Goal: Task Accomplishment & Management: Manage account settings

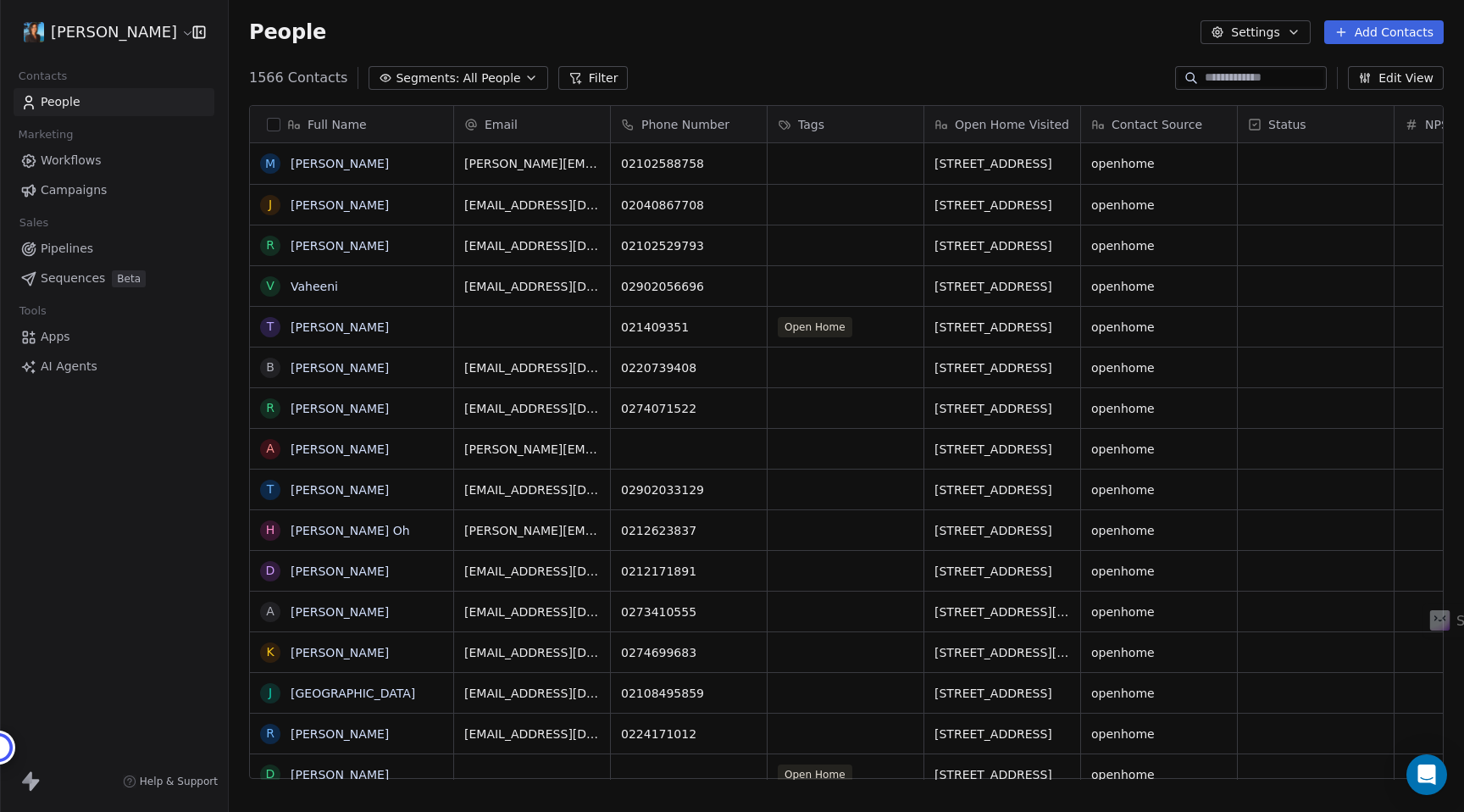
scroll to position [714, 1235]
click at [130, 26] on html "Pavithra Pillay Contacts People Marketing Workflows Campaigns Sales Pipelines S…" at bounding box center [732, 406] width 1464 height 812
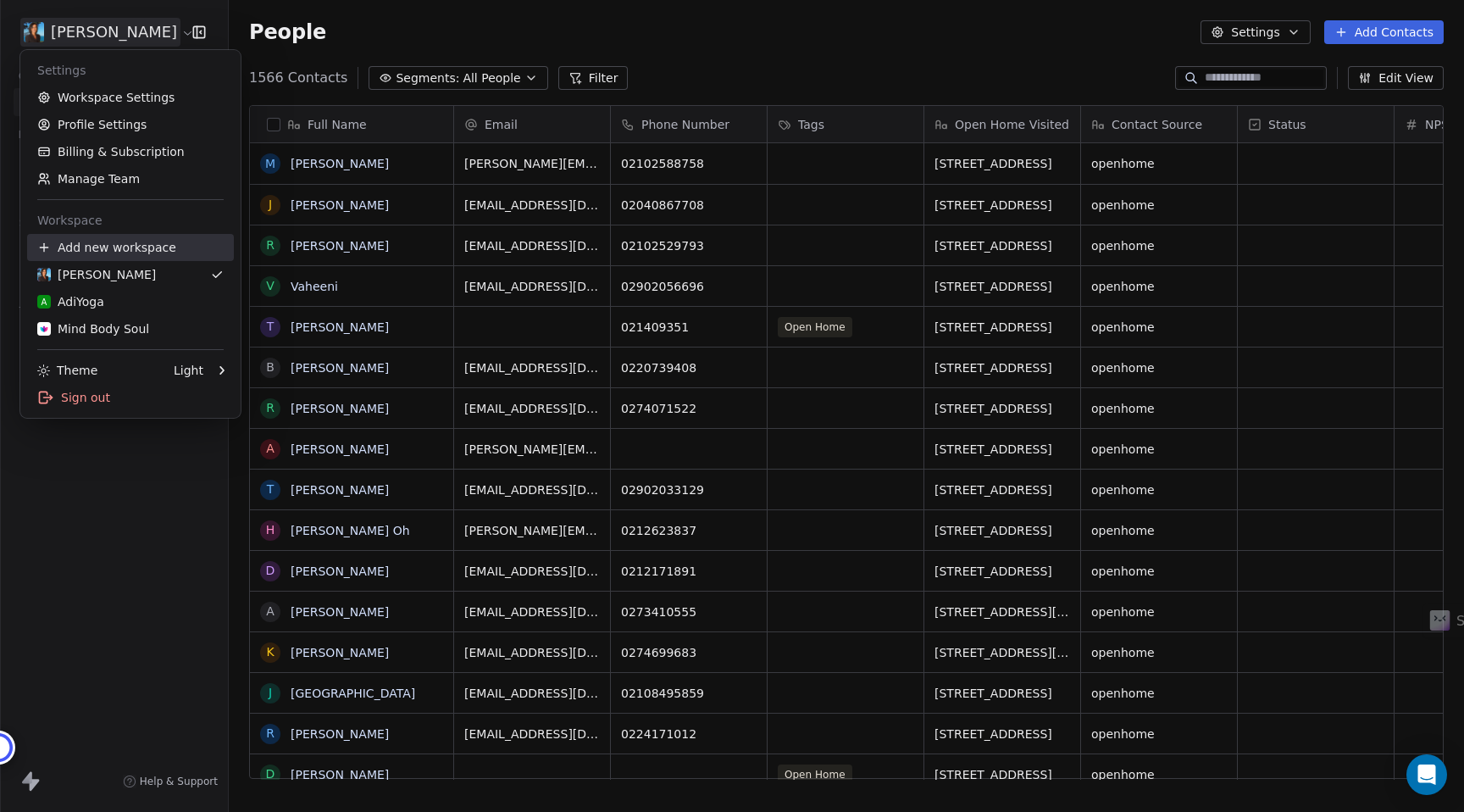
click at [128, 248] on div "Add new workspace" at bounding box center [130, 247] width 207 height 27
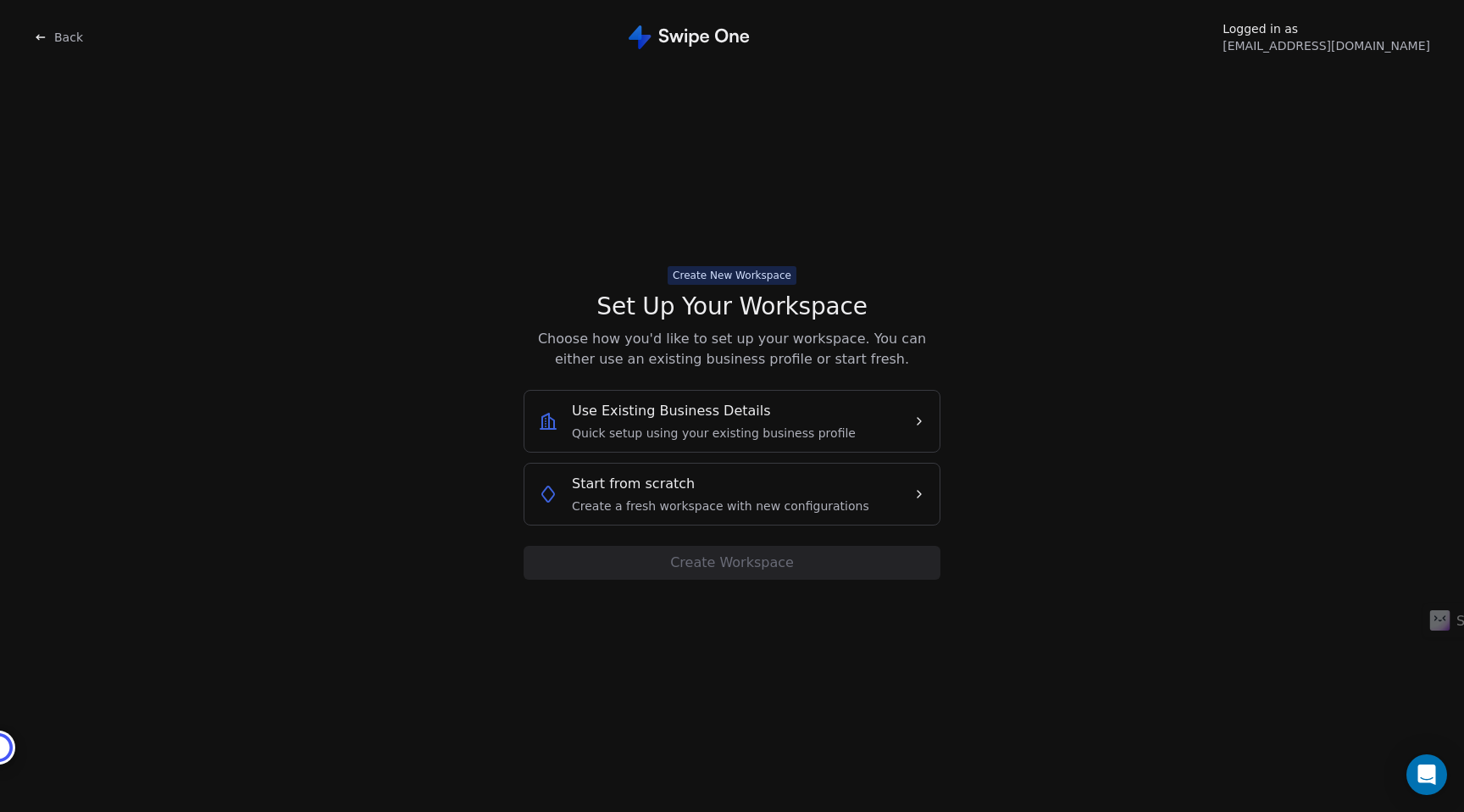
click at [57, 39] on span "Back" at bounding box center [69, 37] width 29 height 17
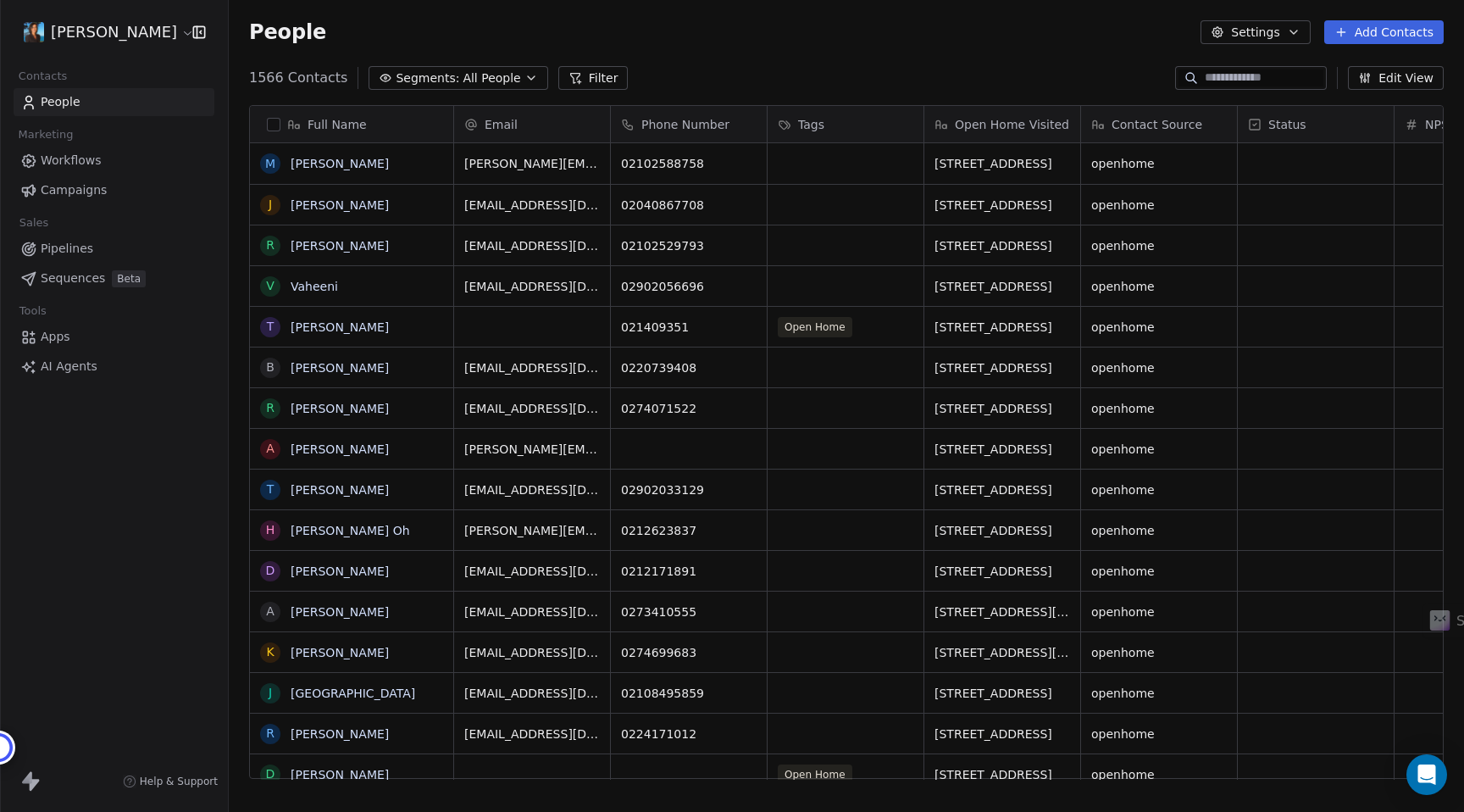
scroll to position [714, 1235]
click at [73, 248] on span "Pipelines" at bounding box center [66, 248] width 53 height 18
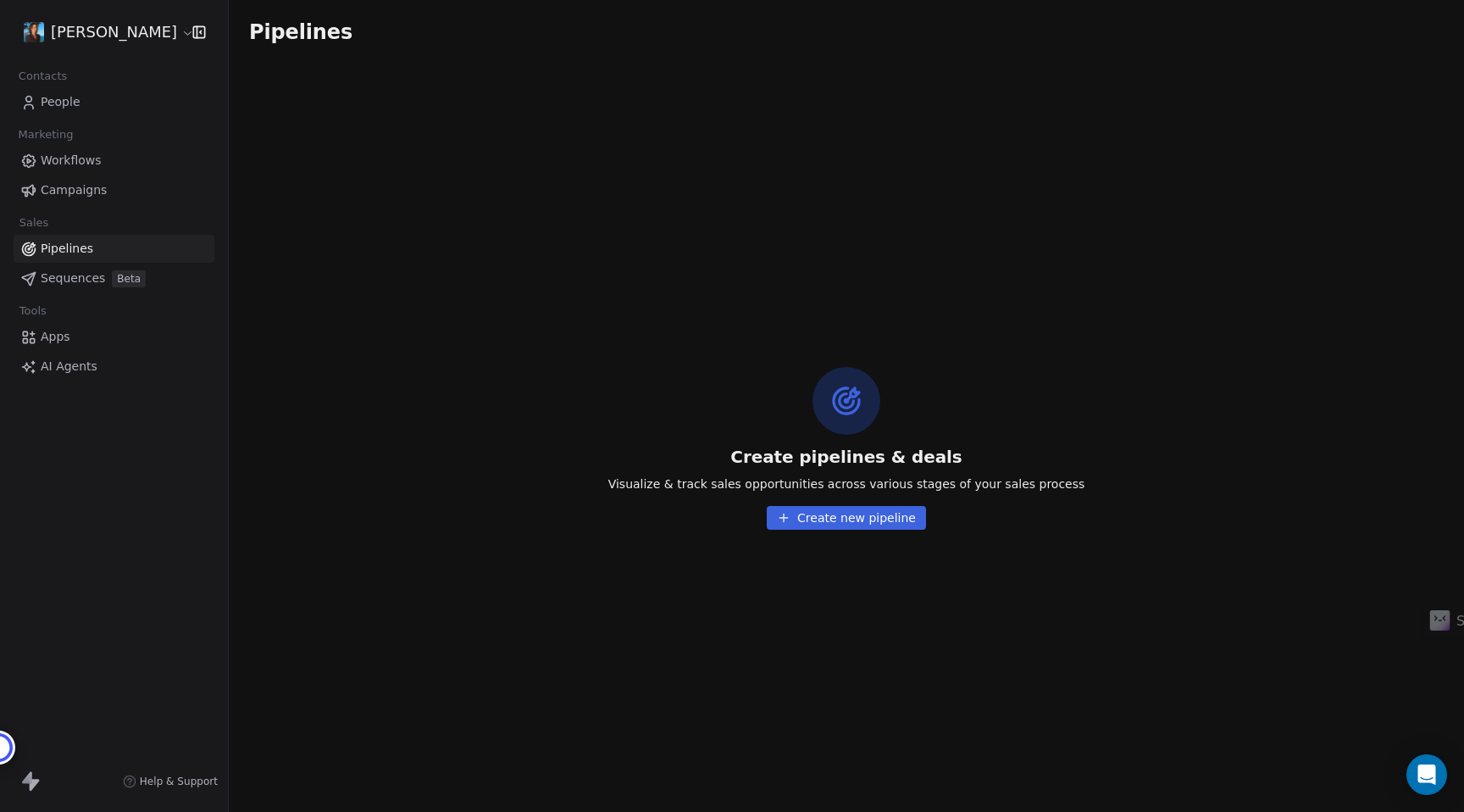
click at [74, 277] on span "Sequences" at bounding box center [72, 278] width 64 height 18
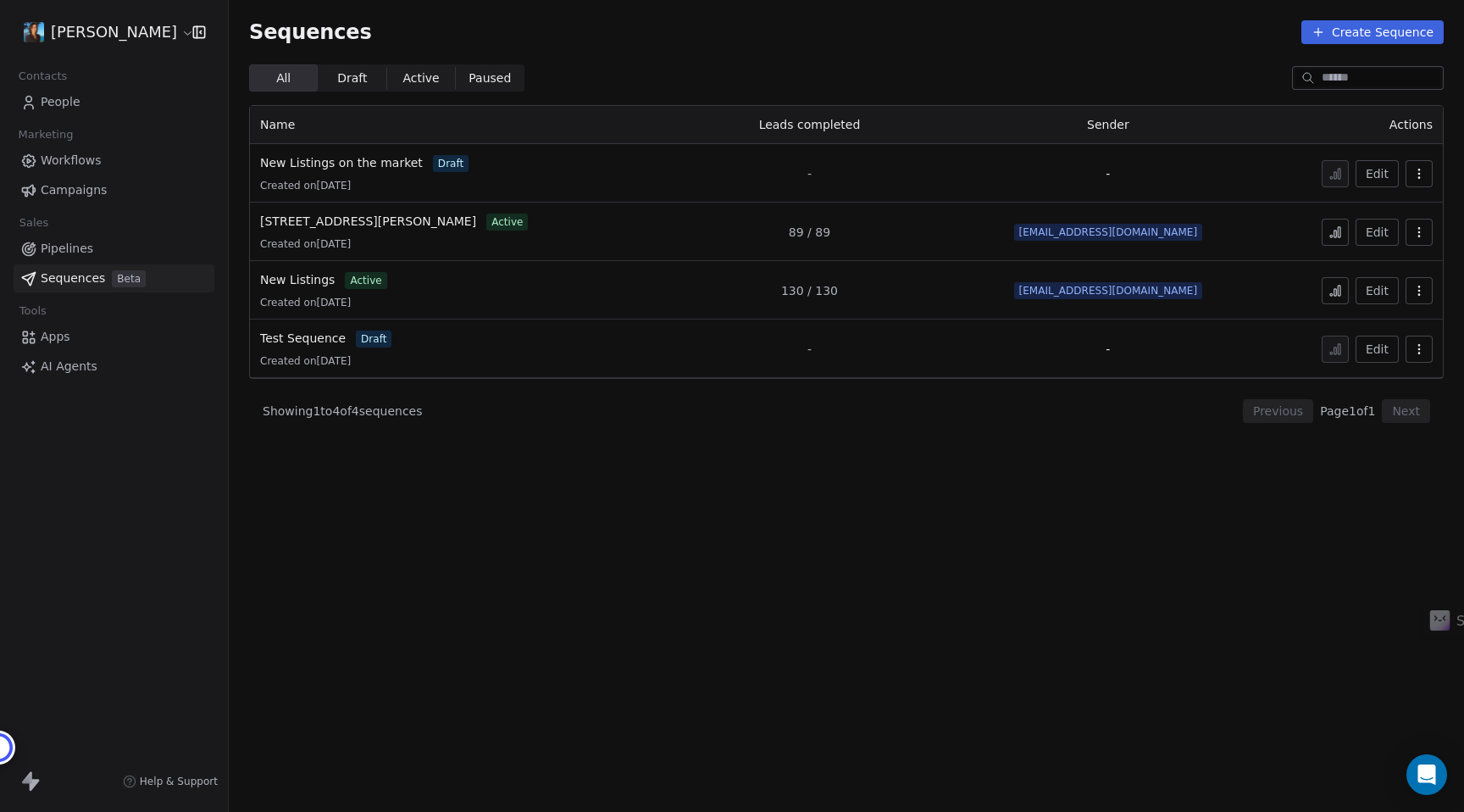
click at [60, 186] on span "Campaigns" at bounding box center [73, 190] width 66 height 18
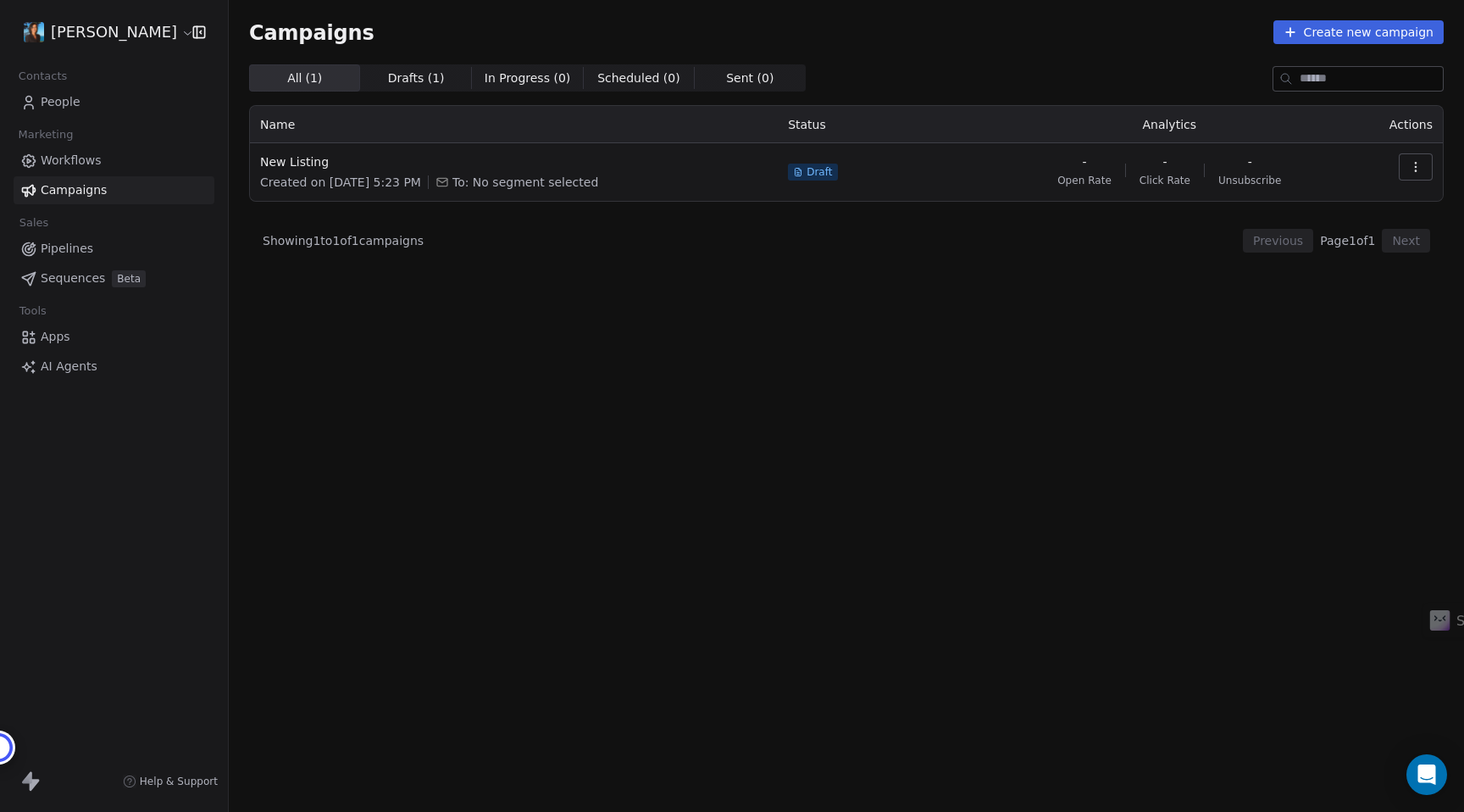
click at [81, 283] on span "Sequences" at bounding box center [72, 278] width 64 height 18
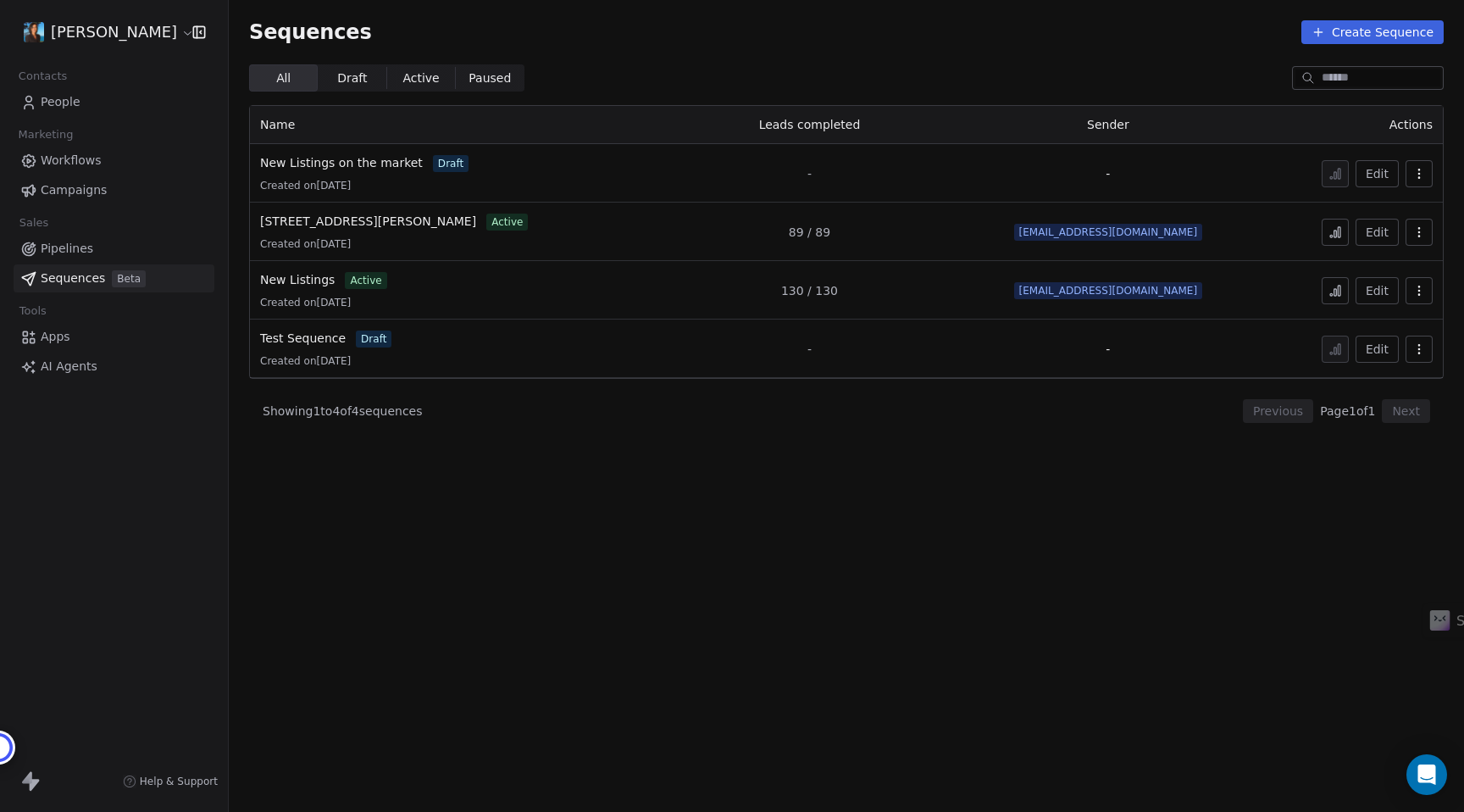
click at [69, 102] on span "People" at bounding box center [60, 102] width 40 height 18
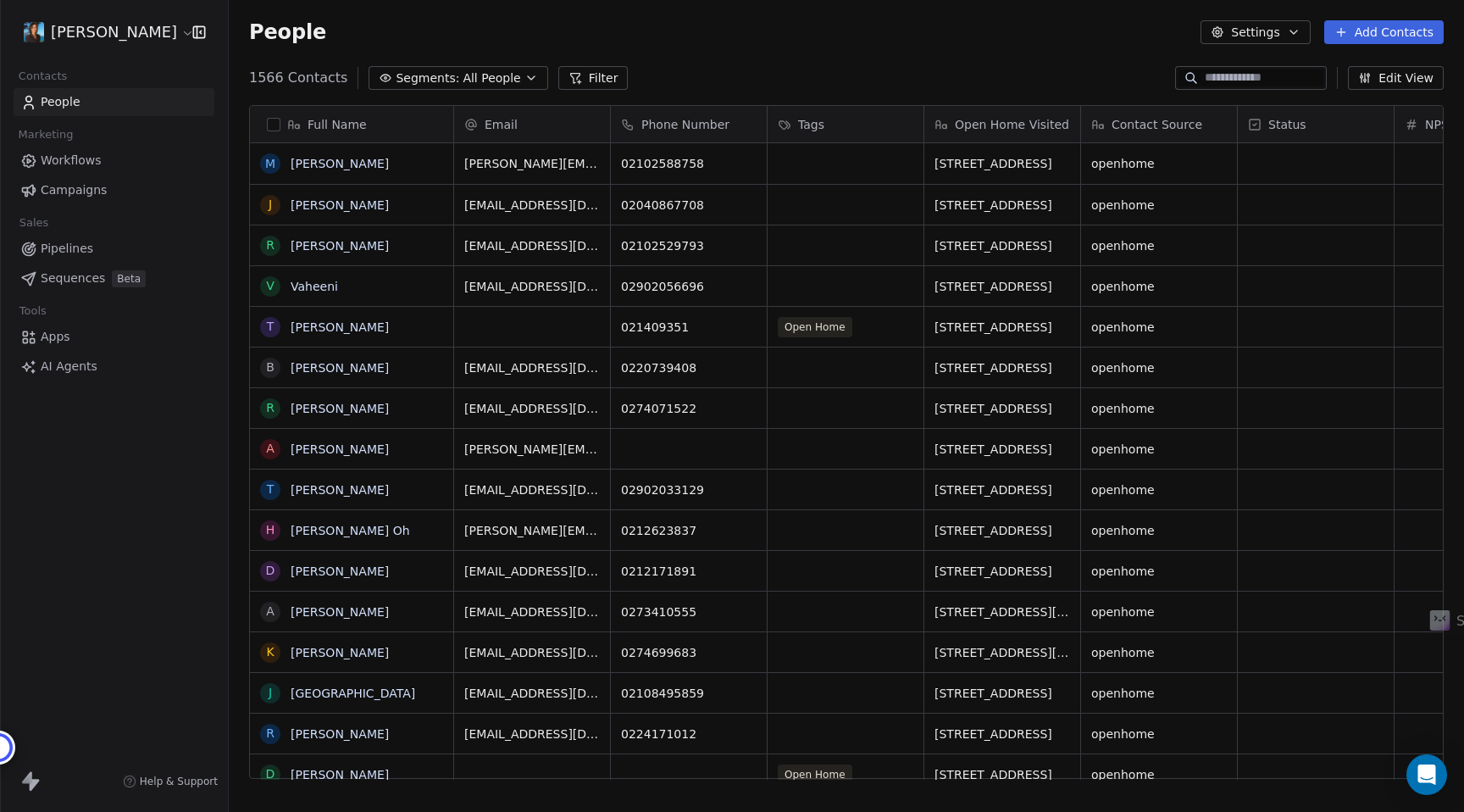
scroll to position [714, 1235]
click at [104, 40] on html "Pavithra Pillay Contacts People Marketing Workflows Campaigns Sales Pipelines S…" at bounding box center [732, 406] width 1464 height 812
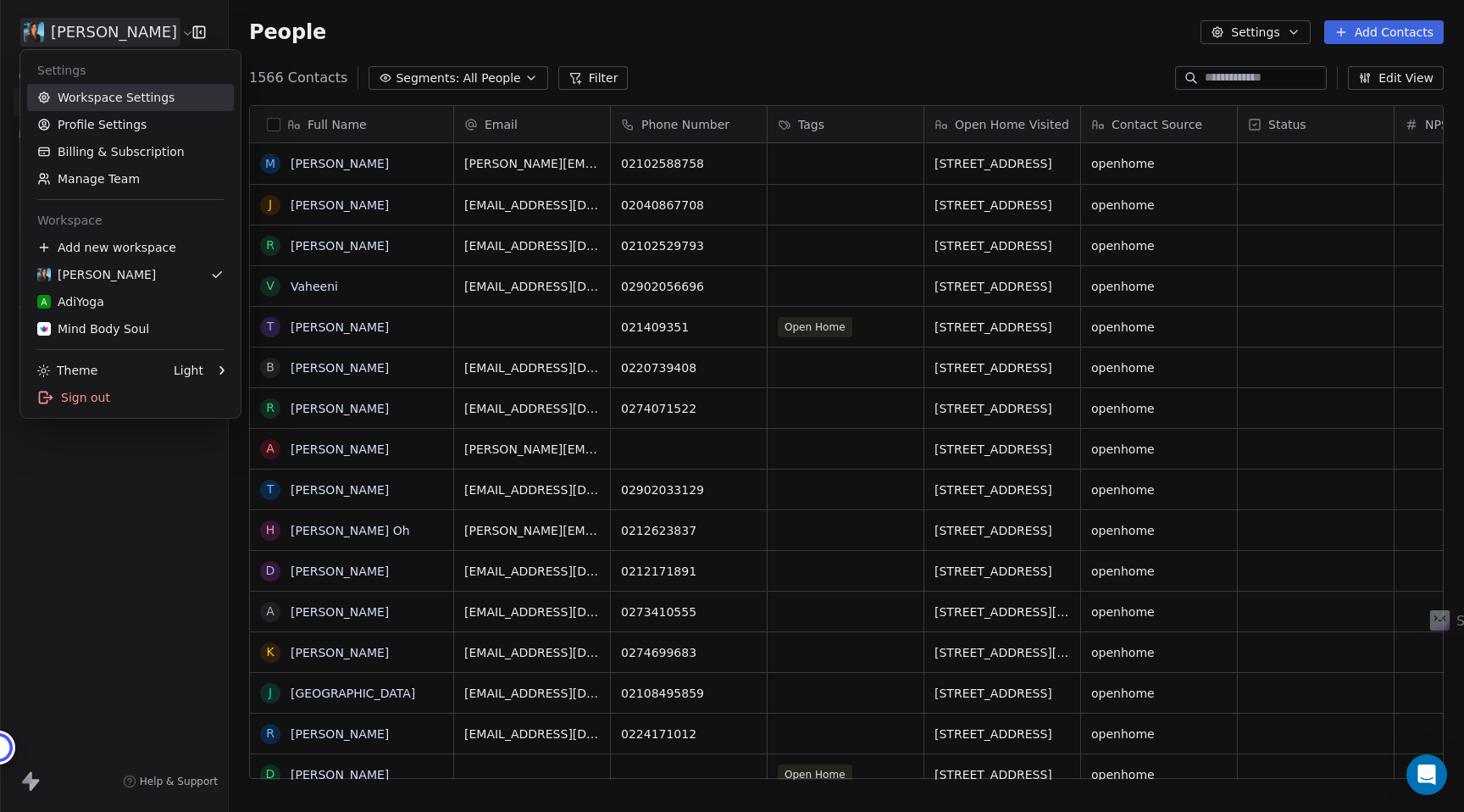
click at [105, 98] on link "Workspace Settings" at bounding box center [130, 97] width 207 height 27
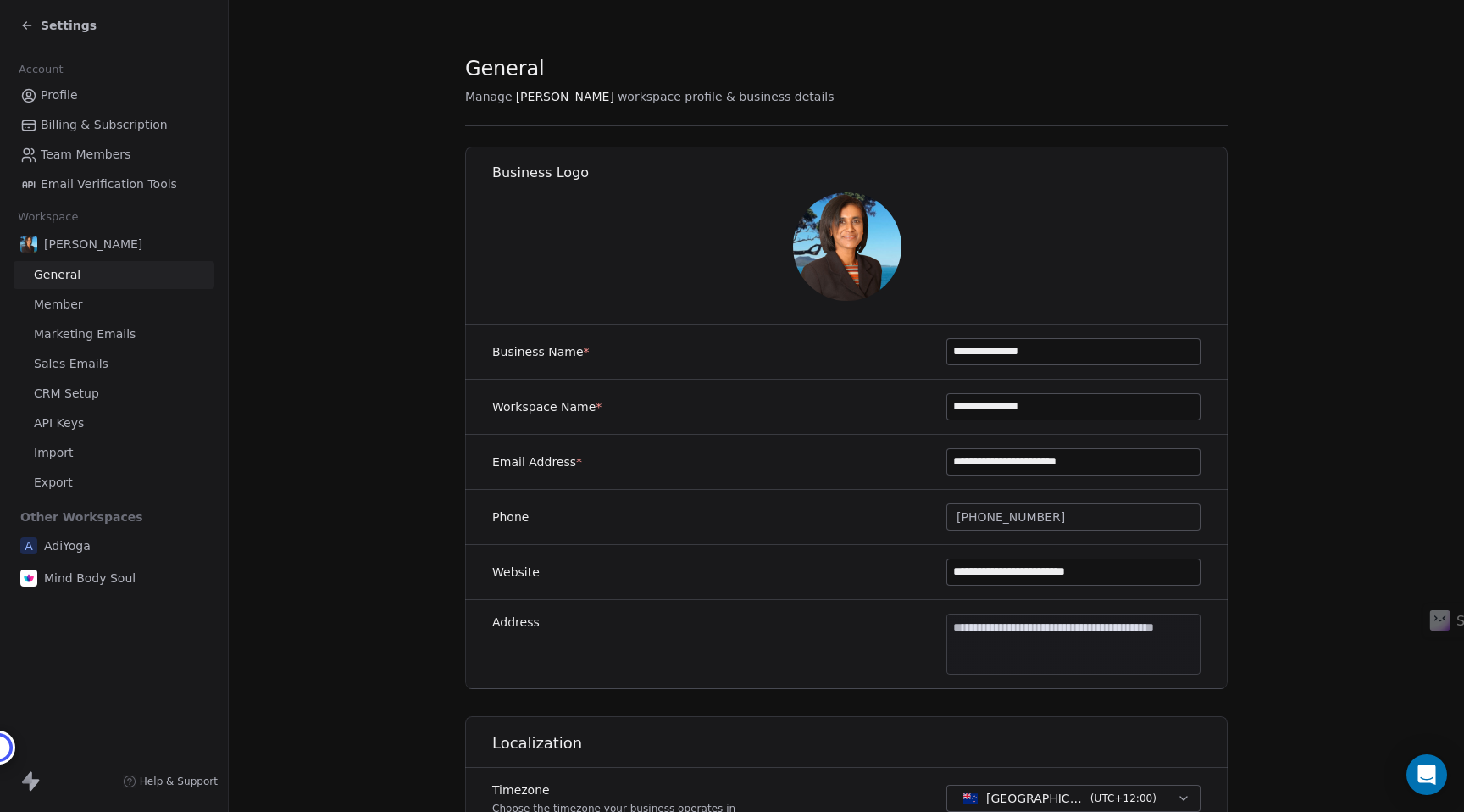
click at [66, 24] on span "Settings" at bounding box center [68, 26] width 56 height 17
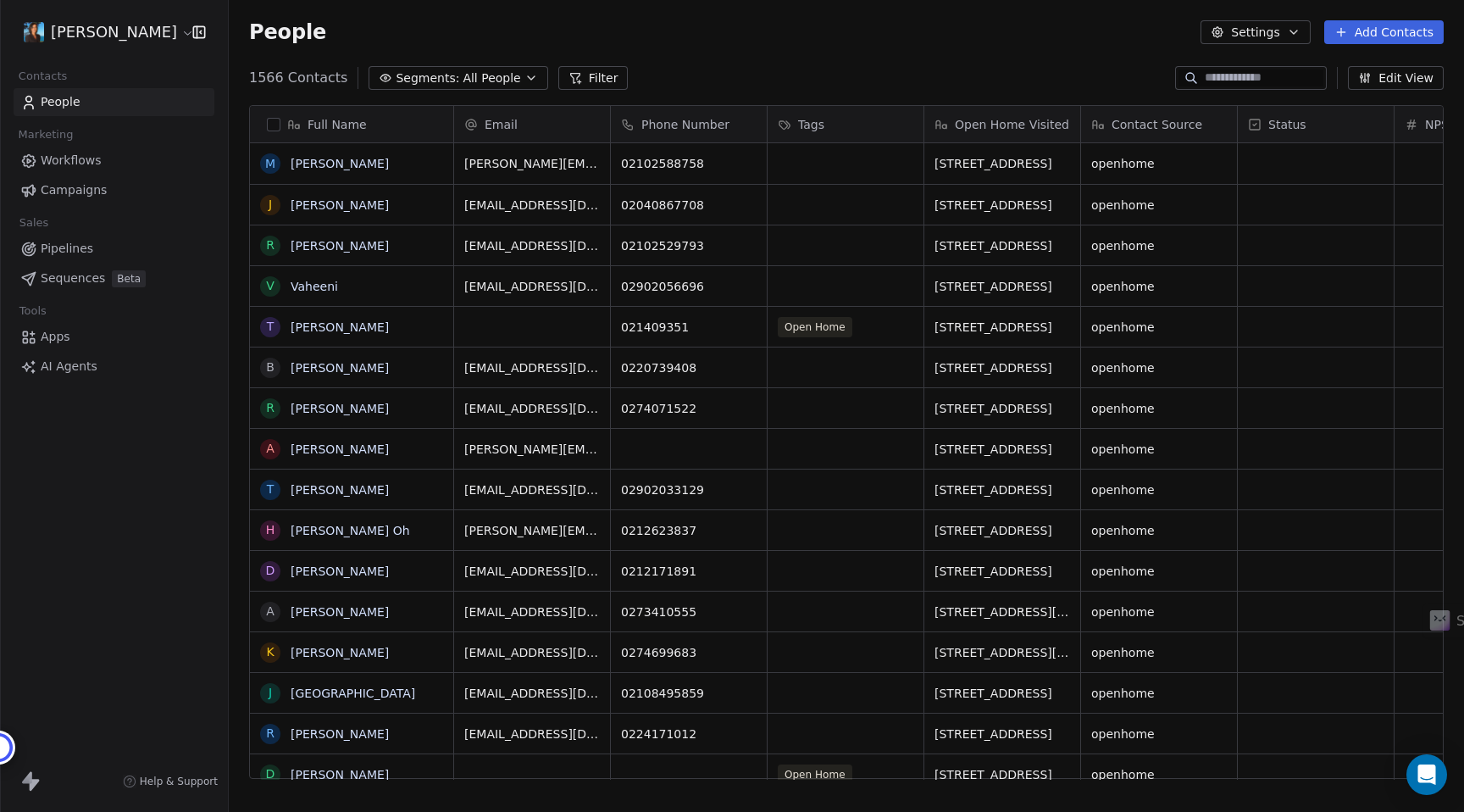
scroll to position [714, 1235]
click at [77, 34] on html "Pavithra Pillay Contacts People Marketing Workflows Campaigns Sales Pipelines S…" at bounding box center [732, 406] width 1464 height 812
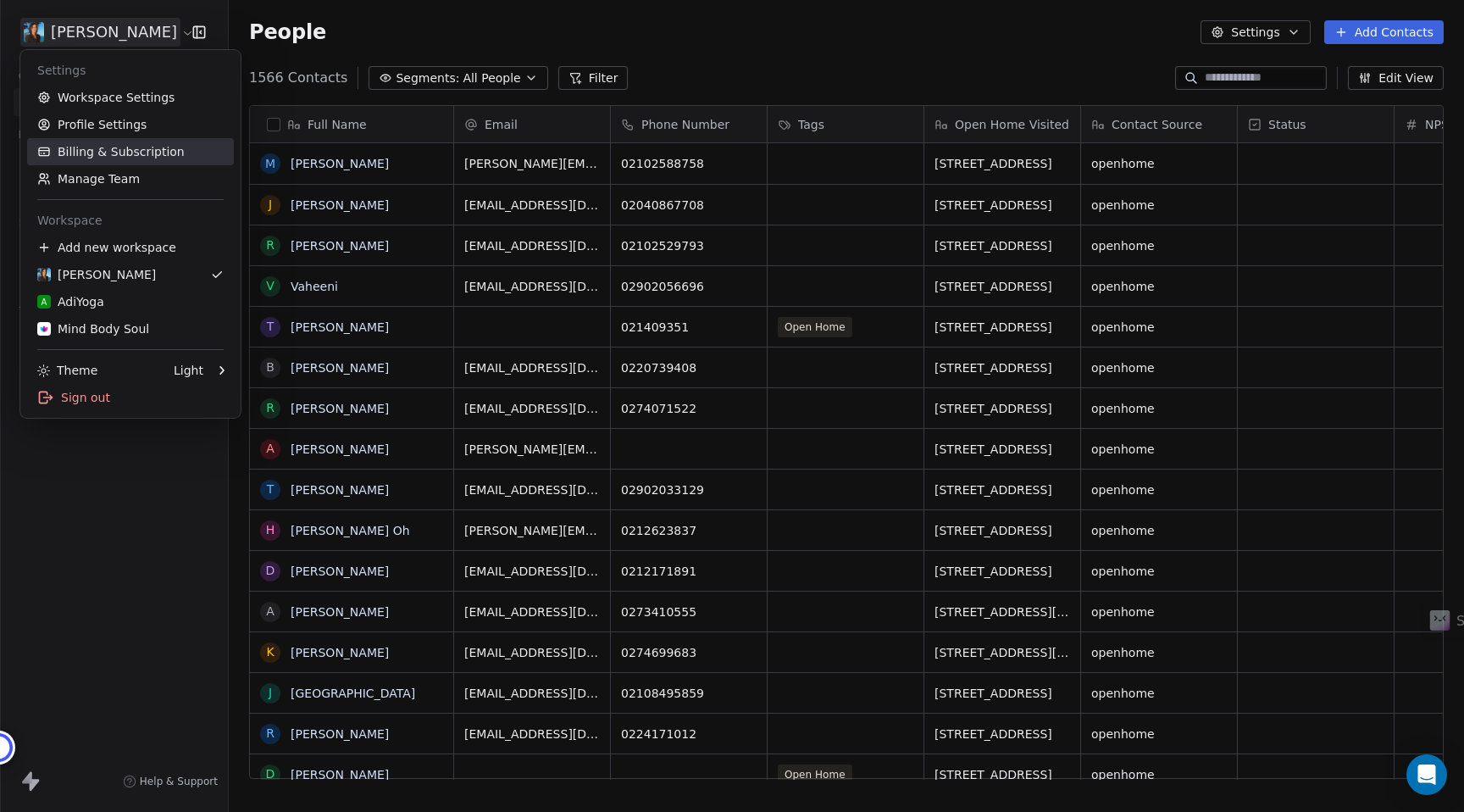
click at [91, 153] on link "Billing & Subscription" at bounding box center [130, 151] width 207 height 27
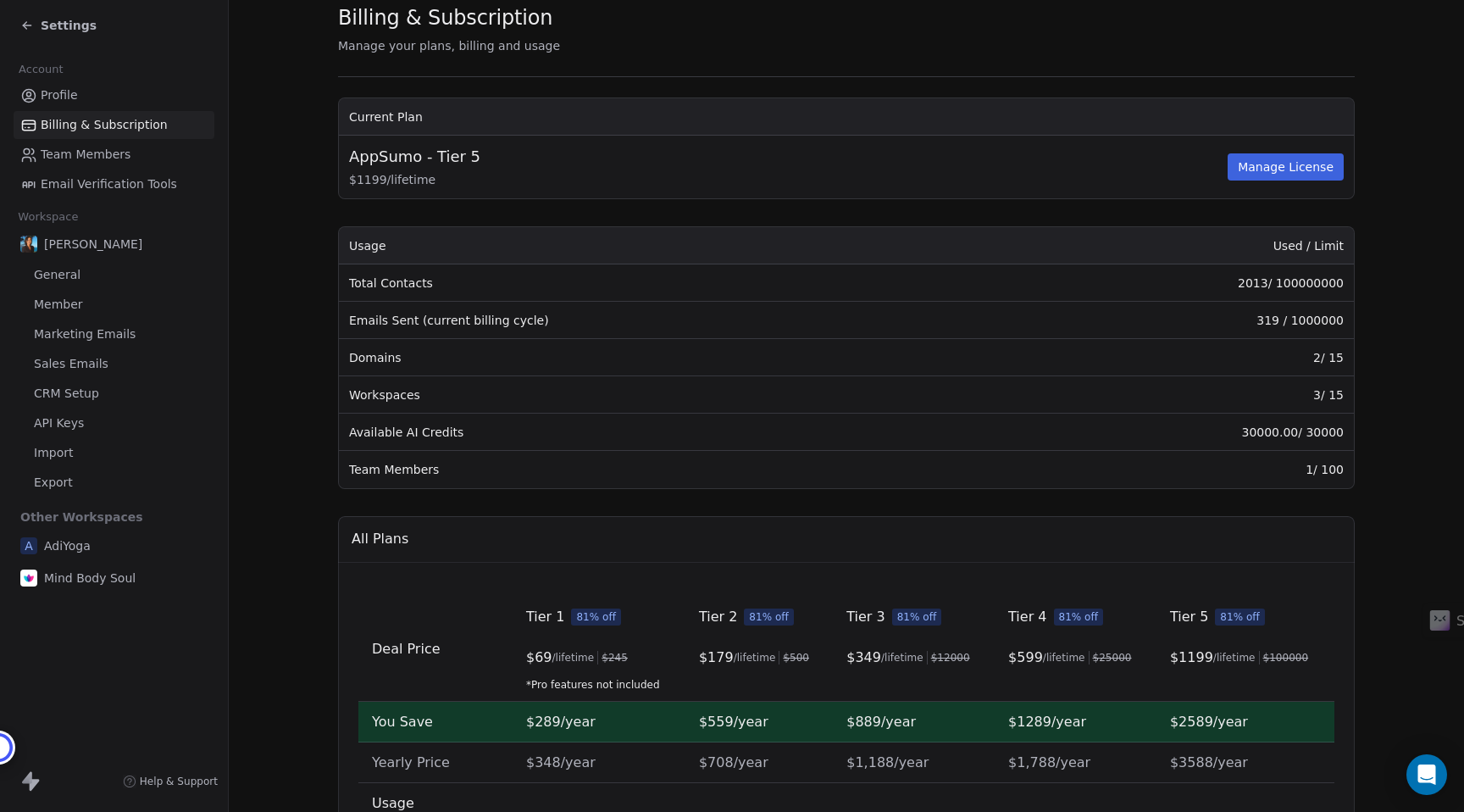
scroll to position [71, 0]
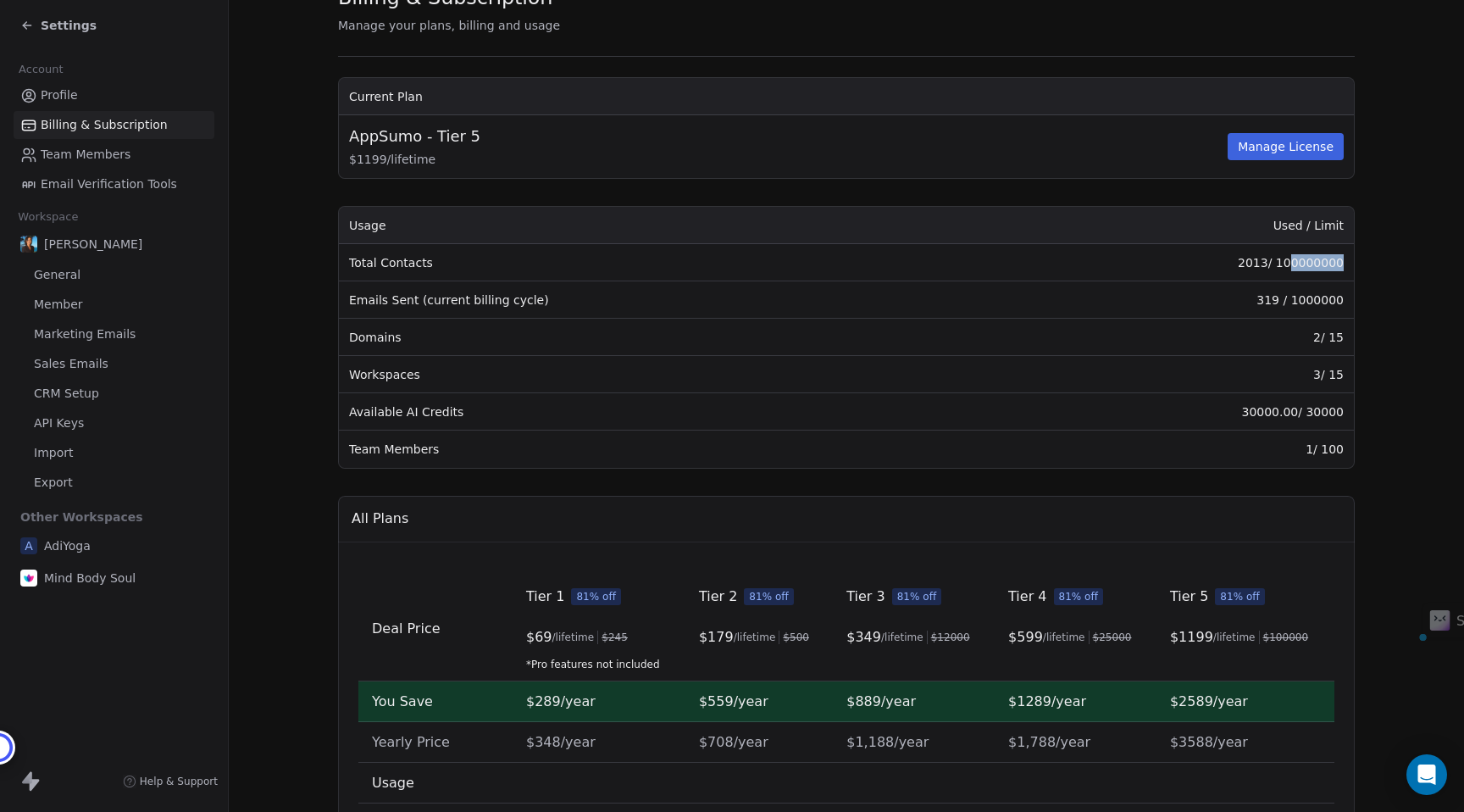
drag, startPoint x: 1292, startPoint y: 265, endPoint x: 1345, endPoint y: 265, distance: 53.0
click at [1345, 265] on td "2013 / 100000000" at bounding box center [1169, 262] width 370 height 37
click at [1377, 325] on section "Billing & Subscription Manage your plans, billing and usage Current Plan AppSum…" at bounding box center [847, 532] width 1235 height 1206
click at [1280, 262] on td "2013 / 100000000" at bounding box center [1169, 262] width 370 height 37
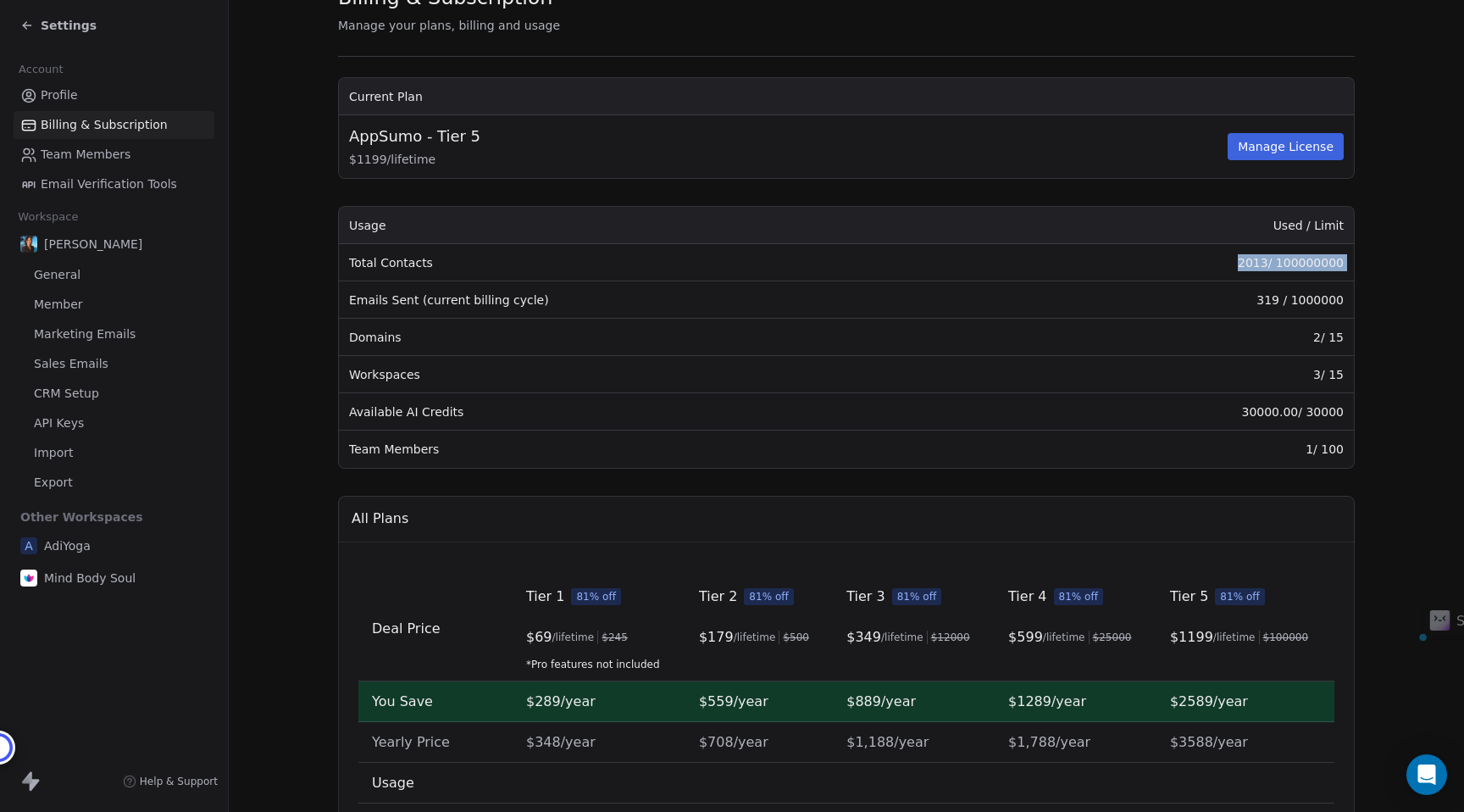
click at [1280, 262] on td "2013 / 100000000" at bounding box center [1169, 262] width 370 height 37
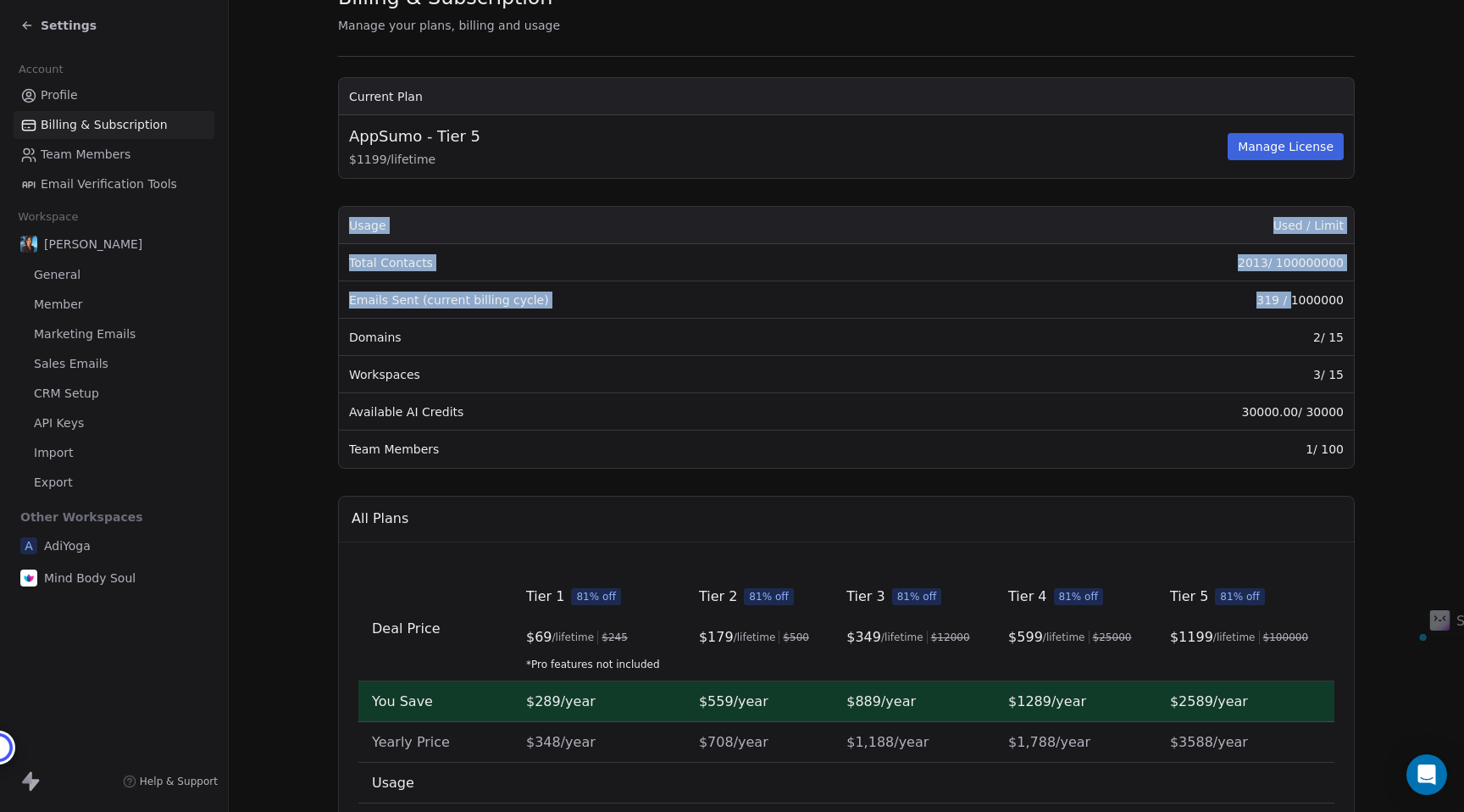
drag, startPoint x: 1295, startPoint y: 301, endPoint x: 1407, endPoint y: 307, distance: 112.2
click at [1407, 307] on section "Billing & Subscription Manage your plans, billing and usage Current Plan AppSum…" at bounding box center [847, 532] width 1235 height 1206
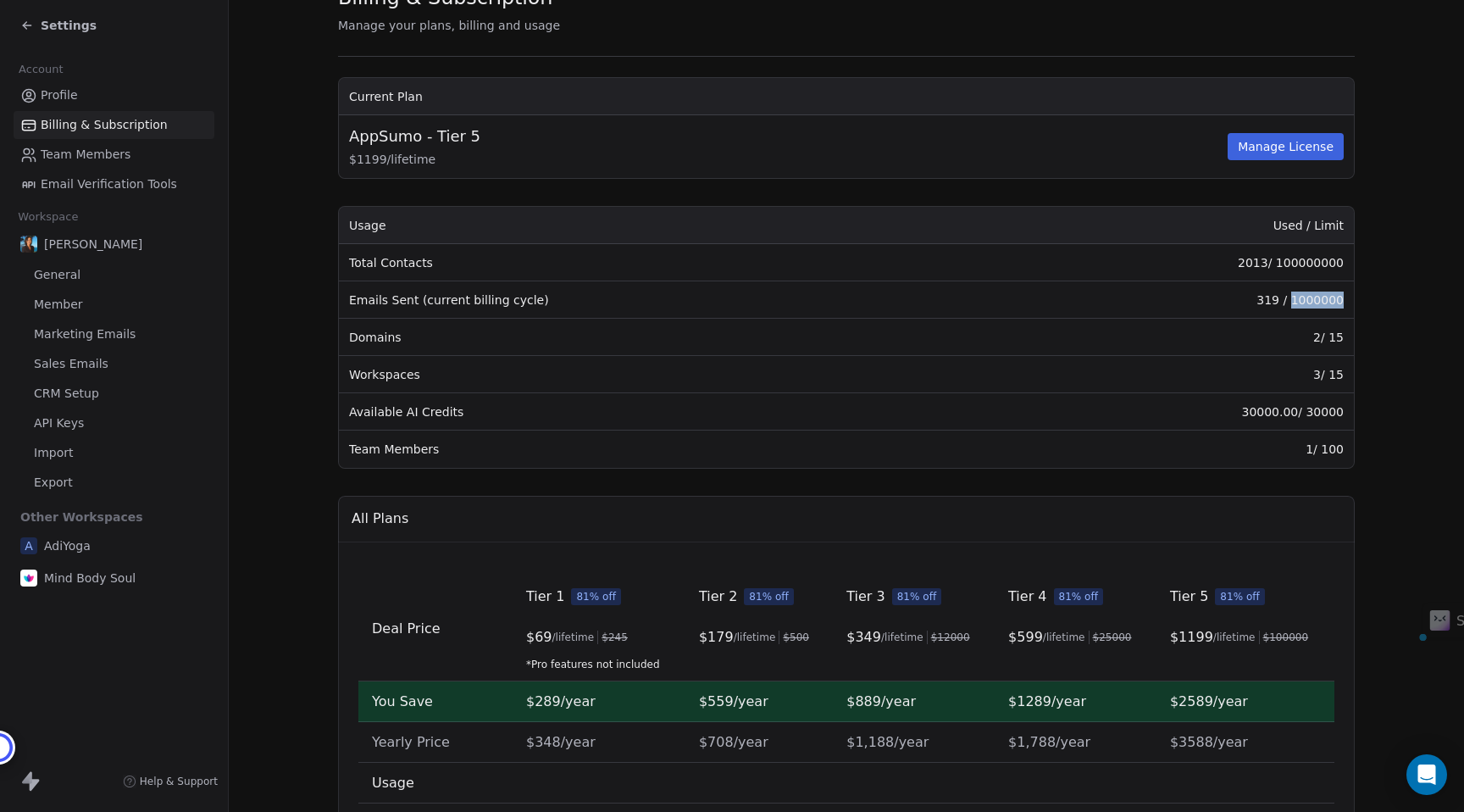
drag, startPoint x: 1293, startPoint y: 301, endPoint x: 1346, endPoint y: 301, distance: 53.0
click at [1346, 301] on td "319 / 1000000" at bounding box center [1169, 299] width 370 height 37
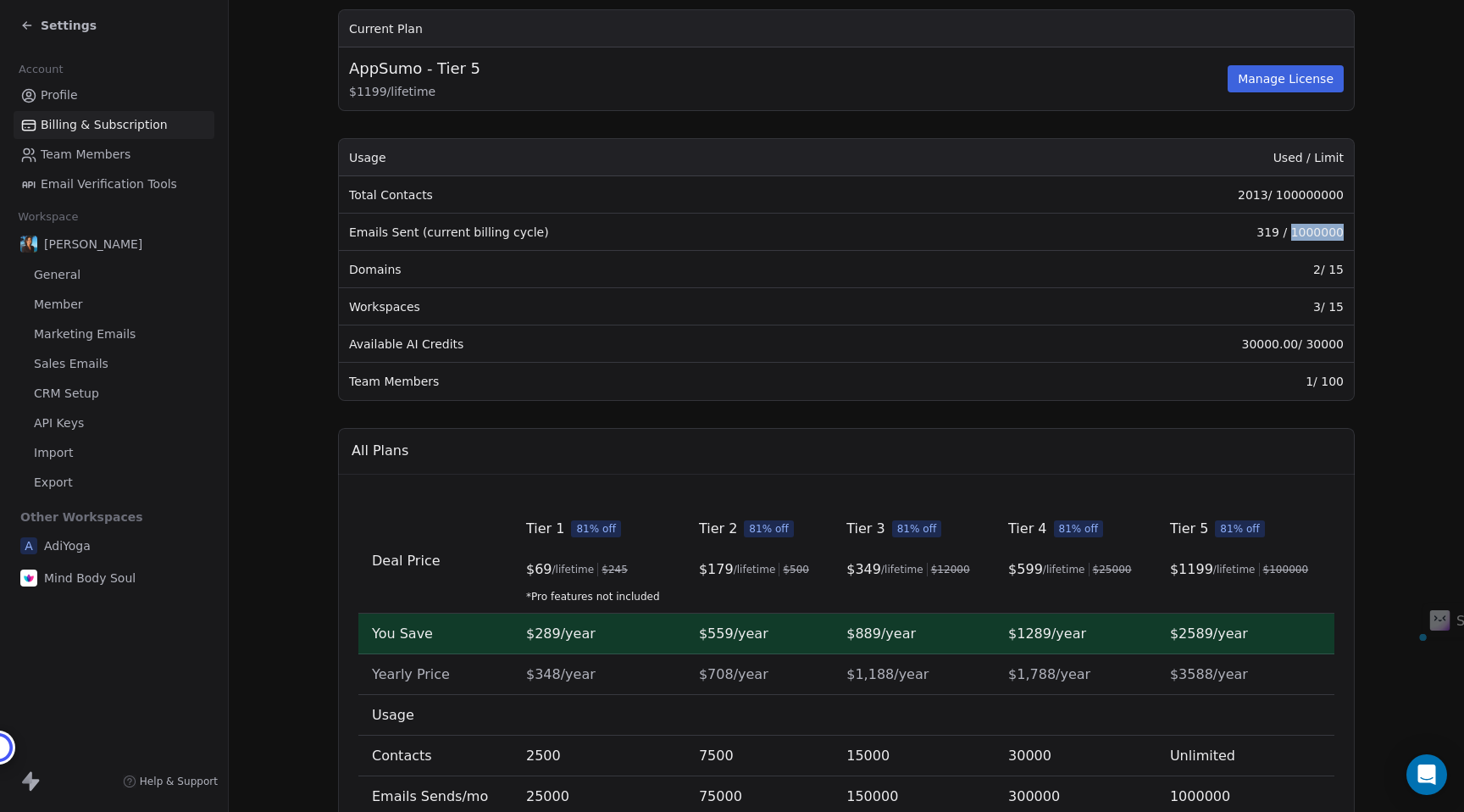
scroll to position [141, 0]
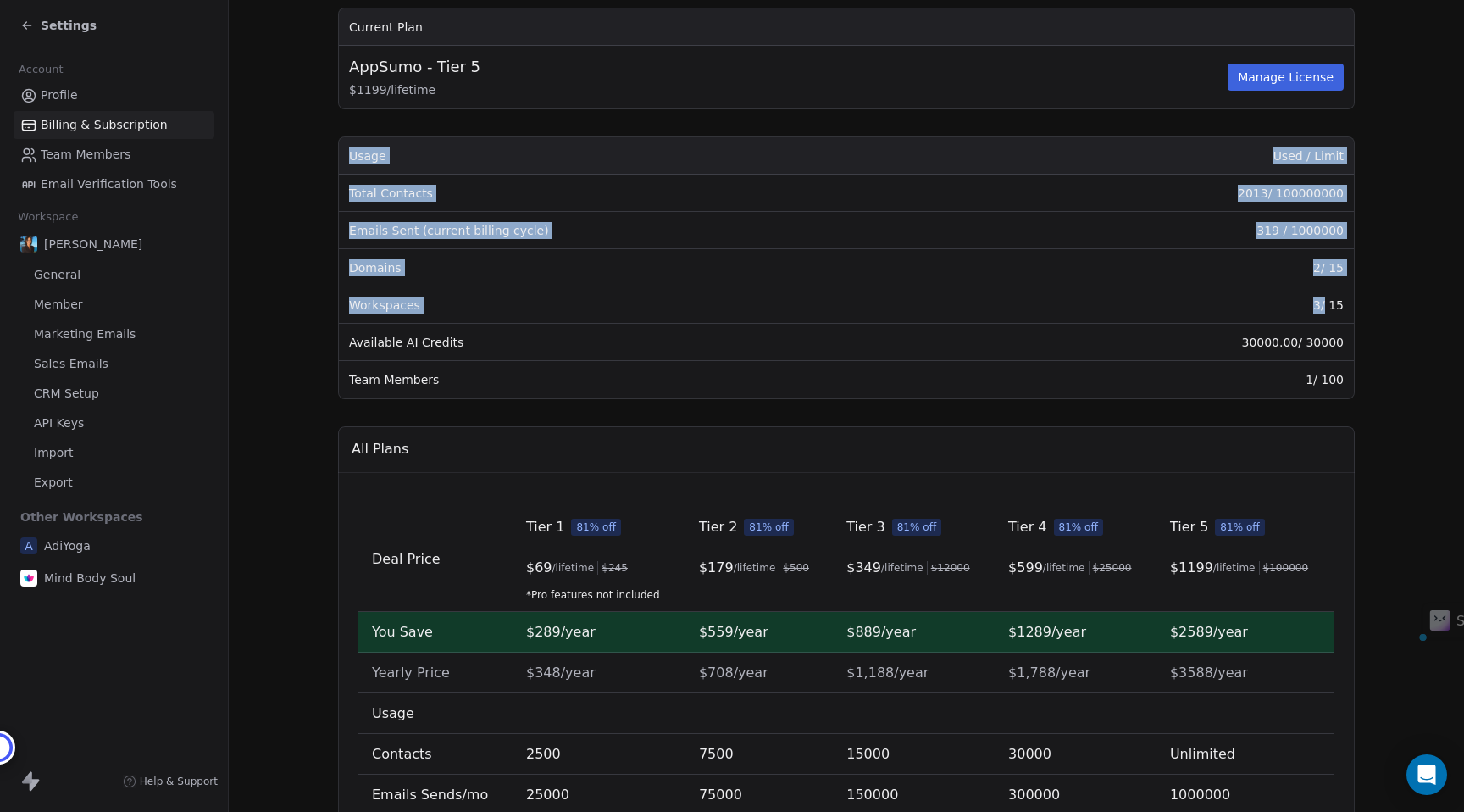
drag, startPoint x: 1327, startPoint y: 308, endPoint x: 1374, endPoint y: 308, distance: 47.0
click at [1374, 308] on section "Billing & Subscription Manage your plans, billing and usage Current Plan AppSum…" at bounding box center [847, 462] width 1235 height 1206
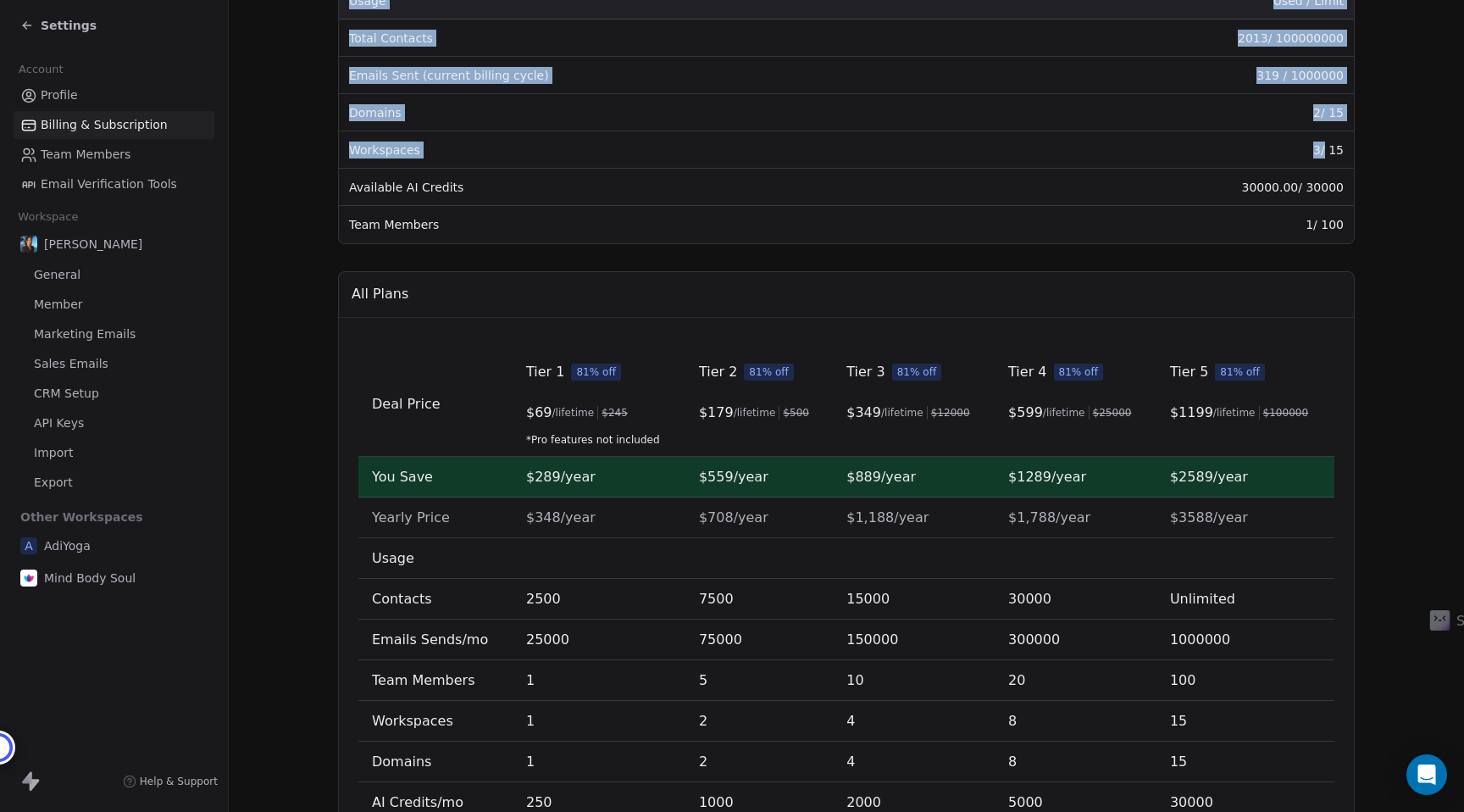
scroll to position [395, 0]
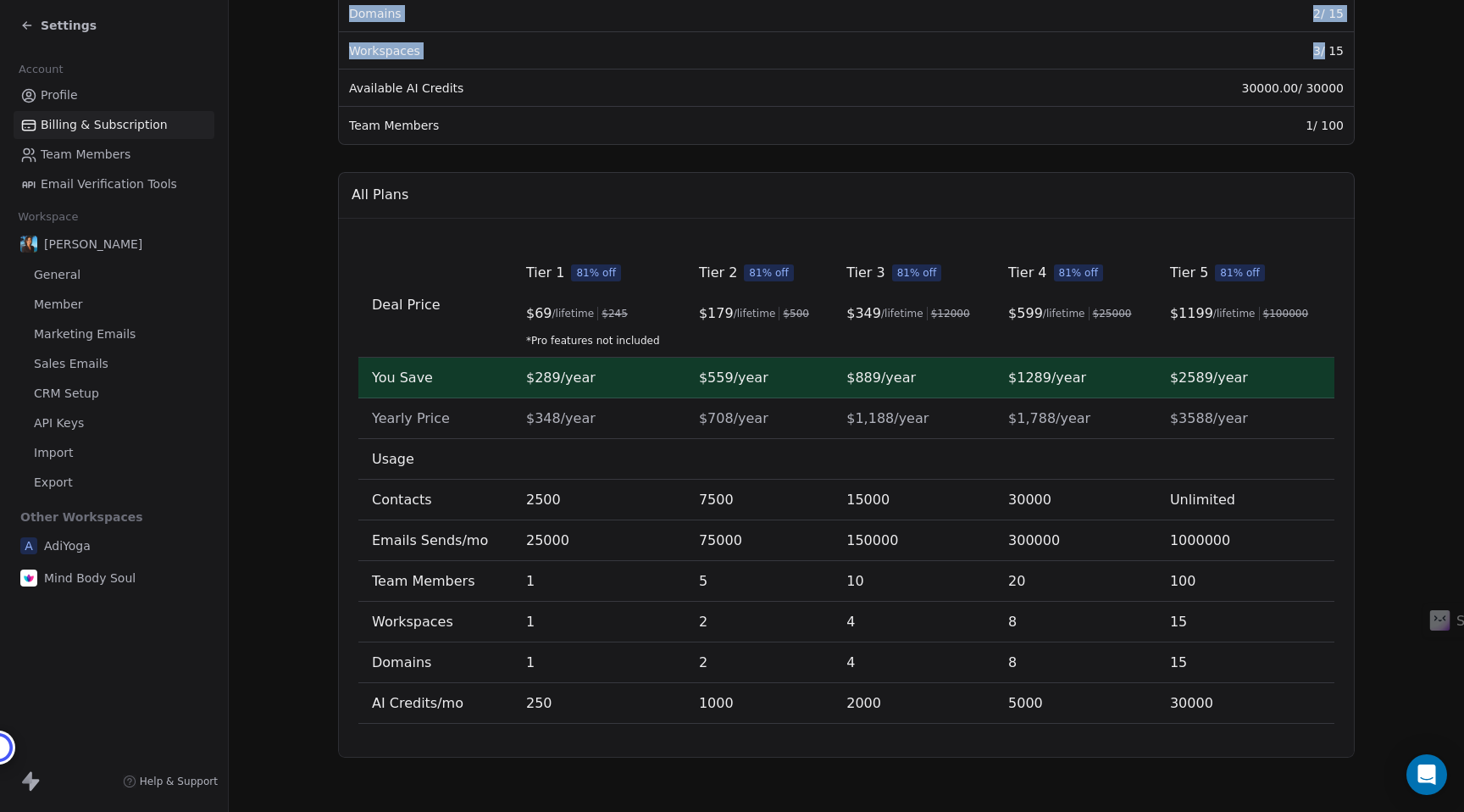
click at [59, 188] on span "Email Verification Tools" at bounding box center [108, 184] width 136 height 18
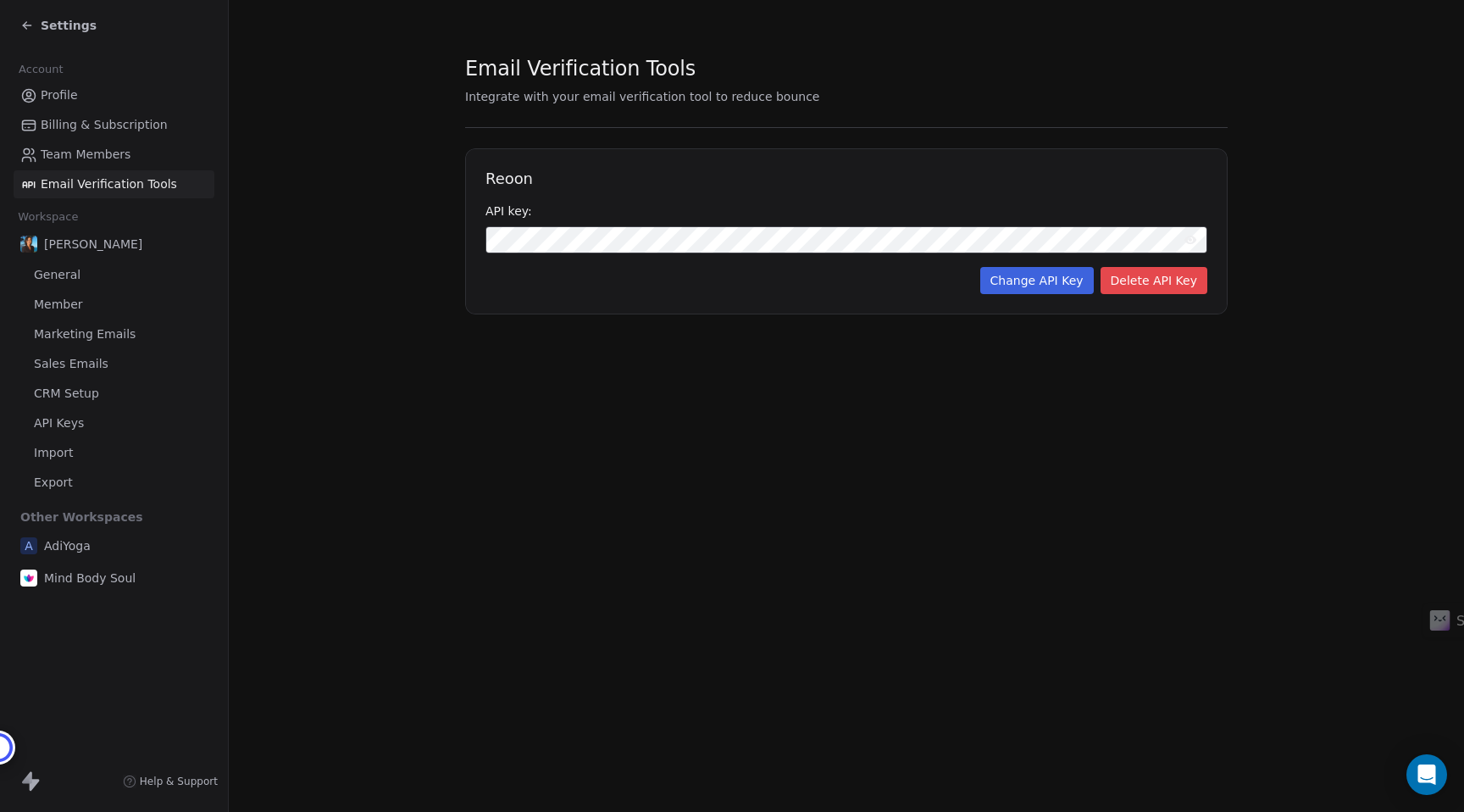
click at [99, 157] on span "Team Members" at bounding box center [85, 154] width 90 height 18
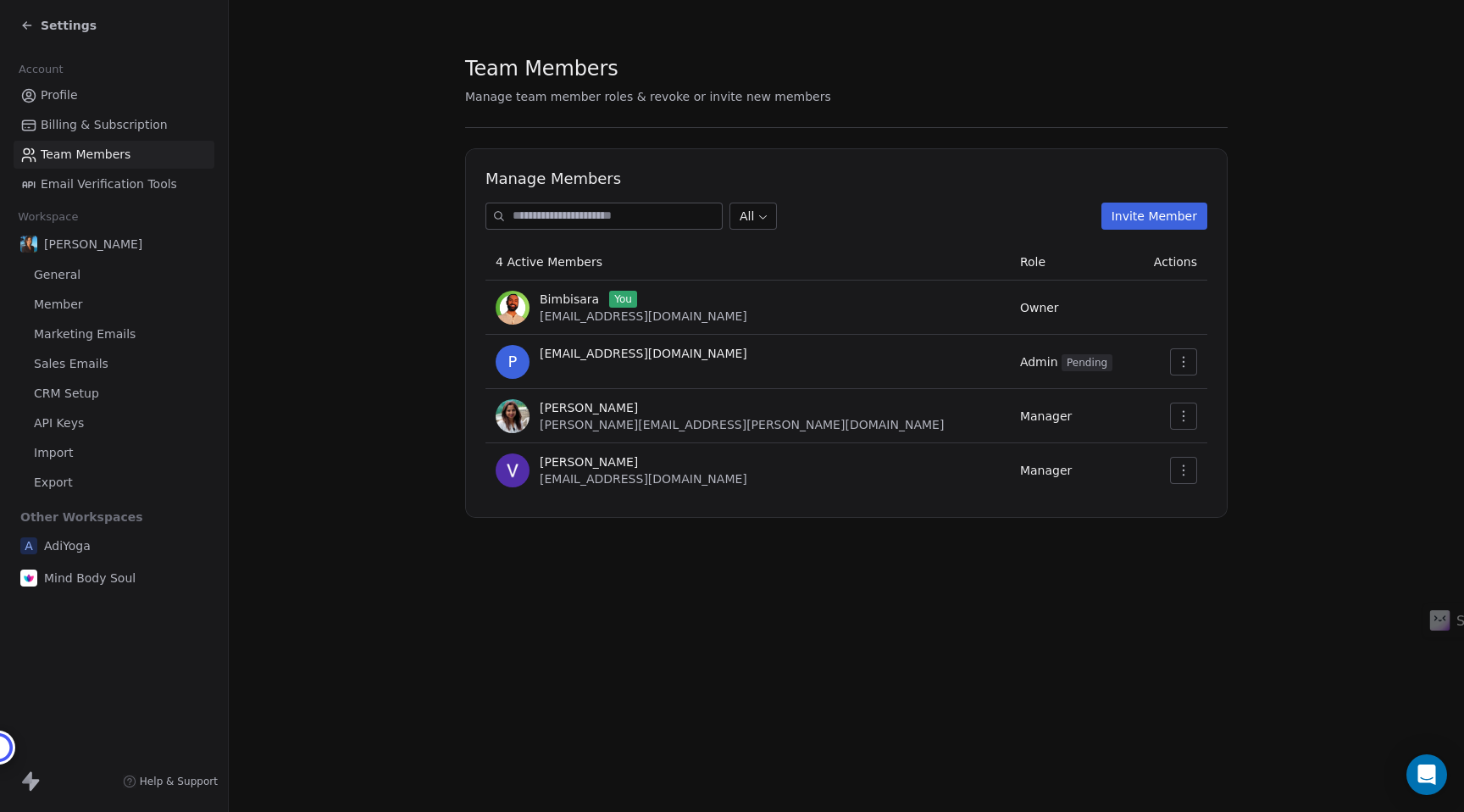
click at [20, 18] on icon at bounding box center [27, 25] width 13 height 13
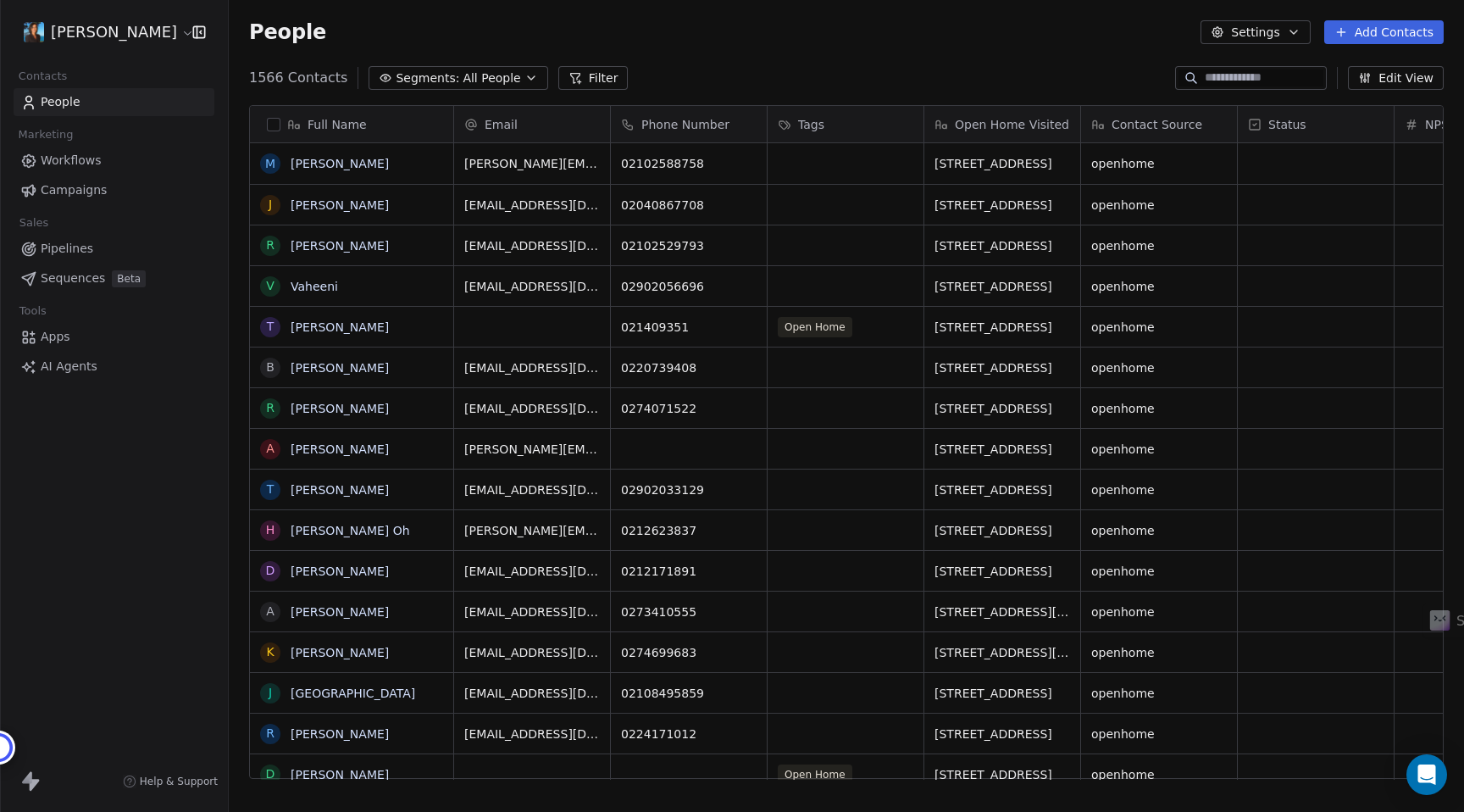
scroll to position [714, 1235]
click at [95, 47] on div "[PERSON_NAME]" at bounding box center [114, 32] width 228 height 64
click at [99, 35] on html "Pavithra Pillay Contacts People Marketing Workflows Campaigns Sales Pipelines S…" at bounding box center [732, 406] width 1464 height 812
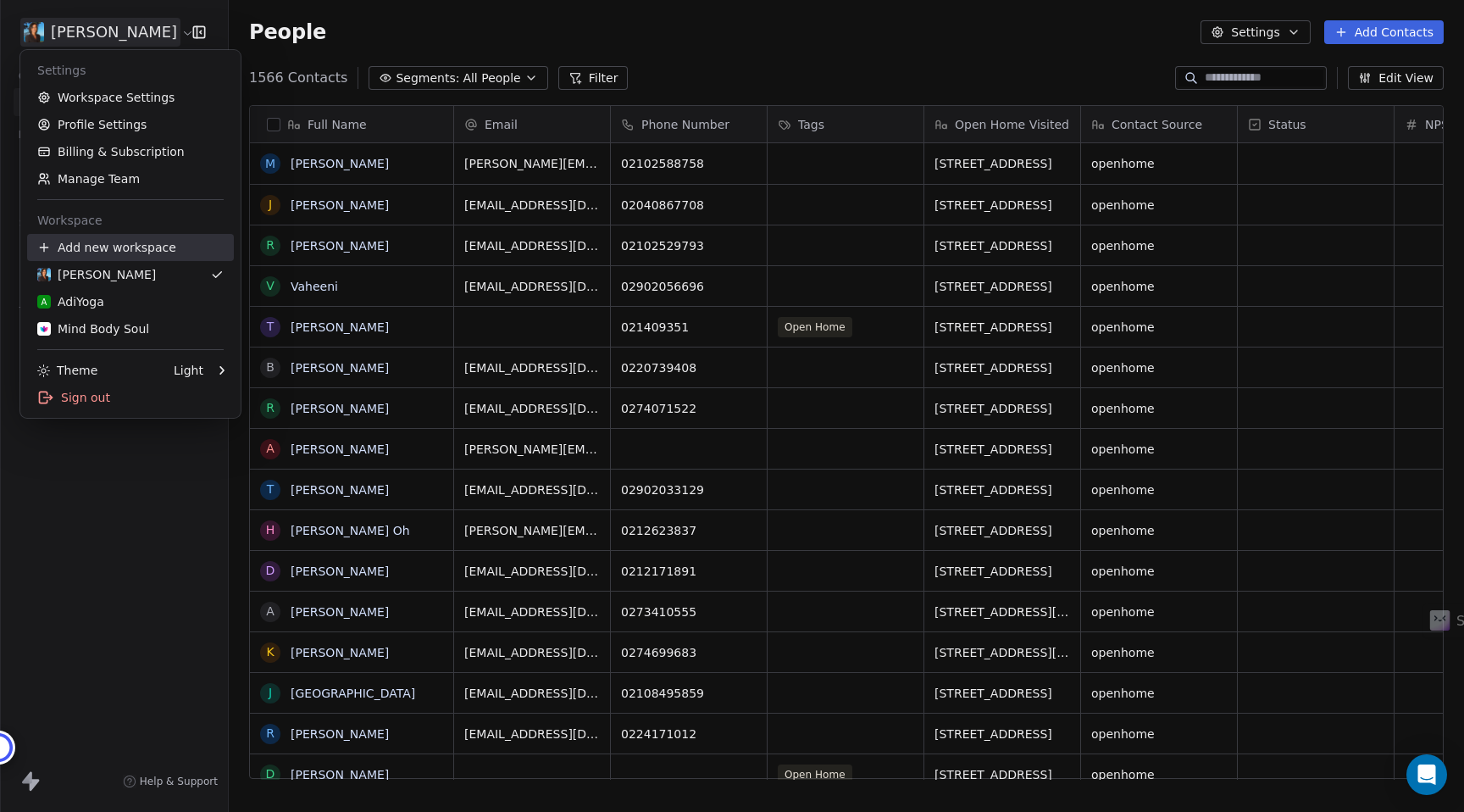
click at [91, 244] on div "Add new workspace" at bounding box center [130, 247] width 207 height 27
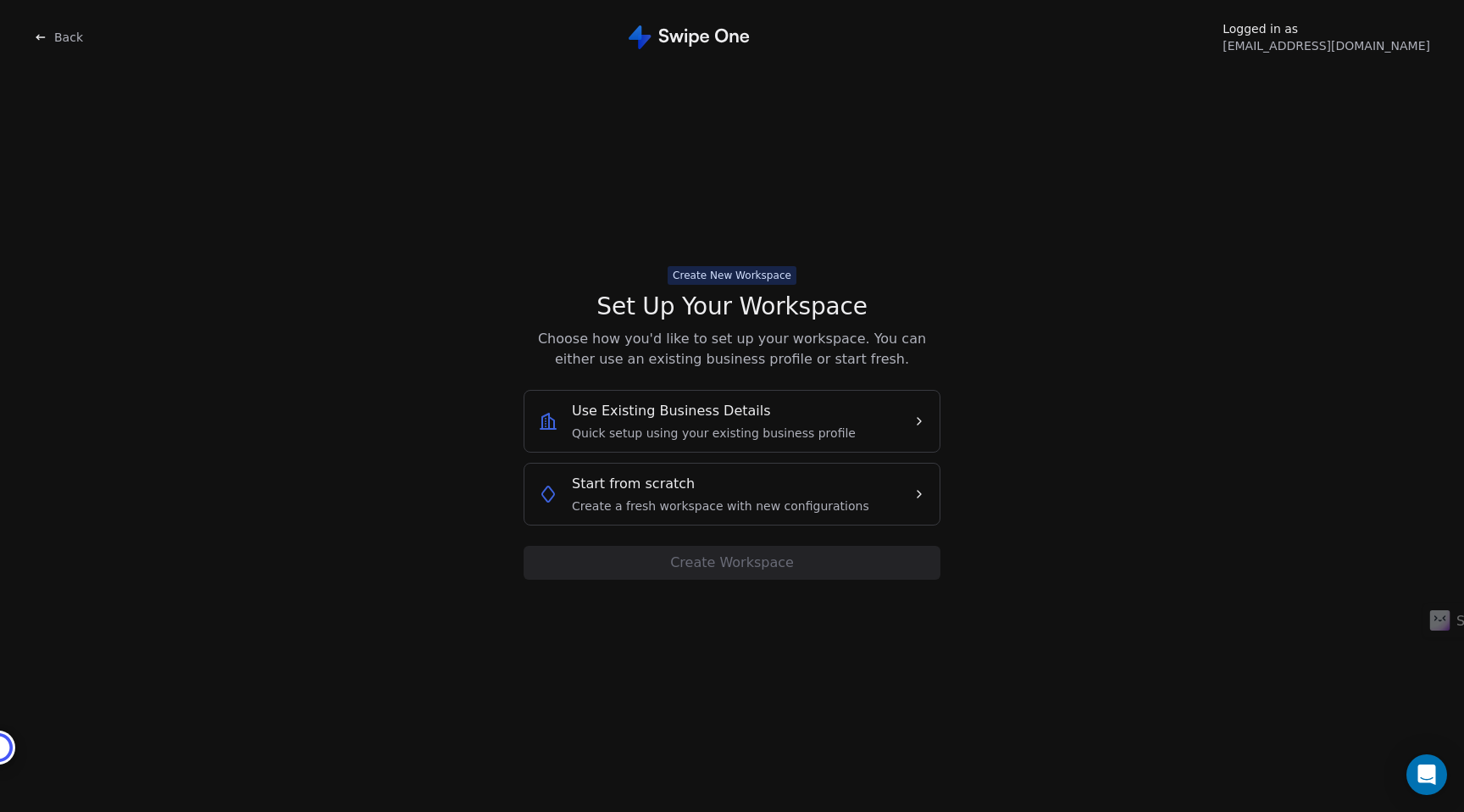
click at [666, 404] on span "Use Existing Business Details" at bounding box center [671, 410] width 199 height 20
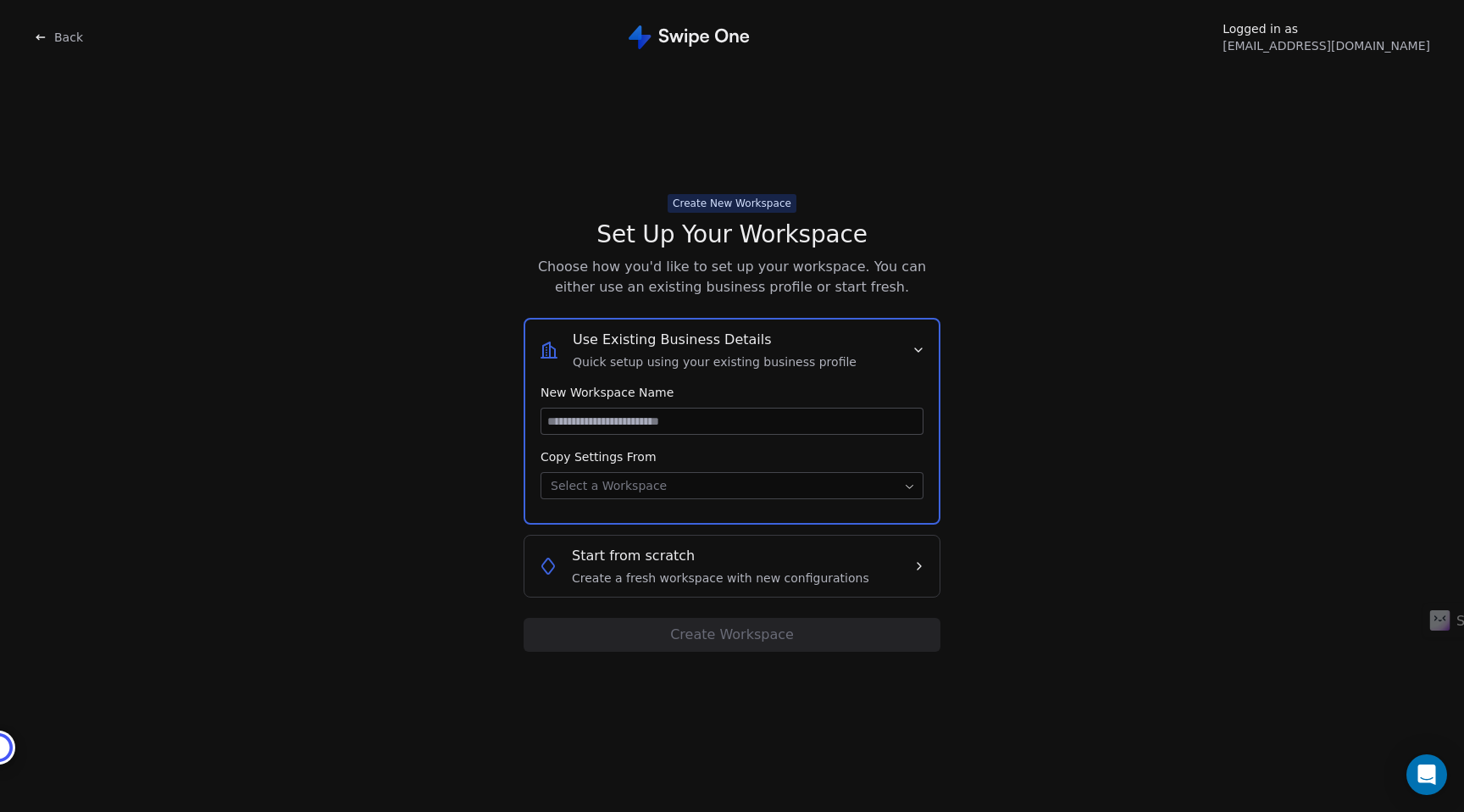
click at [649, 419] on input at bounding box center [732, 421] width 382 height 26
type input "******"
click at [633, 479] on body "Back Logged in as bimbisara@pillay.co Create New Workspace Set Up Your Workspac…" at bounding box center [732, 406] width 1464 height 812
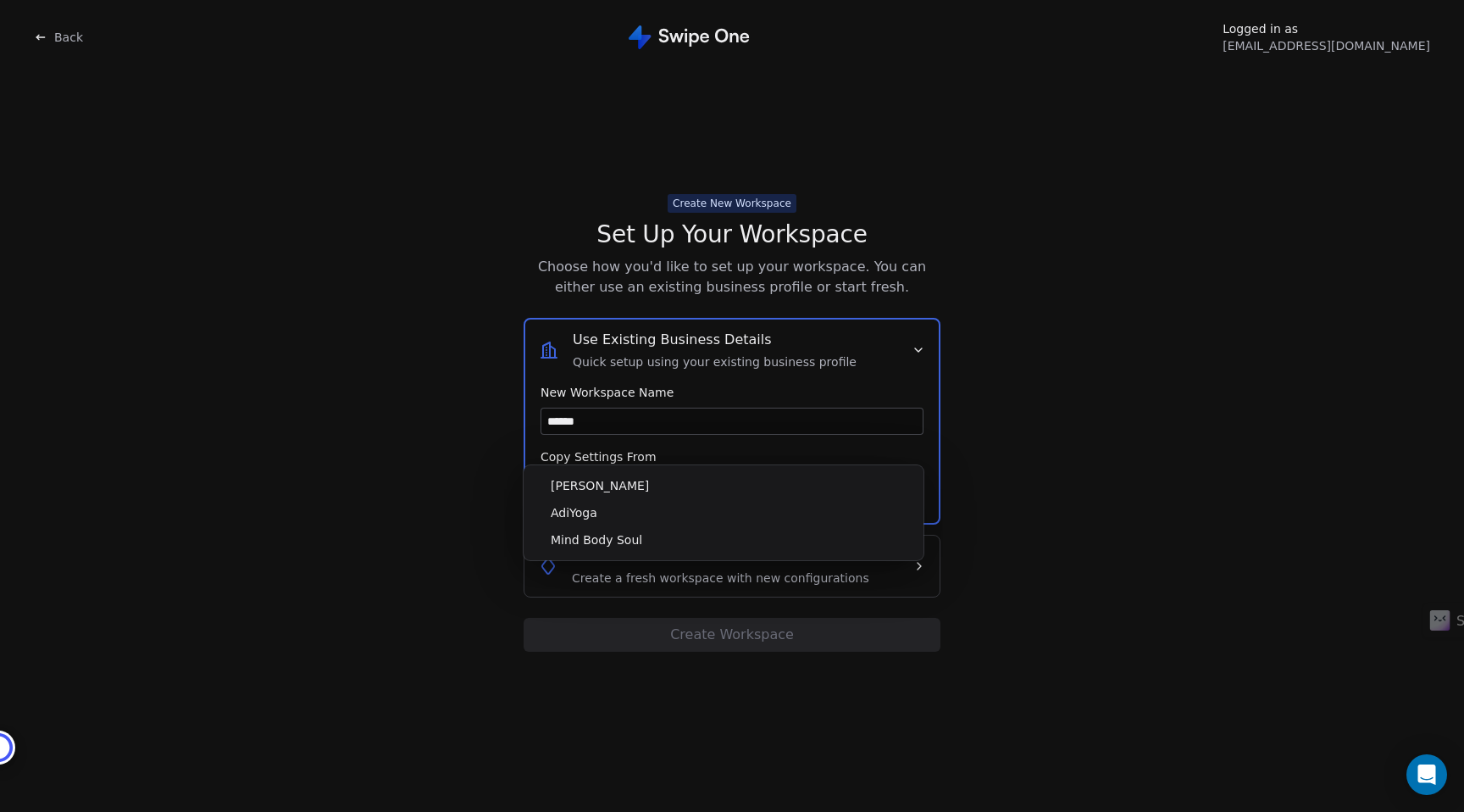
click at [813, 451] on html "Back Logged in as bimbisara@pillay.co Create New Workspace Set Up Your Workspac…" at bounding box center [732, 406] width 1464 height 812
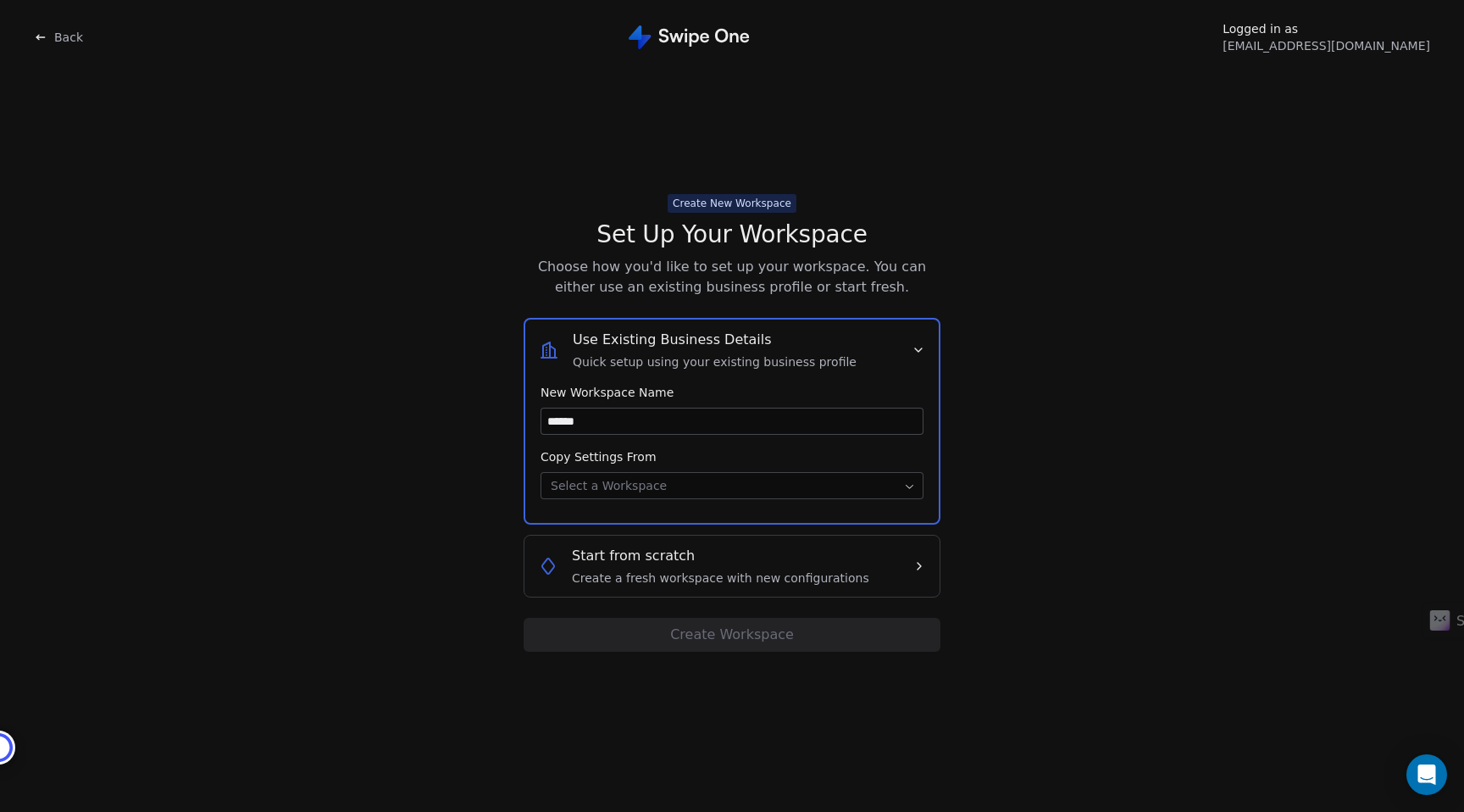
click at [756, 581] on span "Create a fresh workspace with new configurations" at bounding box center [720, 578] width 297 height 17
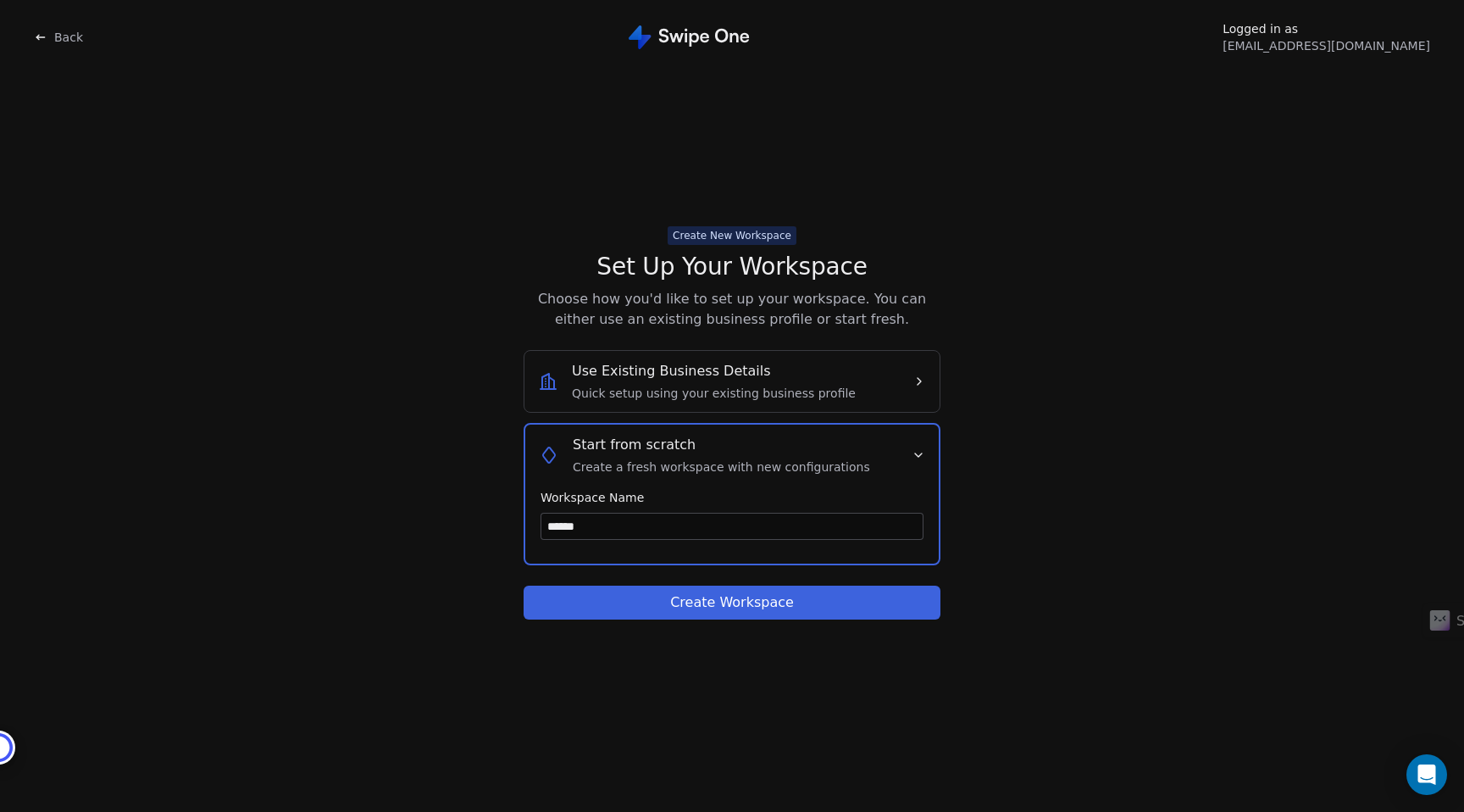
click at [712, 602] on button "Create Workspace" at bounding box center [732, 602] width 417 height 34
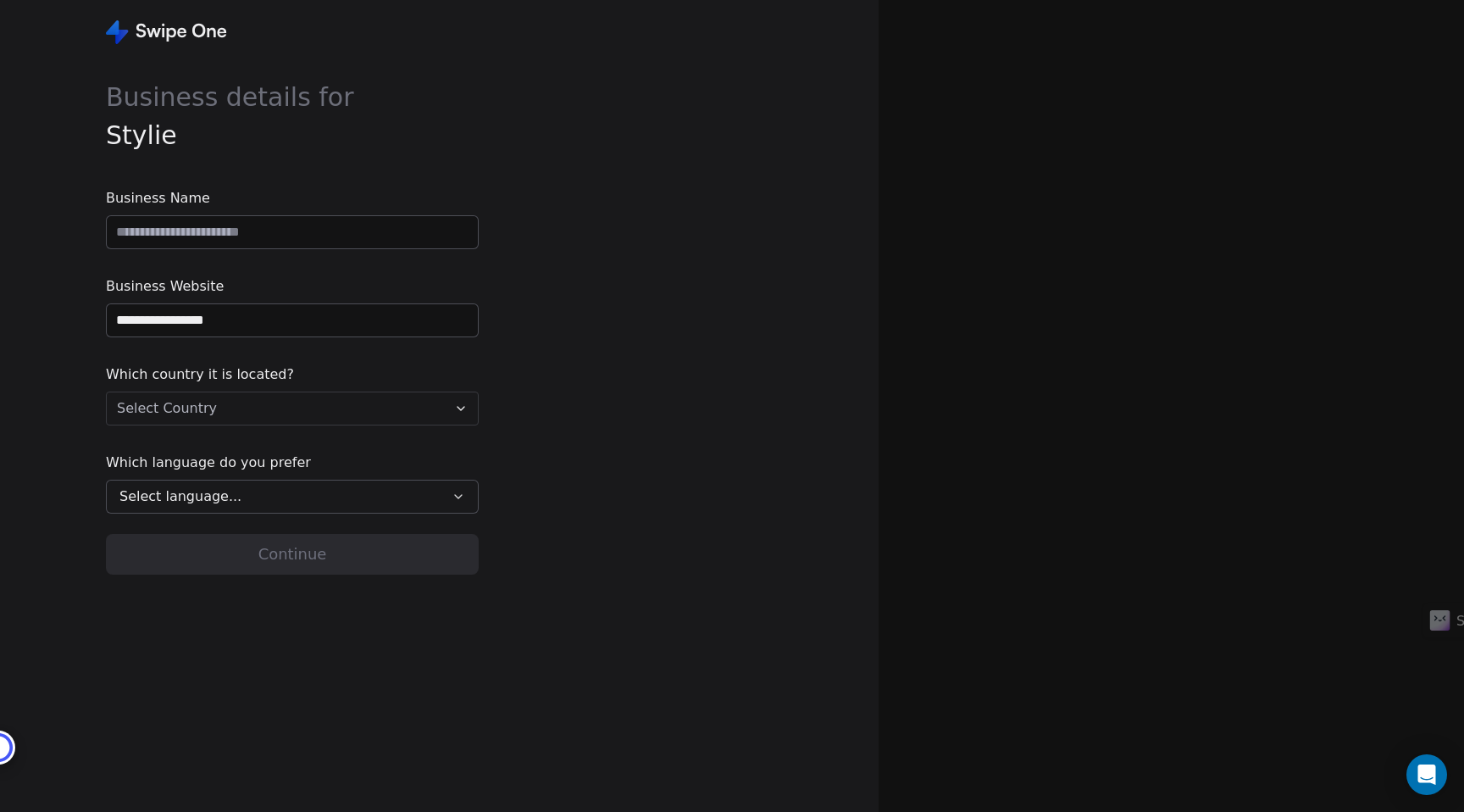
click at [174, 324] on input "**********" at bounding box center [291, 320] width 371 height 33
type input "**********"
click at [201, 229] on input at bounding box center [291, 232] width 371 height 33
type input "******"
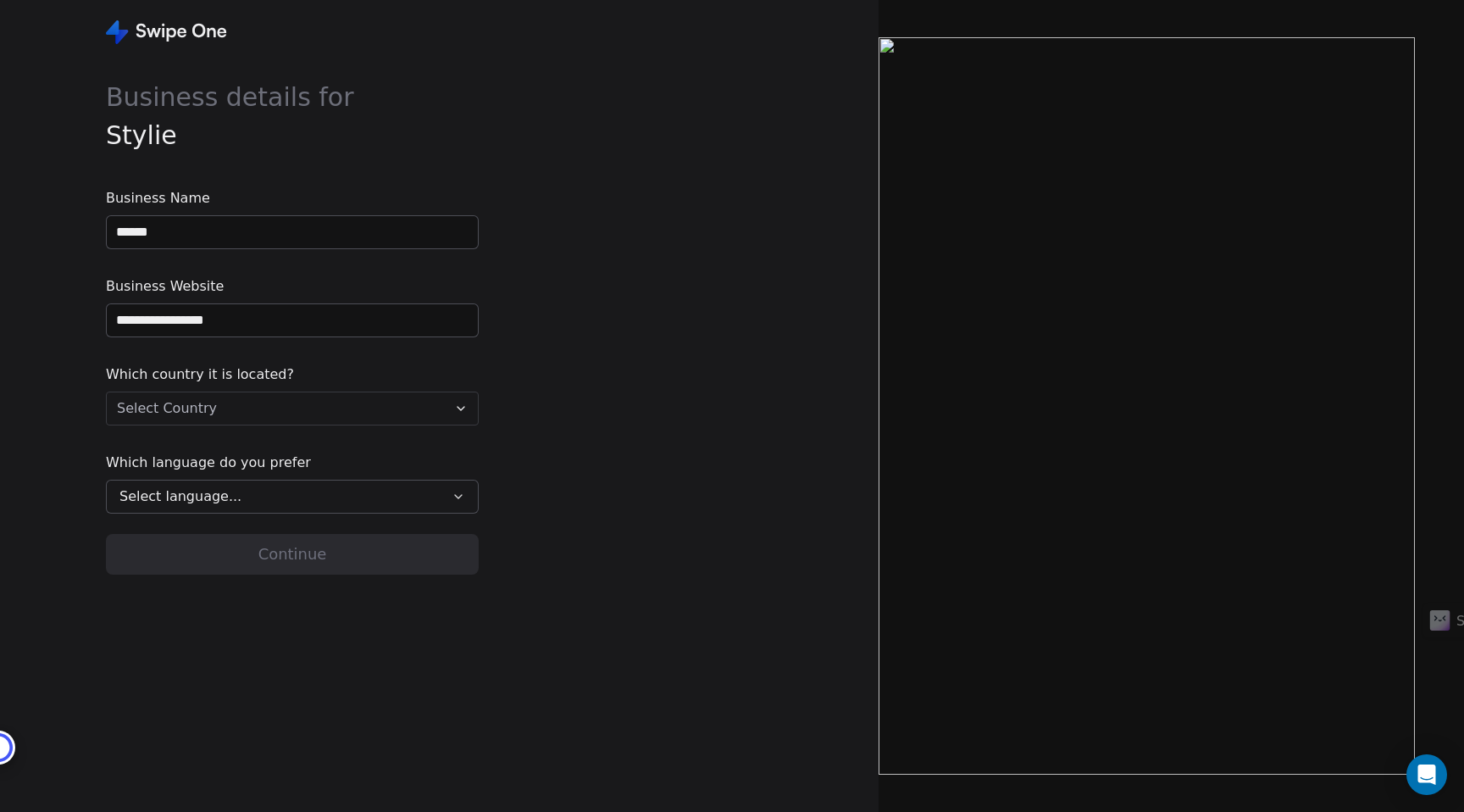
click at [210, 413] on html "**********" at bounding box center [732, 406] width 1464 height 812
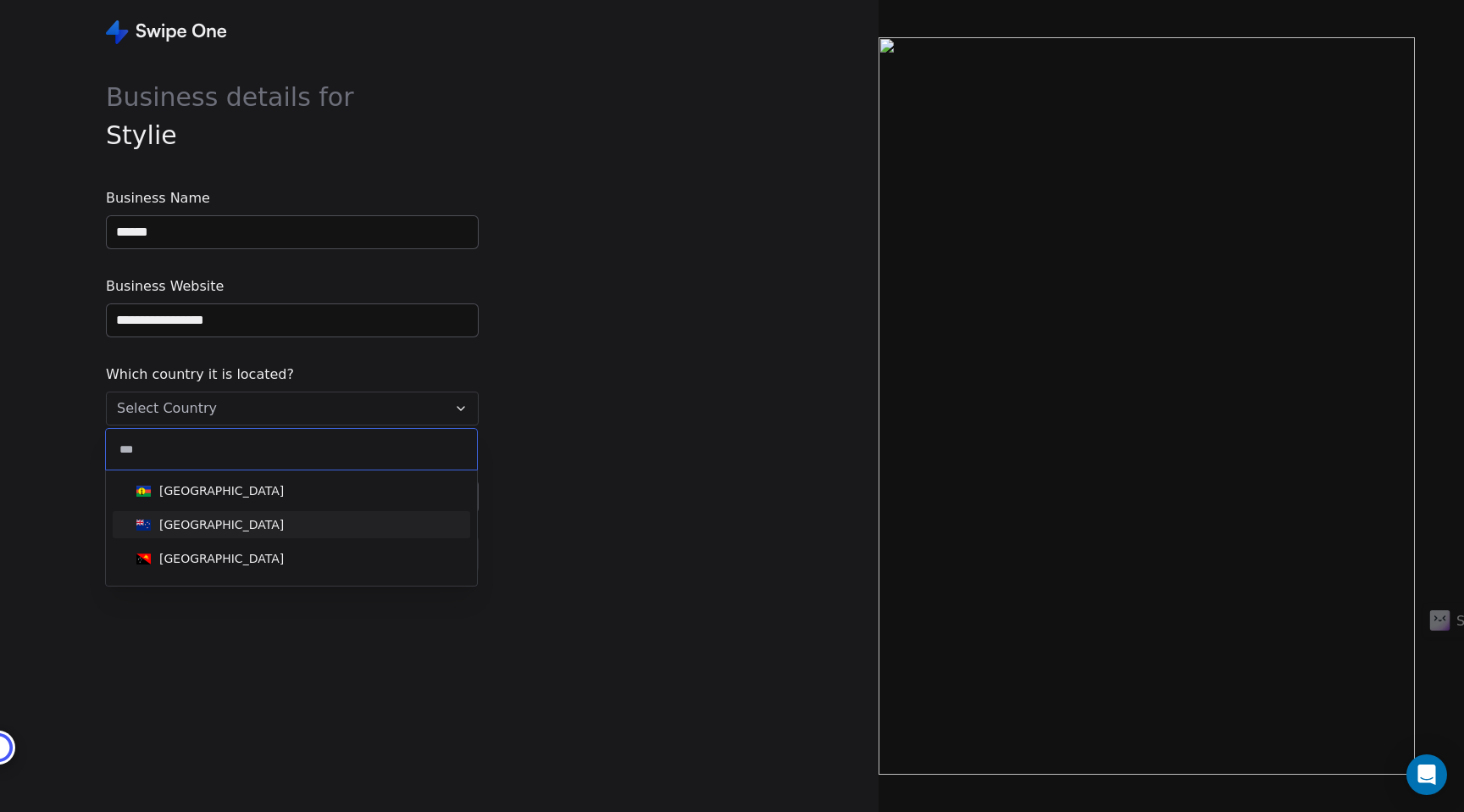
type input "***"
click at [190, 516] on div "New Zealand" at bounding box center [221, 524] width 125 height 17
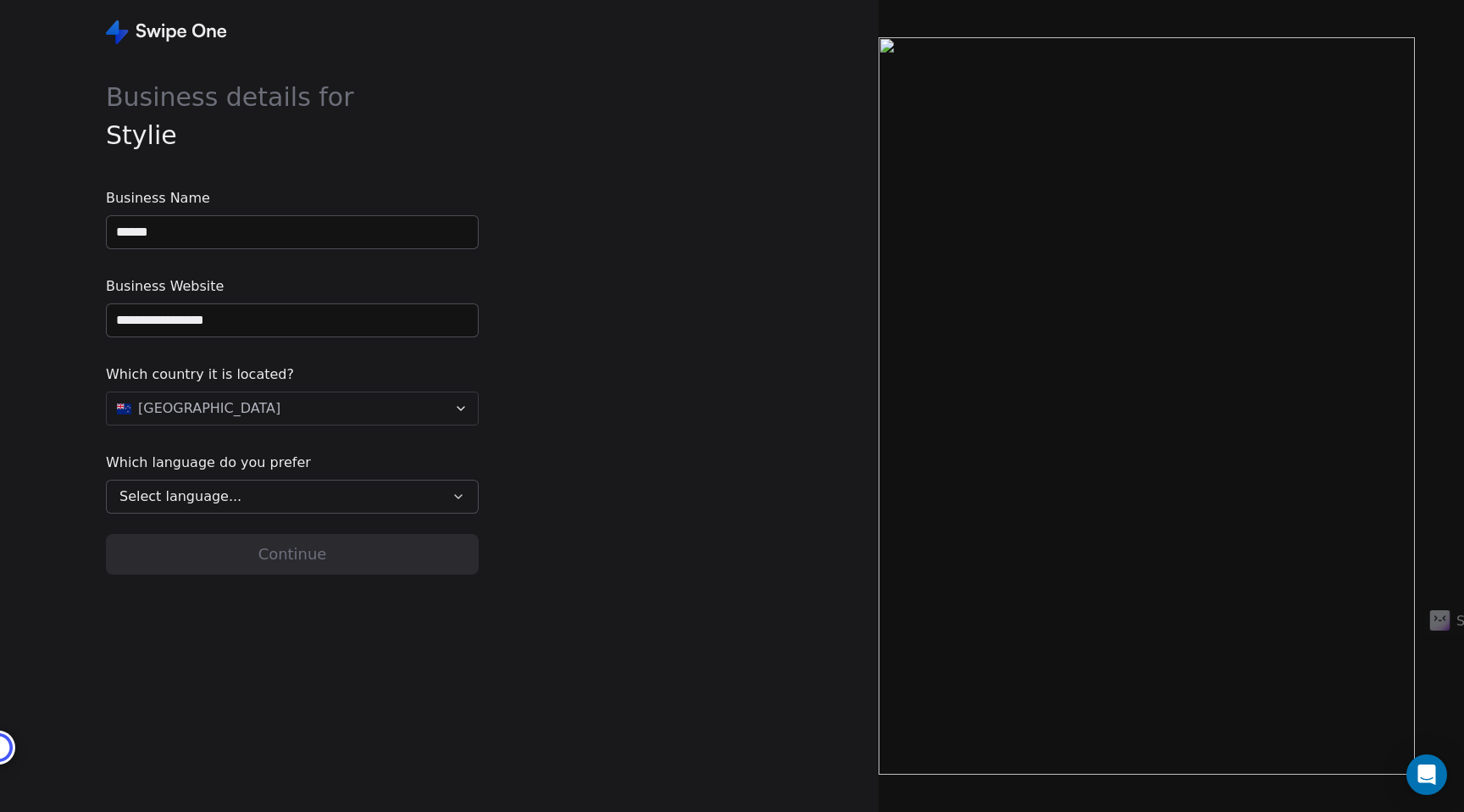
click at [211, 499] on span "Select language..." at bounding box center [180, 496] width 122 height 20
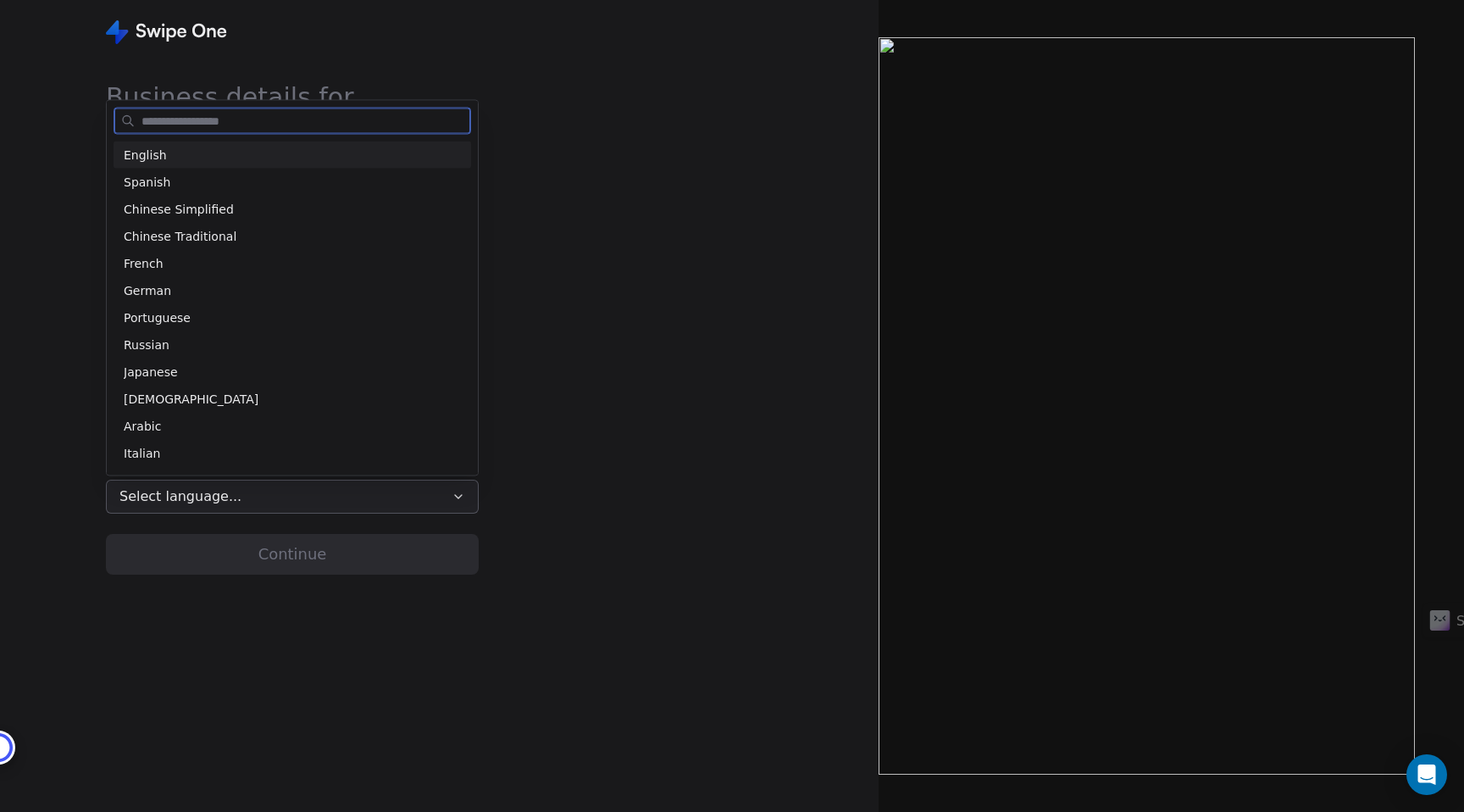
click at [178, 156] on div "English" at bounding box center [292, 154] width 337 height 18
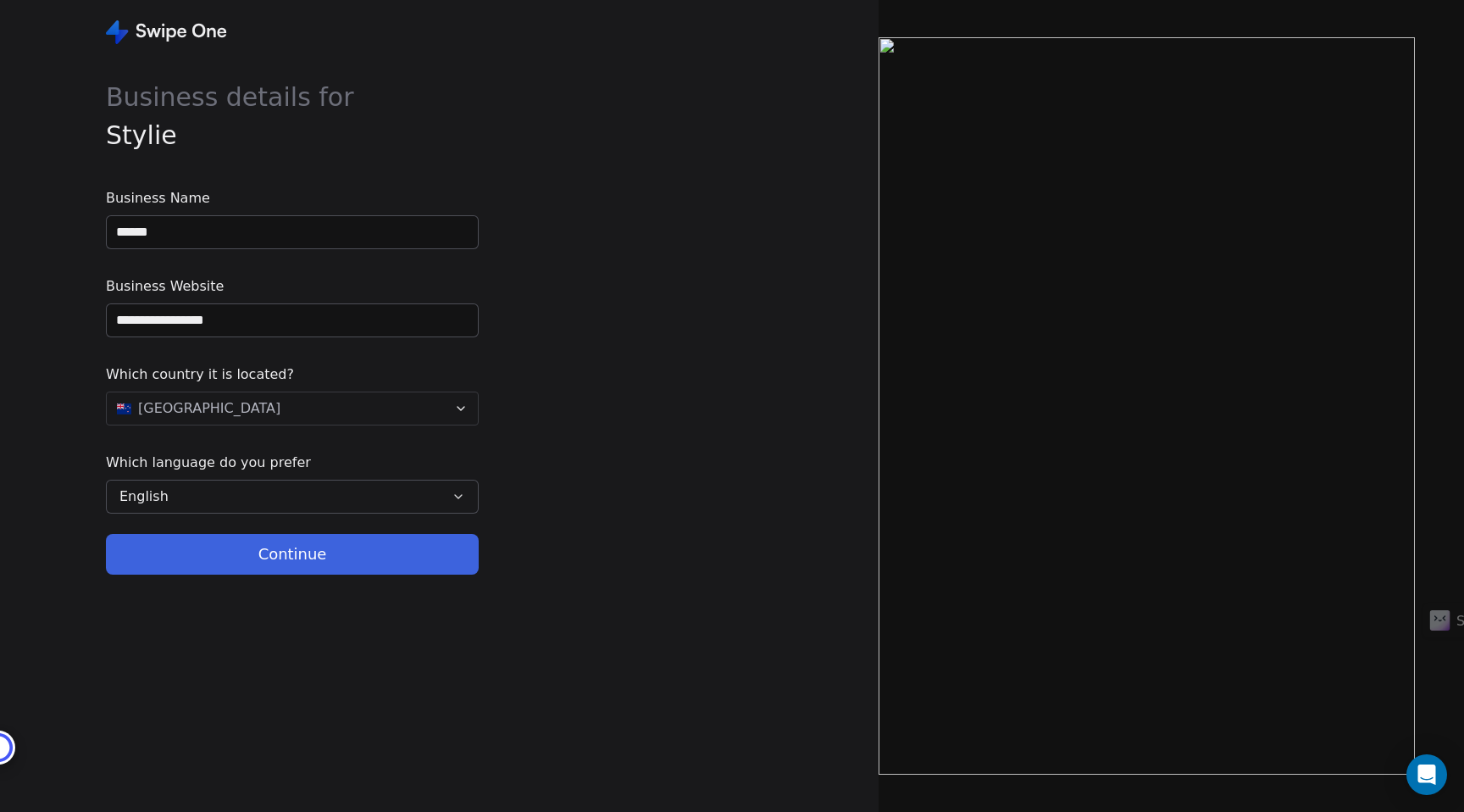
click at [263, 559] on button "Continue" at bounding box center [291, 554] width 373 height 40
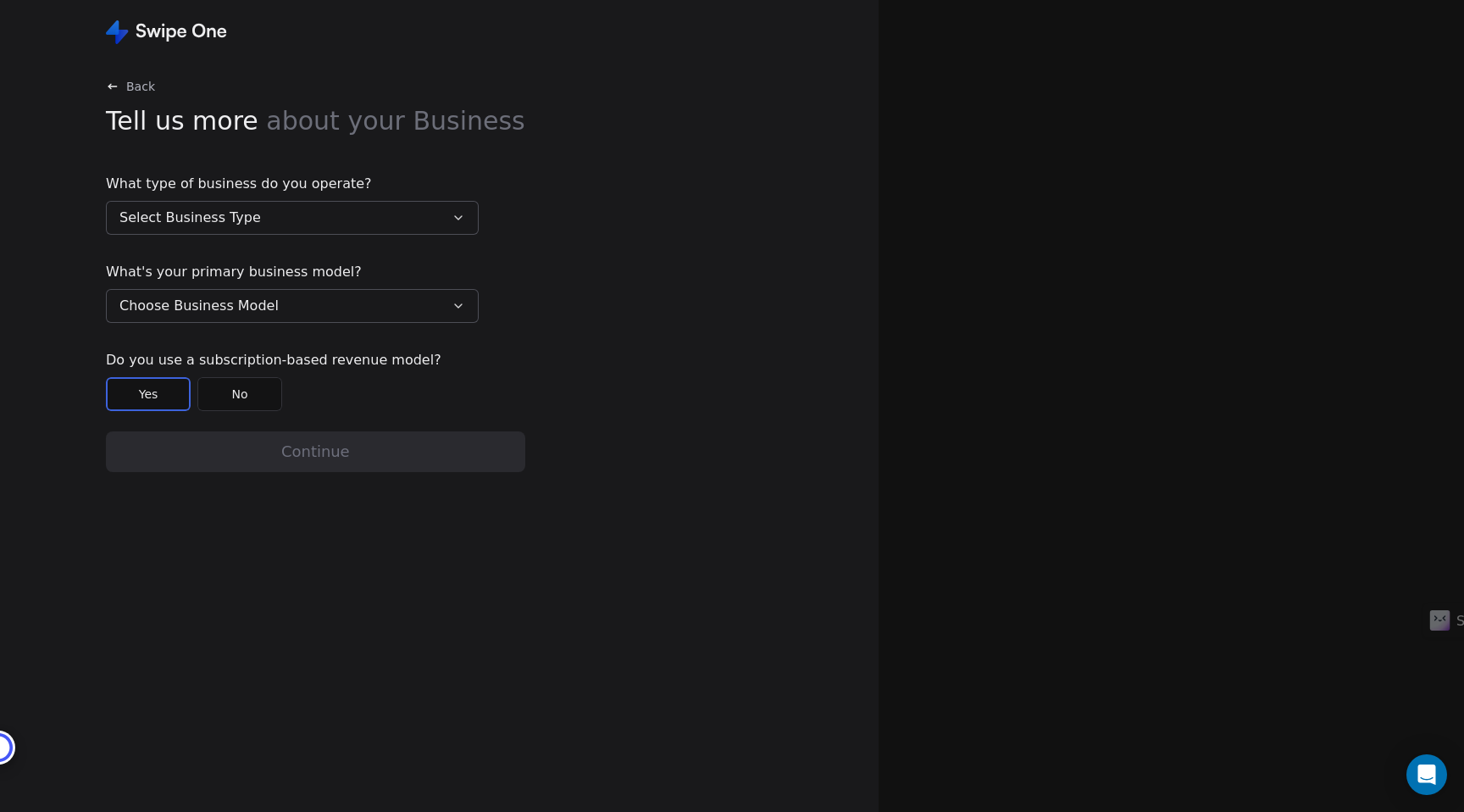
click at [353, 226] on button "Select Business Type" at bounding box center [291, 217] width 373 height 34
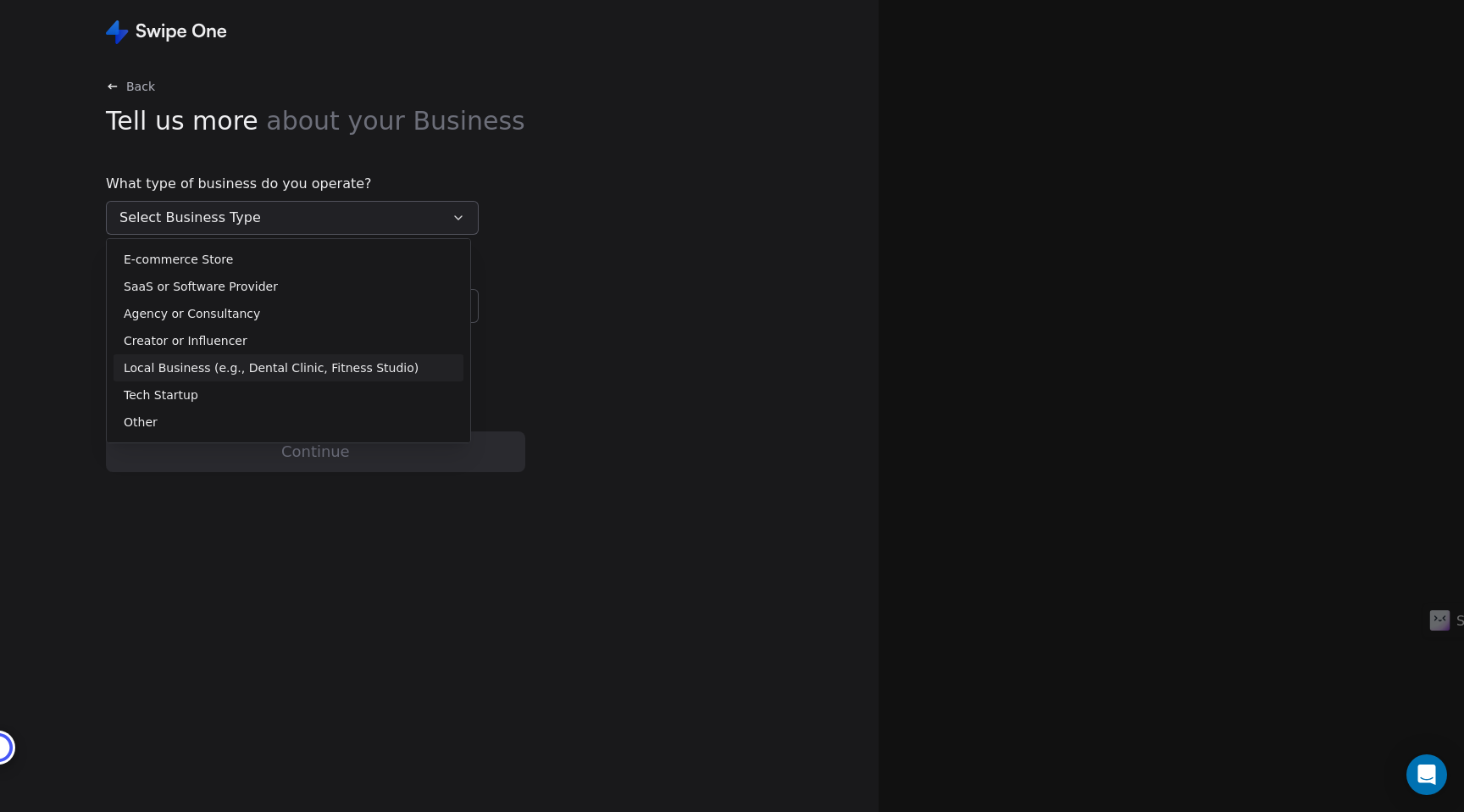
click at [164, 368] on span "Local Business (e.g., Dental Clinic, Fitness Studio)" at bounding box center [271, 368] width 295 height 18
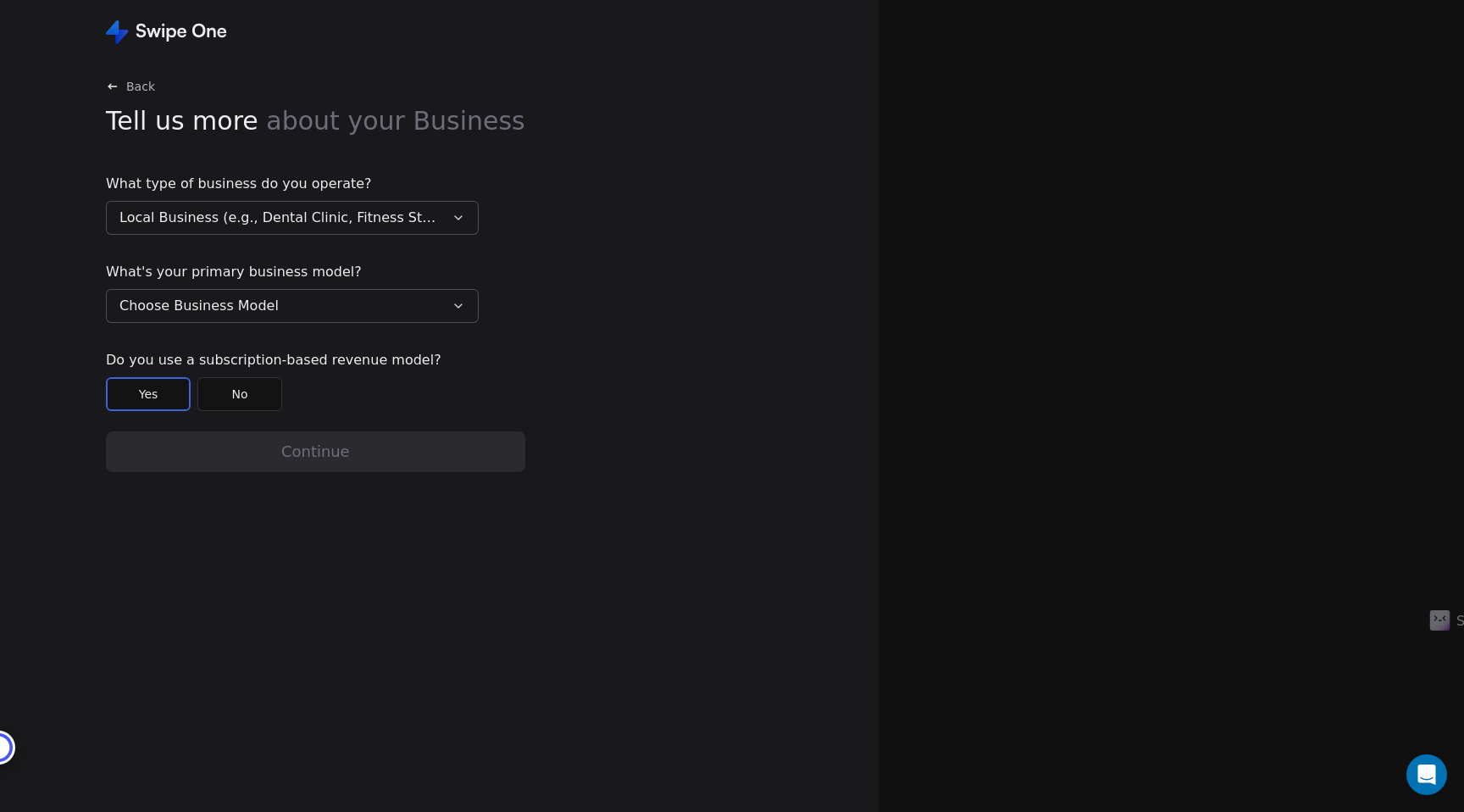
click at [214, 215] on span "Local Business (e.g., Dental Clinic, Fitness Studio)" at bounding box center [281, 217] width 322 height 20
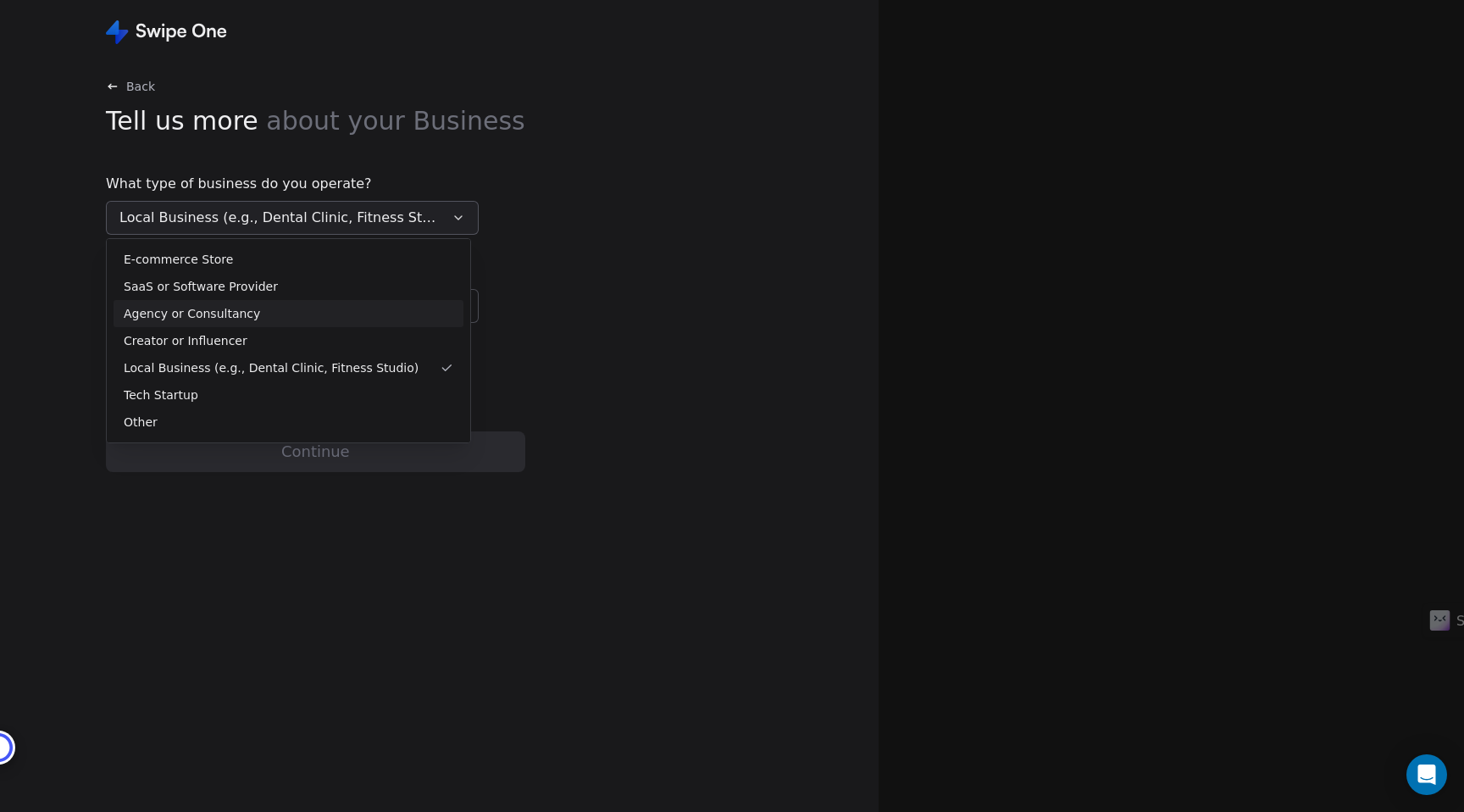
click at [190, 311] on span "Agency or Consultancy" at bounding box center [192, 313] width 136 height 18
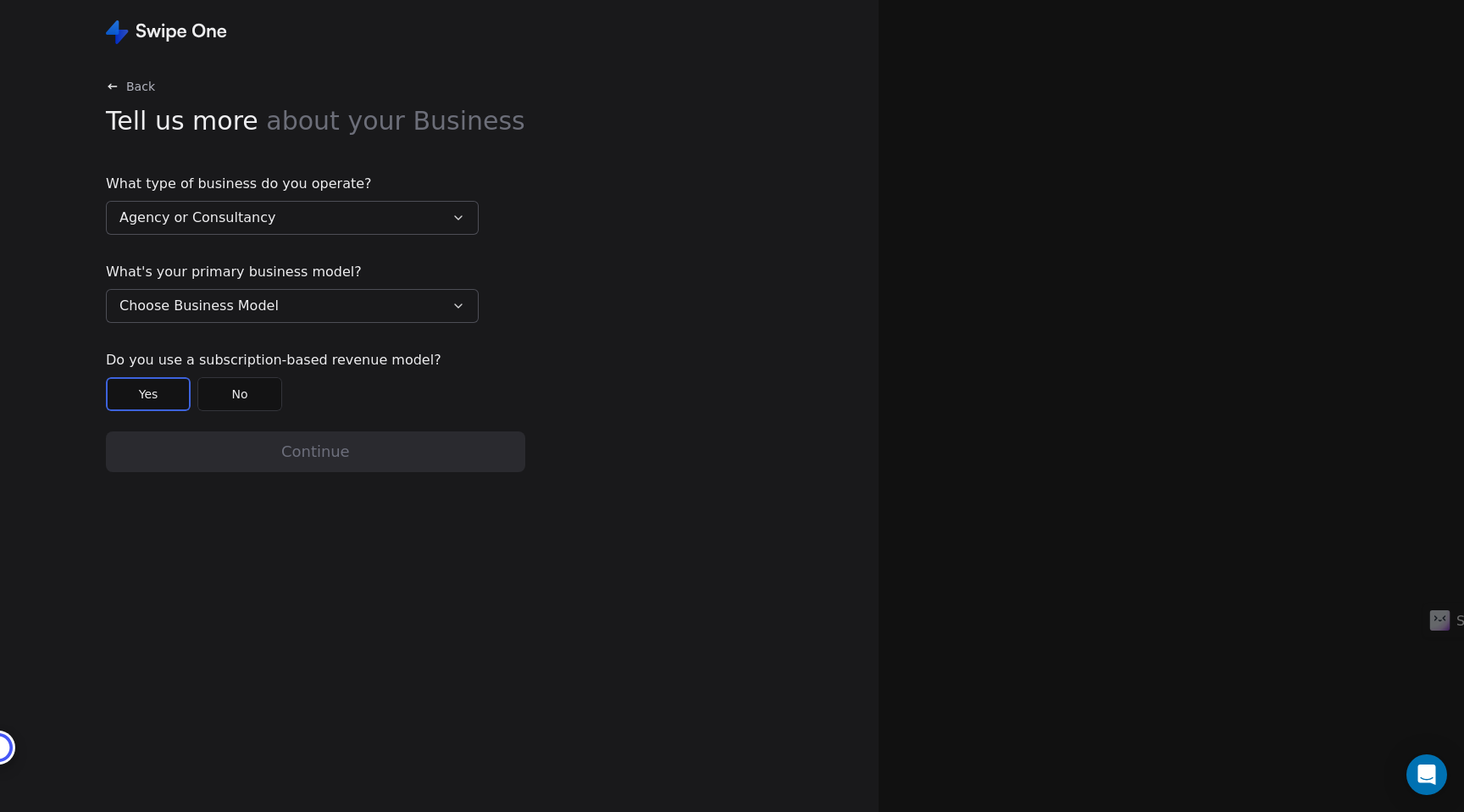
click at [224, 313] on span "Choose Business Model" at bounding box center [199, 305] width 159 height 20
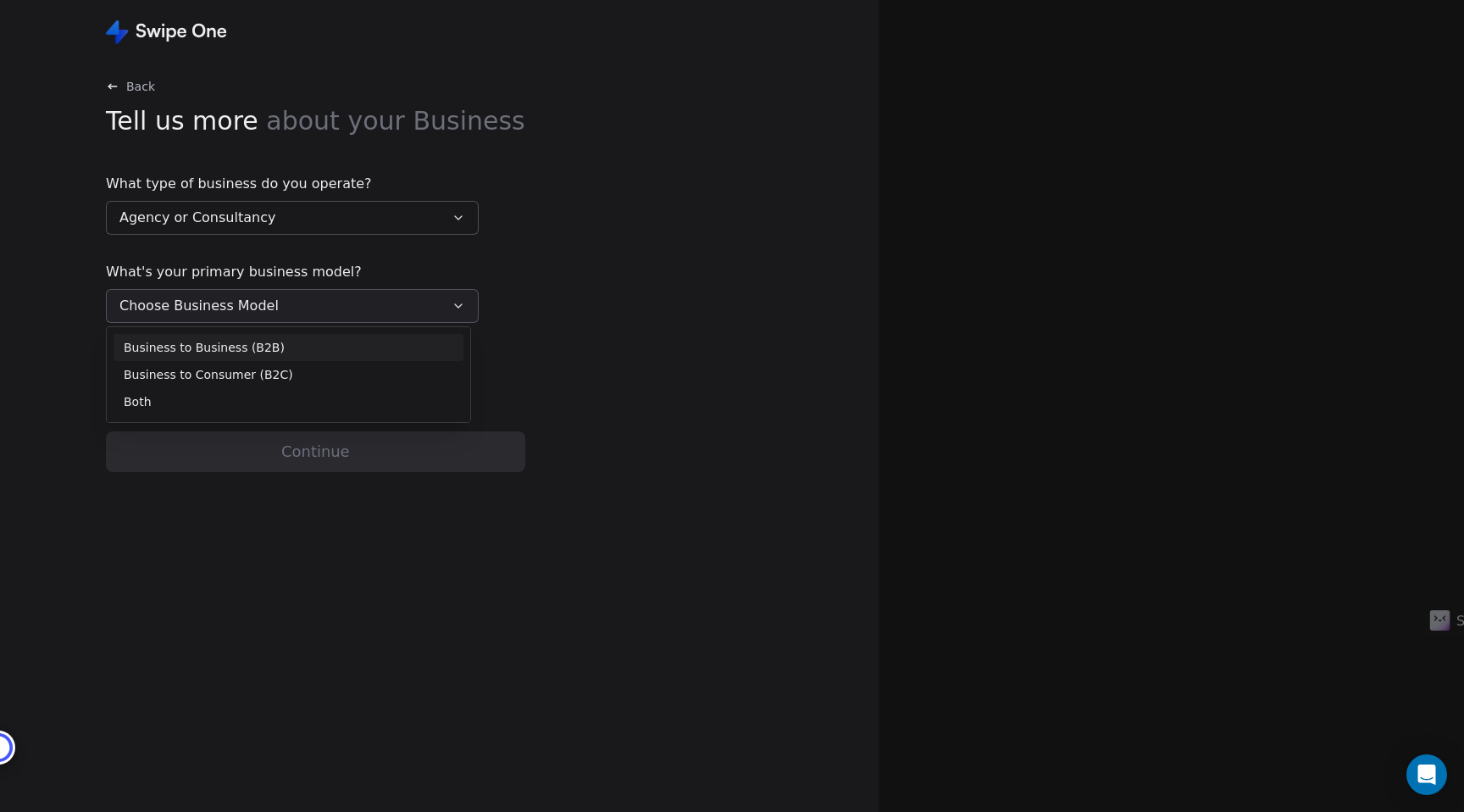
click at [213, 351] on span "Business to Business (B2B)" at bounding box center [204, 347] width 161 height 18
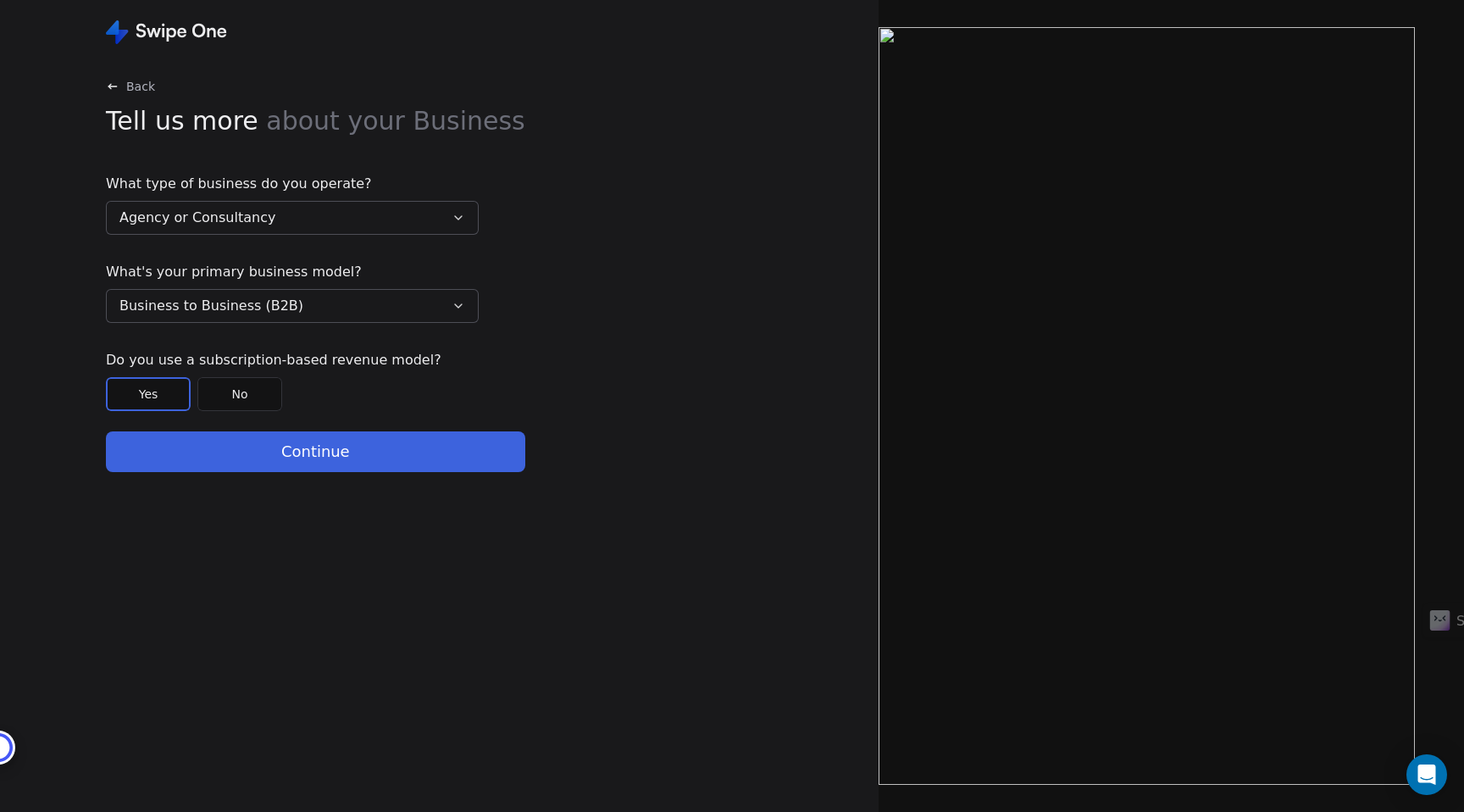
click at [258, 390] on button "No" at bounding box center [240, 393] width 84 height 34
click at [258, 449] on button "Continue" at bounding box center [314, 452] width 419 height 40
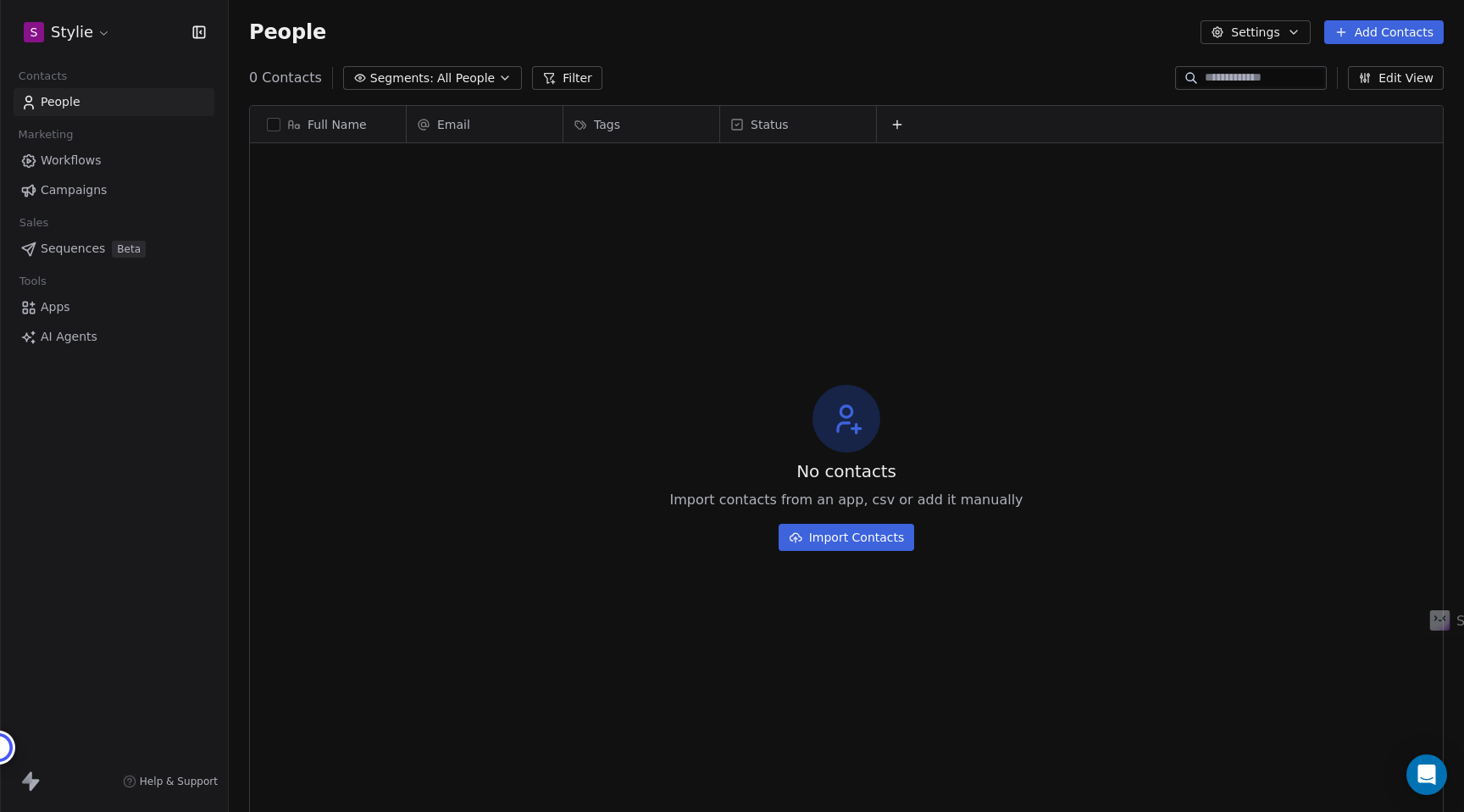
scroll to position [714, 1235]
click at [87, 32] on html "S Stylie Contacts People Marketing Workflows Campaigns Sales Sequences Beta Too…" at bounding box center [732, 406] width 1464 height 812
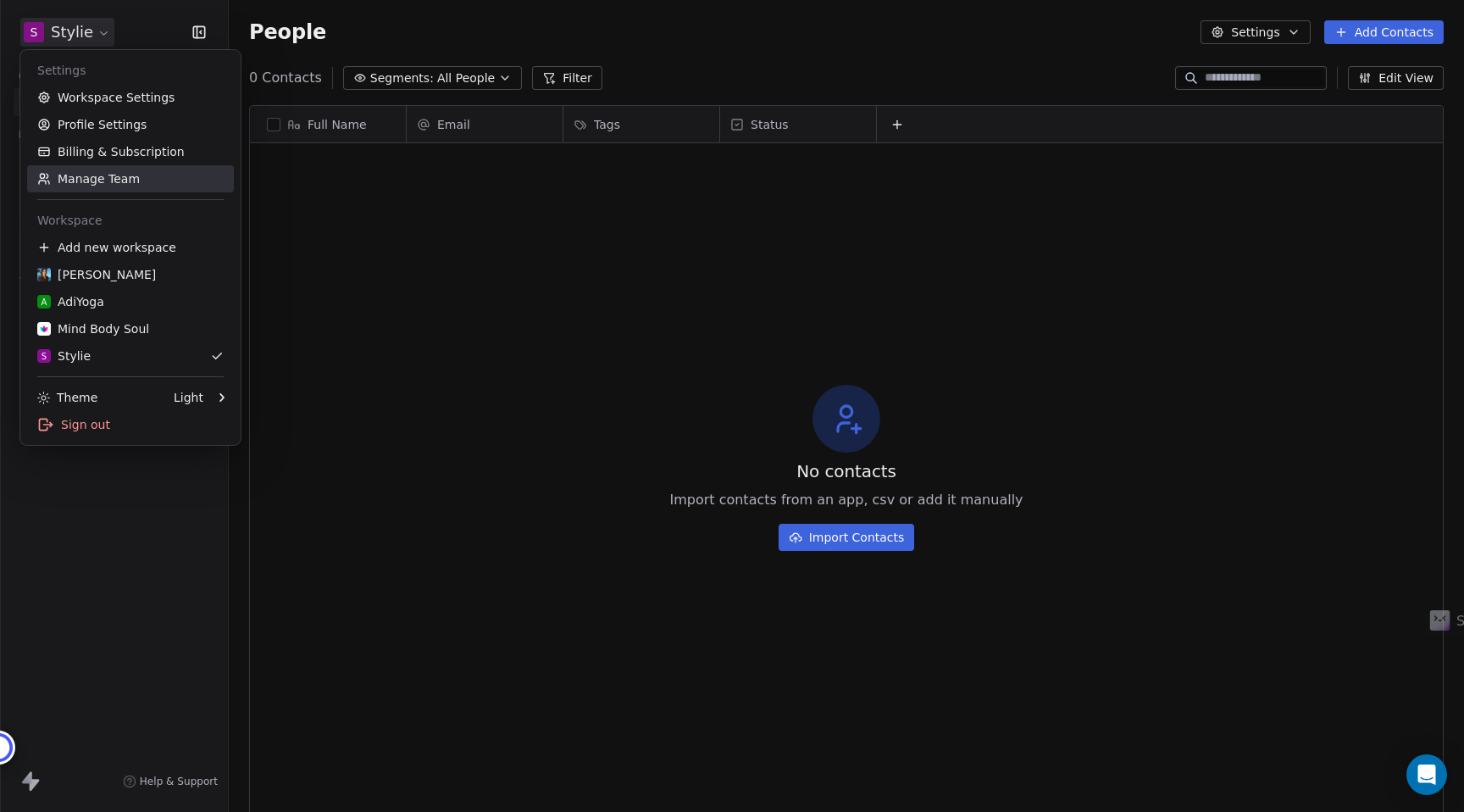
click at [102, 171] on link "Manage Team" at bounding box center [130, 178] width 207 height 27
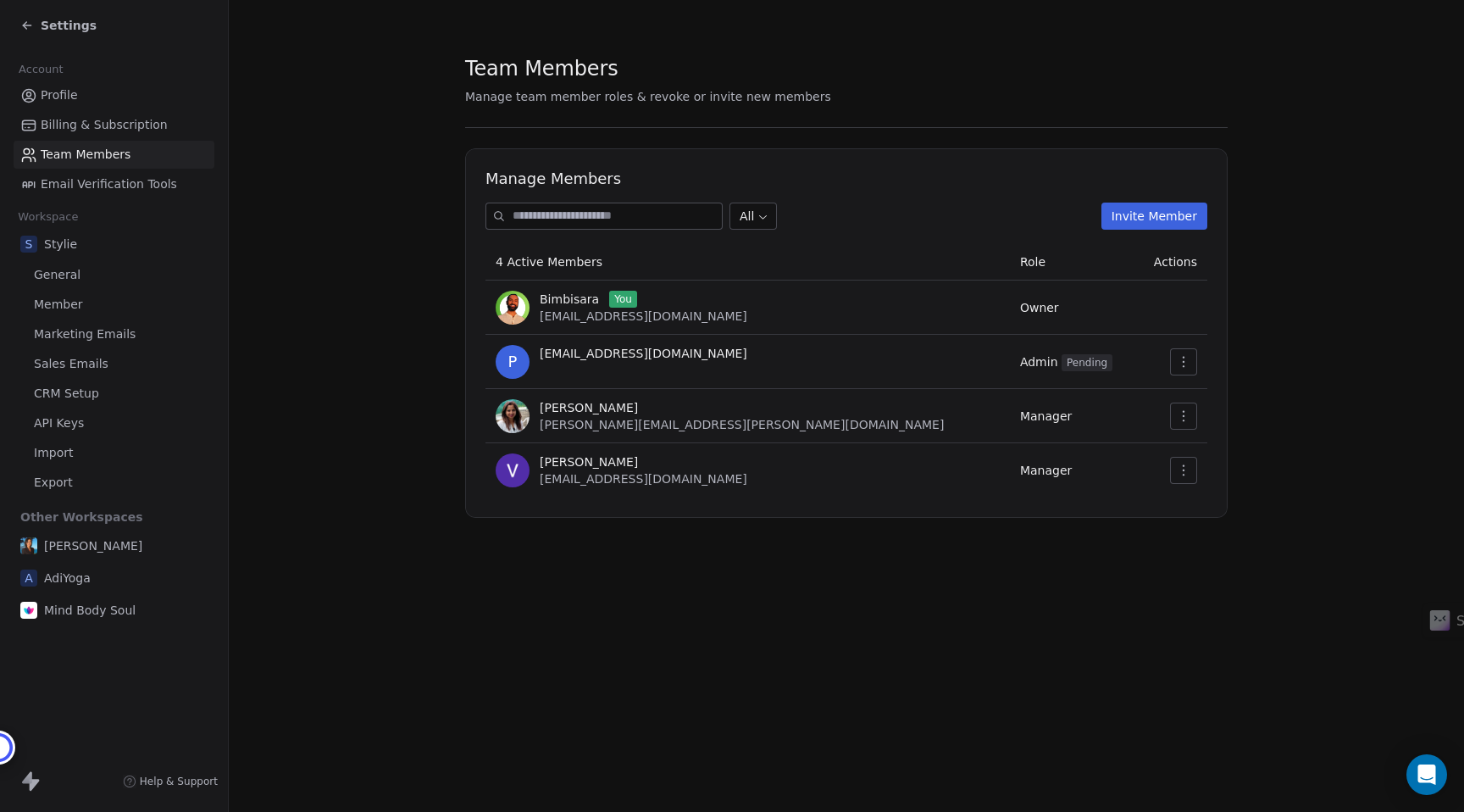
click at [1167, 209] on button "Invite Member" at bounding box center [1154, 216] width 105 height 27
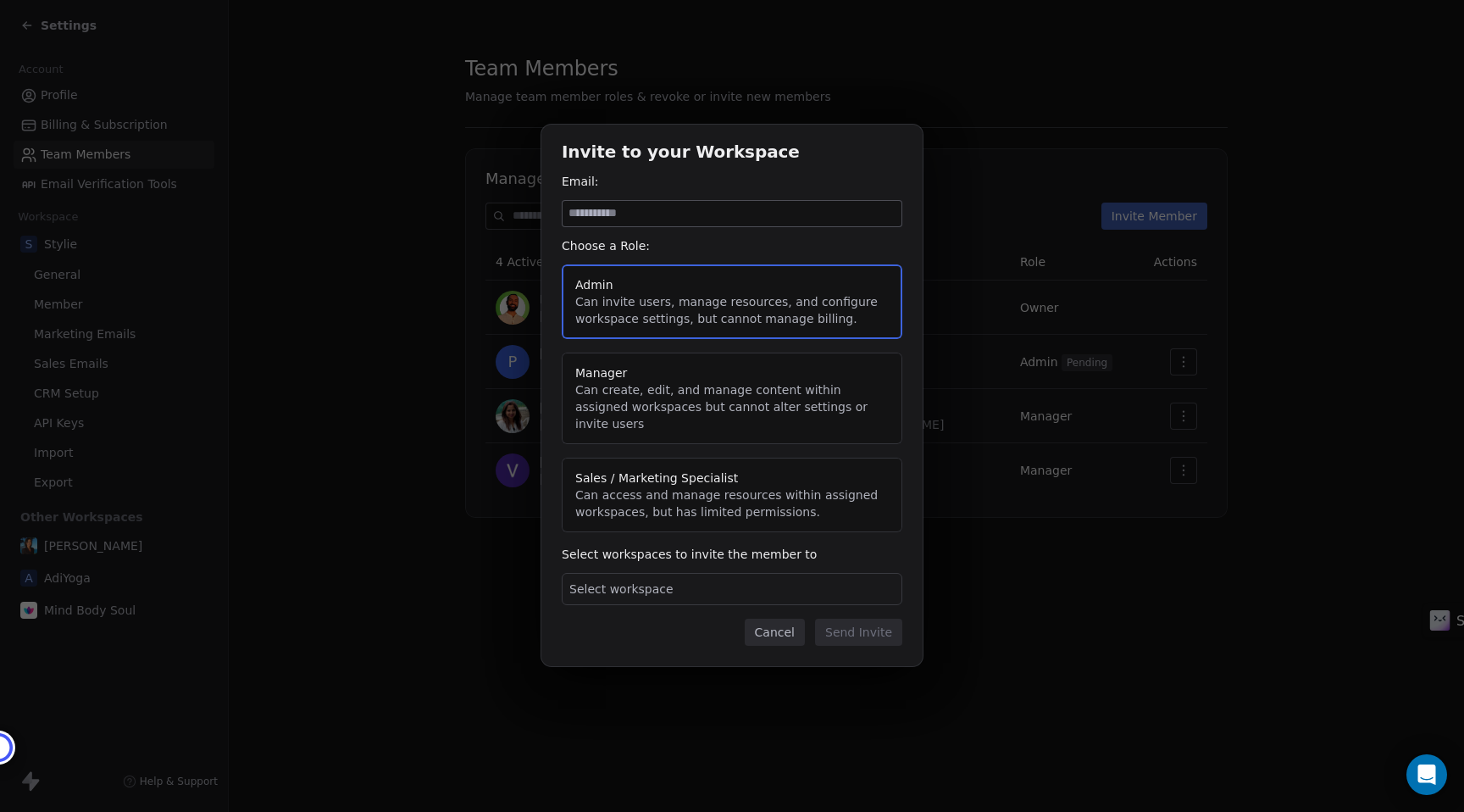
click at [723, 223] on input at bounding box center [732, 213] width 338 height 26
drag, startPoint x: 601, startPoint y: 223, endPoint x: 779, endPoint y: 223, distance: 178.0
click at [779, 223] on input "**********" at bounding box center [732, 213] width 338 height 26
type input "**********"
click at [667, 389] on button "Manager Can create, edit, and manage content within assigned workspaces but can…" at bounding box center [732, 398] width 340 height 91
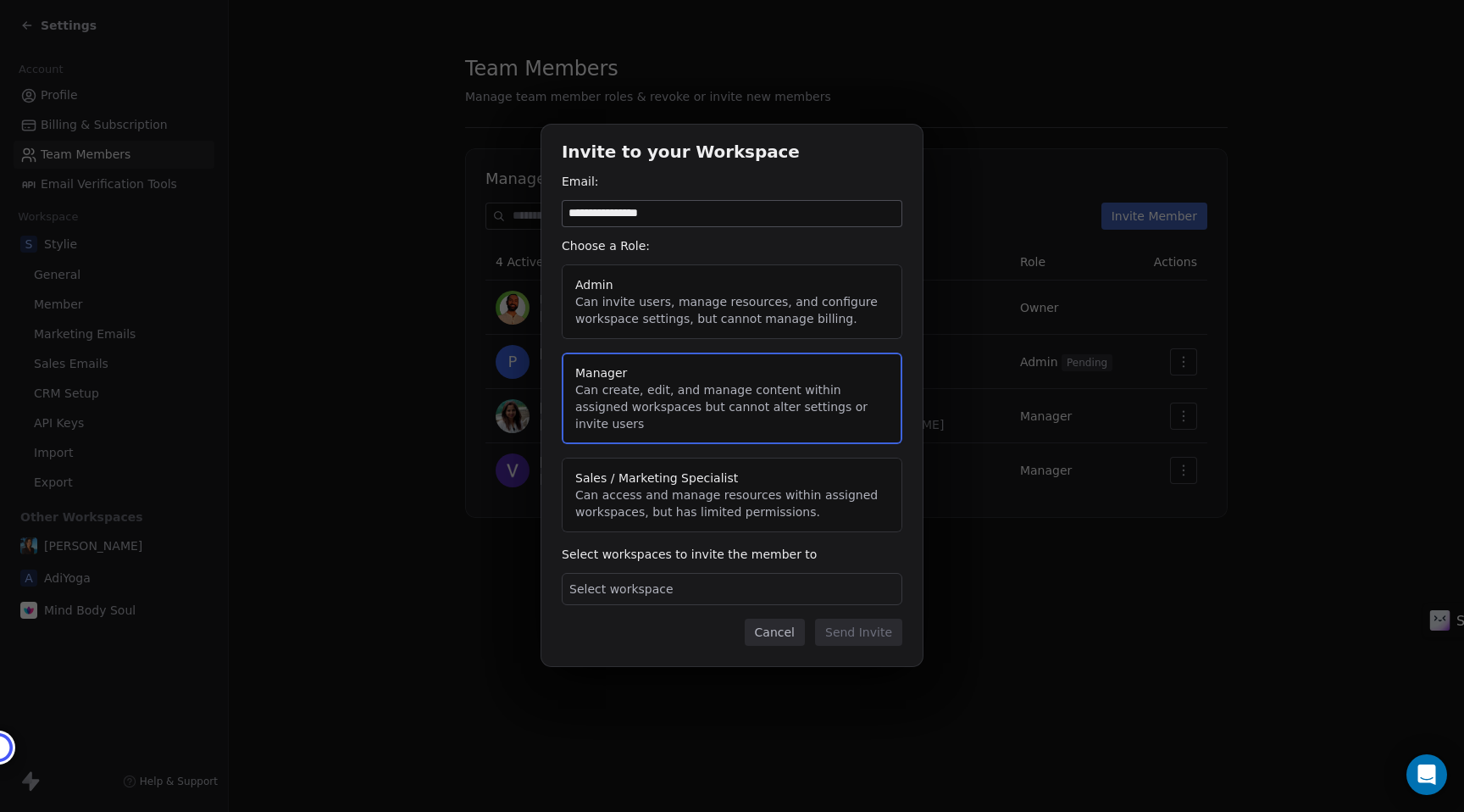
click at [683, 579] on div "Select workspace" at bounding box center [732, 589] width 340 height 33
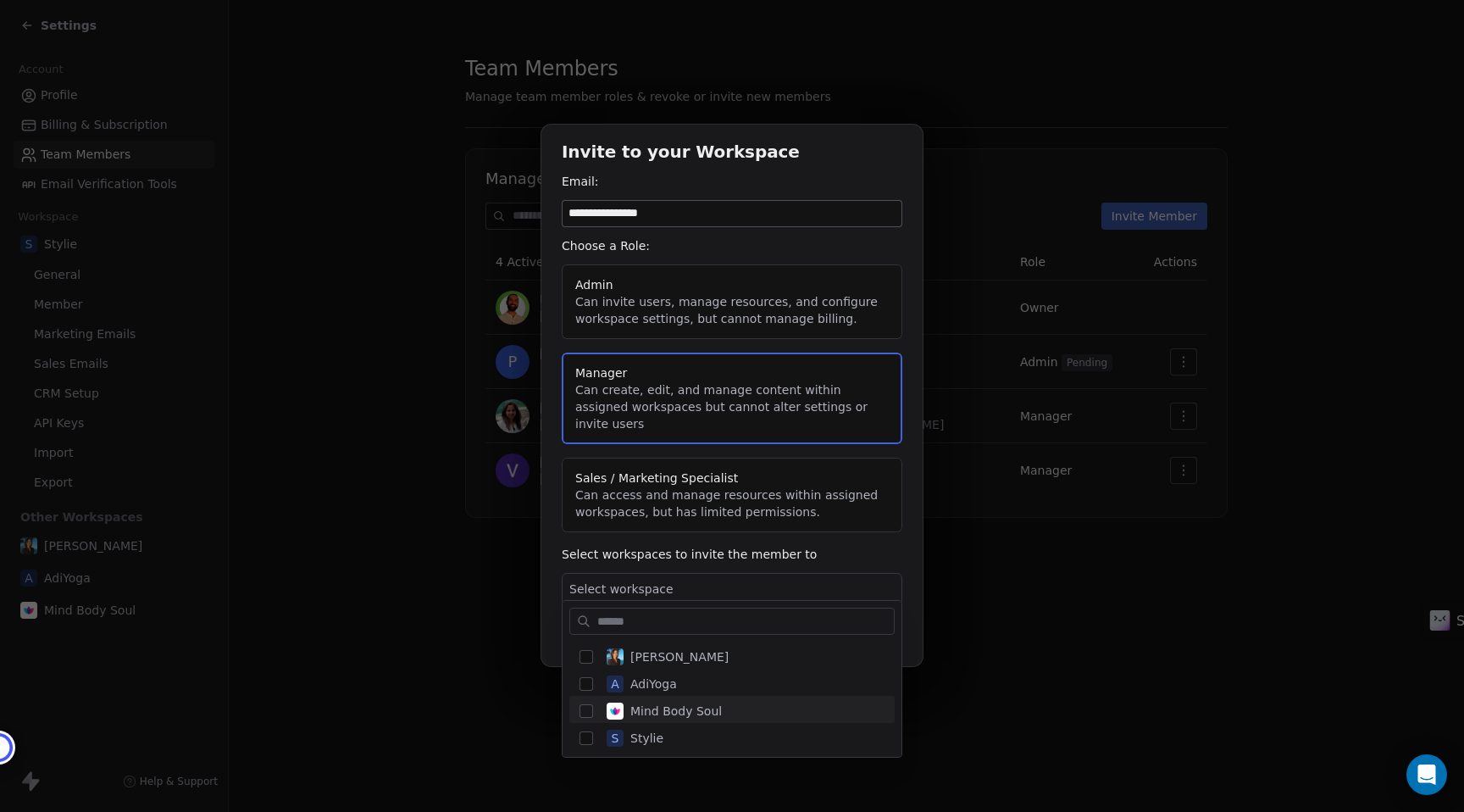
scroll to position [4, 0]
click at [593, 739] on div "S Stylie" at bounding box center [732, 732] width 325 height 27
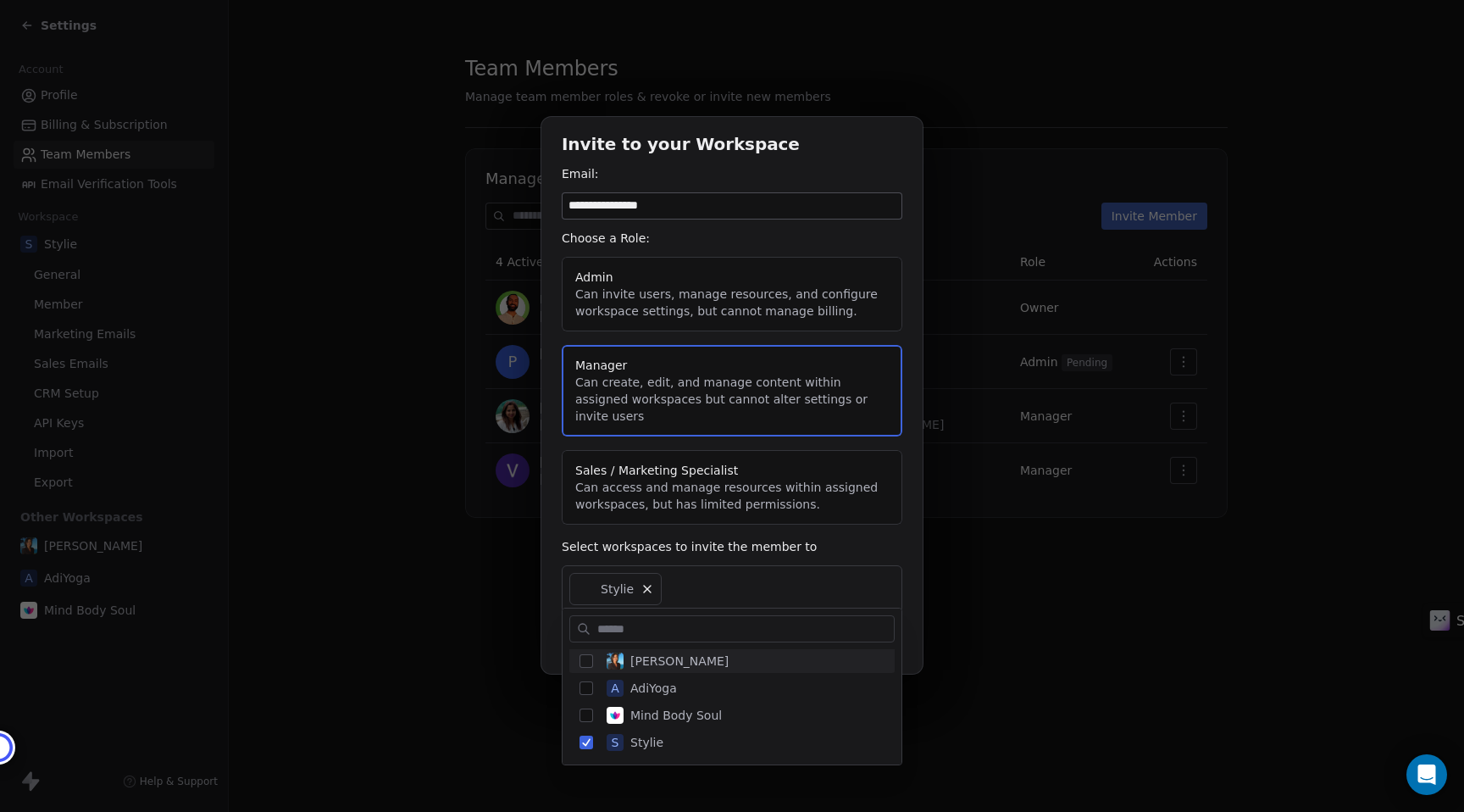
click at [907, 543] on div "**********" at bounding box center [732, 406] width 1464 height 633
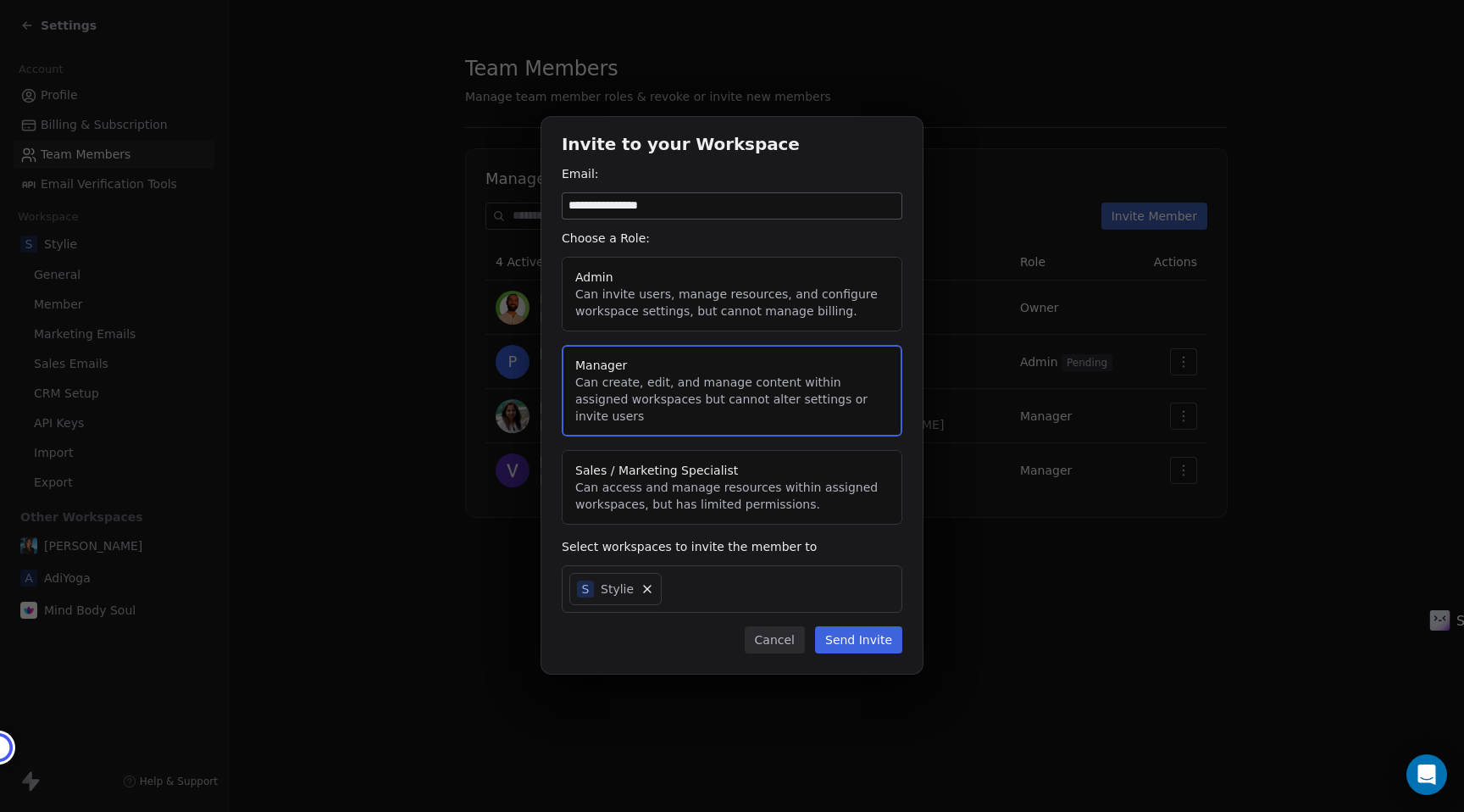
click at [856, 636] on button "Send Invite" at bounding box center [858, 639] width 87 height 27
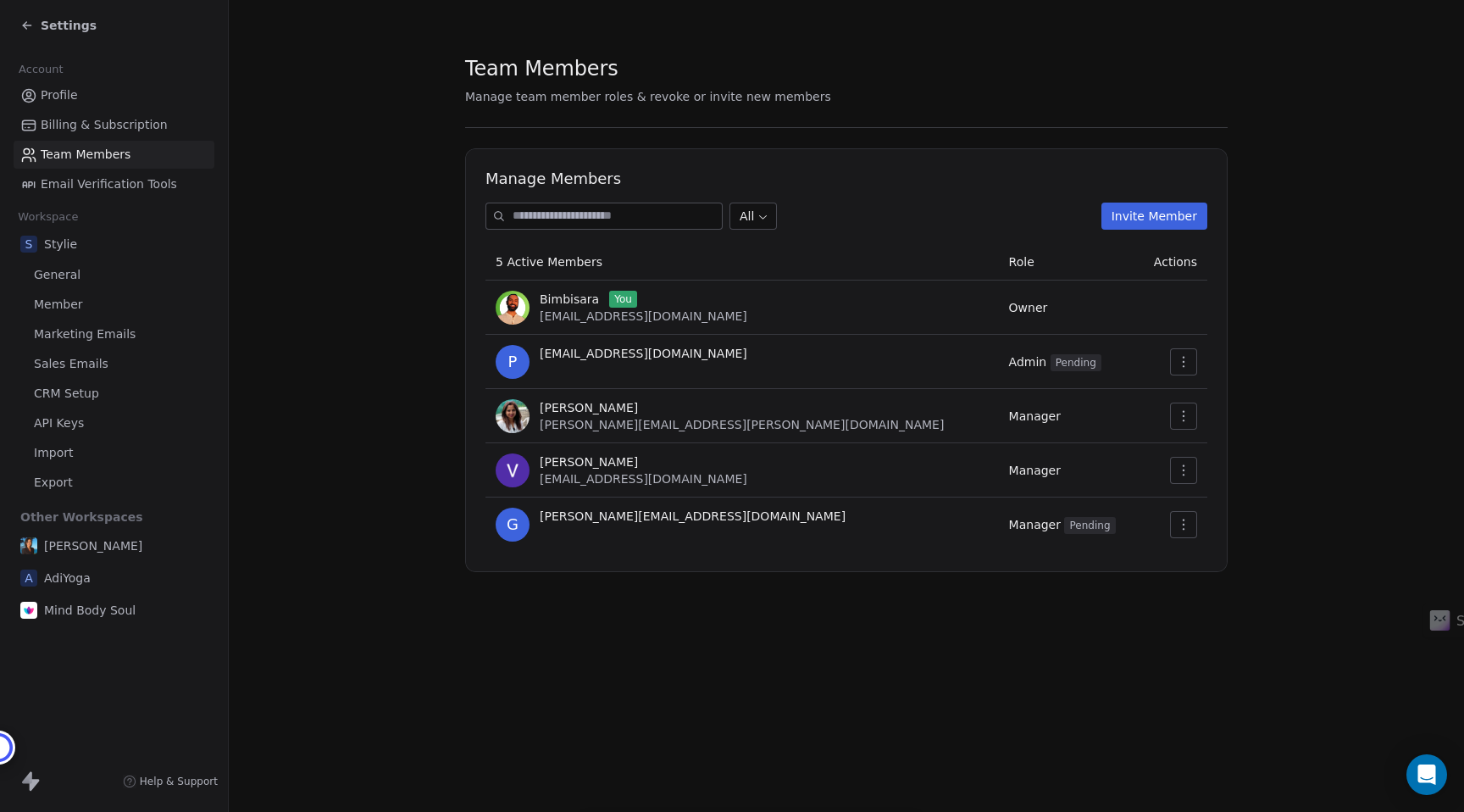
click at [1152, 216] on button "Invite Member" at bounding box center [1154, 216] width 105 height 27
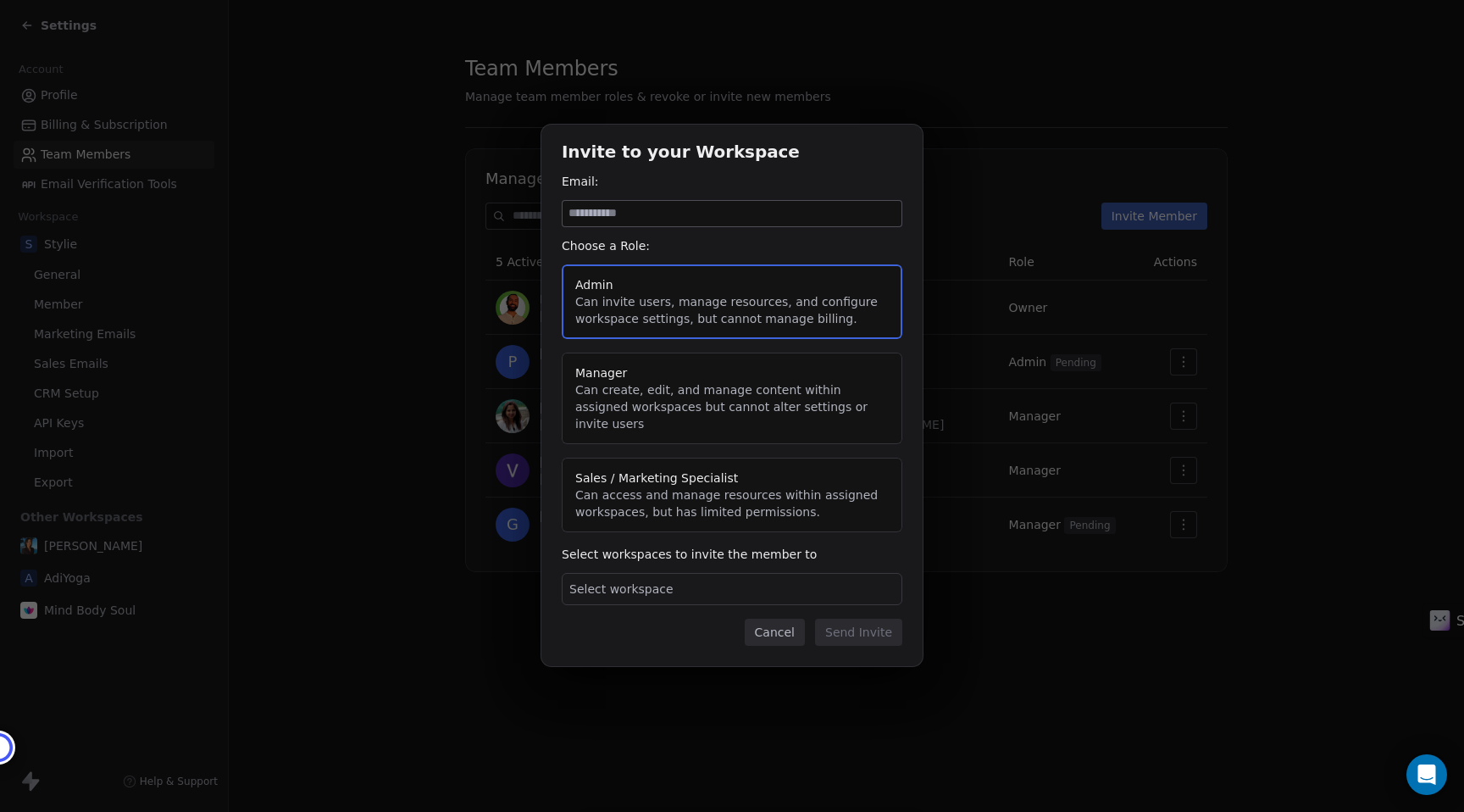
click at [709, 223] on input at bounding box center [732, 213] width 338 height 26
type input "**********"
type button "admin"
click at [709, 419] on button "Manager Can create, edit, and manage content within assigned workspaces but can…" at bounding box center [732, 398] width 340 height 91
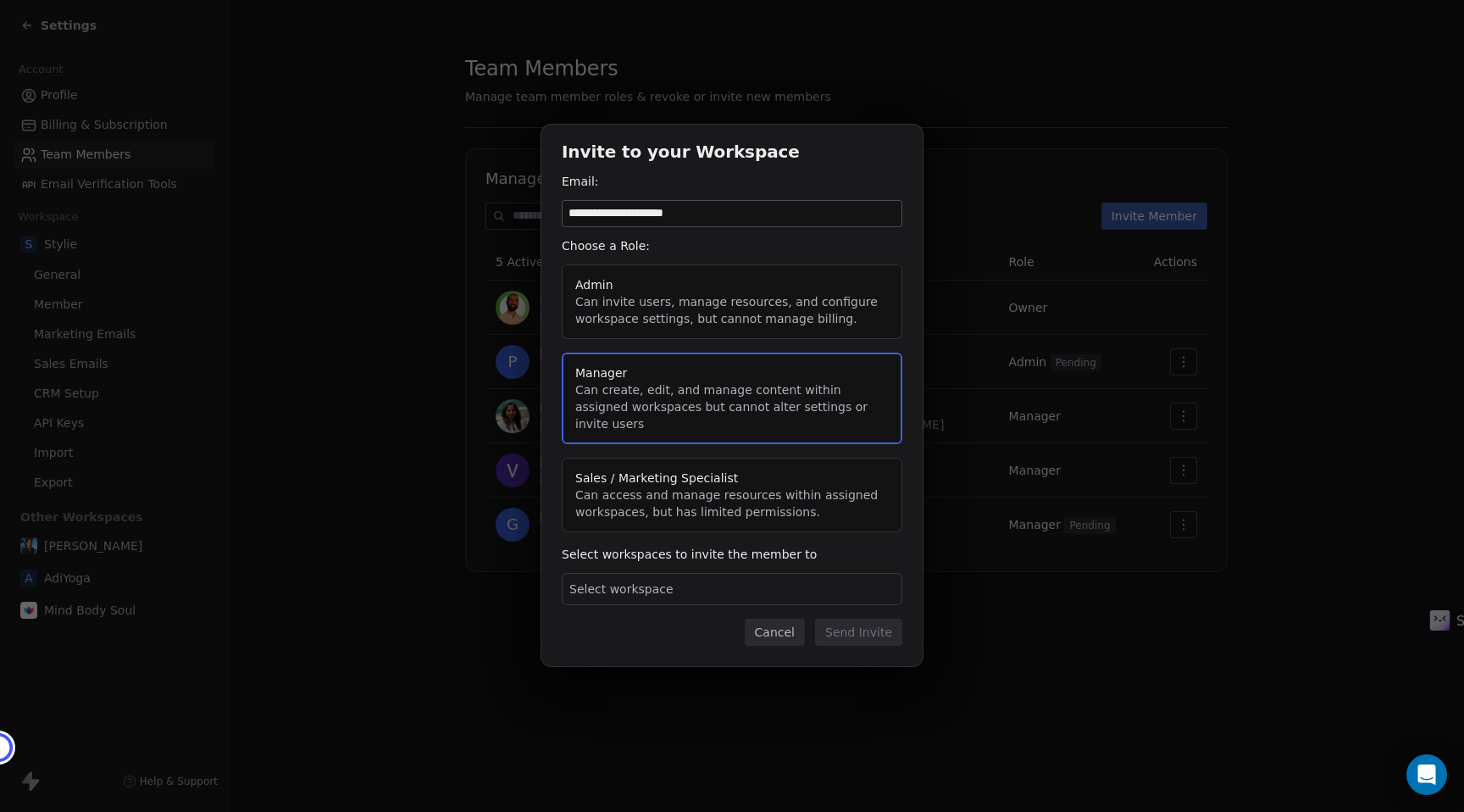
type button "manager"
click at [639, 572] on div "Select workspace" at bounding box center [732, 589] width 340 height 33
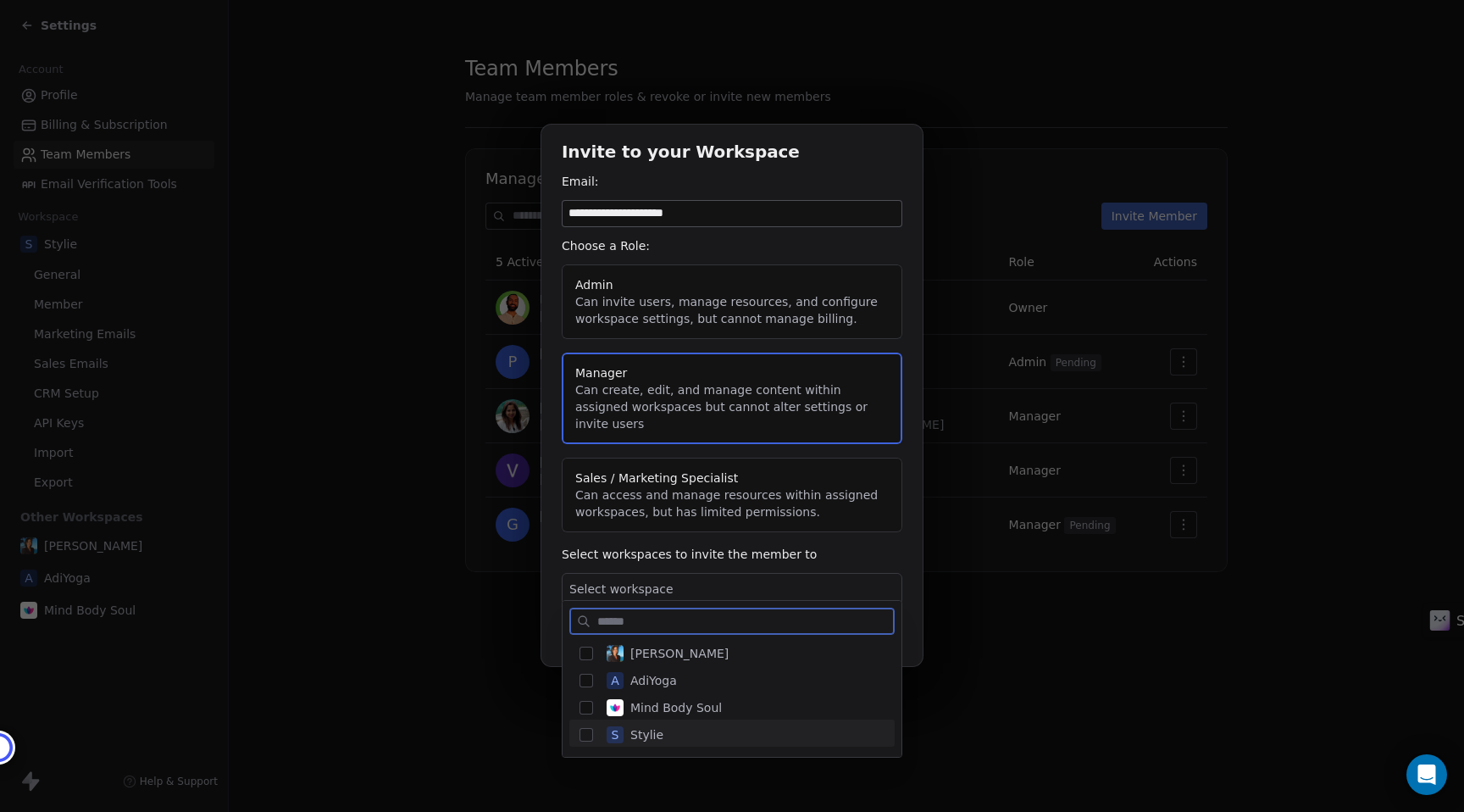
click at [584, 735] on button "Suggestions" at bounding box center [586, 734] width 13 height 13
click at [890, 462] on div "**********" at bounding box center [732, 406] width 1464 height 617
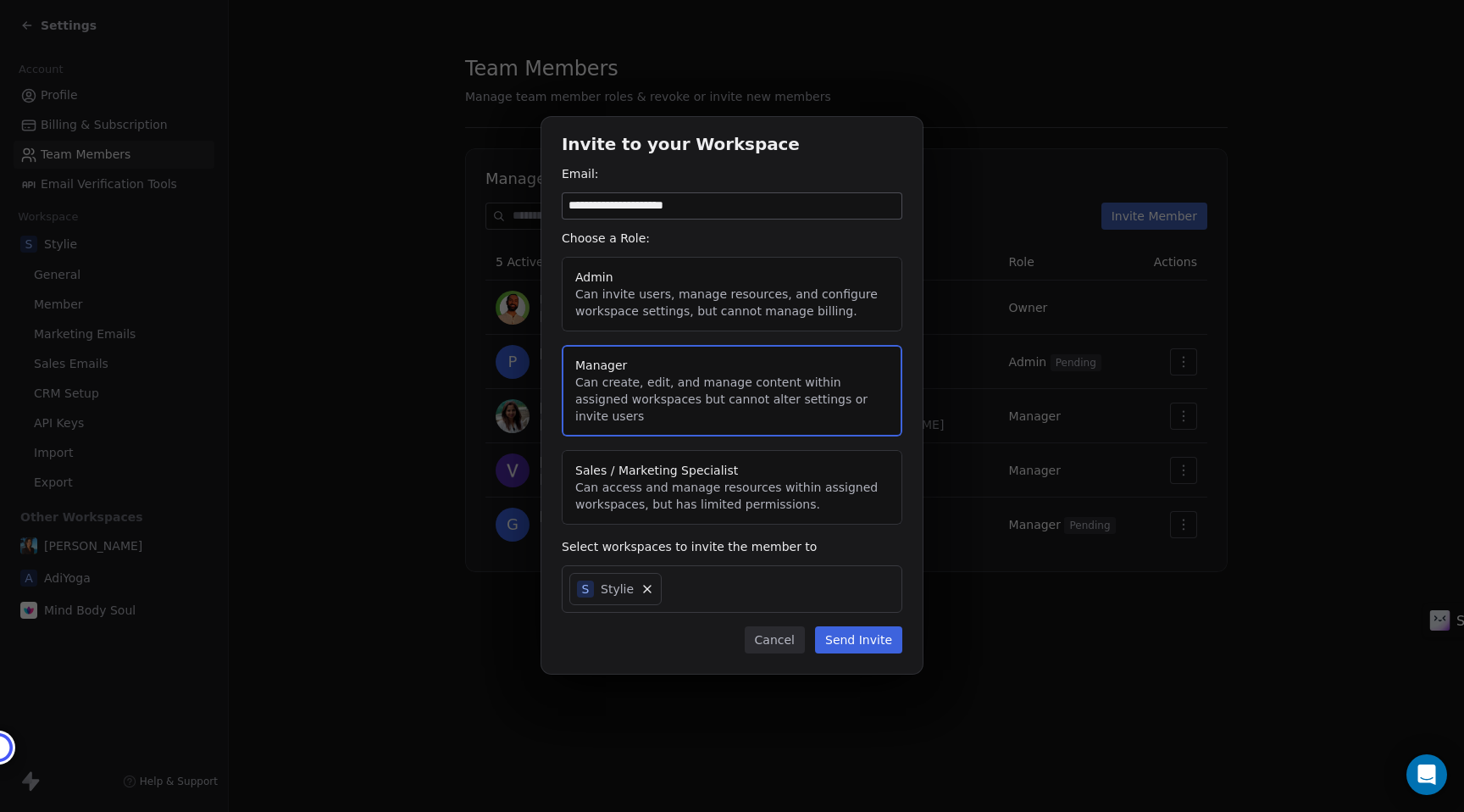
click at [857, 627] on button "Send Invite" at bounding box center [858, 639] width 87 height 27
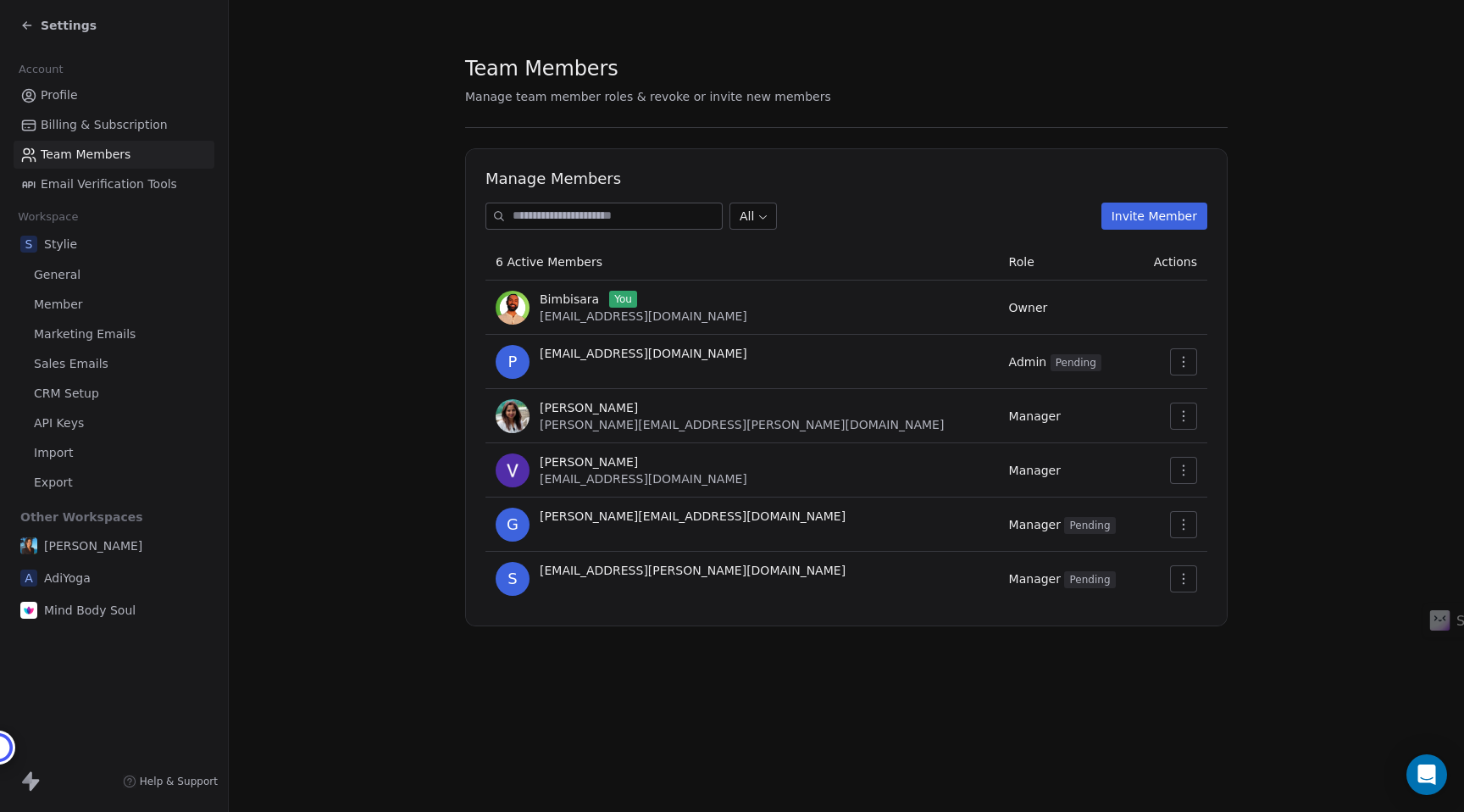
click at [36, 25] on div "Settings" at bounding box center [58, 26] width 77 height 17
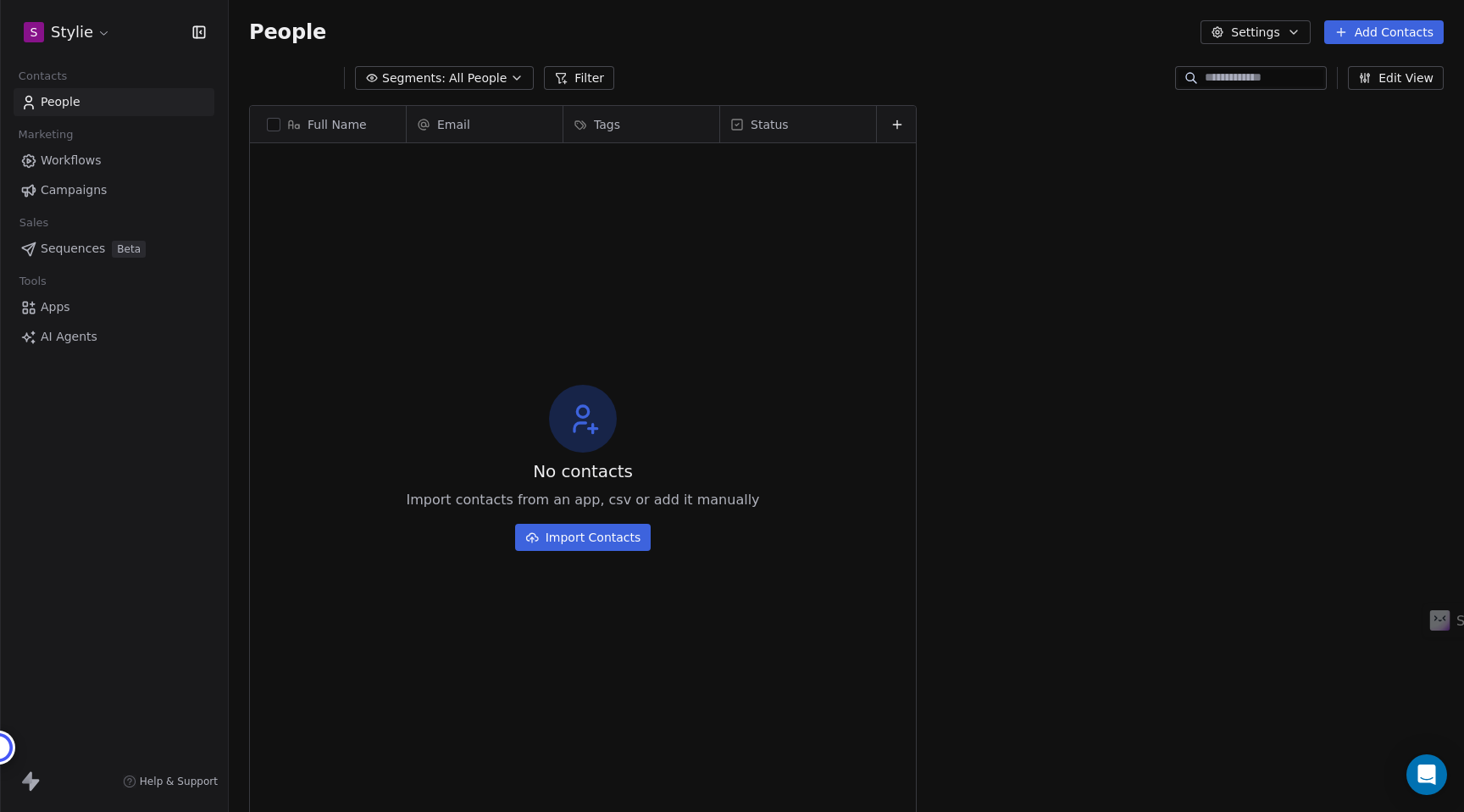
scroll to position [714, 1235]
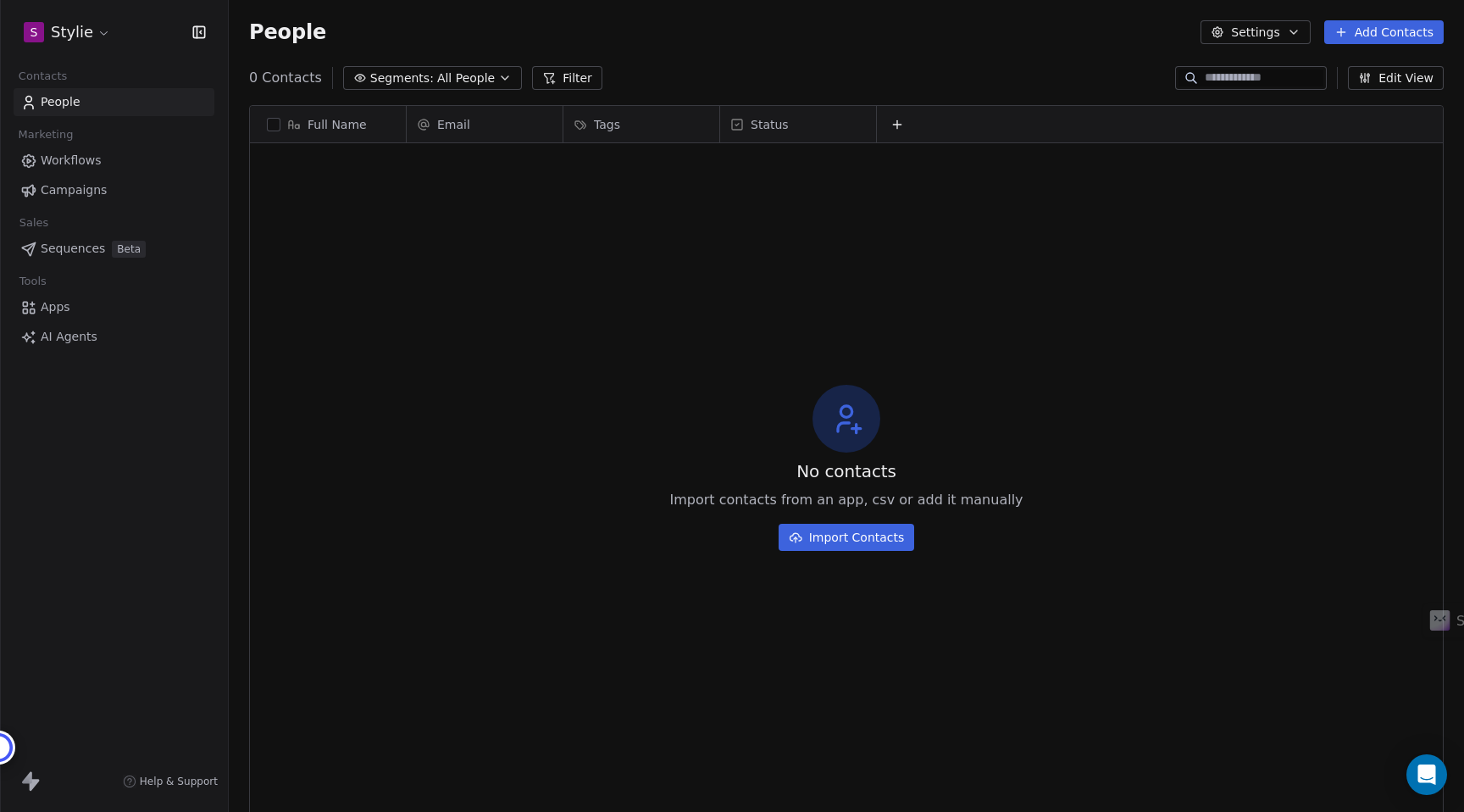
click at [96, 29] on html "S Stylie Contacts People Marketing Workflows Campaigns Sales Sequences Beta Too…" at bounding box center [732, 406] width 1464 height 812
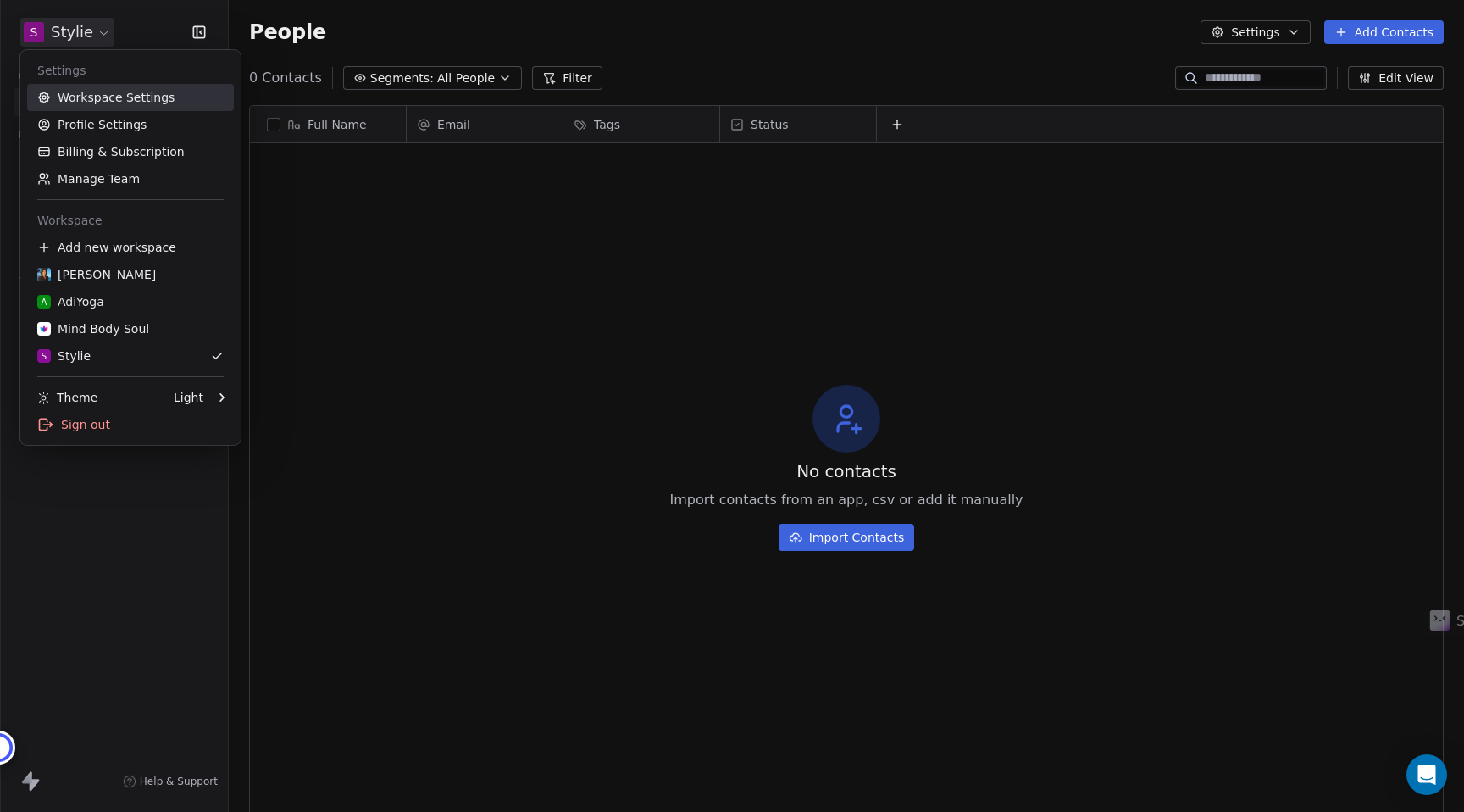
click at [99, 99] on link "Workspace Settings" at bounding box center [130, 97] width 207 height 27
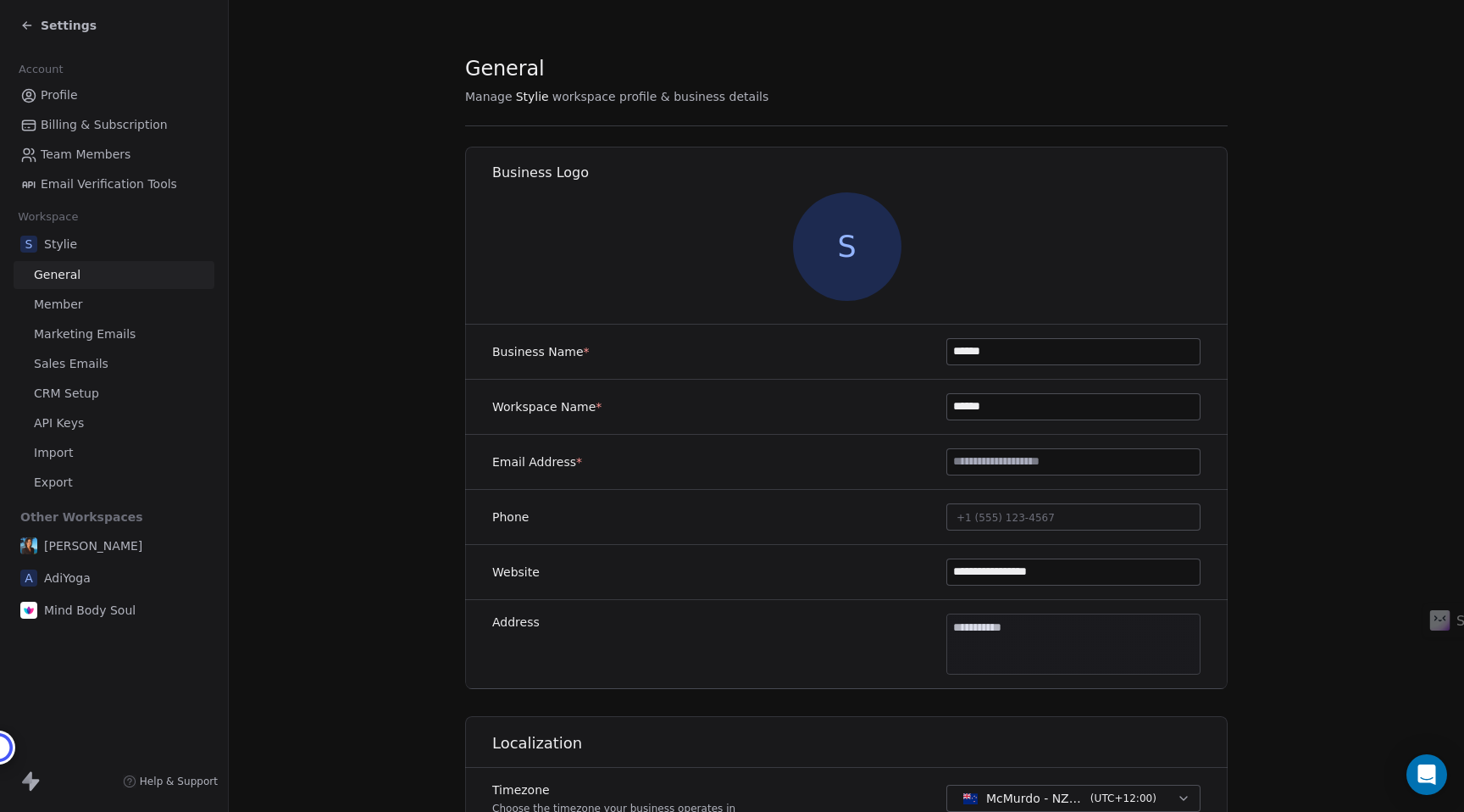
click at [66, 339] on span "Marketing Emails" at bounding box center [84, 334] width 102 height 18
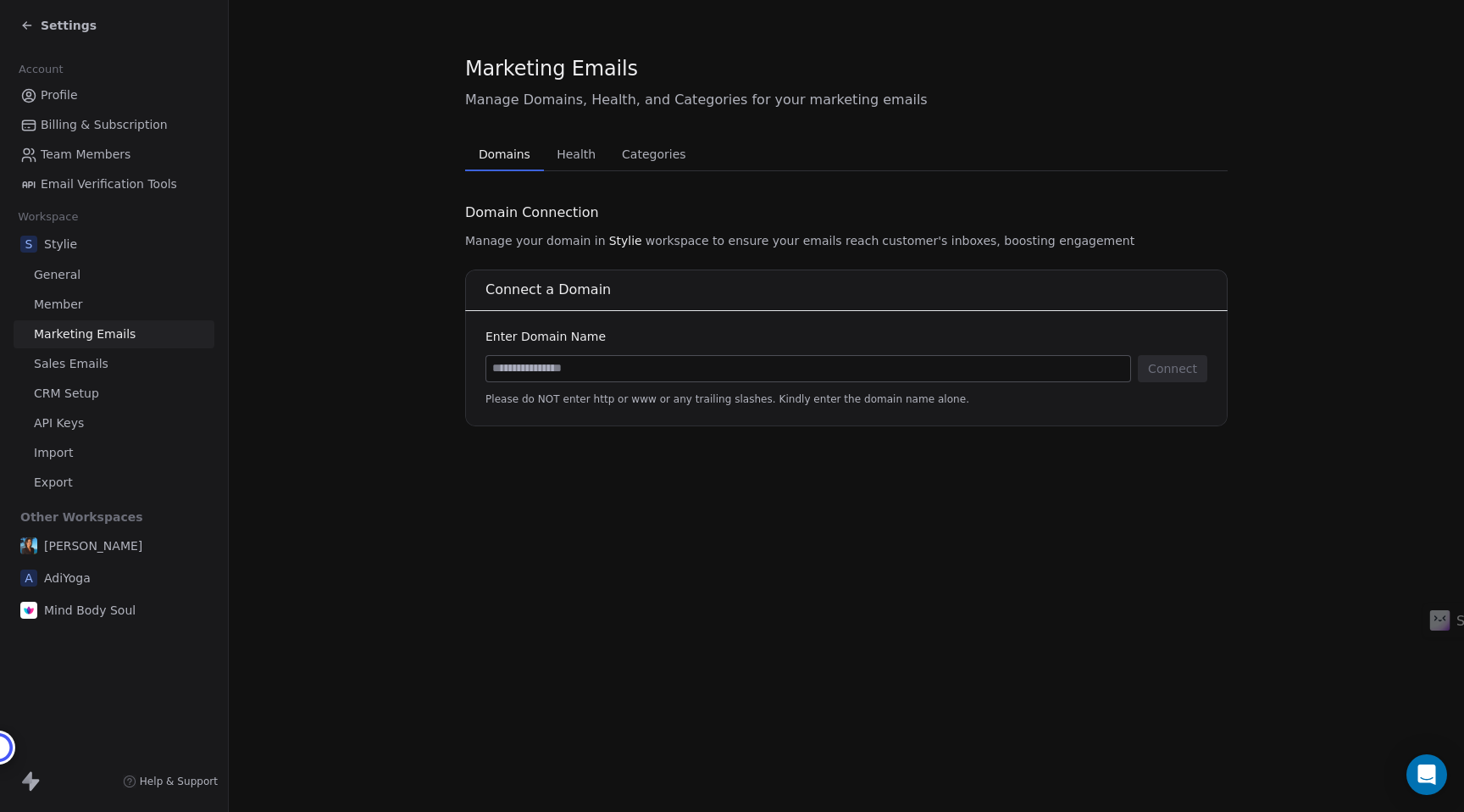
click at [90, 360] on span "Sales Emails" at bounding box center [71, 363] width 75 height 18
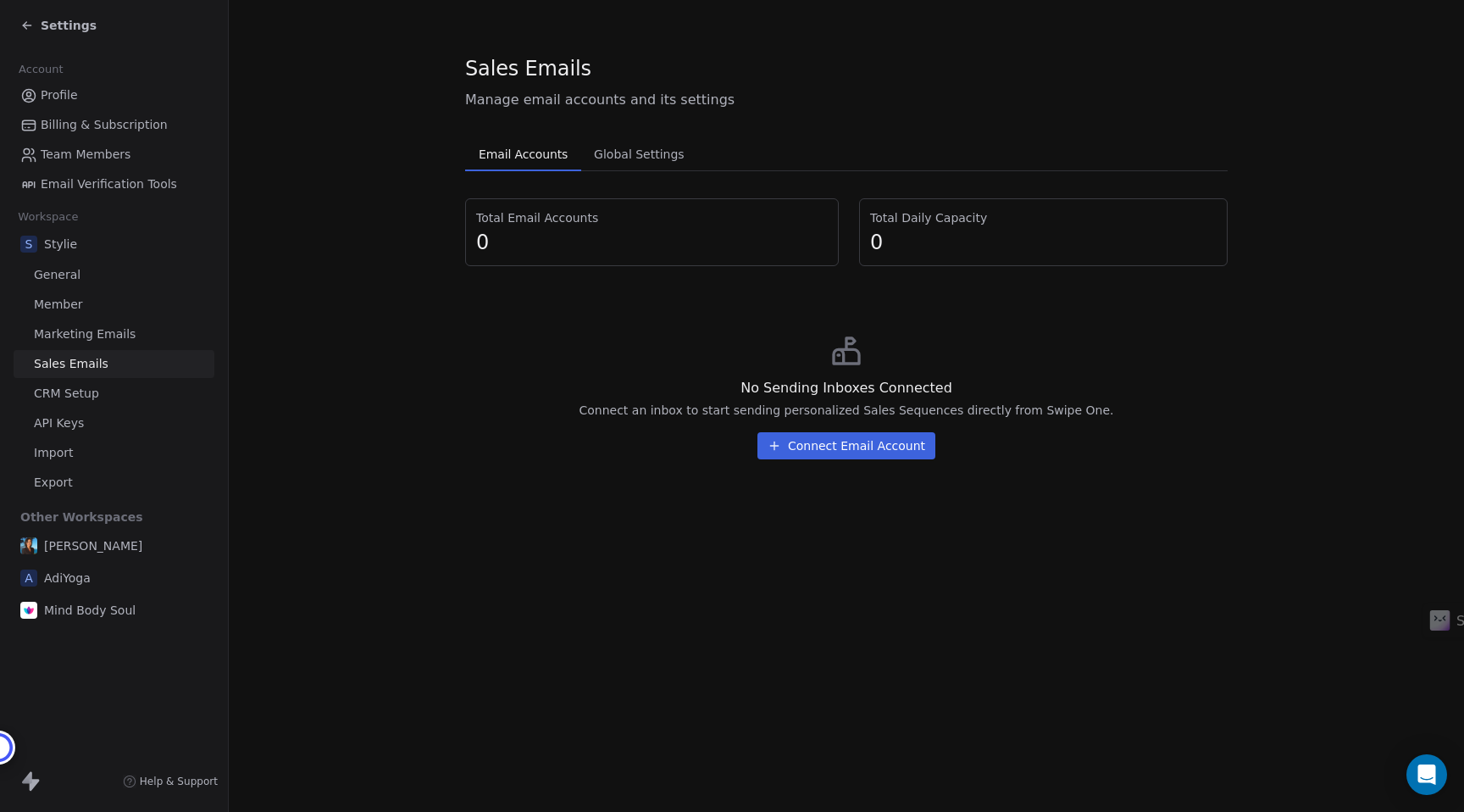
click at [77, 396] on span "CRM Setup" at bounding box center [66, 393] width 65 height 18
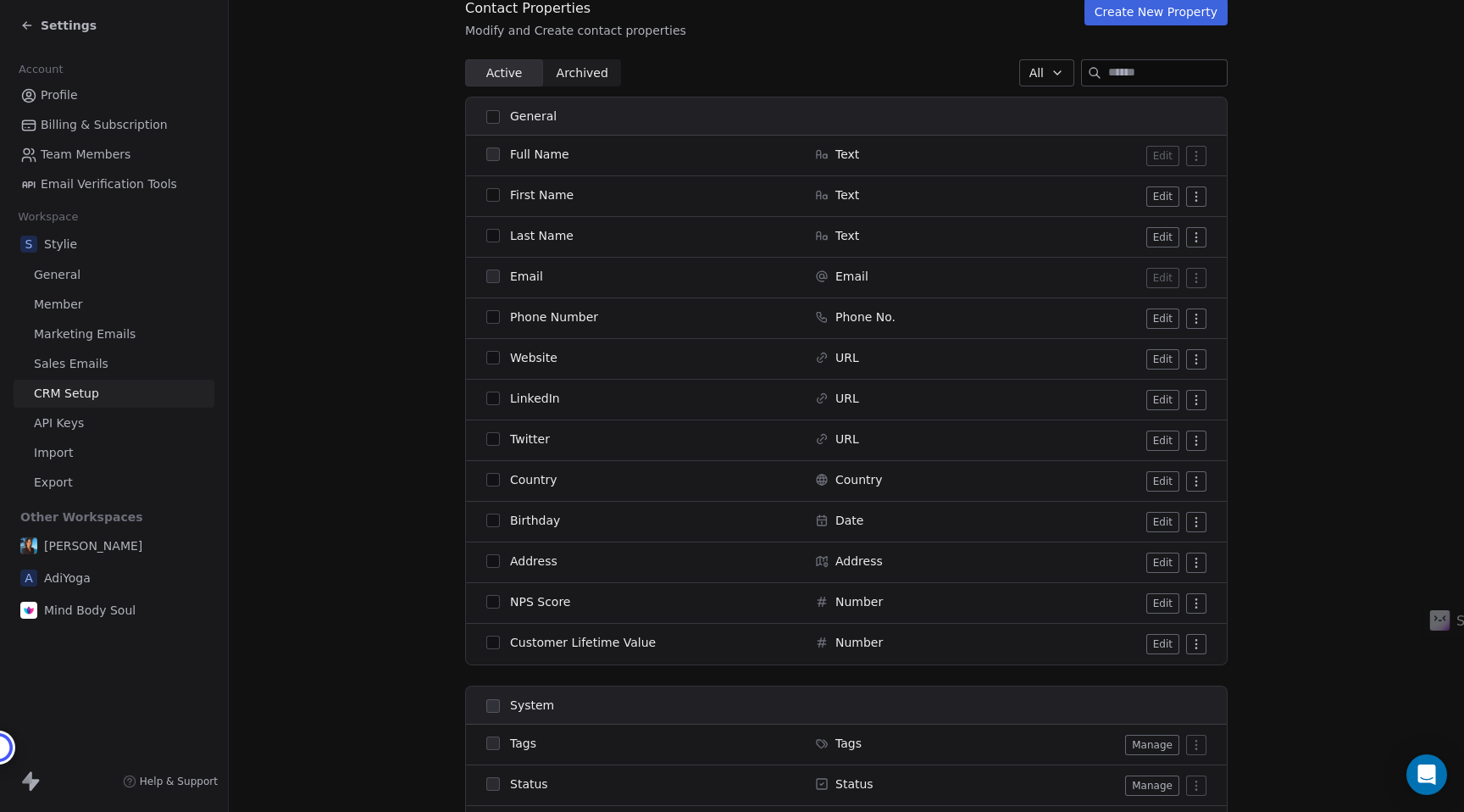
scroll to position [185, 0]
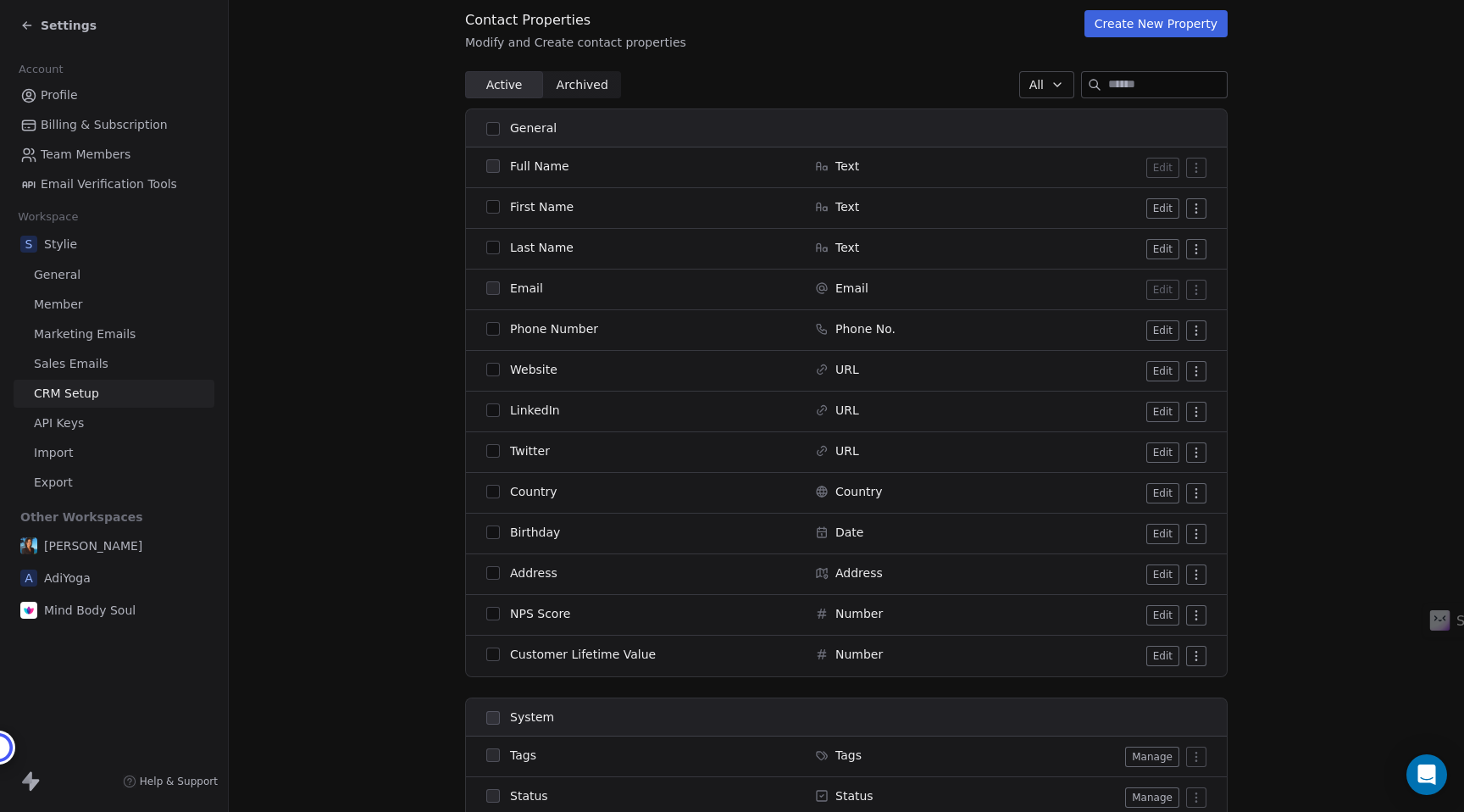
click at [496, 536] on button "button" at bounding box center [493, 532] width 13 height 13
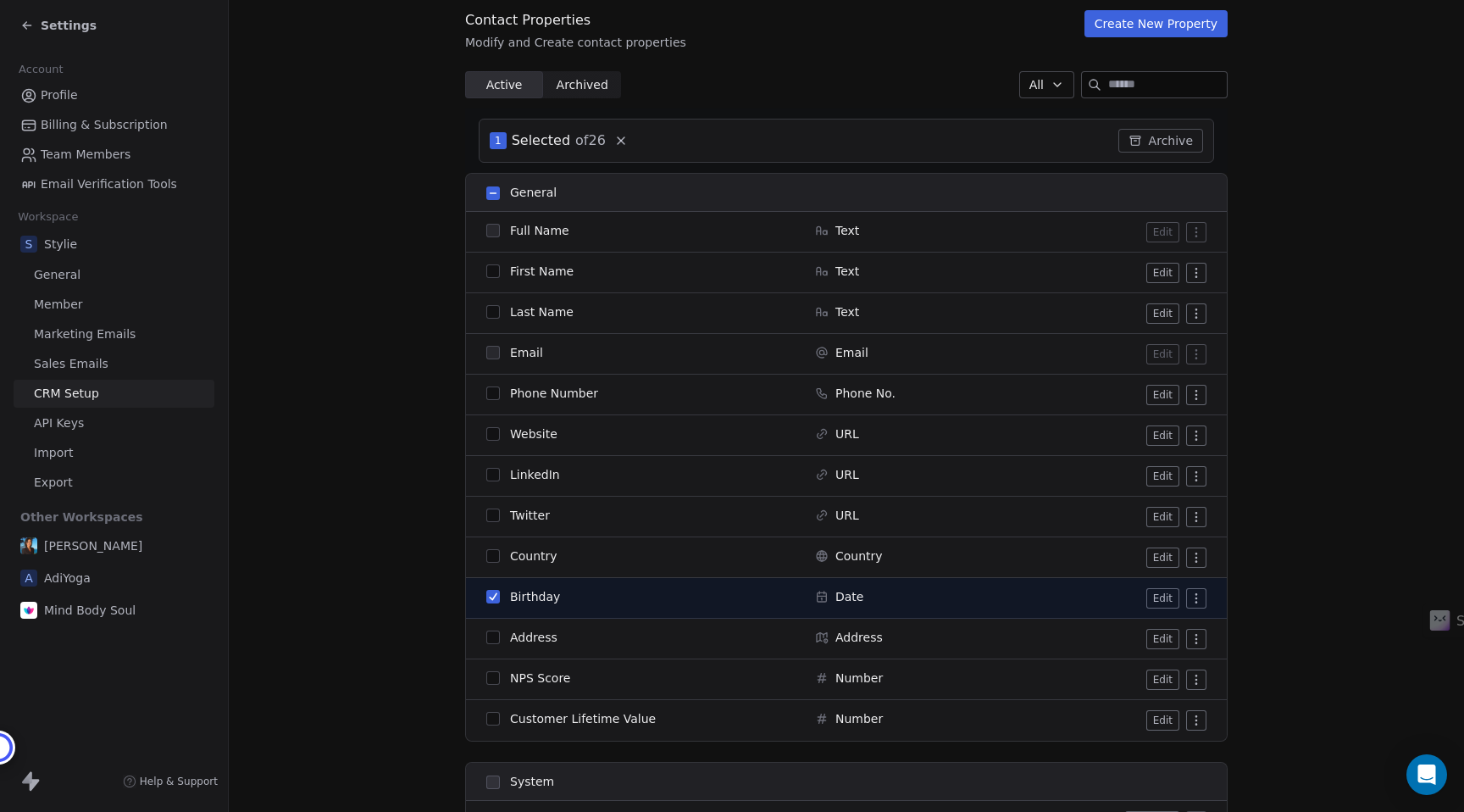
click at [496, 536] on tbody "Full Name Text Edit First Name Text Edit Last Name Text Edit Email Email Edit P…" at bounding box center [847, 476] width 761 height 528
click at [494, 588] on div "Birthday" at bounding box center [640, 596] width 309 height 17
click at [494, 595] on button "button" at bounding box center [493, 596] width 13 height 13
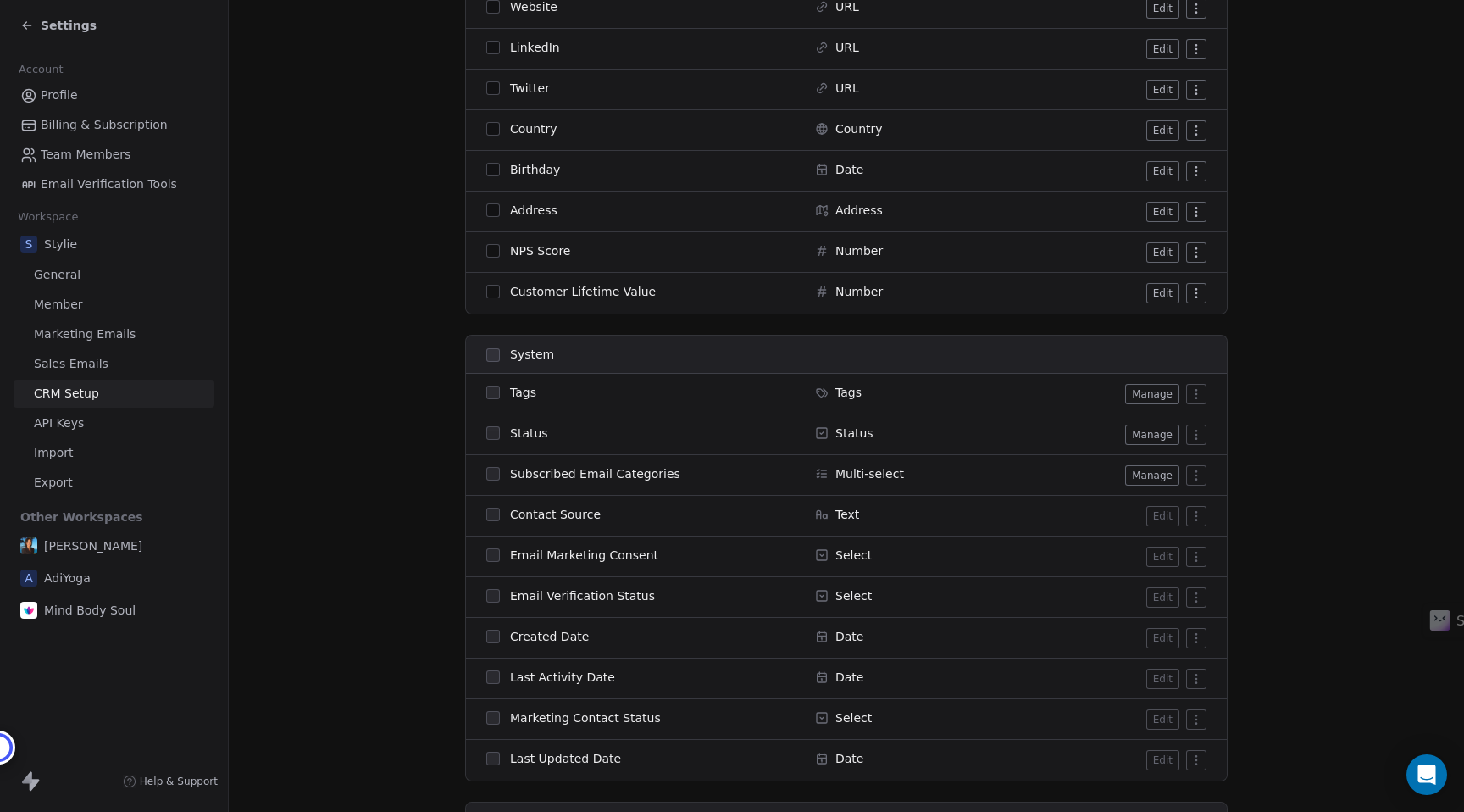
scroll to position [549, 0]
click at [59, 416] on span "API Keys" at bounding box center [58, 423] width 50 height 18
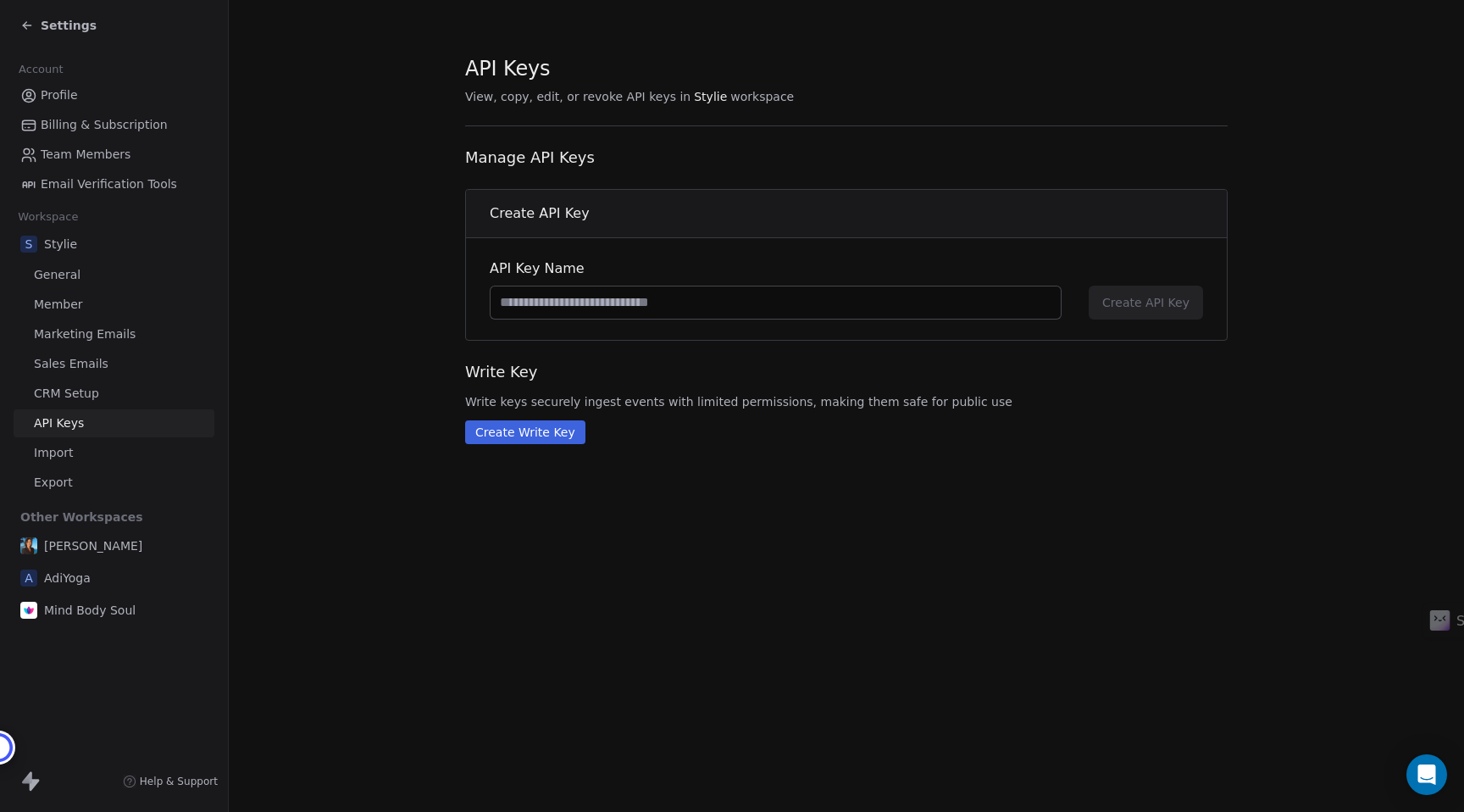
click at [48, 458] on span "Import" at bounding box center [53, 452] width 39 height 18
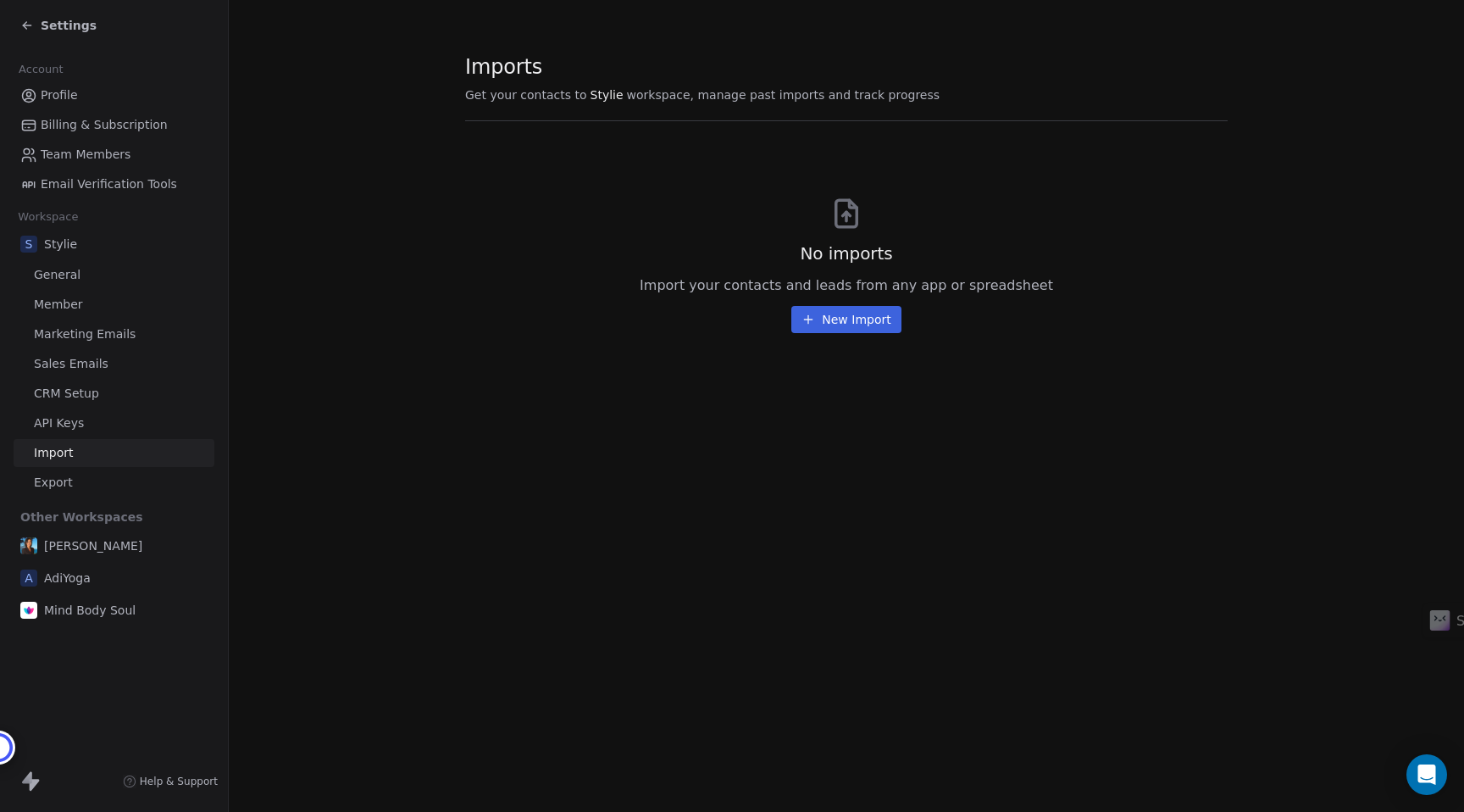
click at [68, 285] on link "General" at bounding box center [113, 274] width 200 height 28
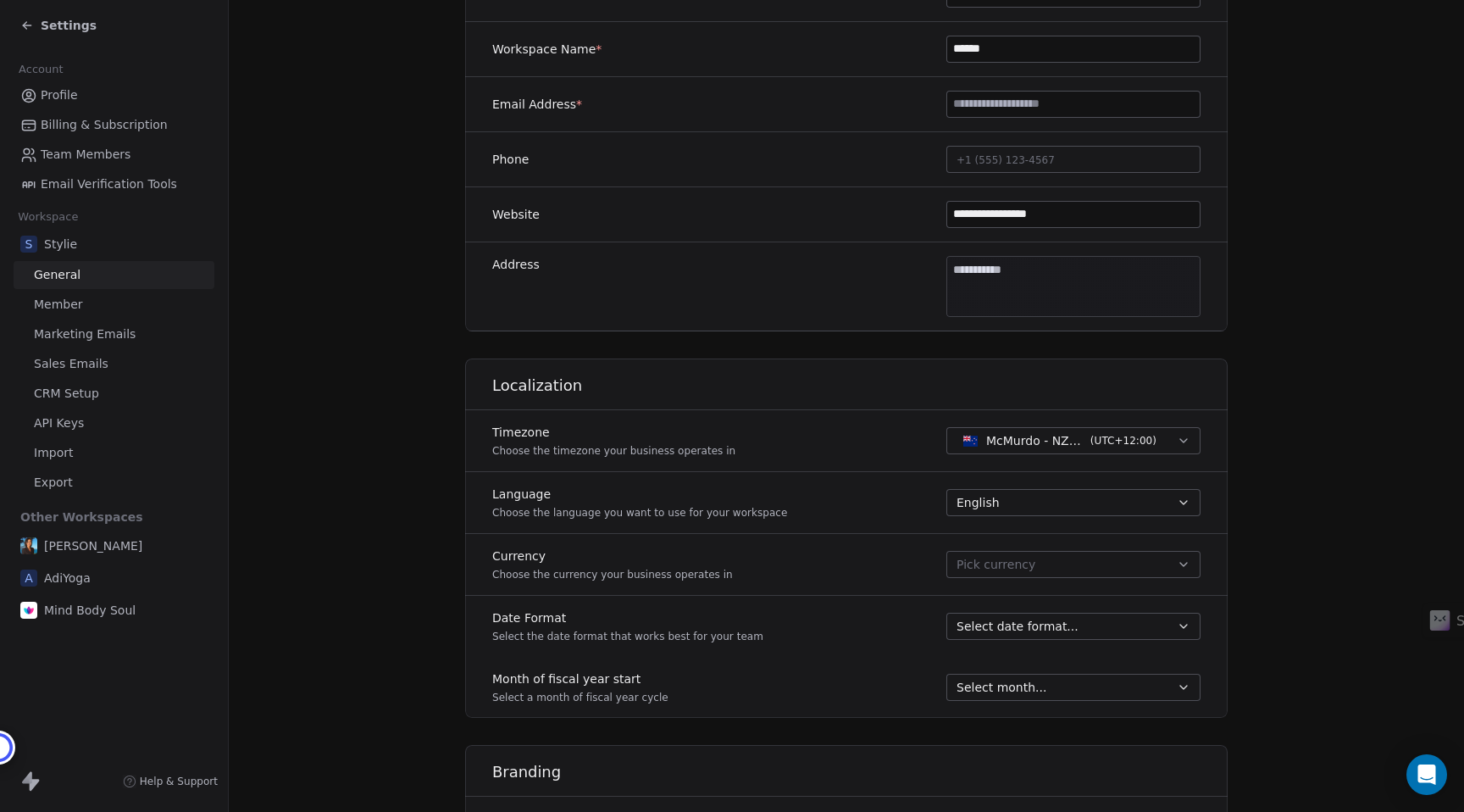
scroll to position [360, 0]
click at [1078, 439] on span "McMurdo - NZST" at bounding box center [1035, 439] width 98 height 17
type input "****"
click at [1088, 513] on div "Auckland - NZST ( UTC+12:00 )" at bounding box center [1085, 507] width 182 height 17
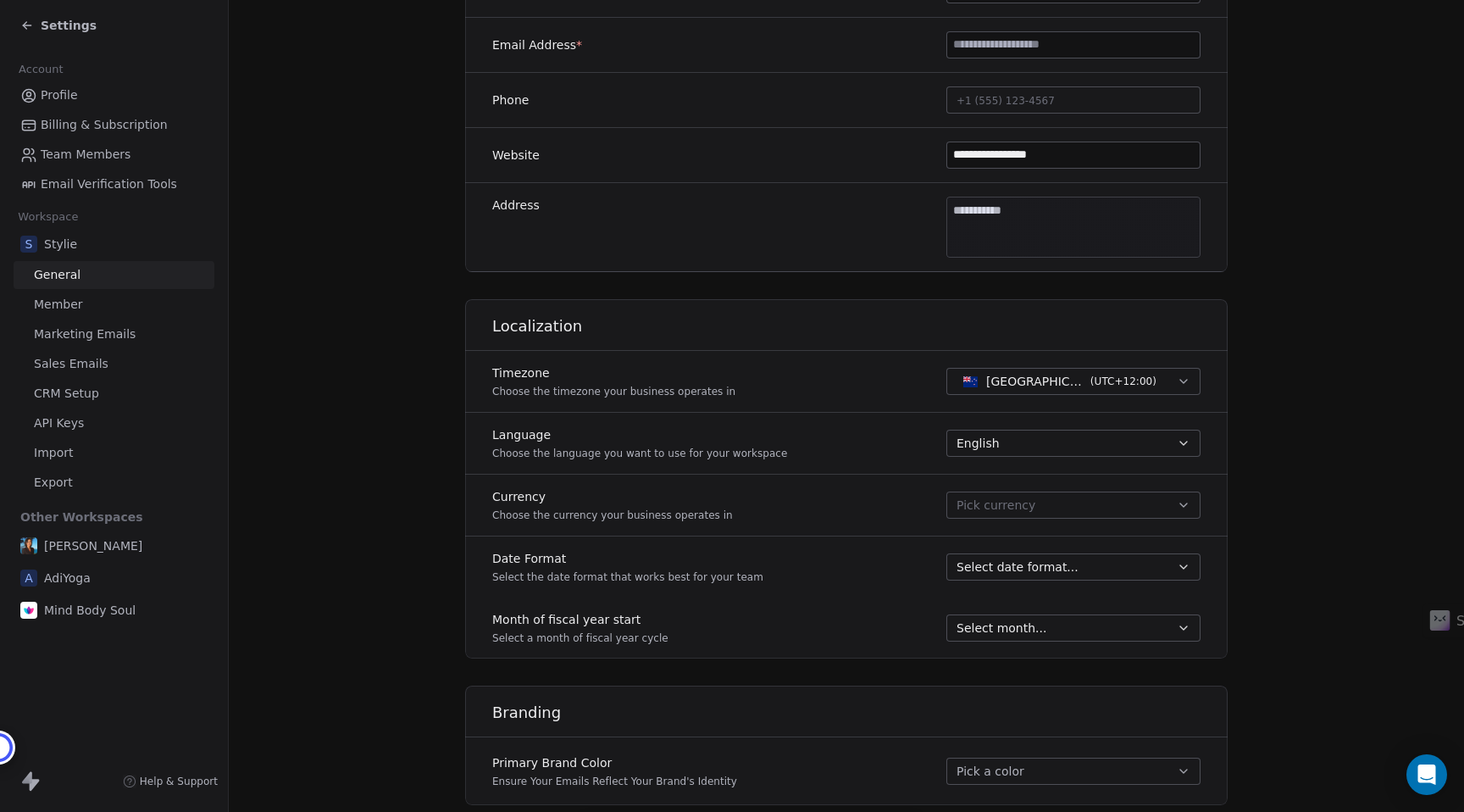
scroll to position [435, 0]
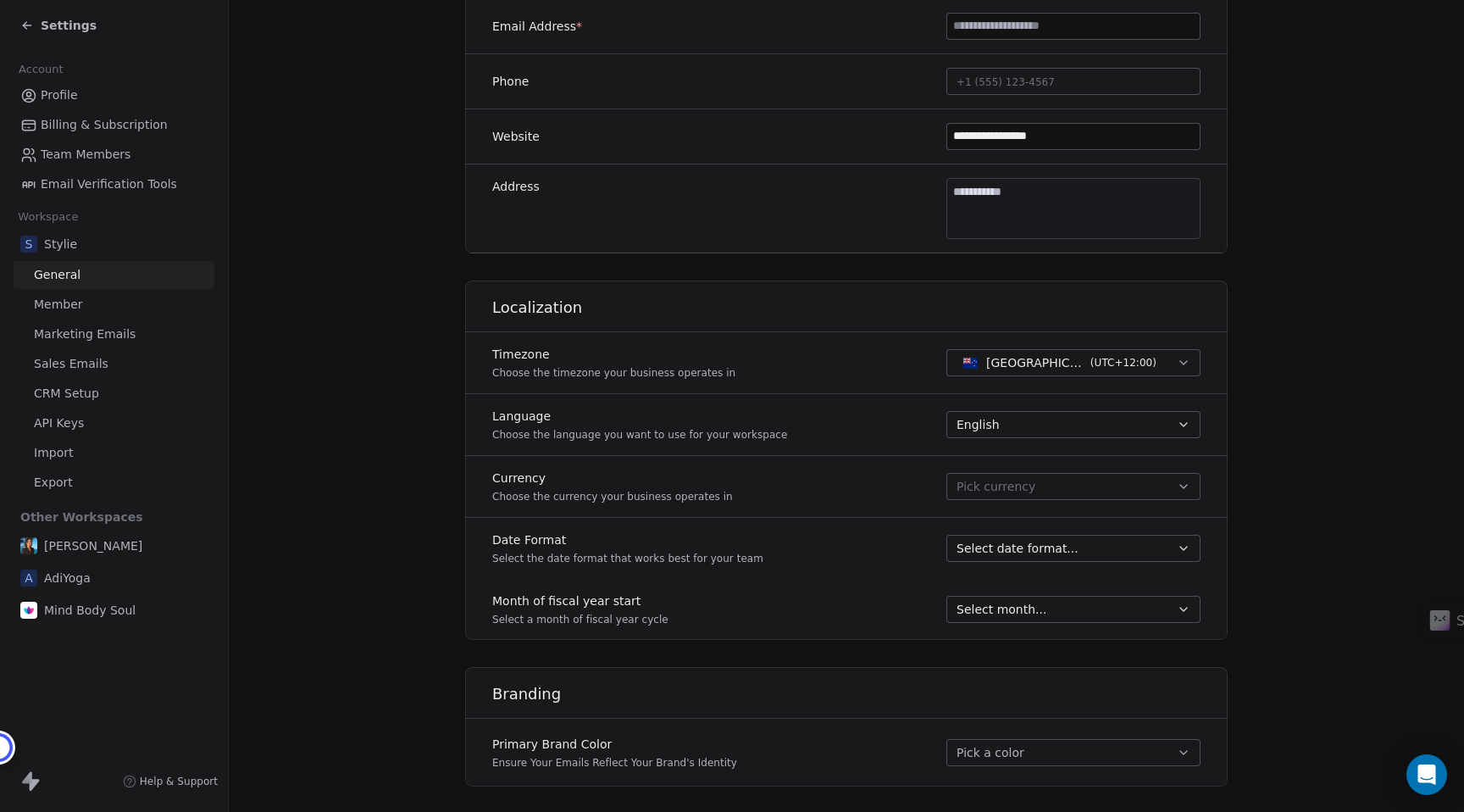
click at [1086, 490] on button "Pick currency" at bounding box center [1073, 486] width 254 height 27
type input "***"
click at [1051, 563] on span "New Zealand Dollar" at bounding box center [1059, 568] width 117 height 17
click at [1019, 549] on span "Select date format..." at bounding box center [1017, 548] width 122 height 17
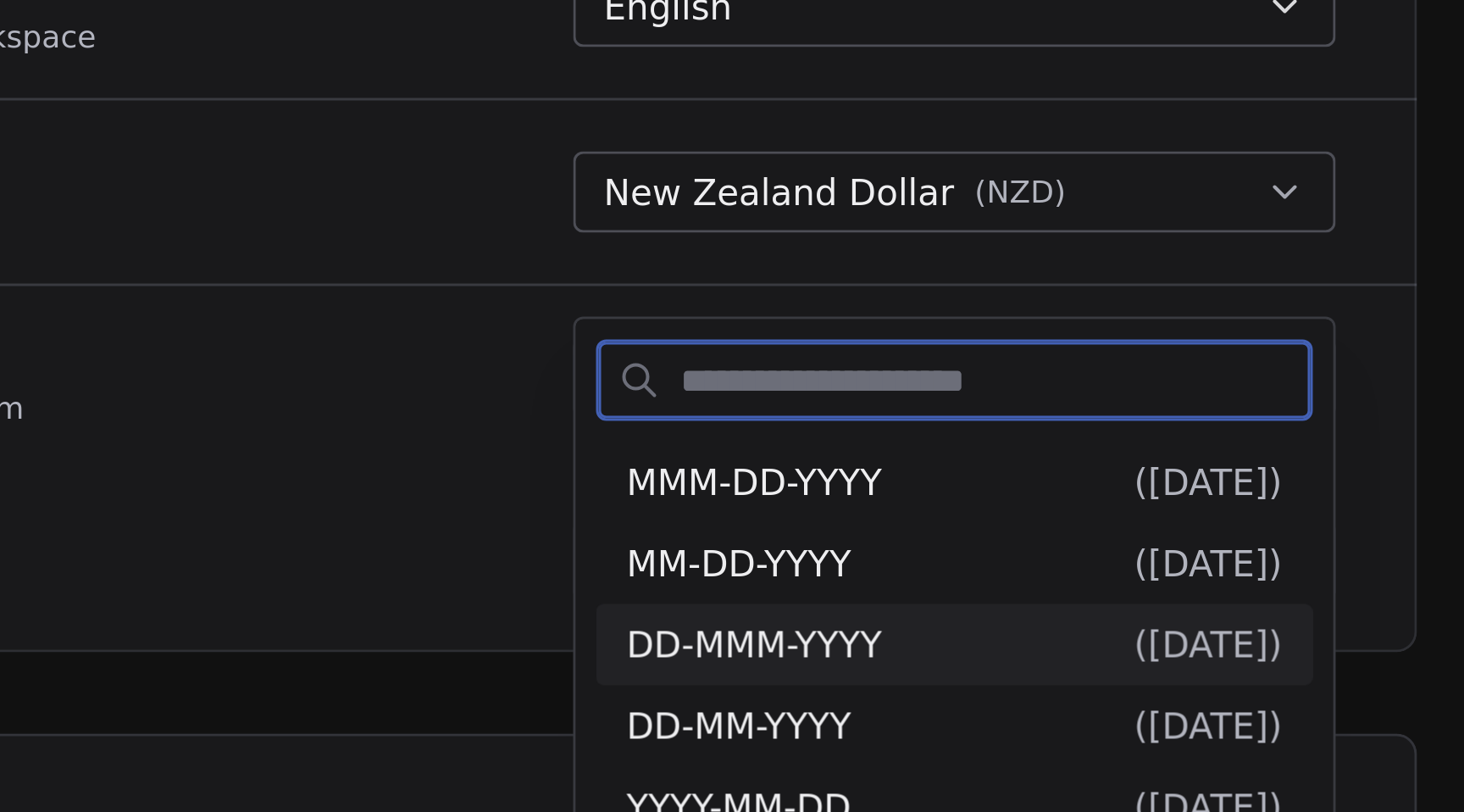
click at [1134, 638] on span "( 20-Aug-2025 )" at bounding box center [1157, 637] width 49 height 13
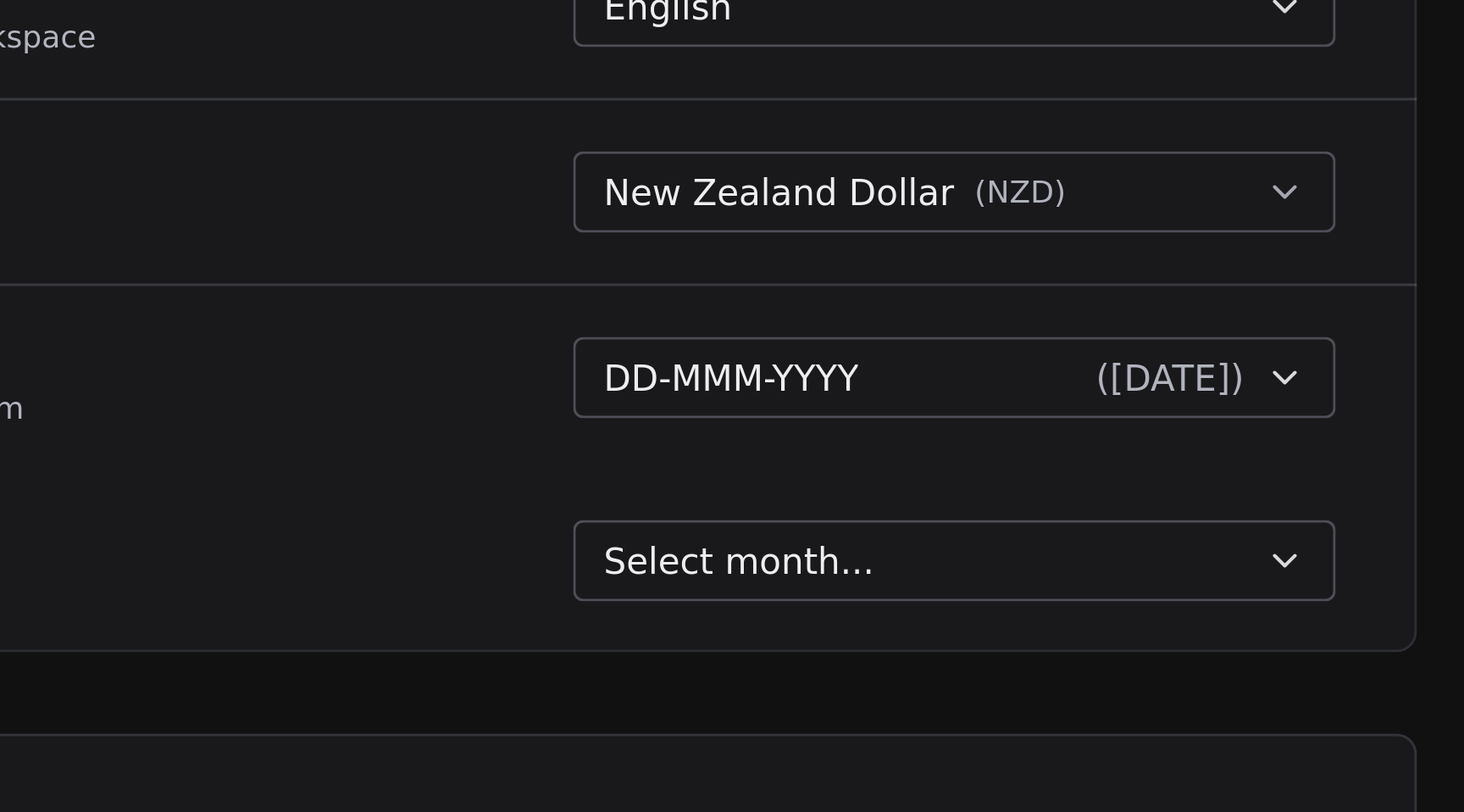
click at [1134, 638] on div "Month of fiscal year start Select a month of fiscal year cycle Select month..." at bounding box center [846, 610] width 762 height 61
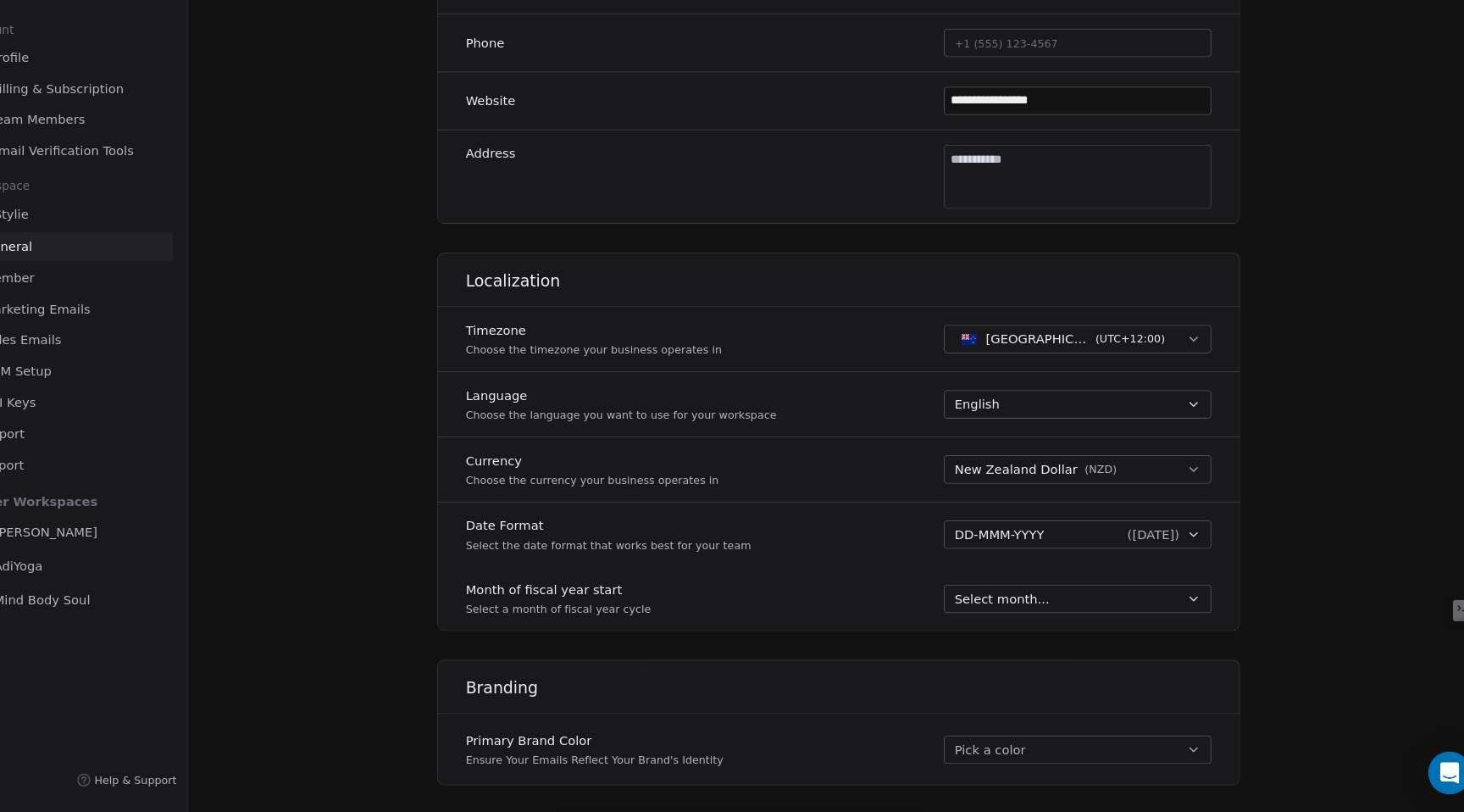
scroll to position [0, 0]
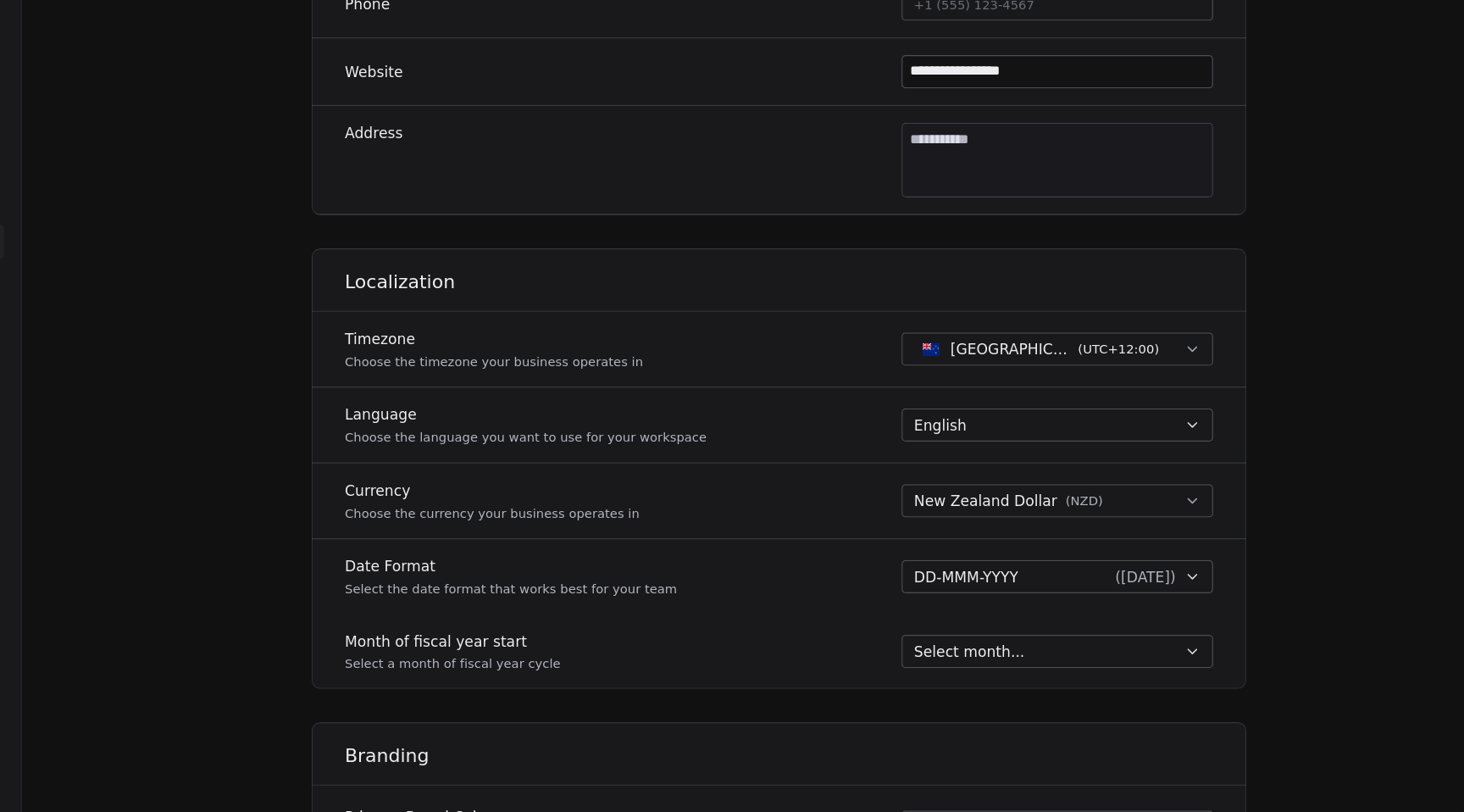
click at [1067, 597] on button "Select month..." at bounding box center [1073, 609] width 254 height 27
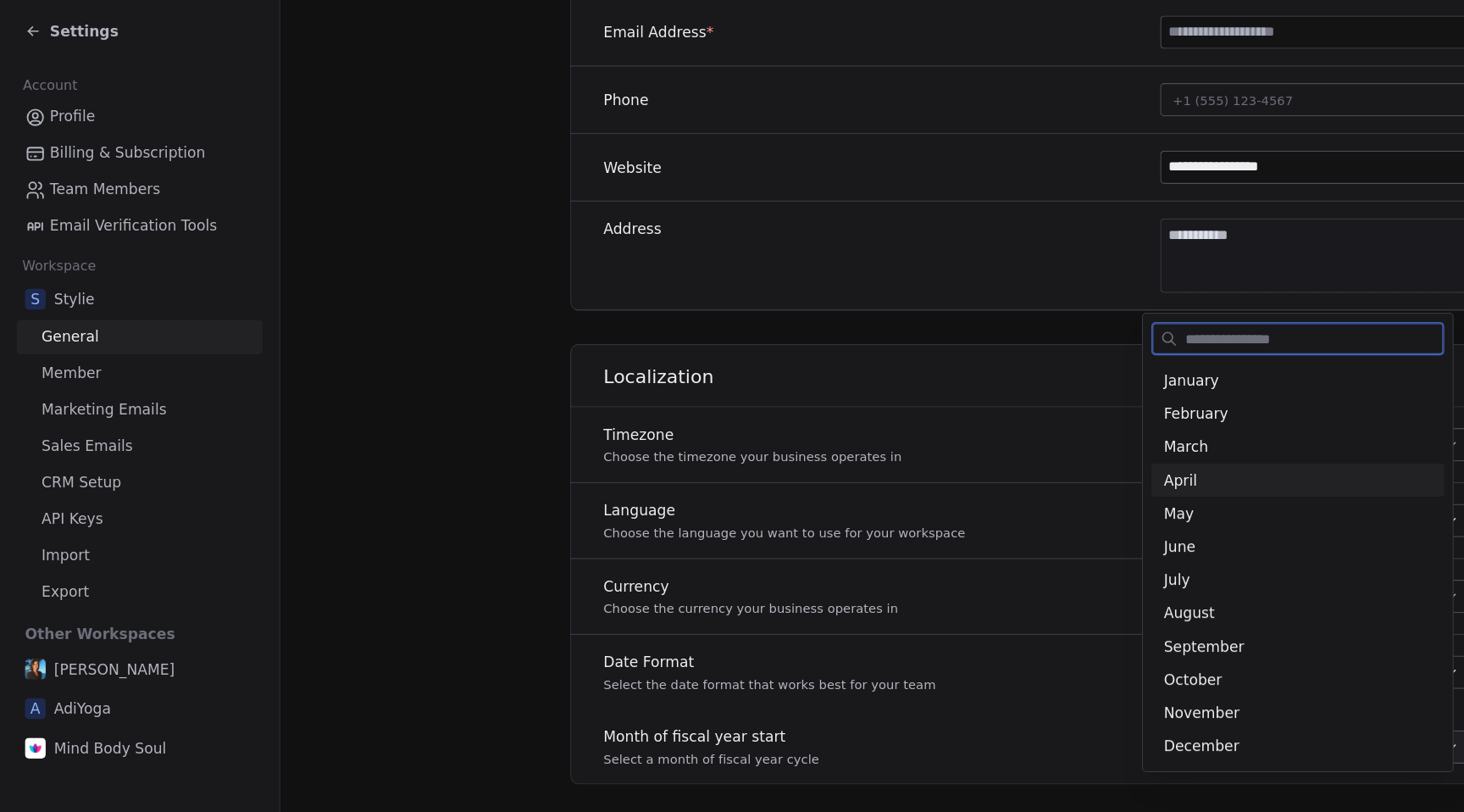
click at [966, 395] on span "April" at bounding box center [1059, 391] width 219 height 17
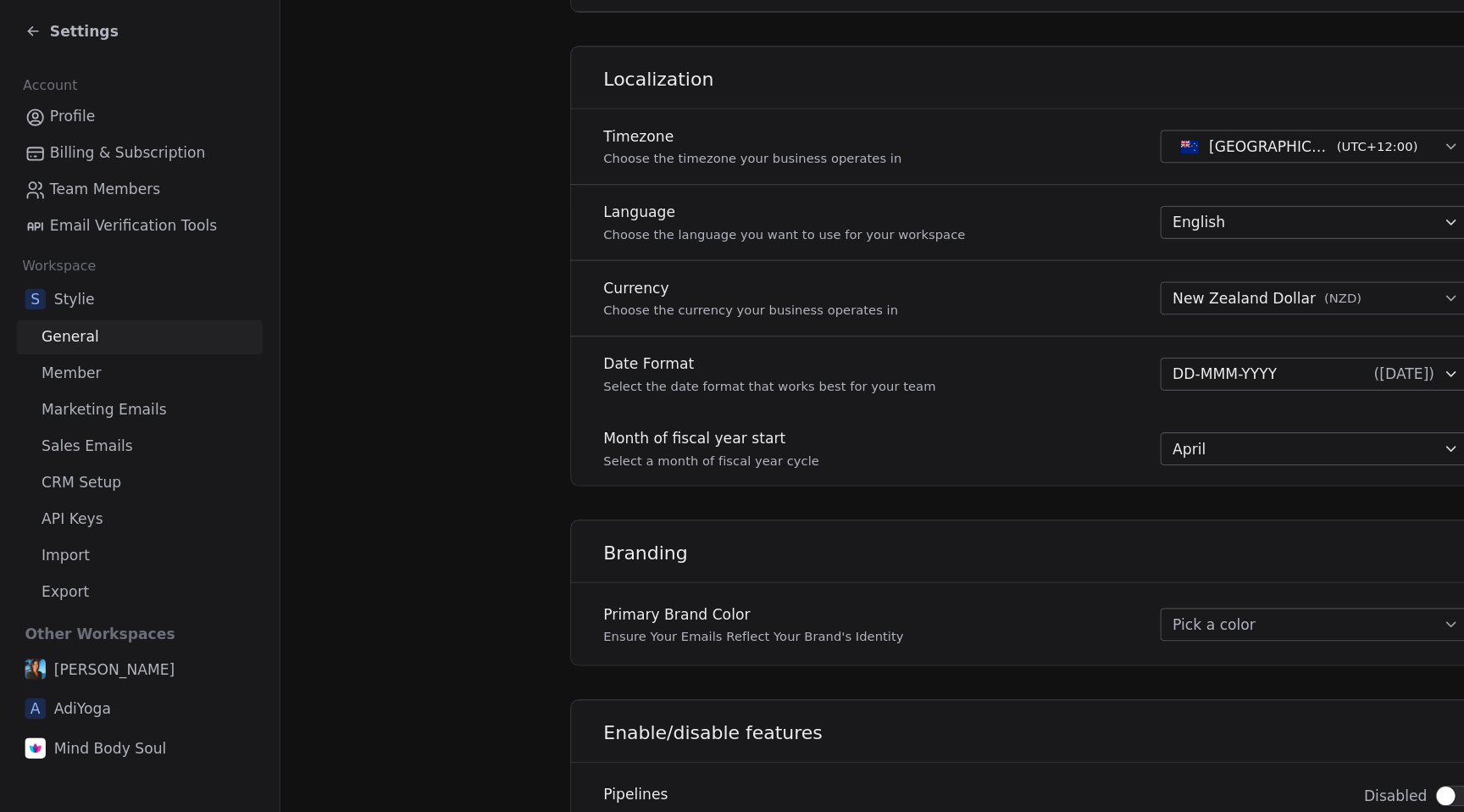
scroll to position [775, 0]
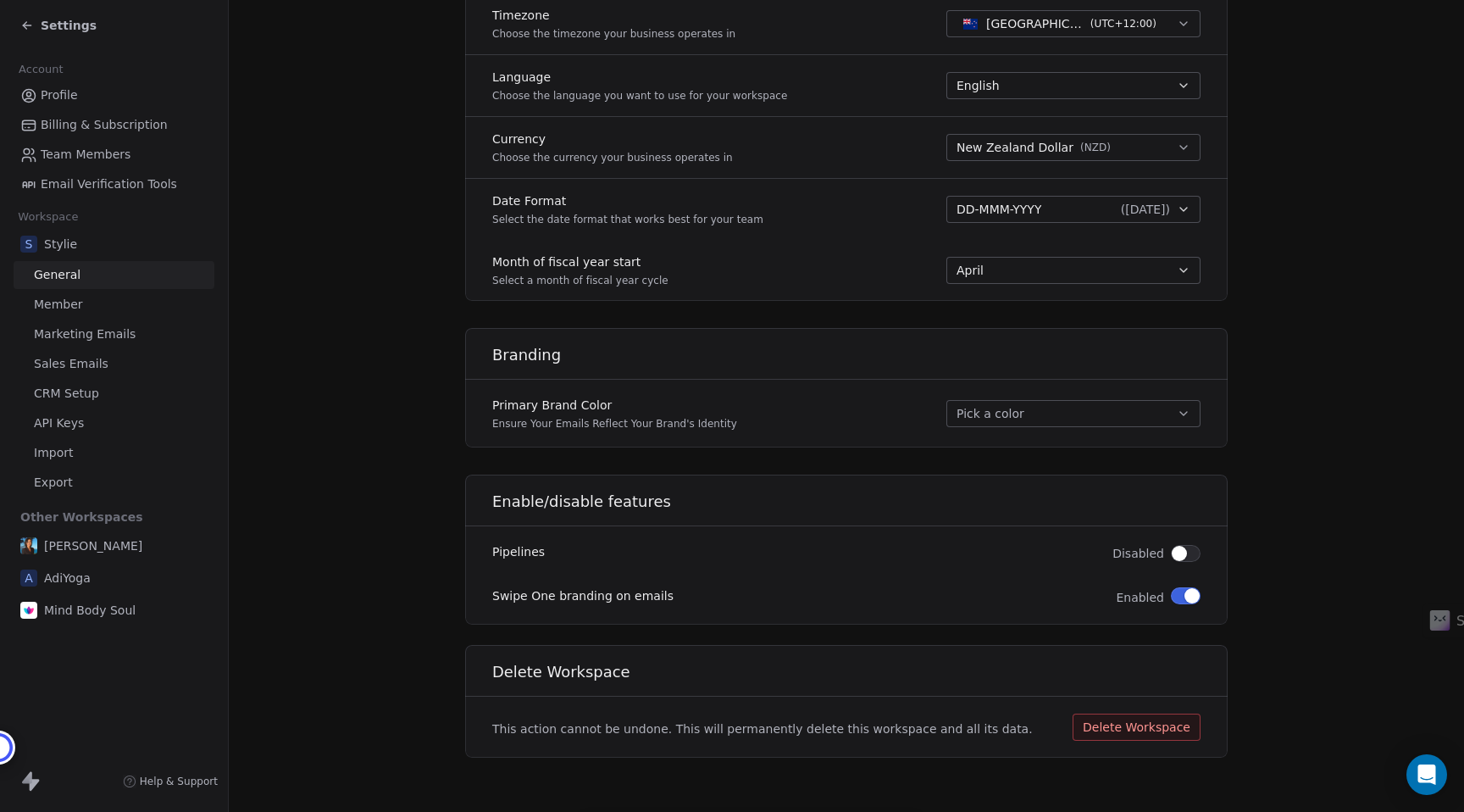
click at [988, 416] on button "Pick a color" at bounding box center [1073, 413] width 254 height 27
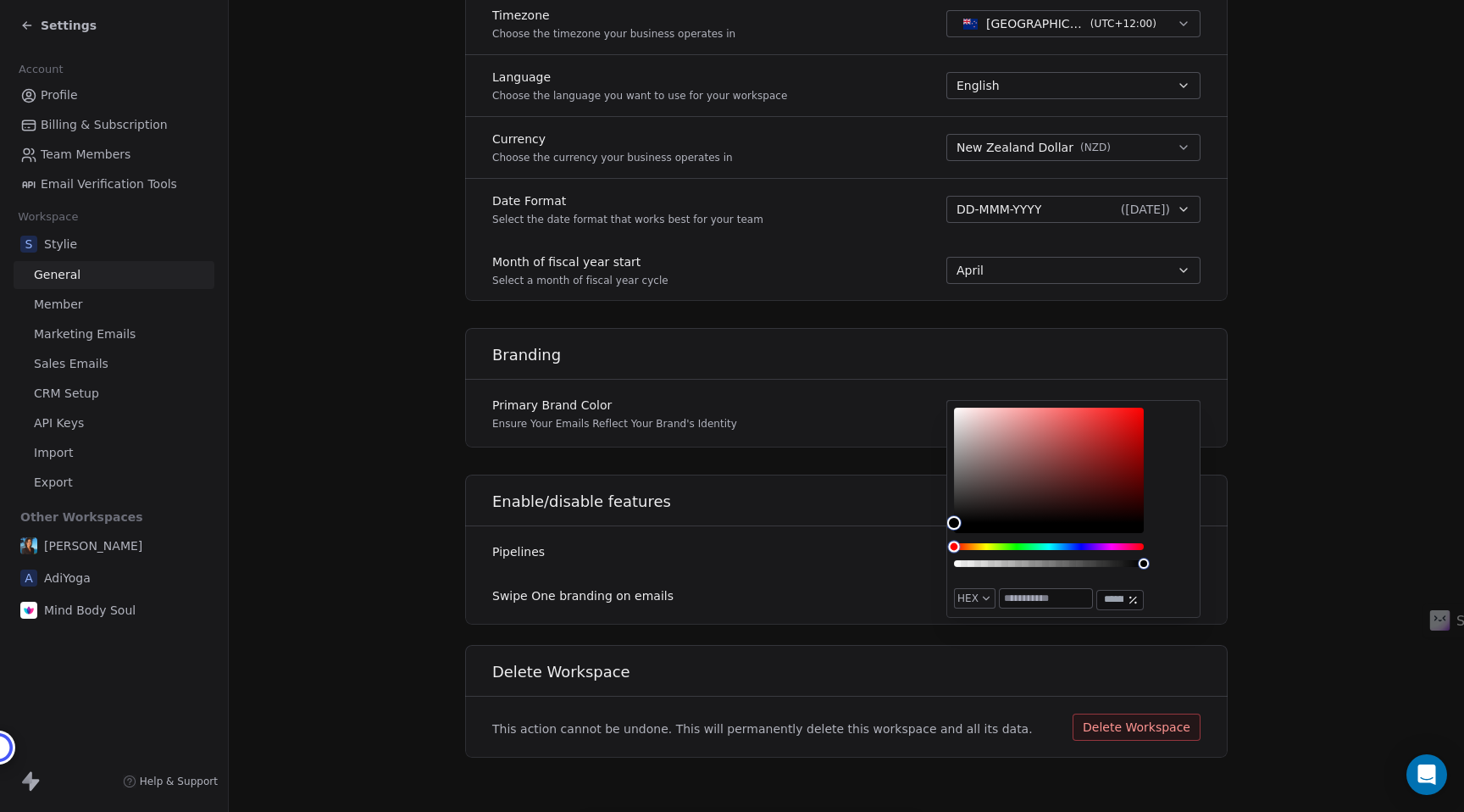
click at [986, 545] on div "Hue" at bounding box center [1049, 545] width 190 height 7
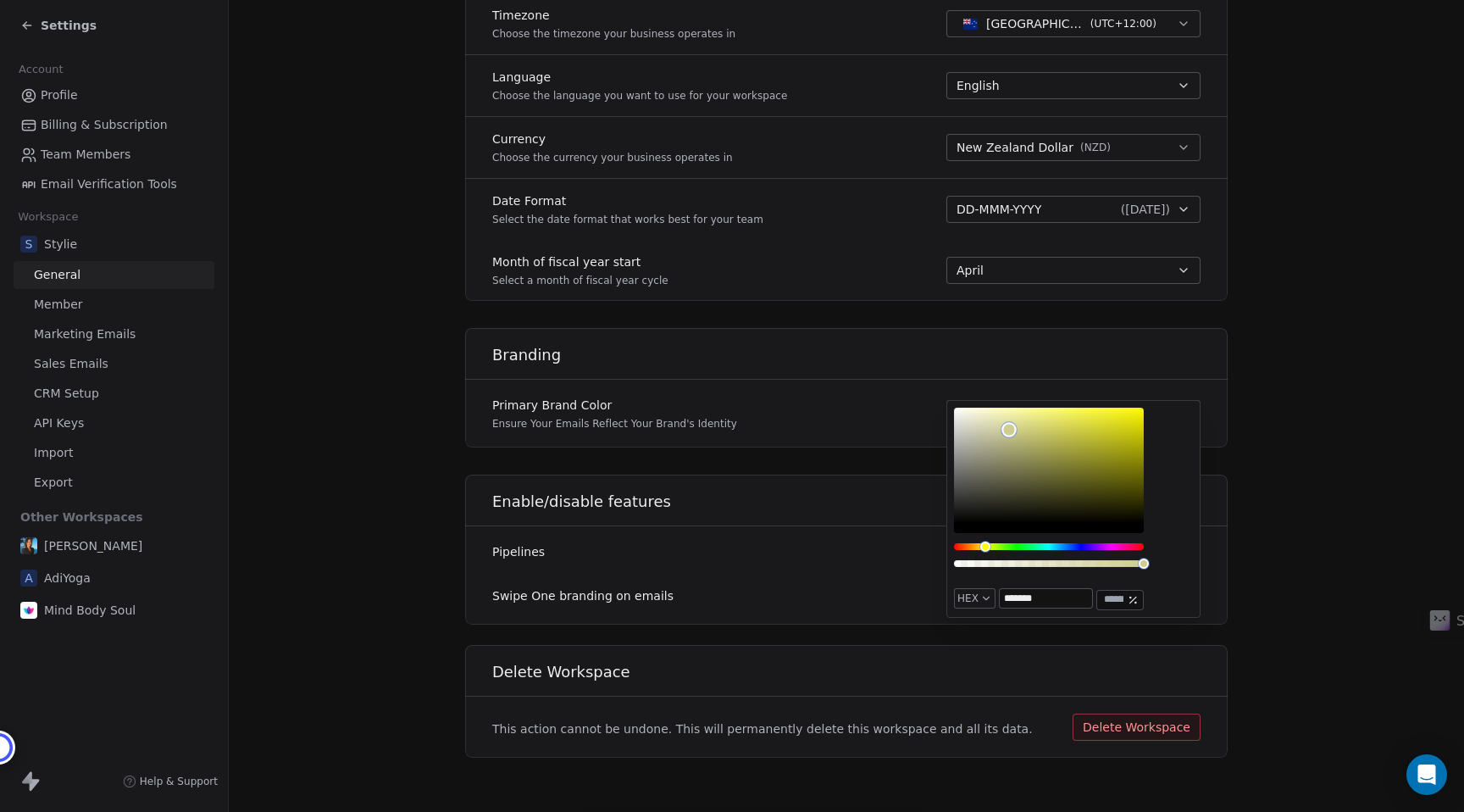
drag, startPoint x: 988, startPoint y: 436, endPoint x: 1093, endPoint y: 413, distance: 107.5
click at [1093, 413] on div "Color" at bounding box center [1049, 465] width 190 height 115
type input "*******"
click at [1242, 452] on section "**********" at bounding box center [847, 18] width 1235 height 1586
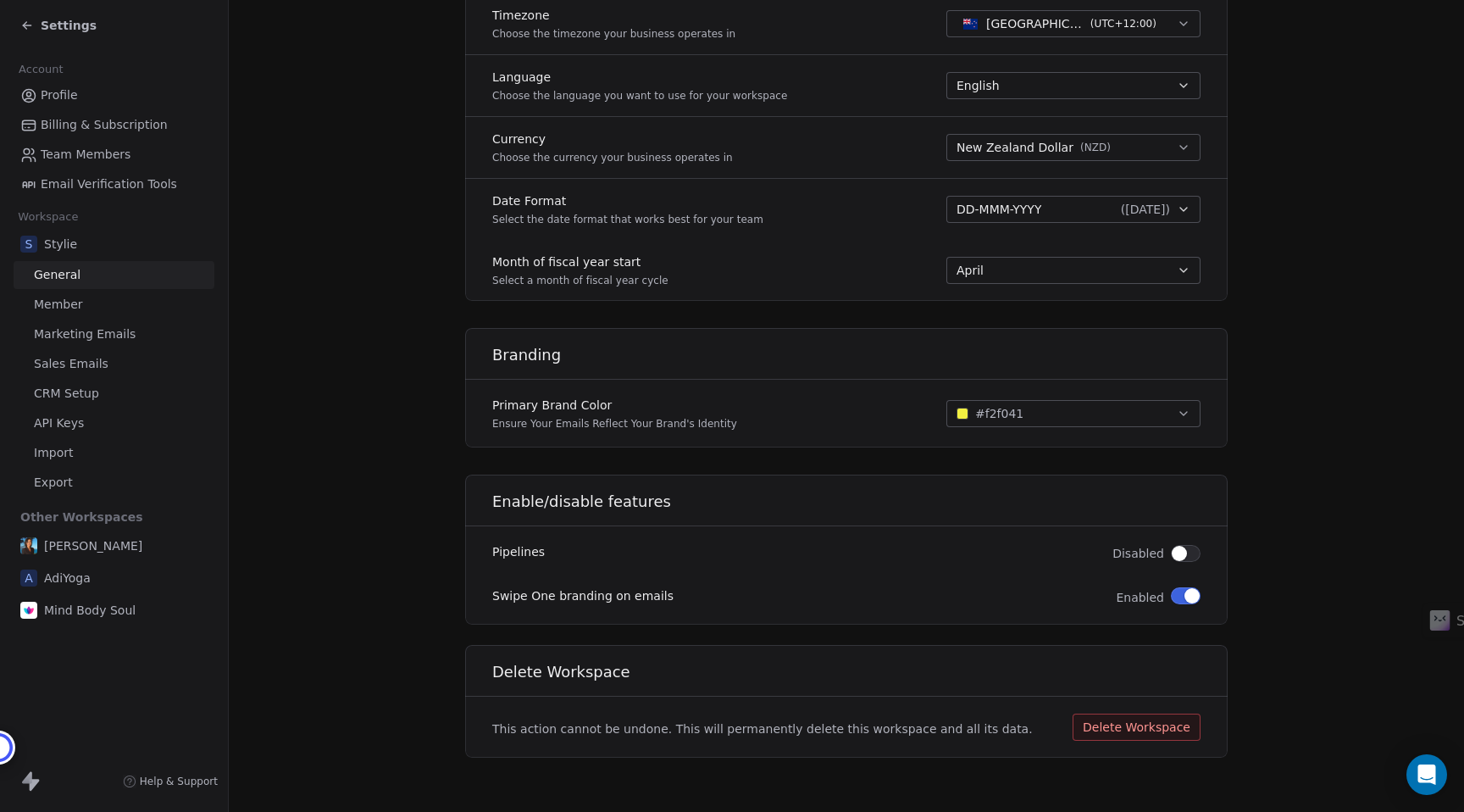
click at [1182, 554] on span "button" at bounding box center [1179, 553] width 15 height 15
click at [1182, 598] on button "button" at bounding box center [1185, 595] width 30 height 17
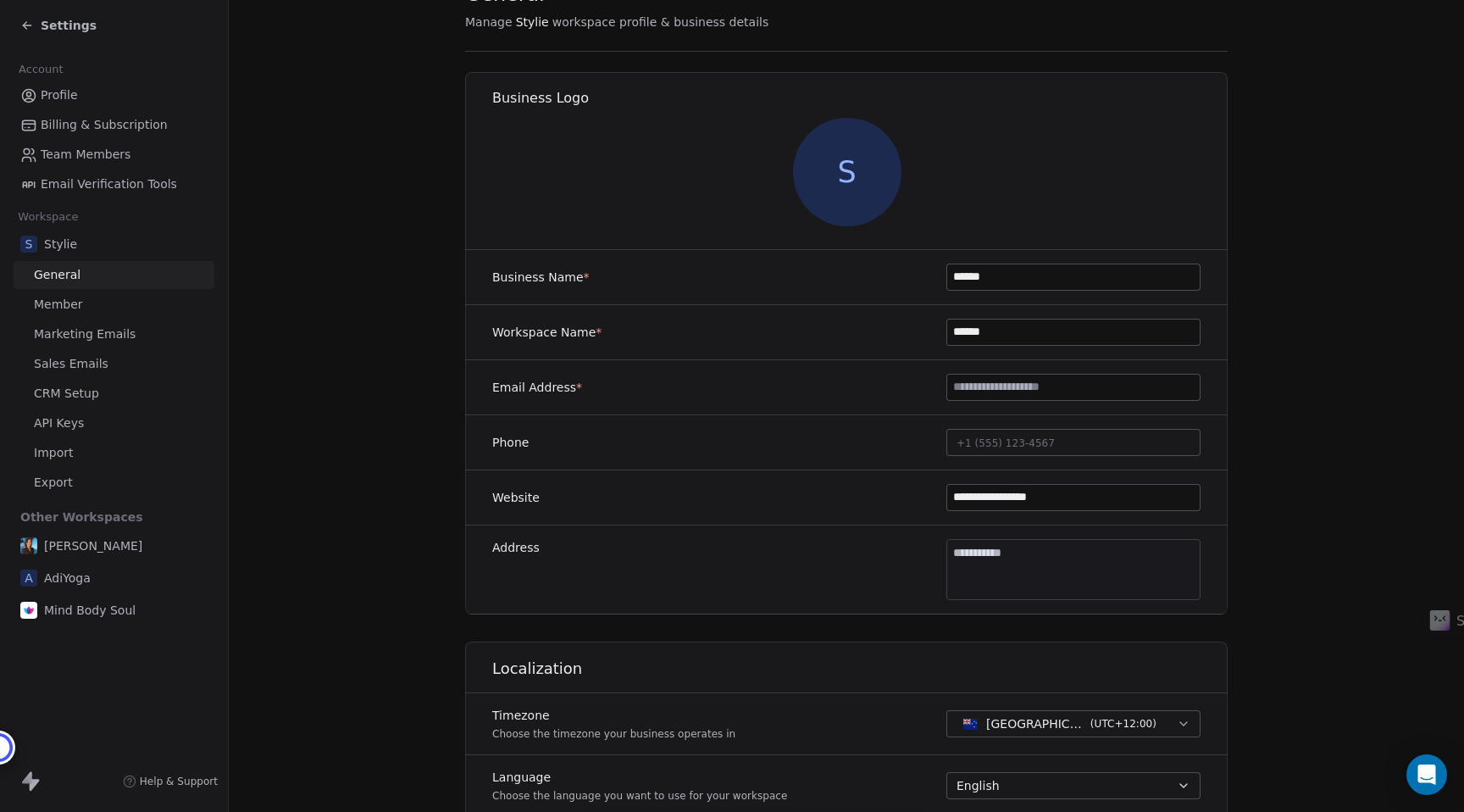
scroll to position [0, 0]
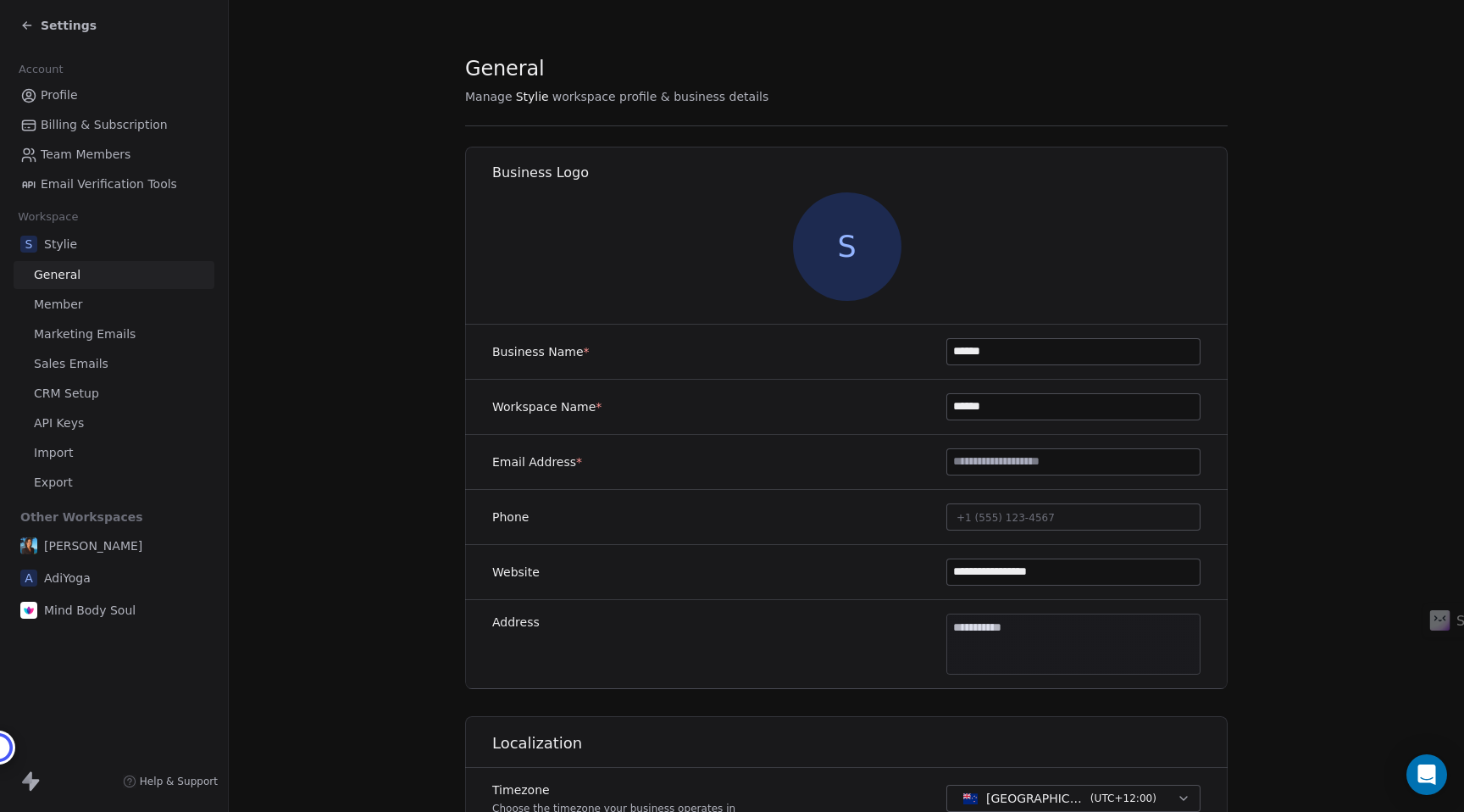
click at [843, 270] on span "S" at bounding box center [847, 246] width 108 height 108
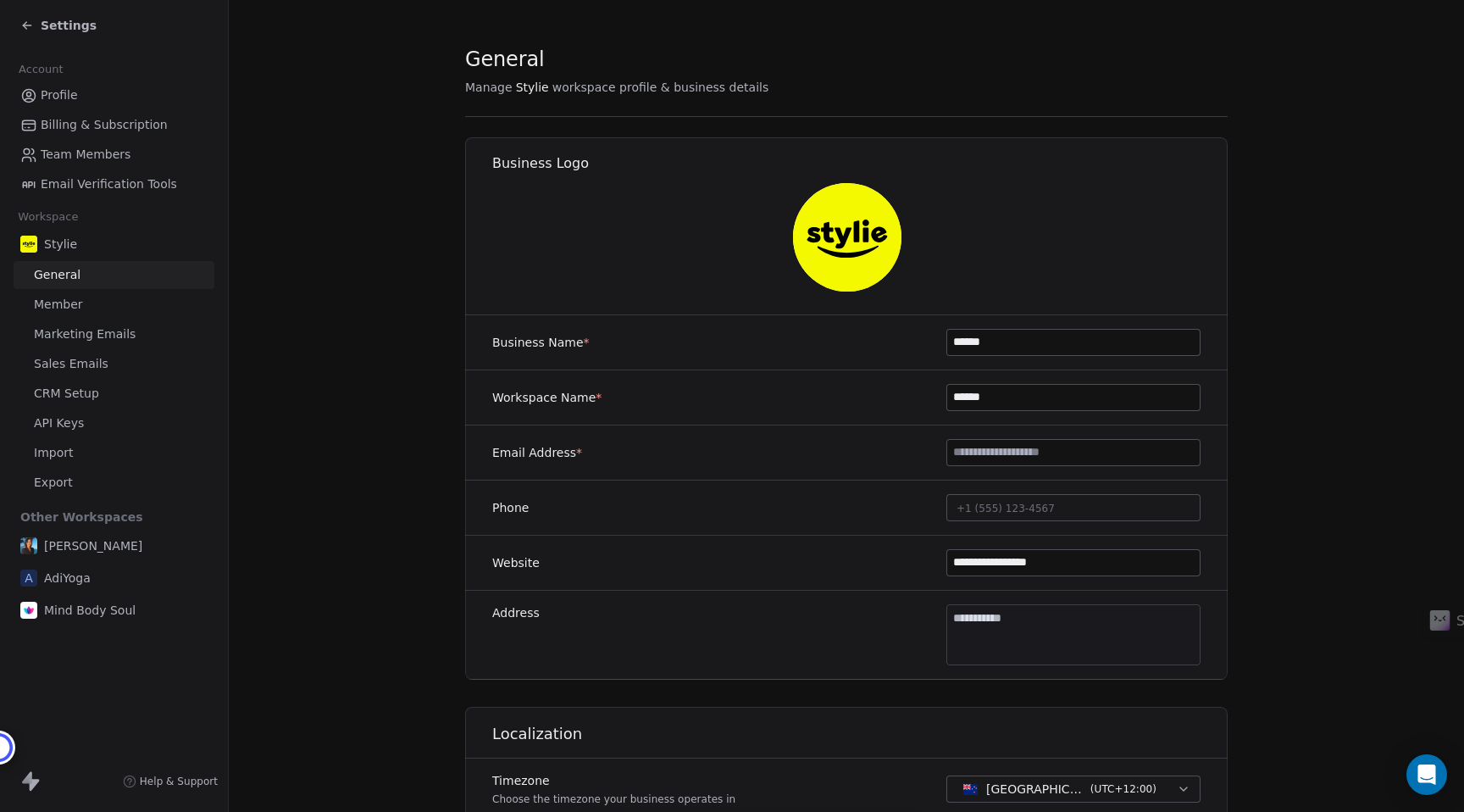
click at [1003, 436] on div "Email Address *" at bounding box center [846, 452] width 762 height 55
click at [992, 440] on input at bounding box center [1073, 452] width 252 height 26
type input "**********"
click at [990, 502] on span "+1 (555) 123-4567" at bounding box center [1006, 508] width 99 height 12
click at [989, 519] on input "**********" at bounding box center [1074, 513] width 247 height 34
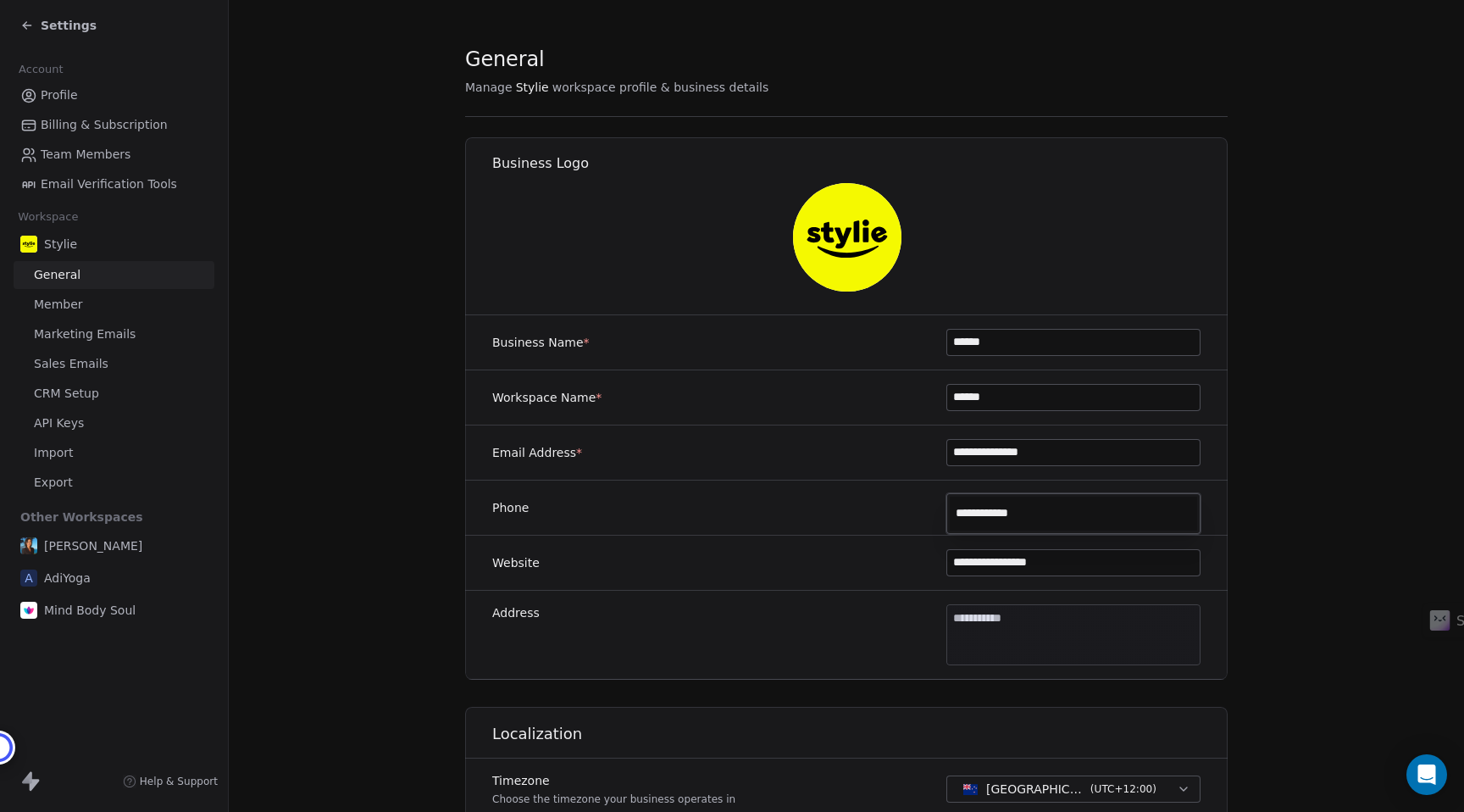
type input "**********"
click at [1044, 639] on html "**********" at bounding box center [732, 406] width 1464 height 812
click at [1044, 639] on body "**********" at bounding box center [732, 406] width 1464 height 812
type input "**********"
type input "********"
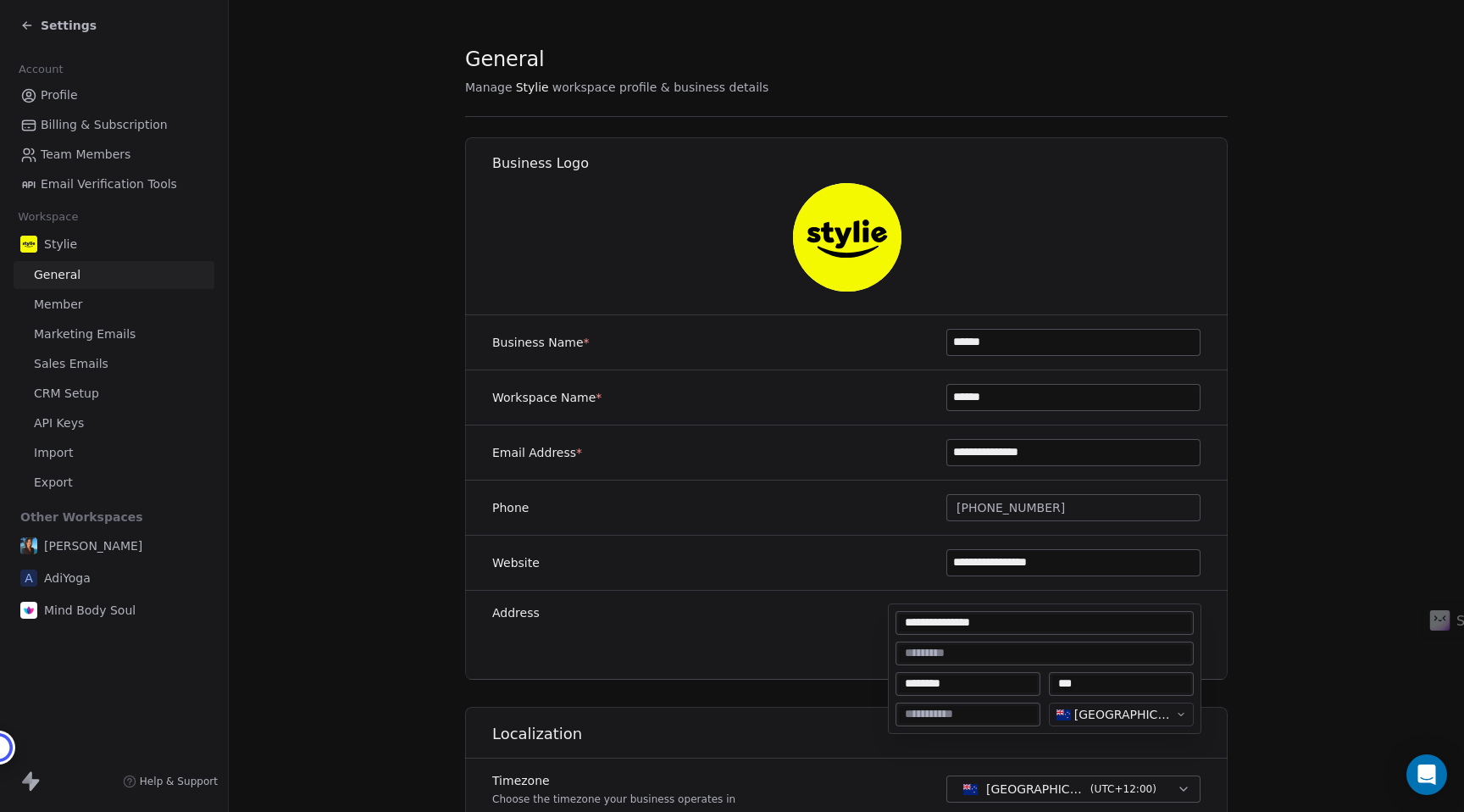
type input "***"
type textarea "**********"
click at [1284, 657] on html "**********" at bounding box center [732, 406] width 1464 height 812
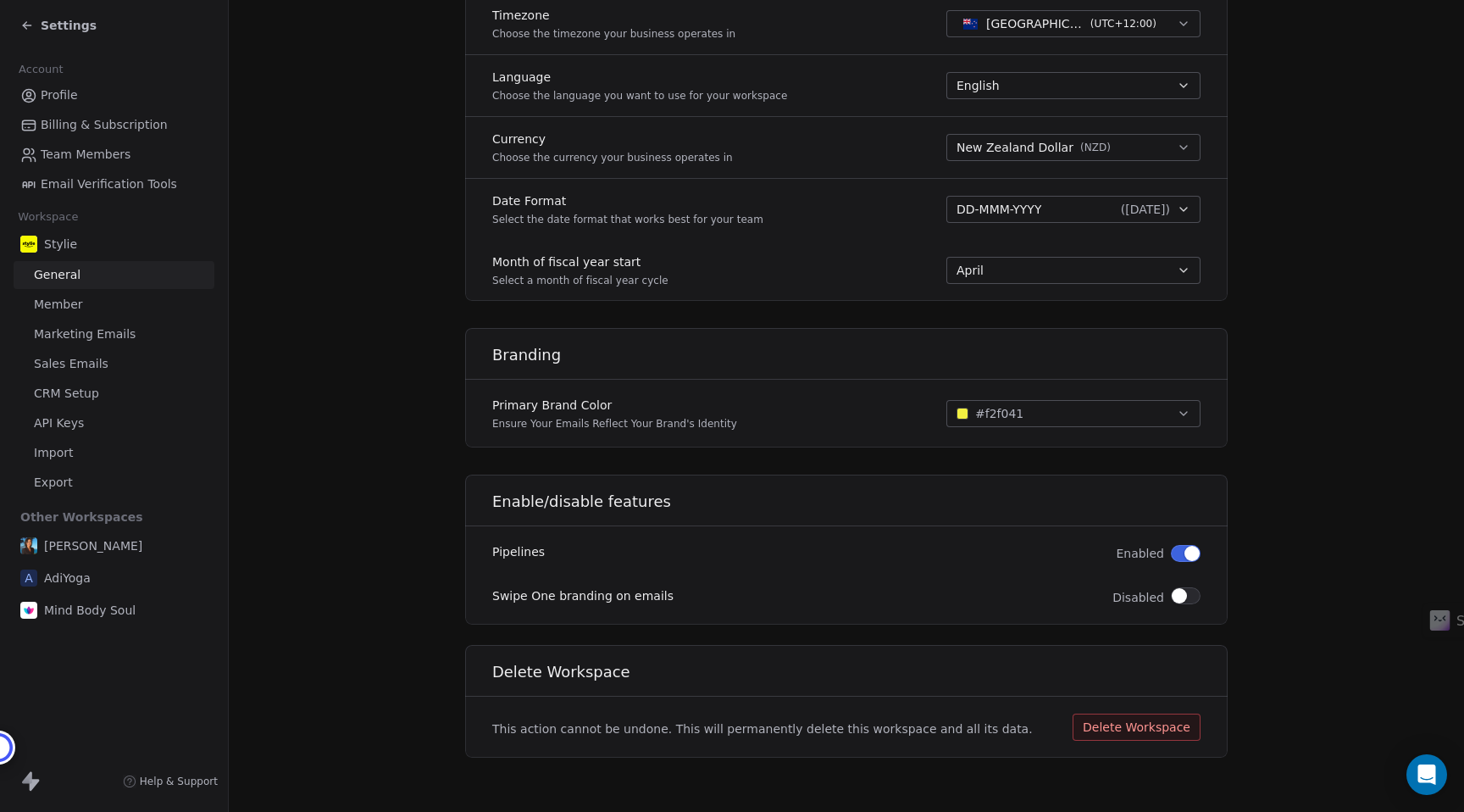
scroll to position [0, 0]
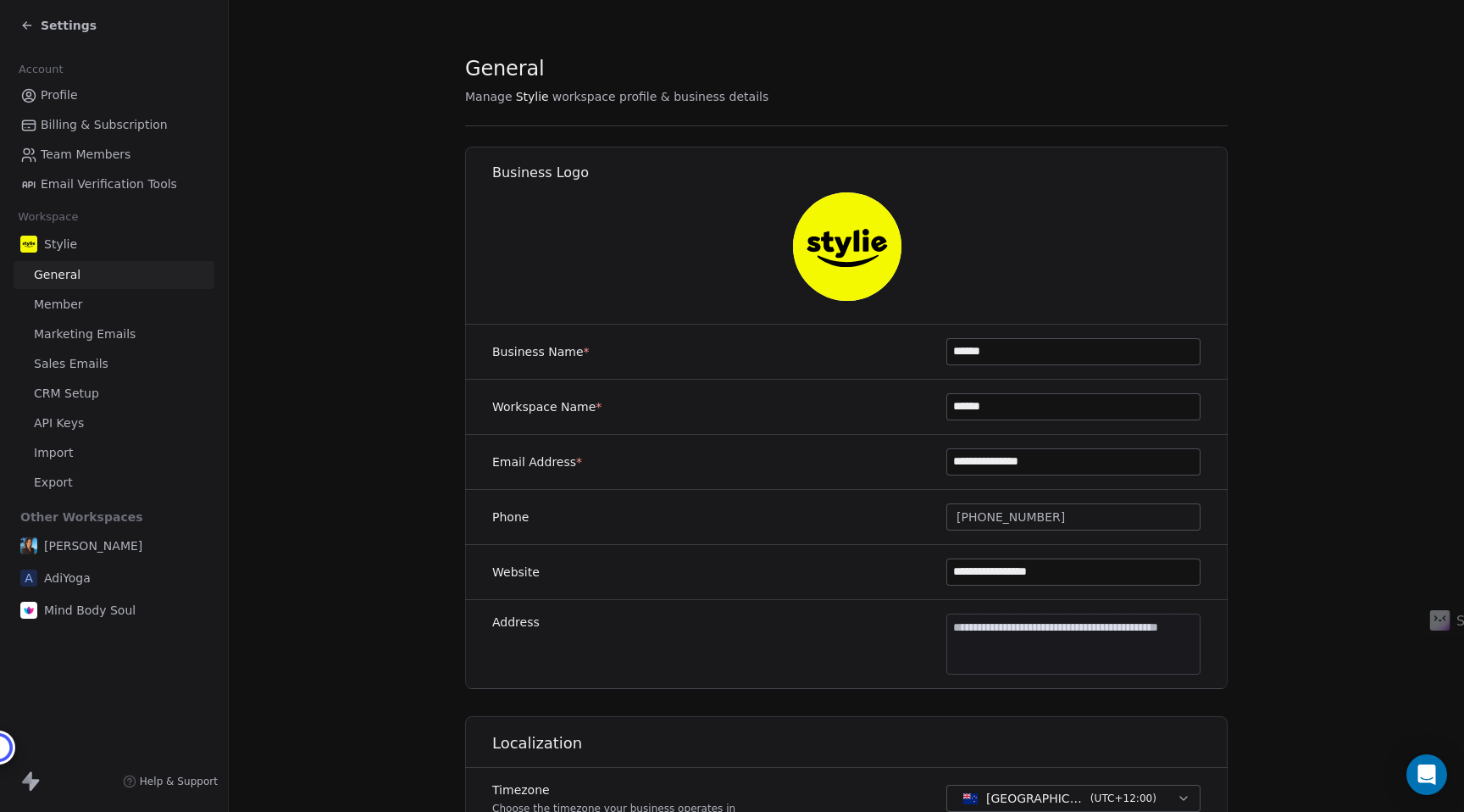
click at [1124, 475] on div "**********" at bounding box center [1073, 461] width 254 height 27
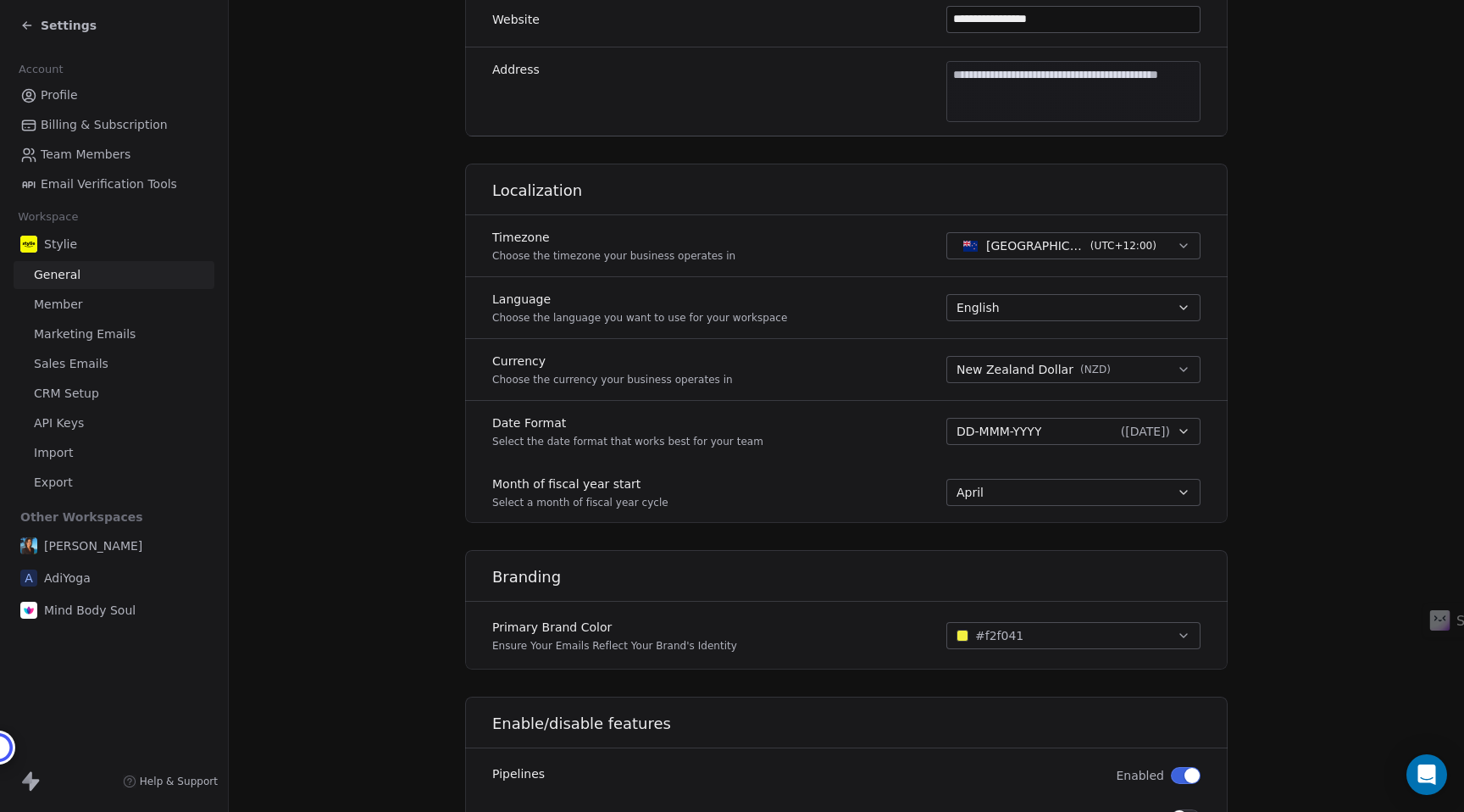
scroll to position [465, 0]
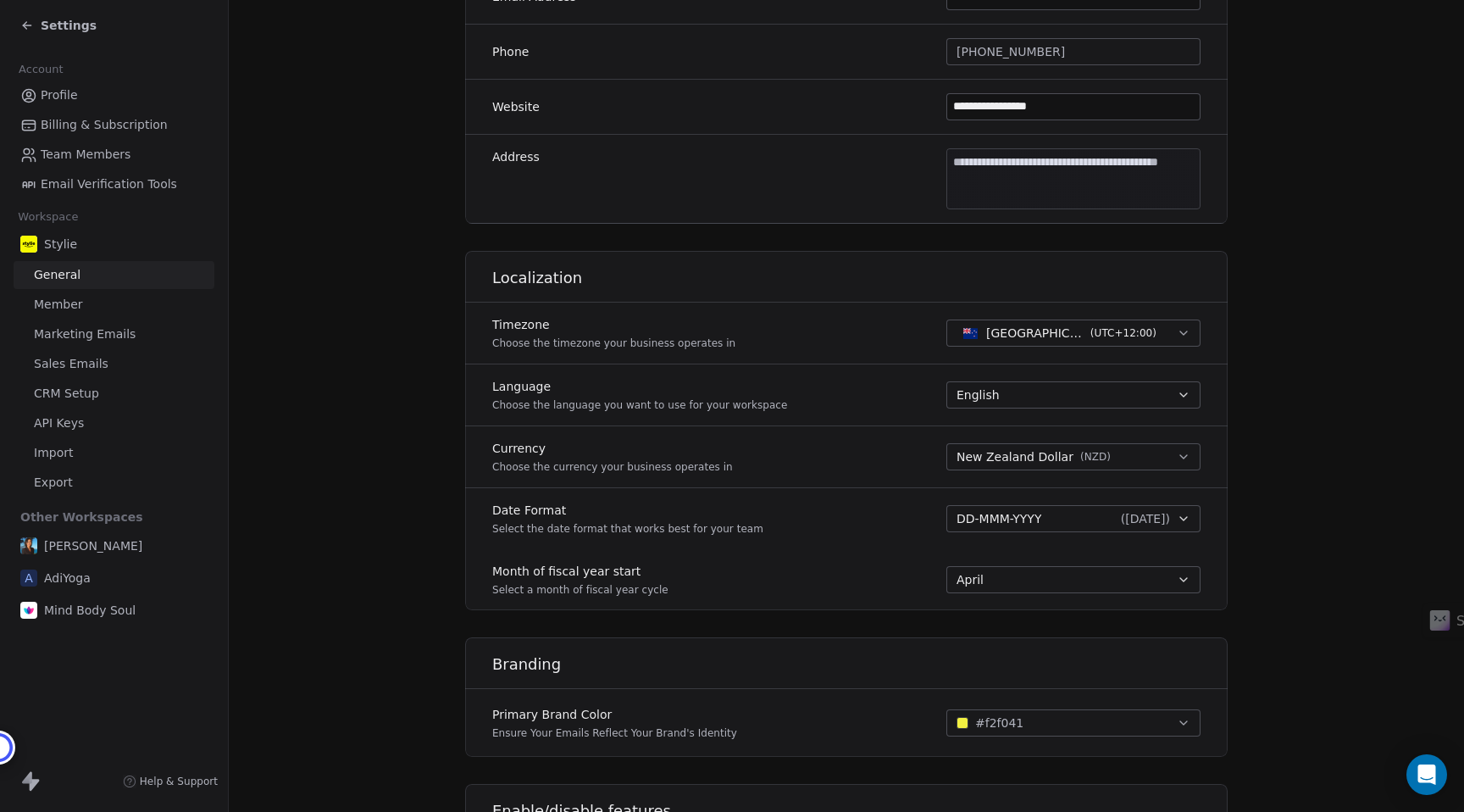
click at [54, 302] on span "Member" at bounding box center [58, 304] width 49 height 18
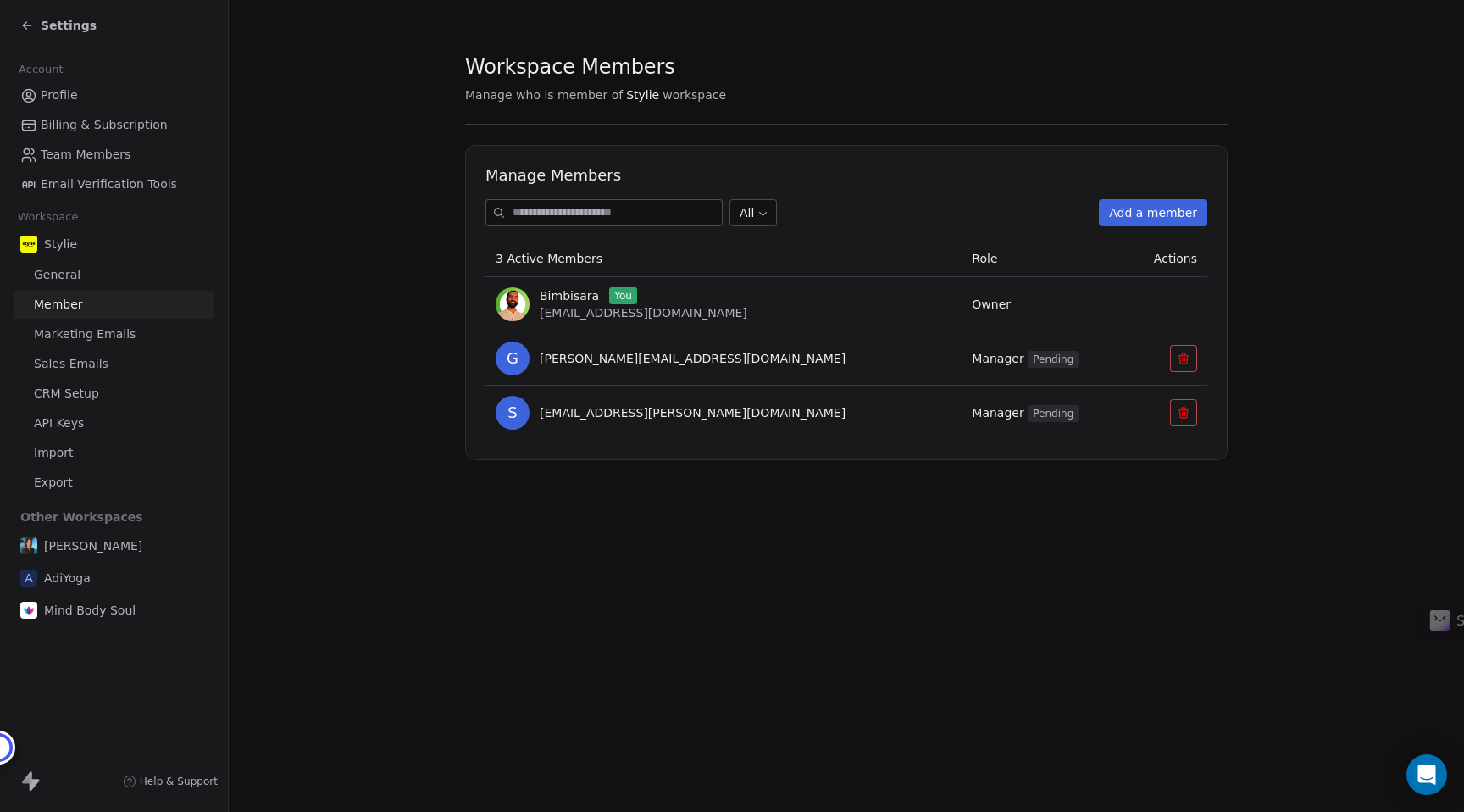
click at [118, 326] on span "Marketing Emails" at bounding box center [84, 334] width 102 height 18
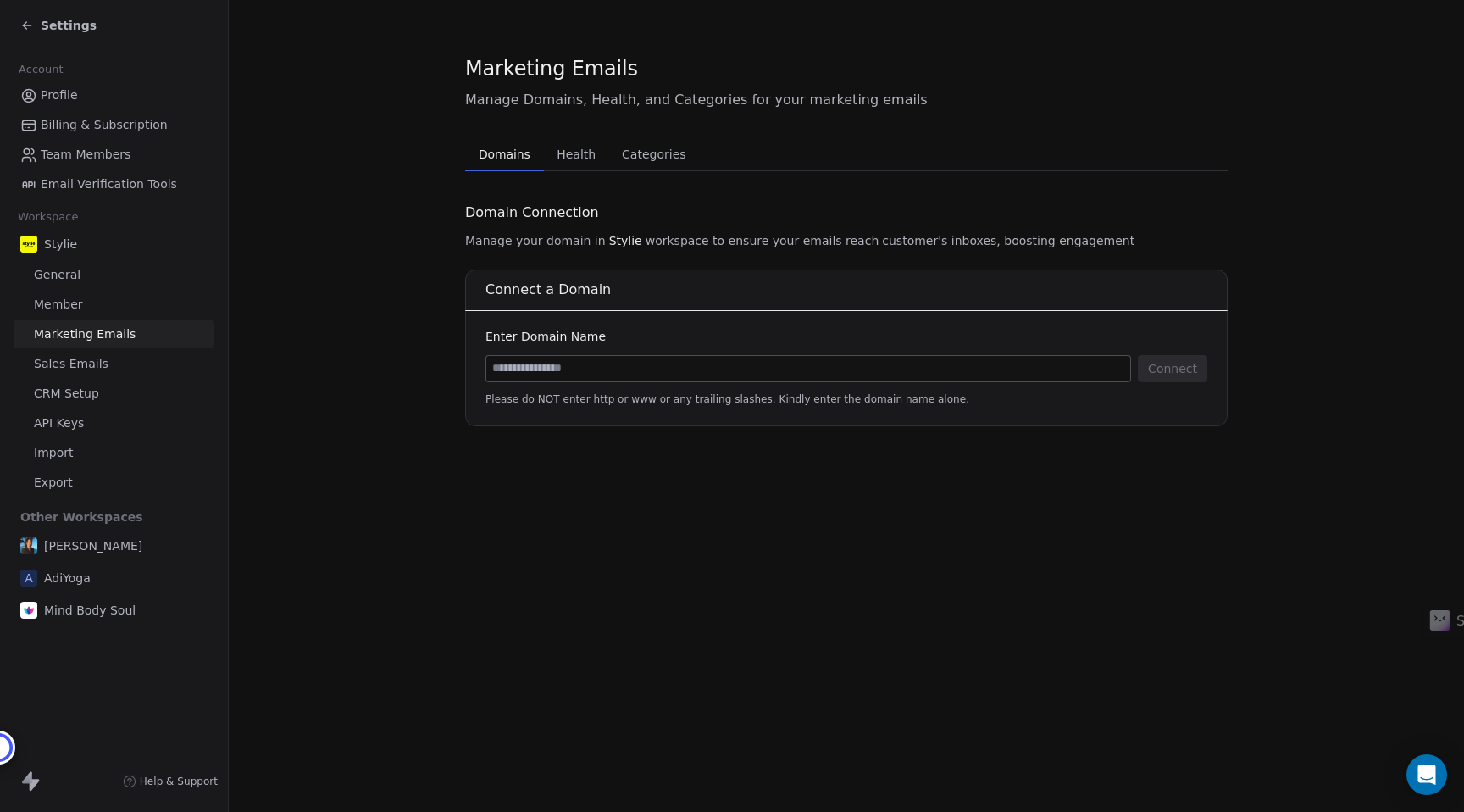
click at [617, 365] on input at bounding box center [808, 368] width 644 height 26
type input "*********"
click at [1169, 358] on button "Connect" at bounding box center [1173, 368] width 69 height 27
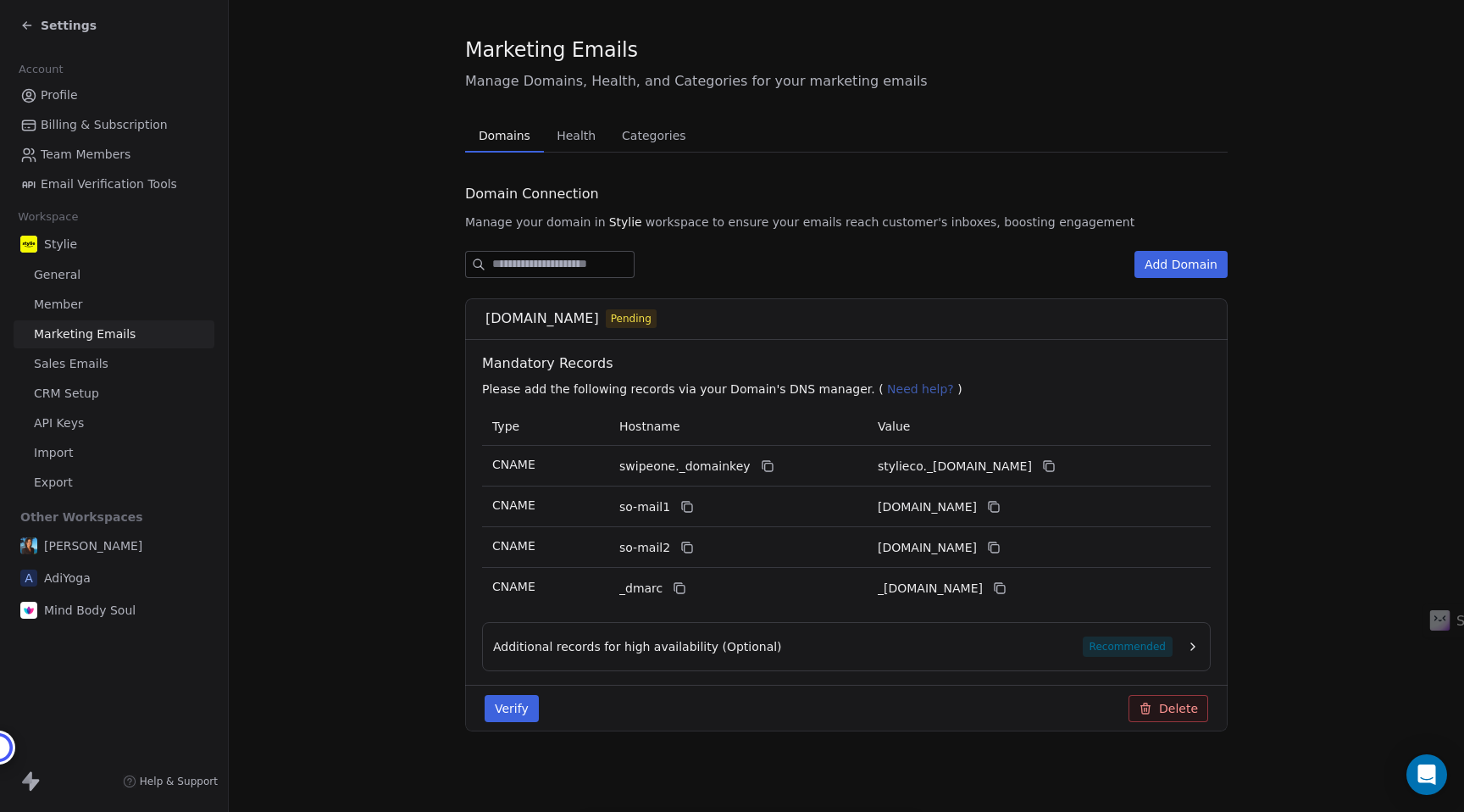
scroll to position [19, 0]
click at [1197, 644] on icon "button" at bounding box center [1193, 645] width 13 height 13
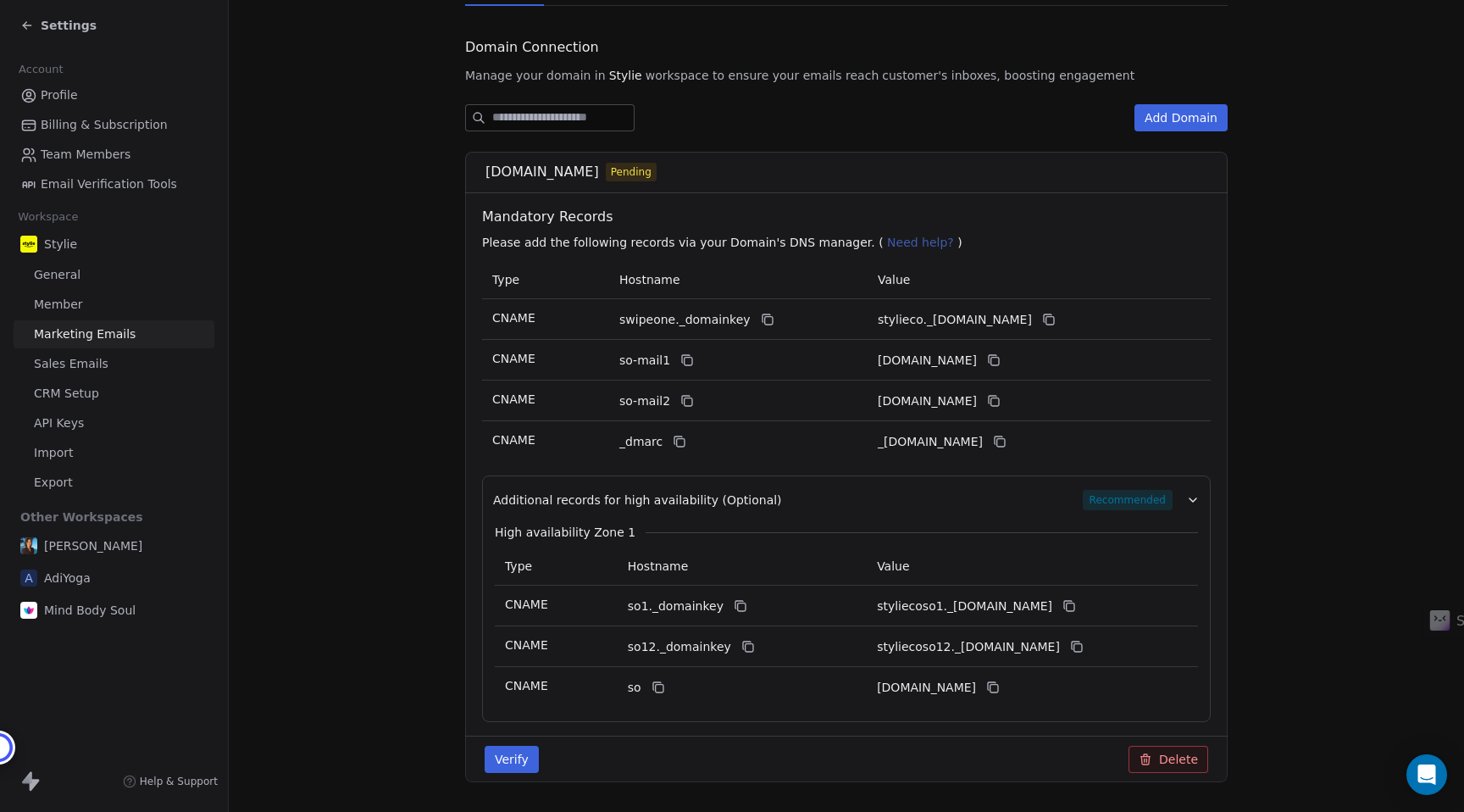
scroll to position [167, 0]
click at [66, 367] on span "Sales Emails" at bounding box center [71, 363] width 75 height 18
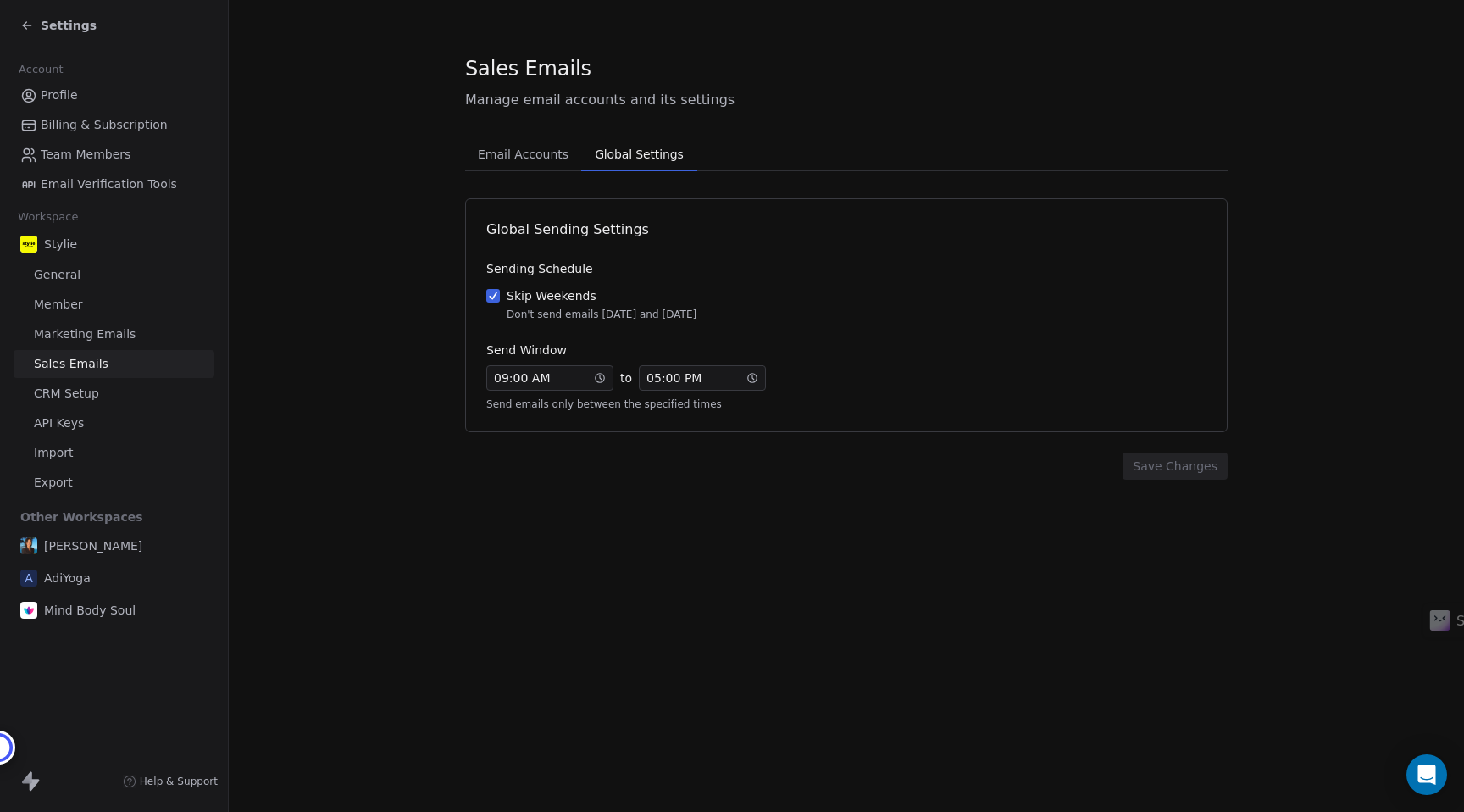
click at [624, 154] on span "Global Settings" at bounding box center [639, 153] width 102 height 24
click at [493, 292] on button "Skip Weekends Don't send emails on Saturday and Sunday" at bounding box center [493, 296] width 13 height 17
click at [1153, 472] on button "Save Changes" at bounding box center [1175, 466] width 105 height 27
click at [76, 394] on span "CRM Setup" at bounding box center [66, 393] width 65 height 18
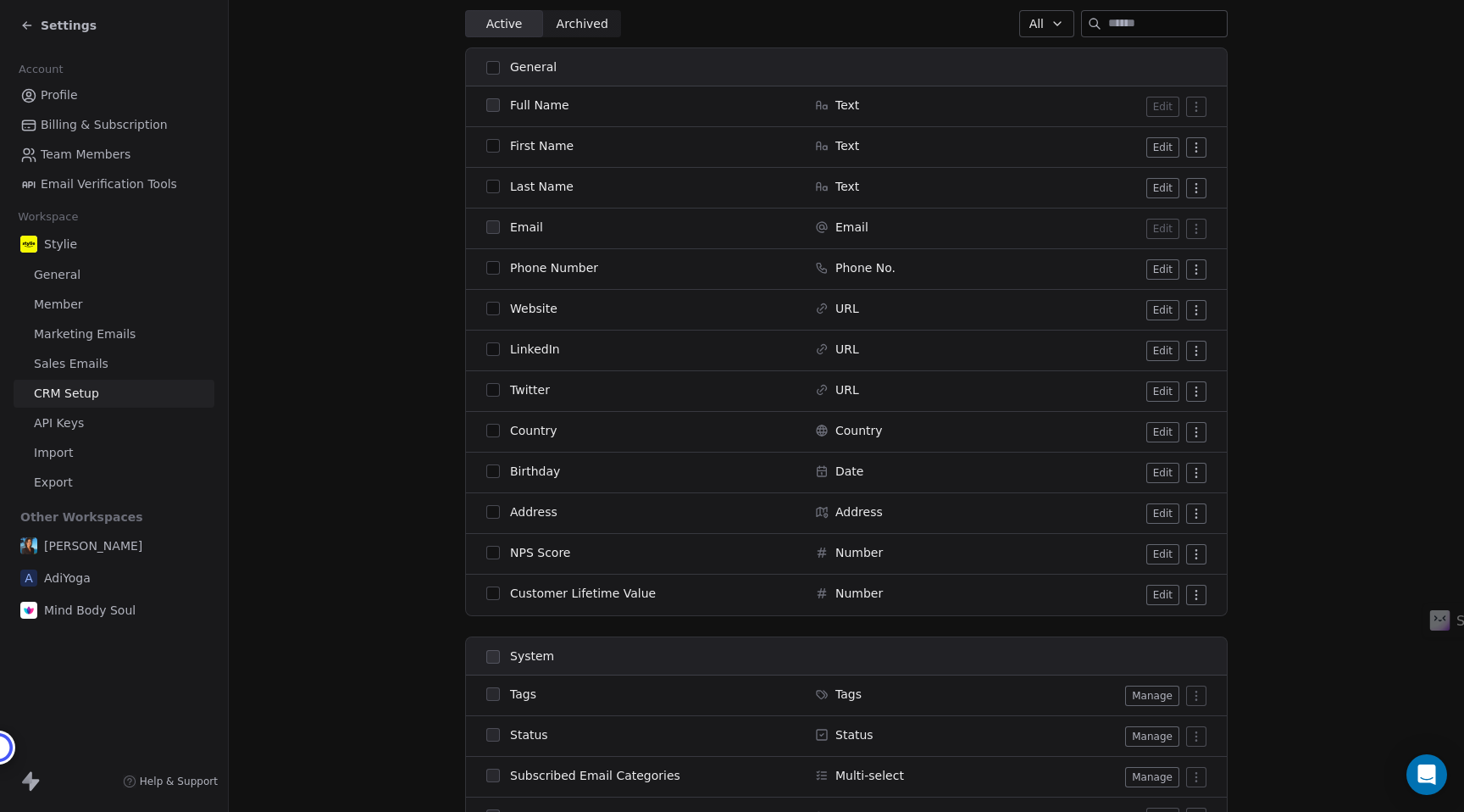
scroll to position [246, 0]
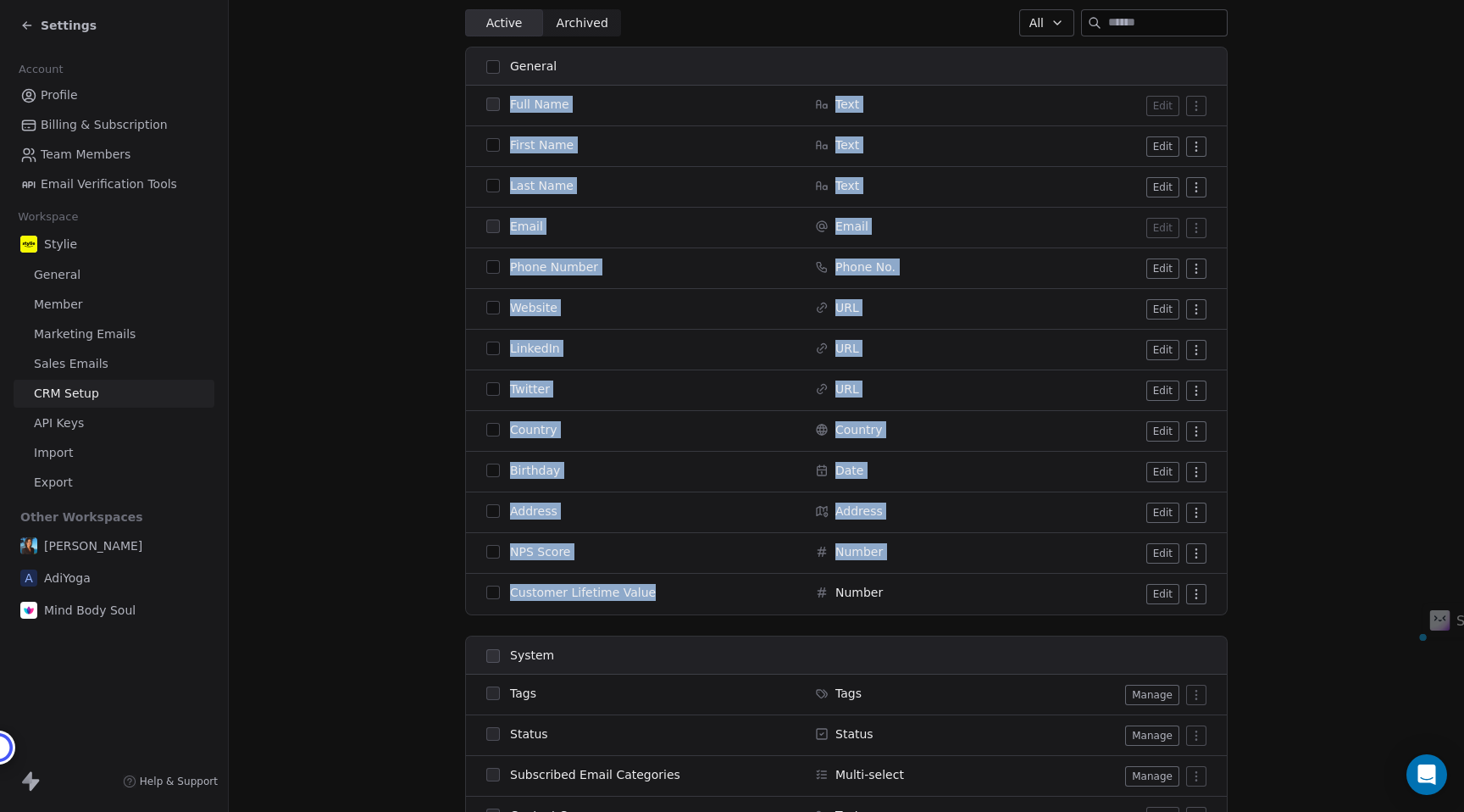
drag, startPoint x: 507, startPoint y: 98, endPoint x: 639, endPoint y: 602, distance: 521.0
click at [639, 602] on tbody "Full Name Text Edit First Name Text Edit Last Name Text Edit Email Email Edit P…" at bounding box center [847, 349] width 761 height 528
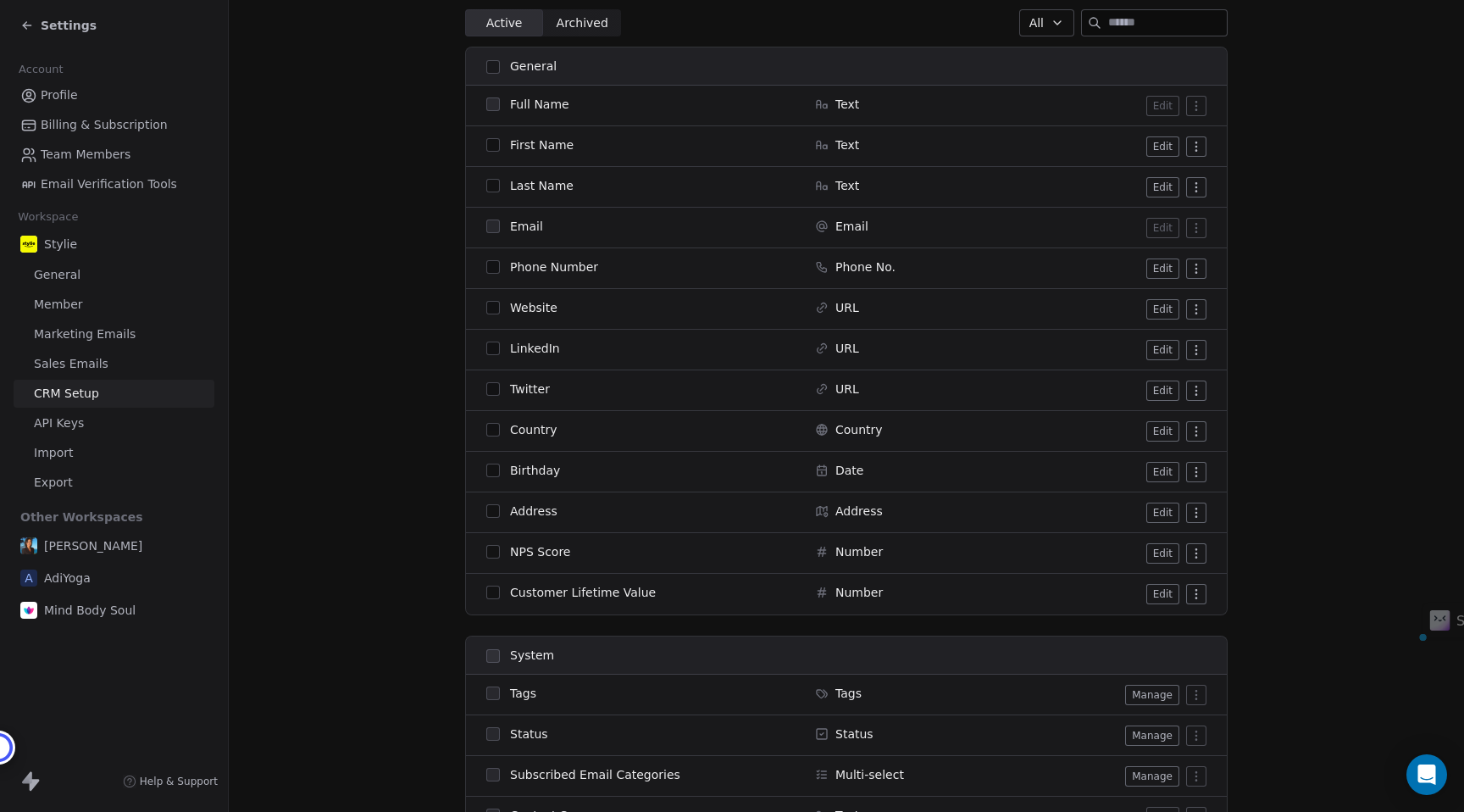
click at [373, 463] on section "CRM Setup Manage people properties and other relevant settings. Contact Propert…" at bounding box center [847, 545] width 1235 height 1585
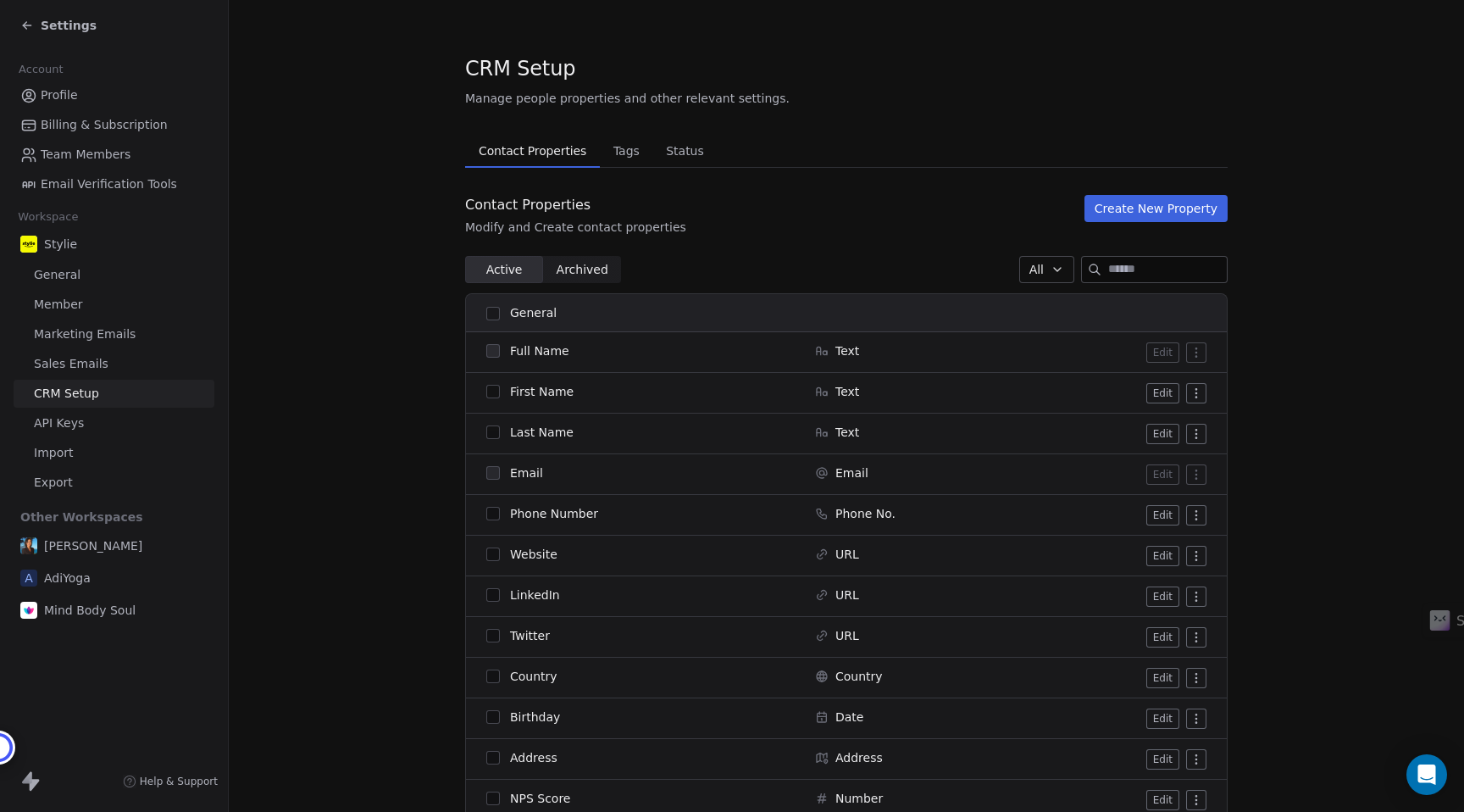
click at [33, 29] on icon at bounding box center [27, 25] width 13 height 13
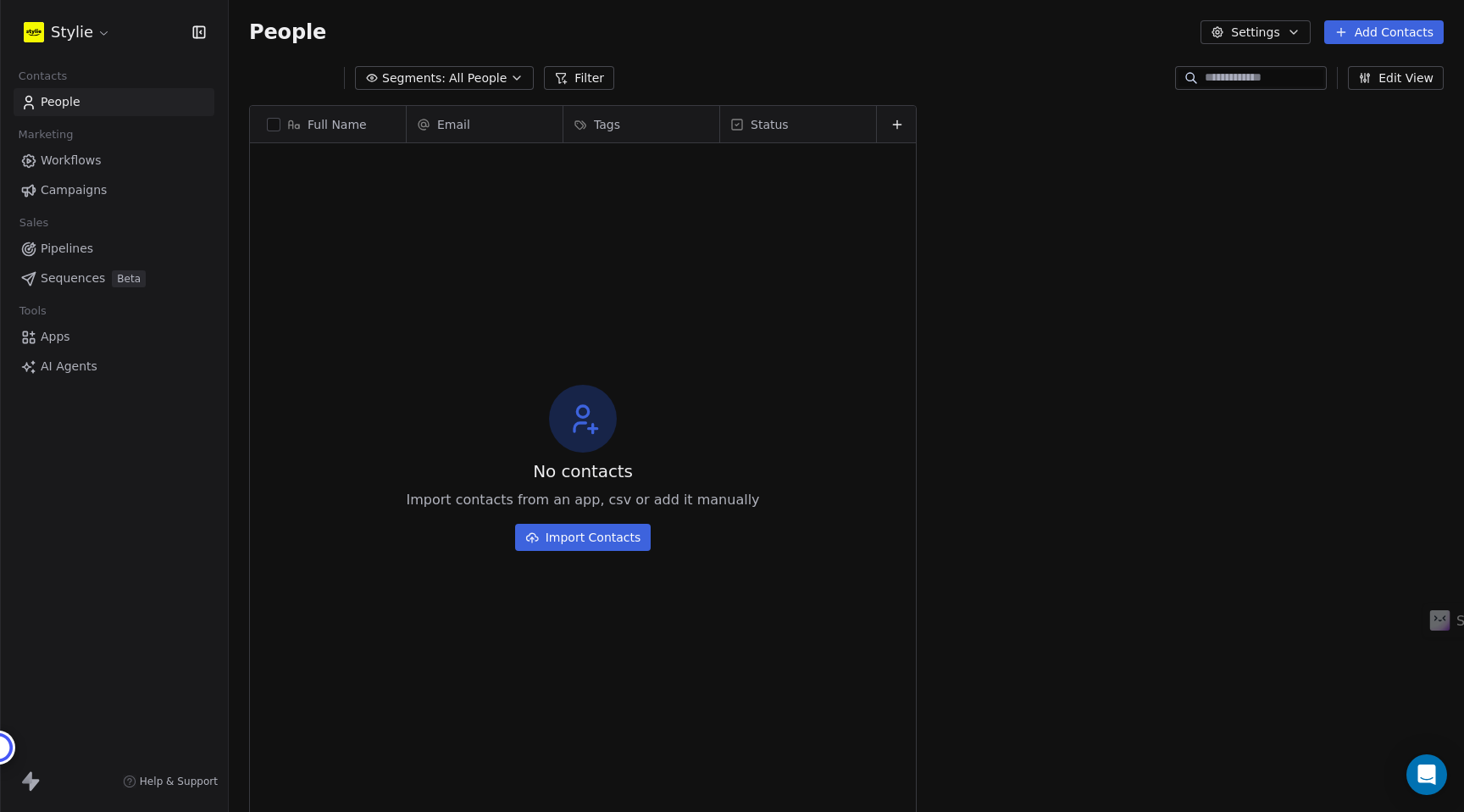
scroll to position [714, 1235]
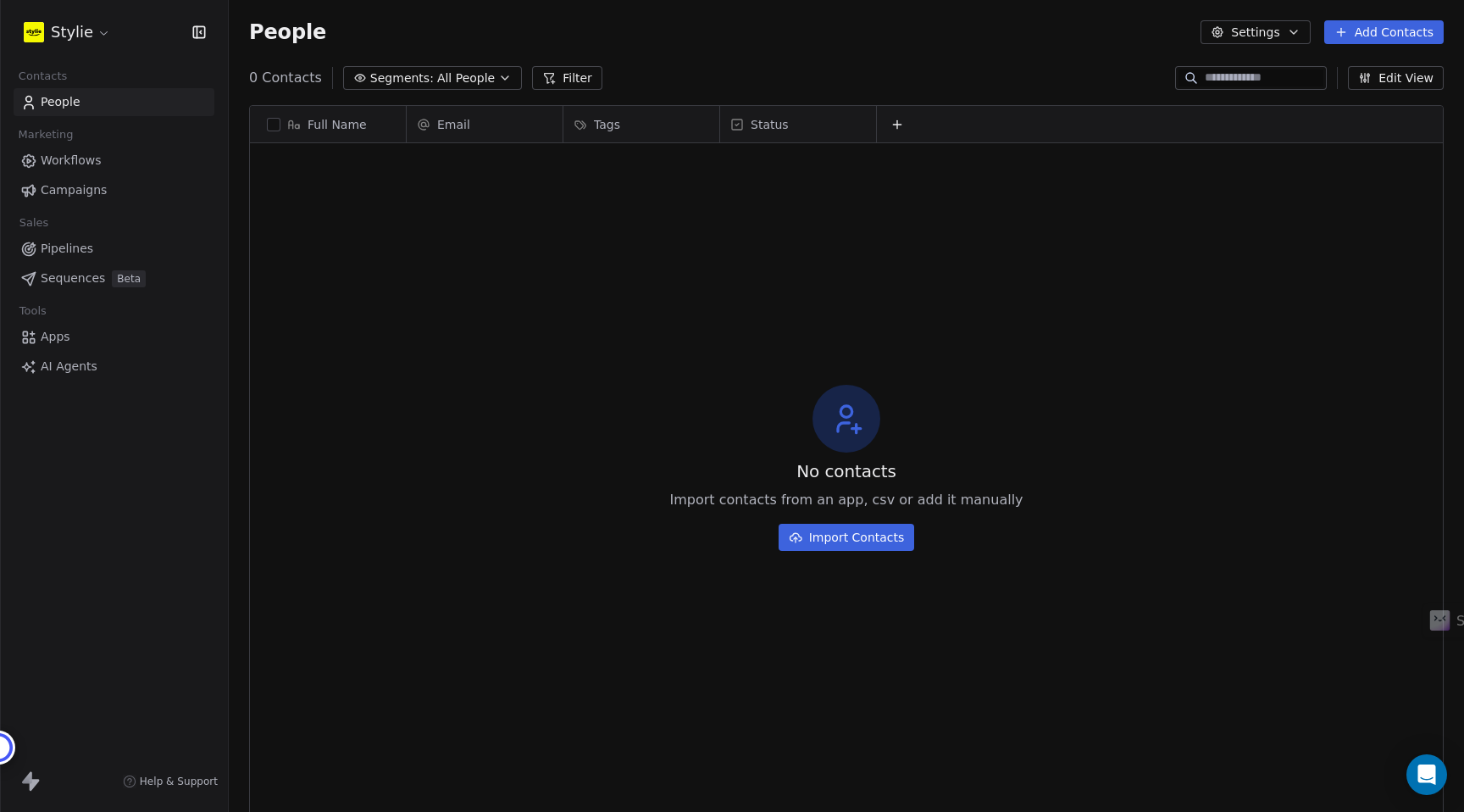
click at [68, 106] on span "People" at bounding box center [60, 102] width 40 height 18
click at [1361, 34] on button "Add Contacts" at bounding box center [1383, 32] width 120 height 24
click at [1347, 69] on span "Create new contact" at bounding box center [1388, 69] width 116 height 18
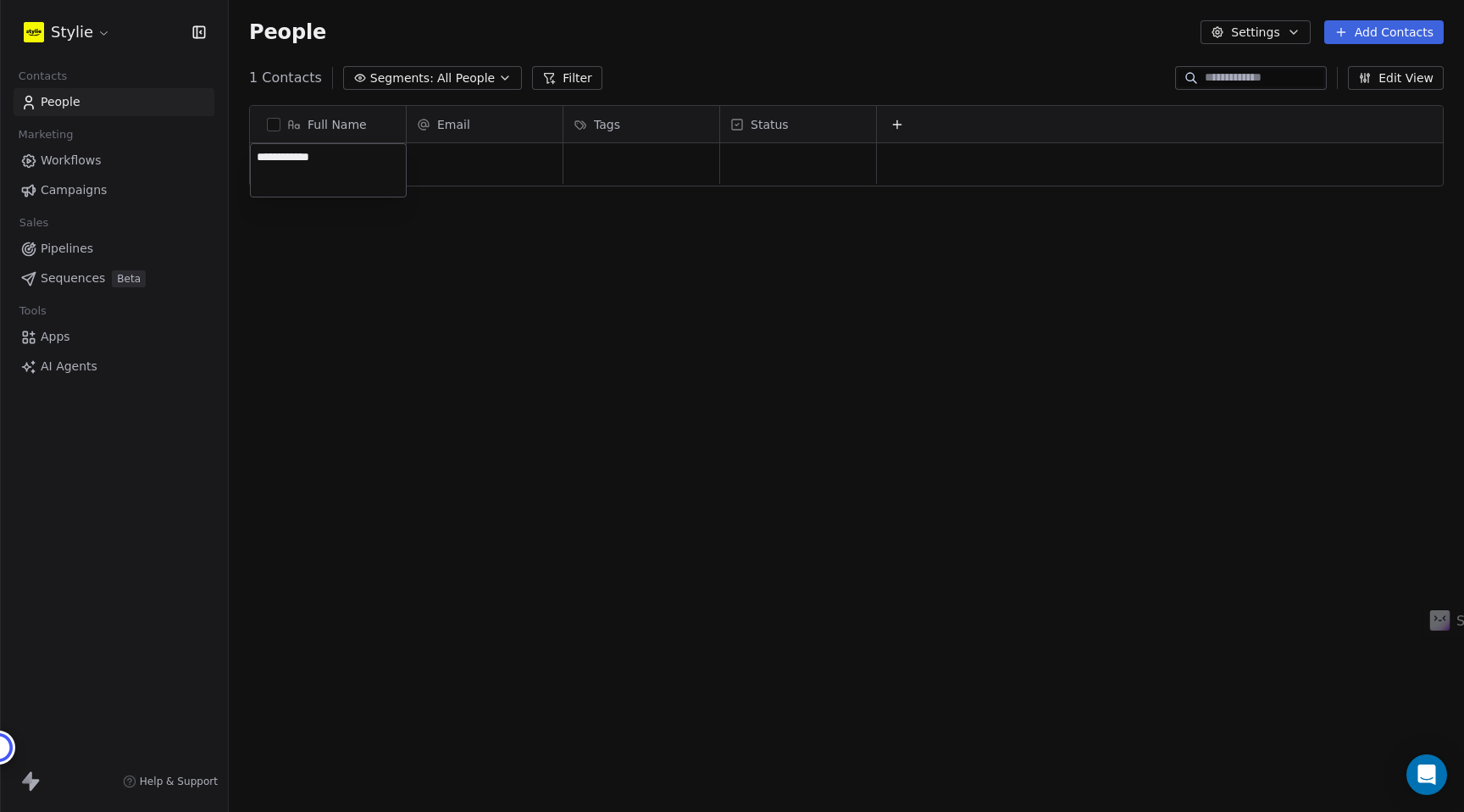
type textarea "**********"
click at [530, 308] on html "**********" at bounding box center [732, 406] width 1464 height 812
click at [476, 167] on div "grid" at bounding box center [484, 163] width 156 height 40
click at [476, 167] on div "grid" at bounding box center [484, 163] width 156 height 40
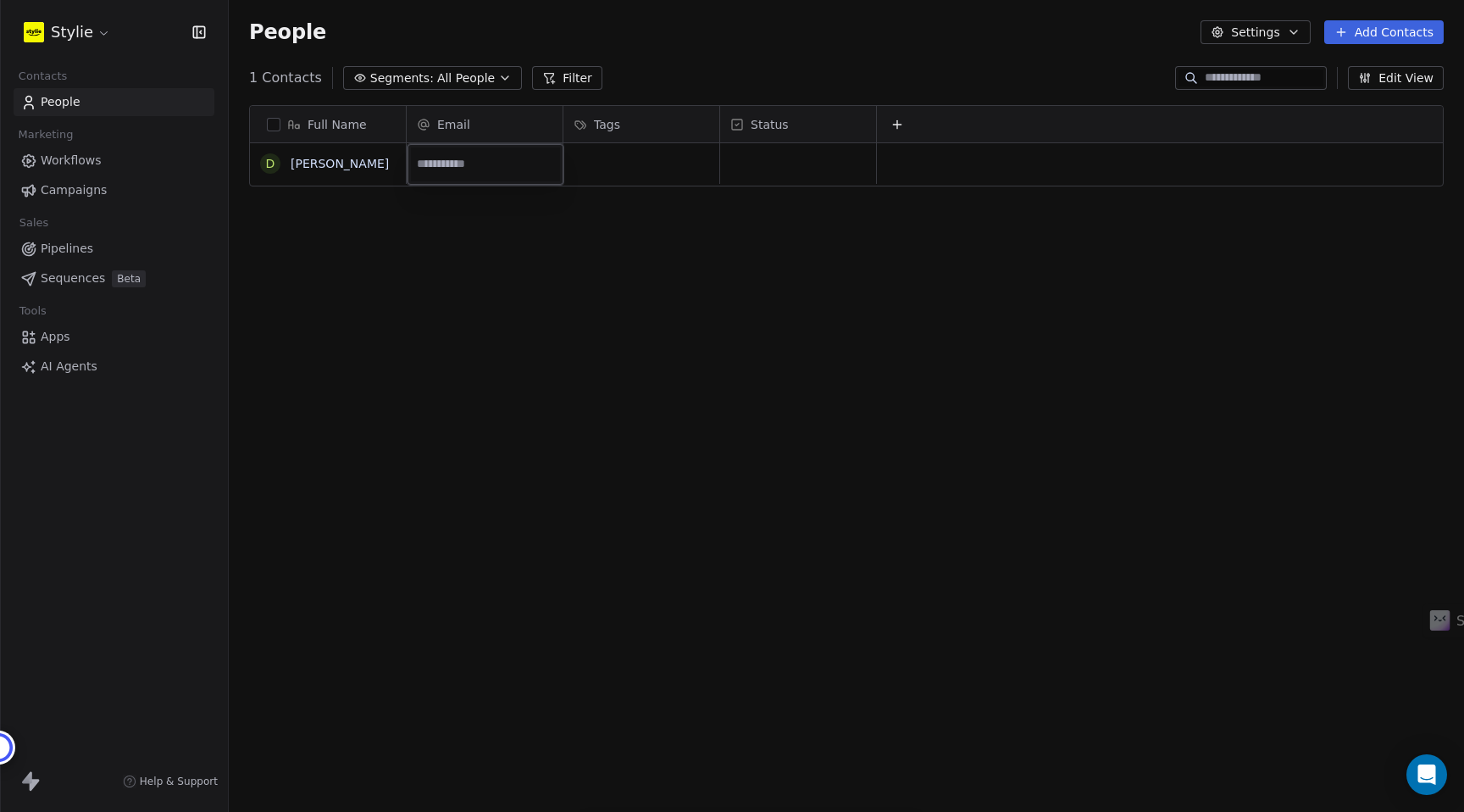
click at [476, 168] on input "email" at bounding box center [486, 164] width 150 height 34
type input "*"
type input "**********"
click at [590, 164] on html "Stylie Contacts People Marketing Workflows Campaigns Sales Pipelines Sequences …" at bounding box center [732, 406] width 1464 height 812
click at [590, 164] on div "grid" at bounding box center [641, 163] width 156 height 40
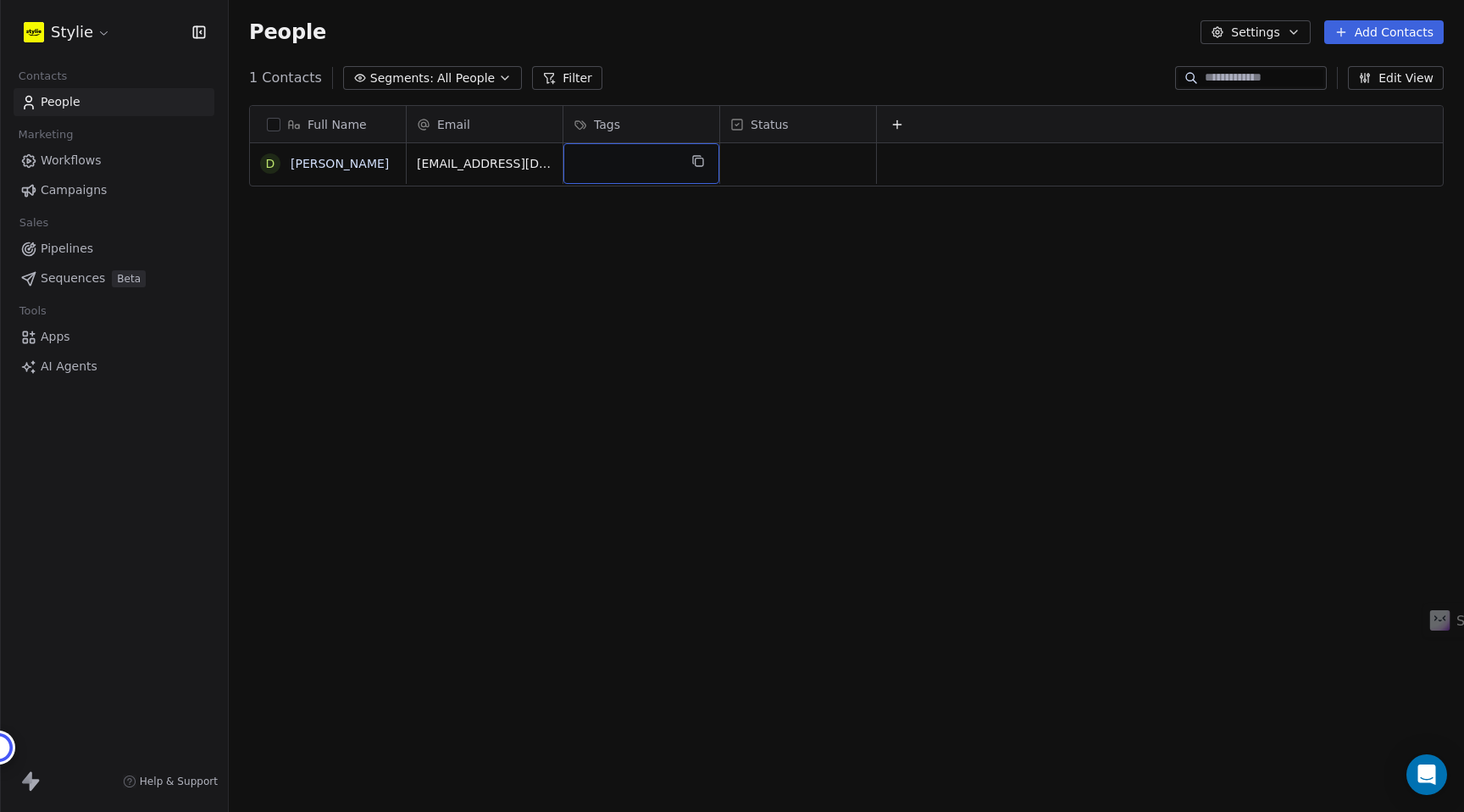
click at [590, 164] on div "grid" at bounding box center [641, 163] width 156 height 40
type input "*"
type input "****"
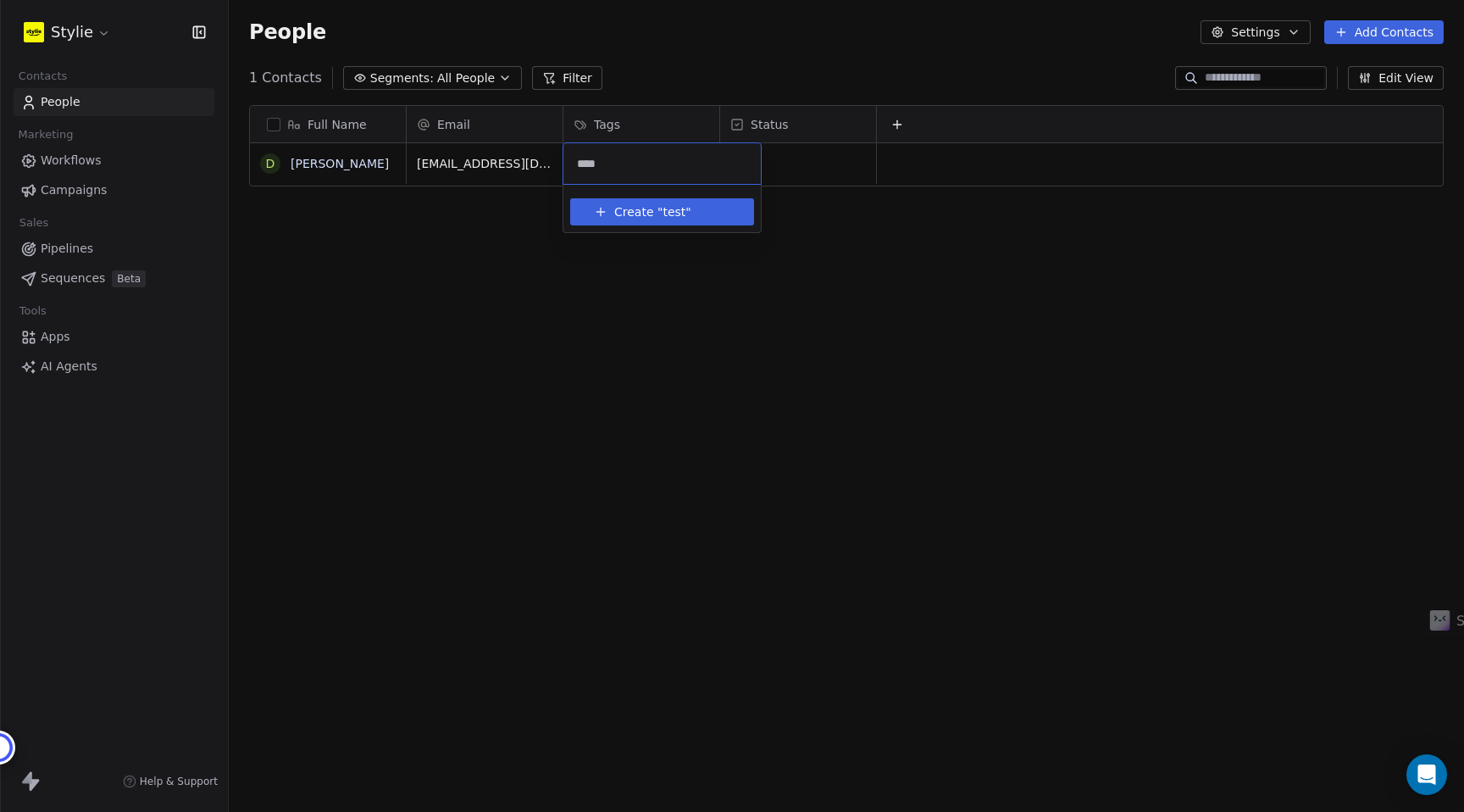
click at [656, 217] on span "Create "" at bounding box center [639, 212] width 48 height 18
click at [799, 300] on html "Stylie Contacts People Marketing Workflows Campaigns Sales Pipelines Sequences …" at bounding box center [732, 406] width 1464 height 812
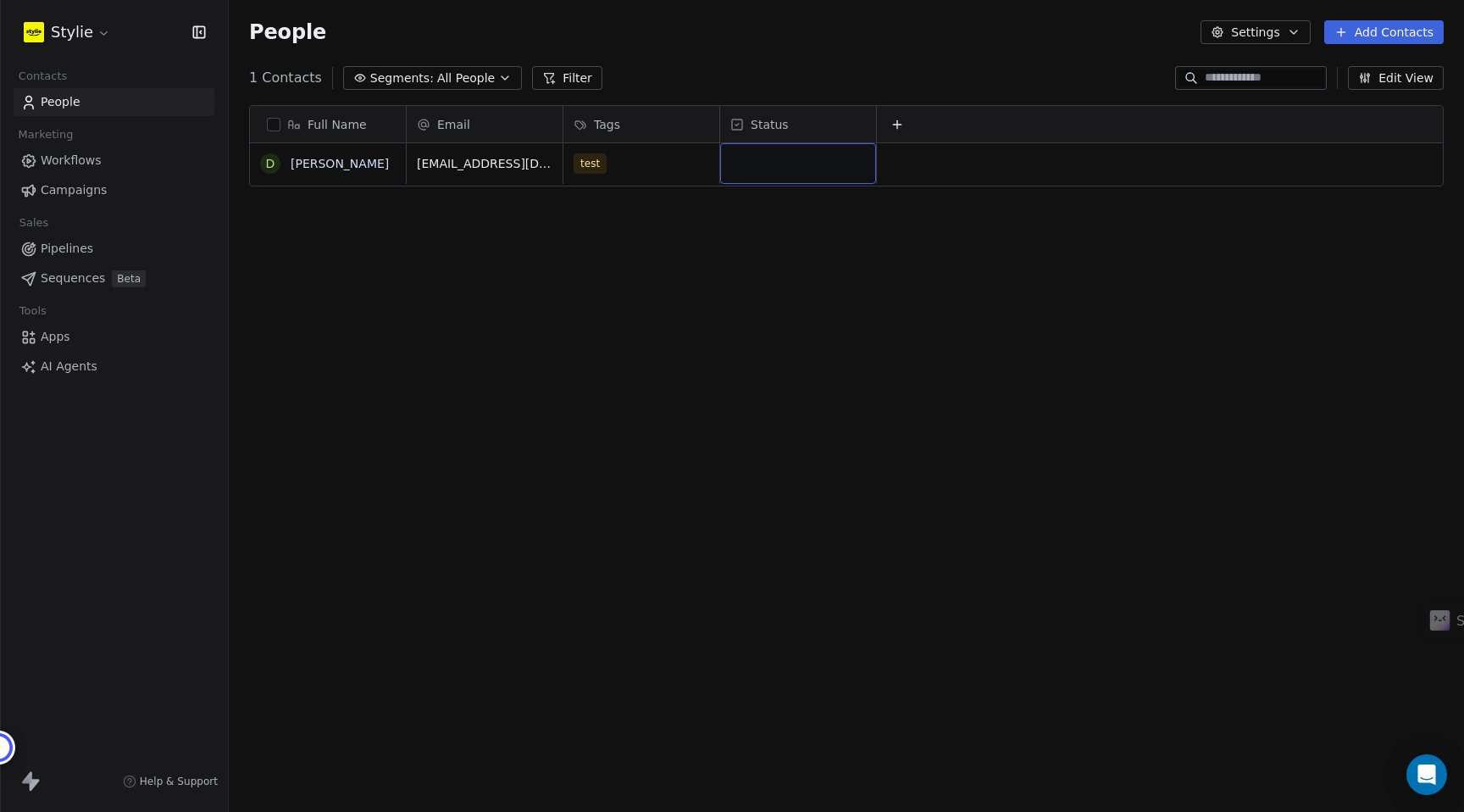
click at [791, 171] on div "grid" at bounding box center [798, 163] width 156 height 40
click at [791, 175] on div "grid" at bounding box center [798, 163] width 156 height 40
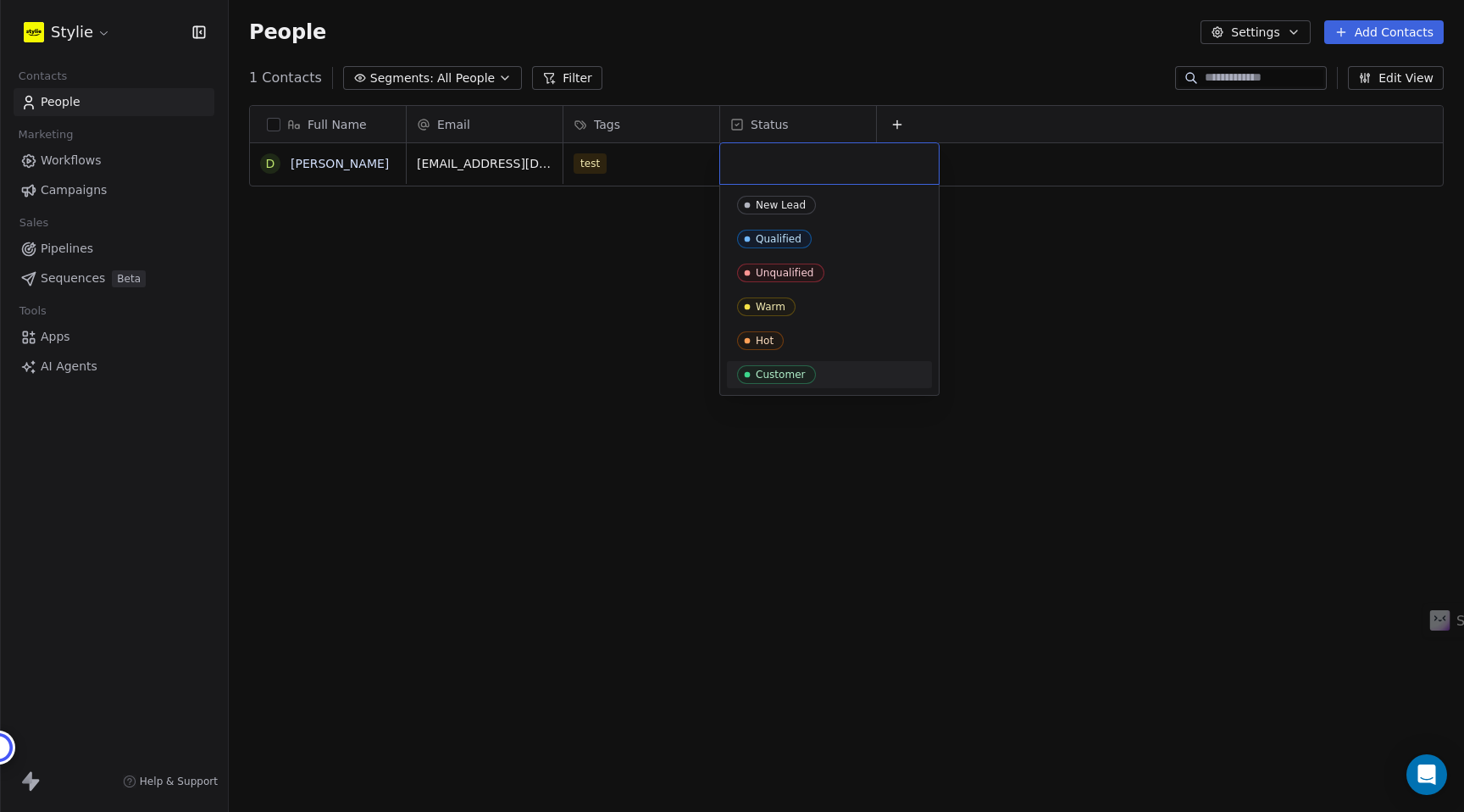
click at [1151, 346] on html "Stylie Contacts People Marketing Workflows Campaigns Sales Pipelines Sequences …" at bounding box center [732, 406] width 1464 height 812
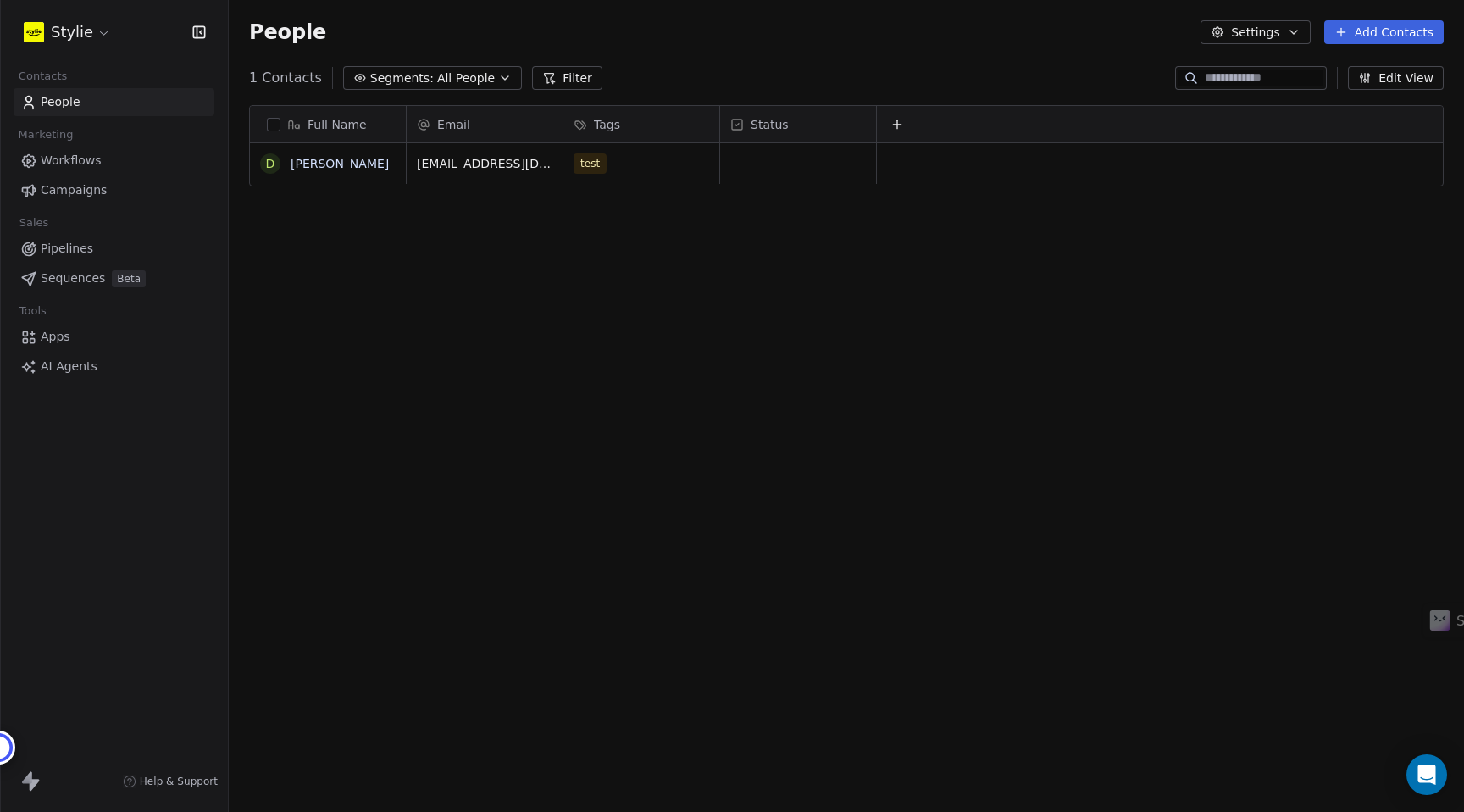
scroll to position [0, 2]
click at [1045, 335] on div "Full Name D Deshan Pillay Email Tags Status deshanpillay@me.com test To pick up…" at bounding box center [847, 448] width 1235 height 714
click at [506, 368] on div "Full Name D Deshan Pillay Email Tags Status deshanpillay@me.com test To pick up…" at bounding box center [847, 448] width 1235 height 714
click at [267, 161] on button "grid" at bounding box center [270, 163] width 13 height 13
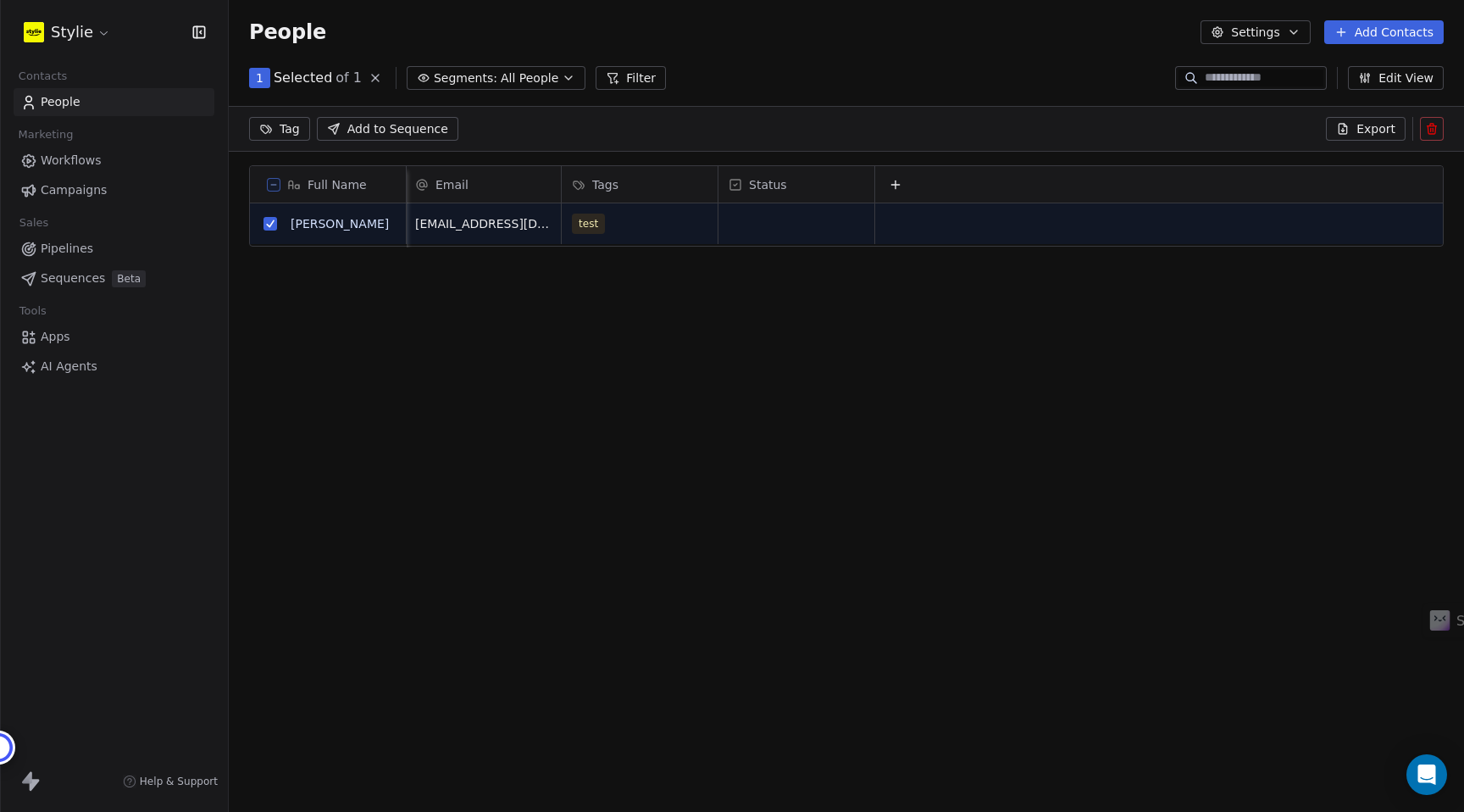
scroll to position [655, 1235]
click at [314, 223] on link "Deshan Pillay" at bounding box center [339, 223] width 99 height 13
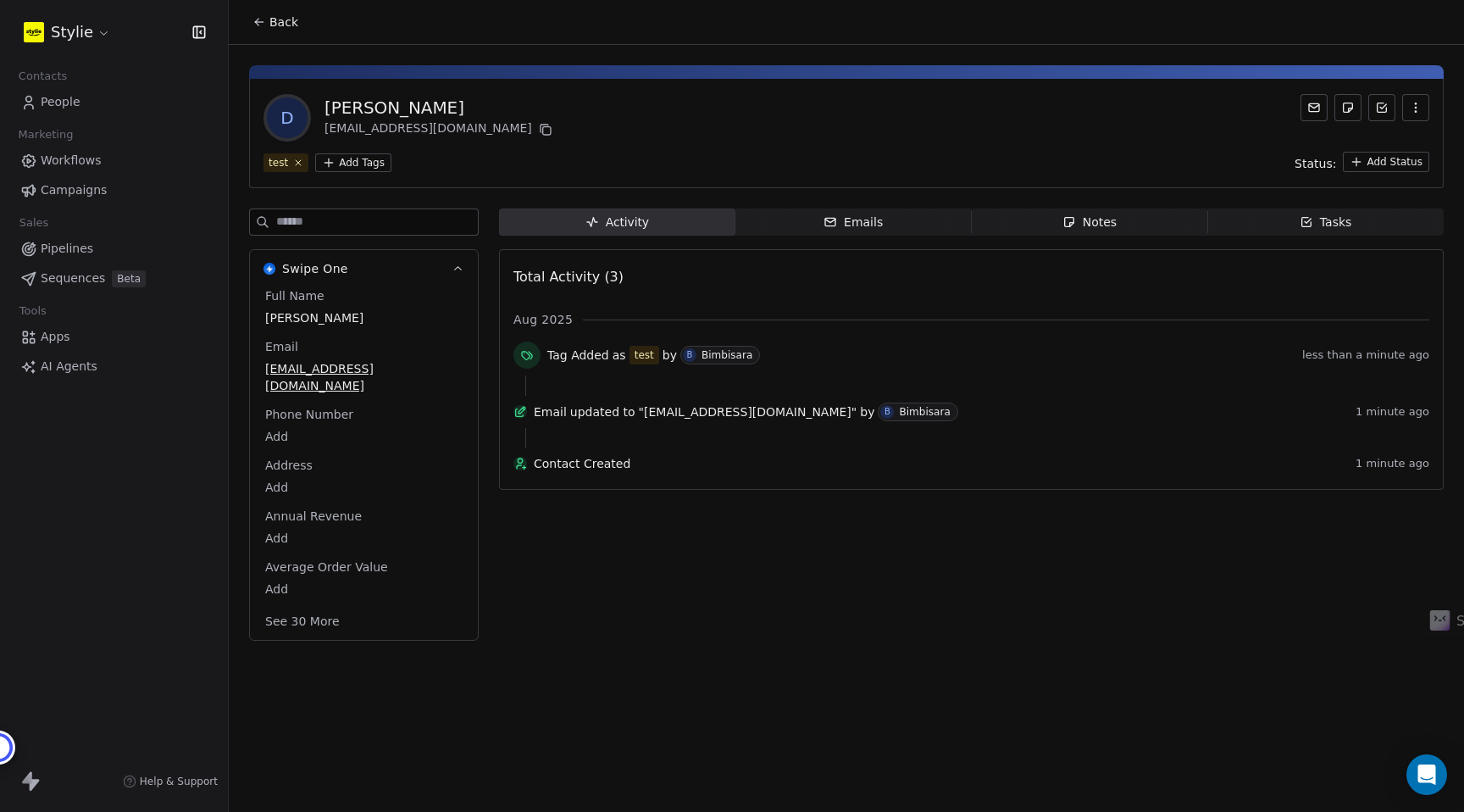
click at [296, 615] on button "See 30 More" at bounding box center [302, 621] width 95 height 31
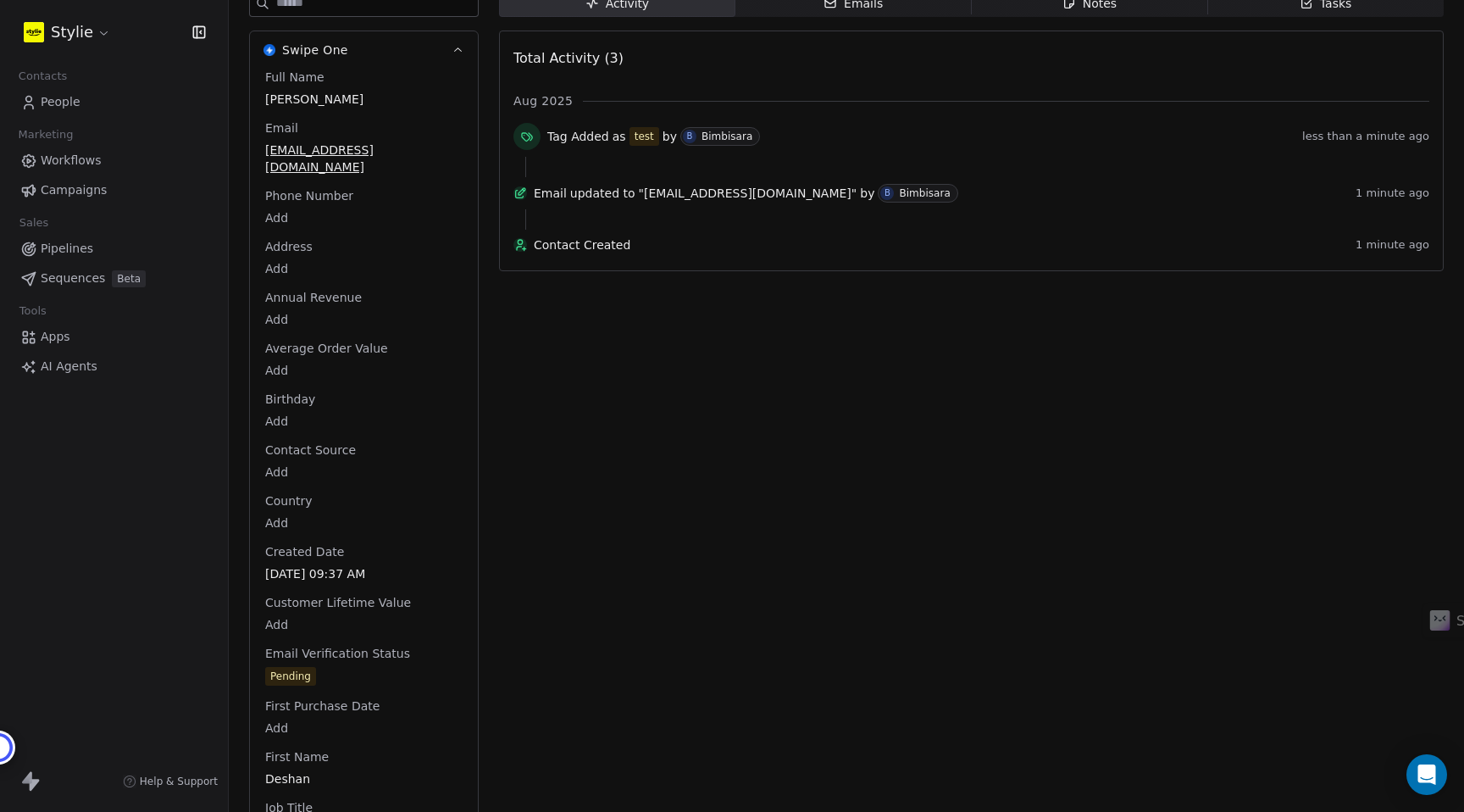
scroll to position [227, 0]
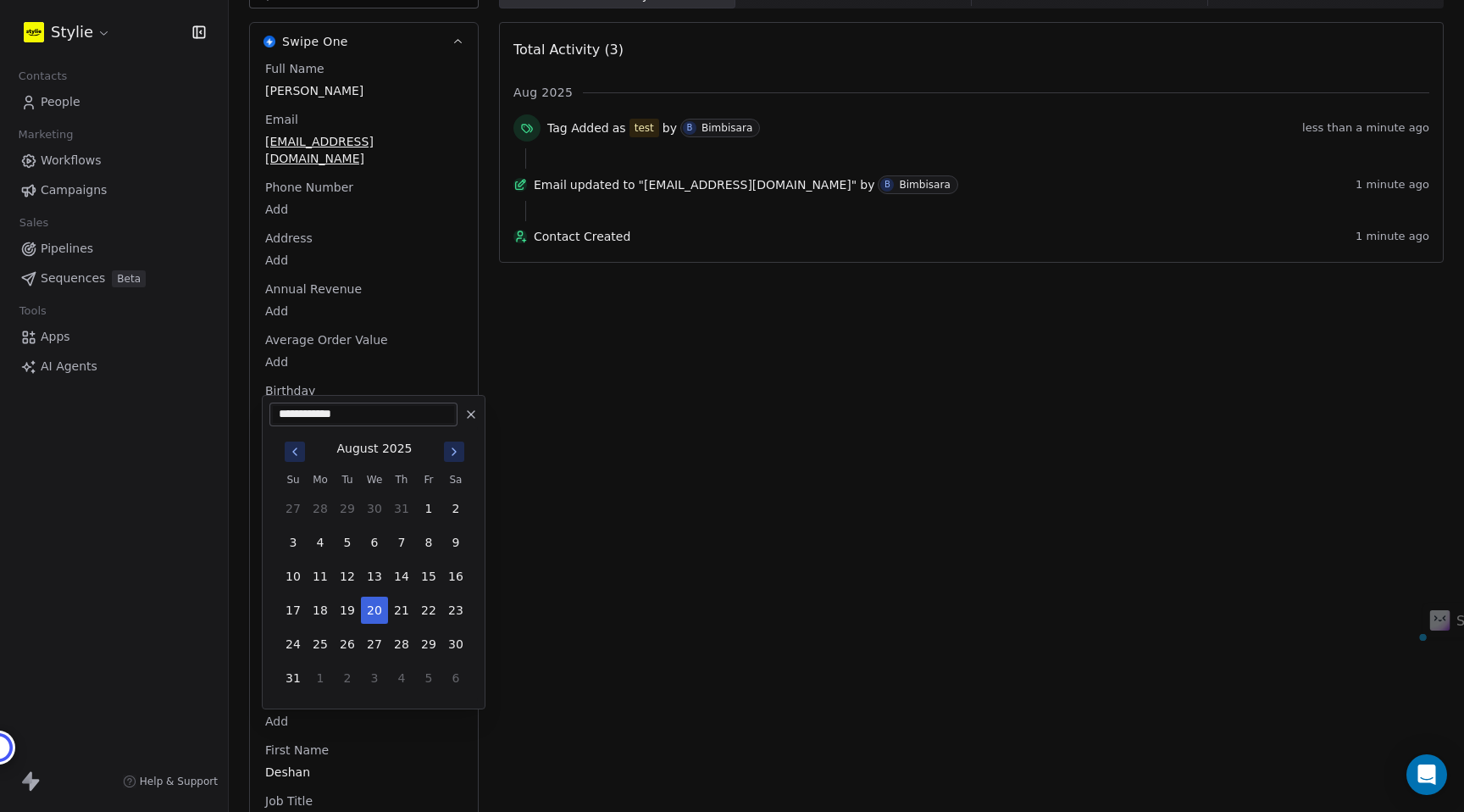
click at [269, 389] on html "Stylie Contacts People Marketing Workflows Campaigns Sales Pipelines Sequences …" at bounding box center [732, 406] width 1464 height 812
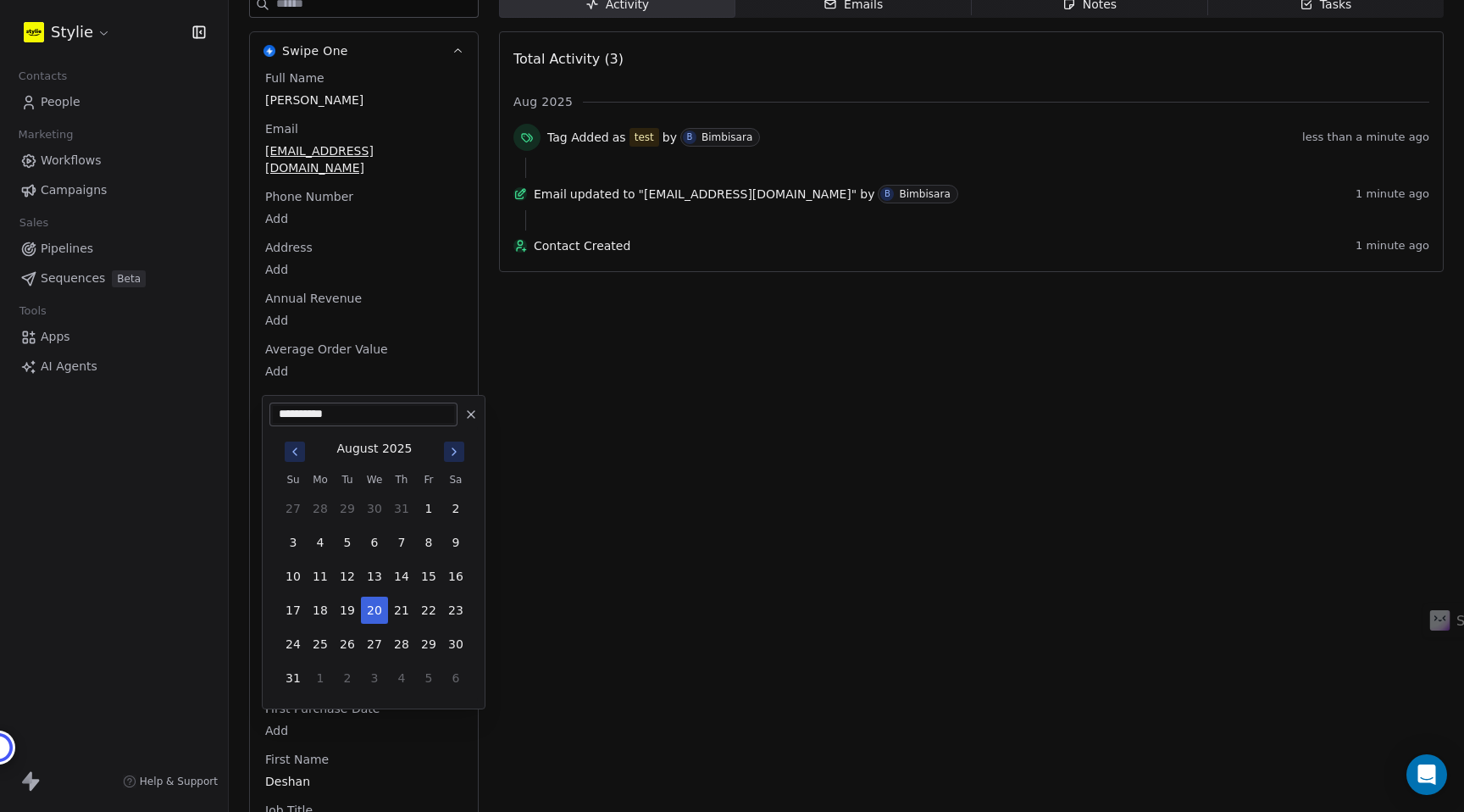
type input "**********"
click at [324, 646] on button "30" at bounding box center [320, 643] width 27 height 27
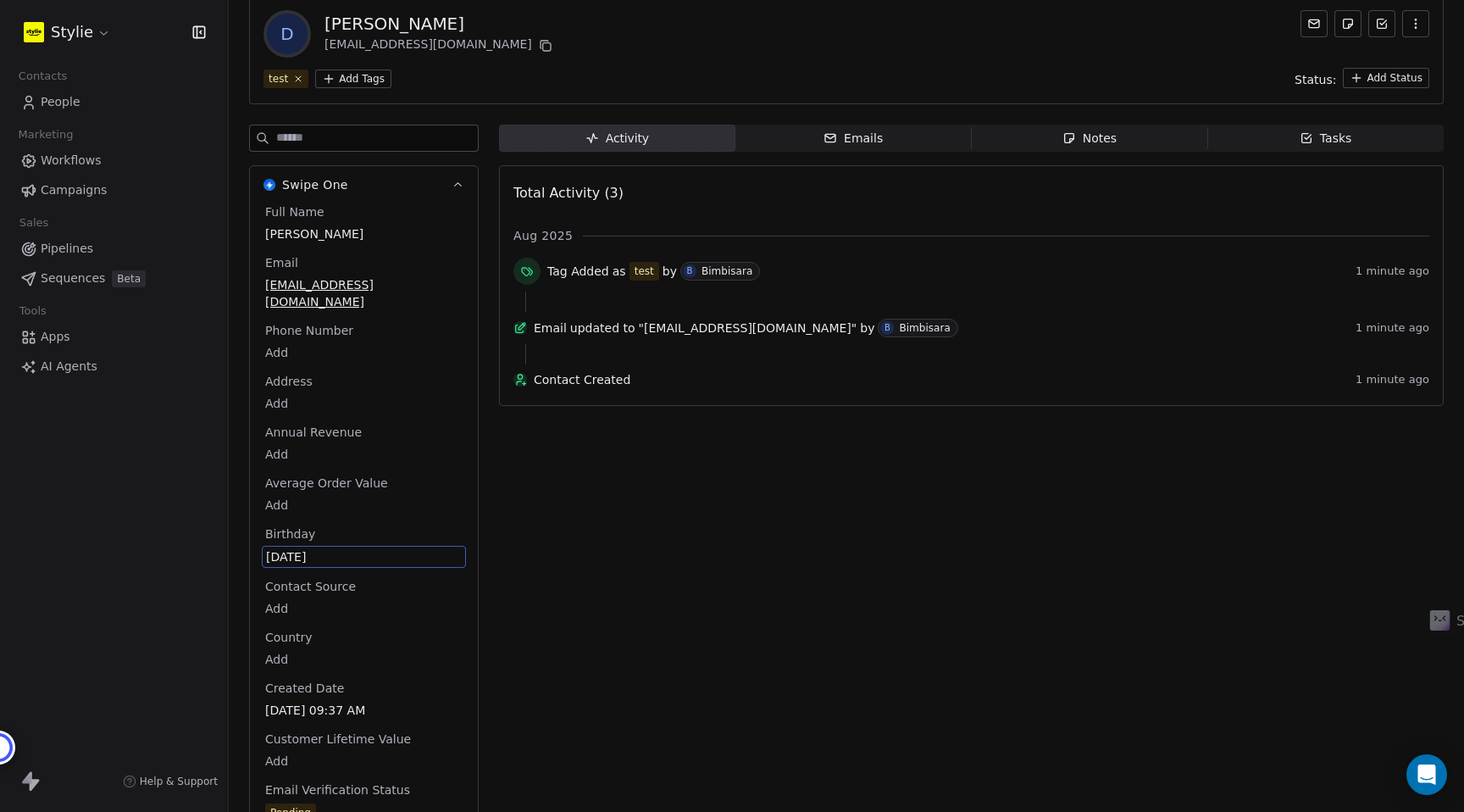
scroll to position [0, 0]
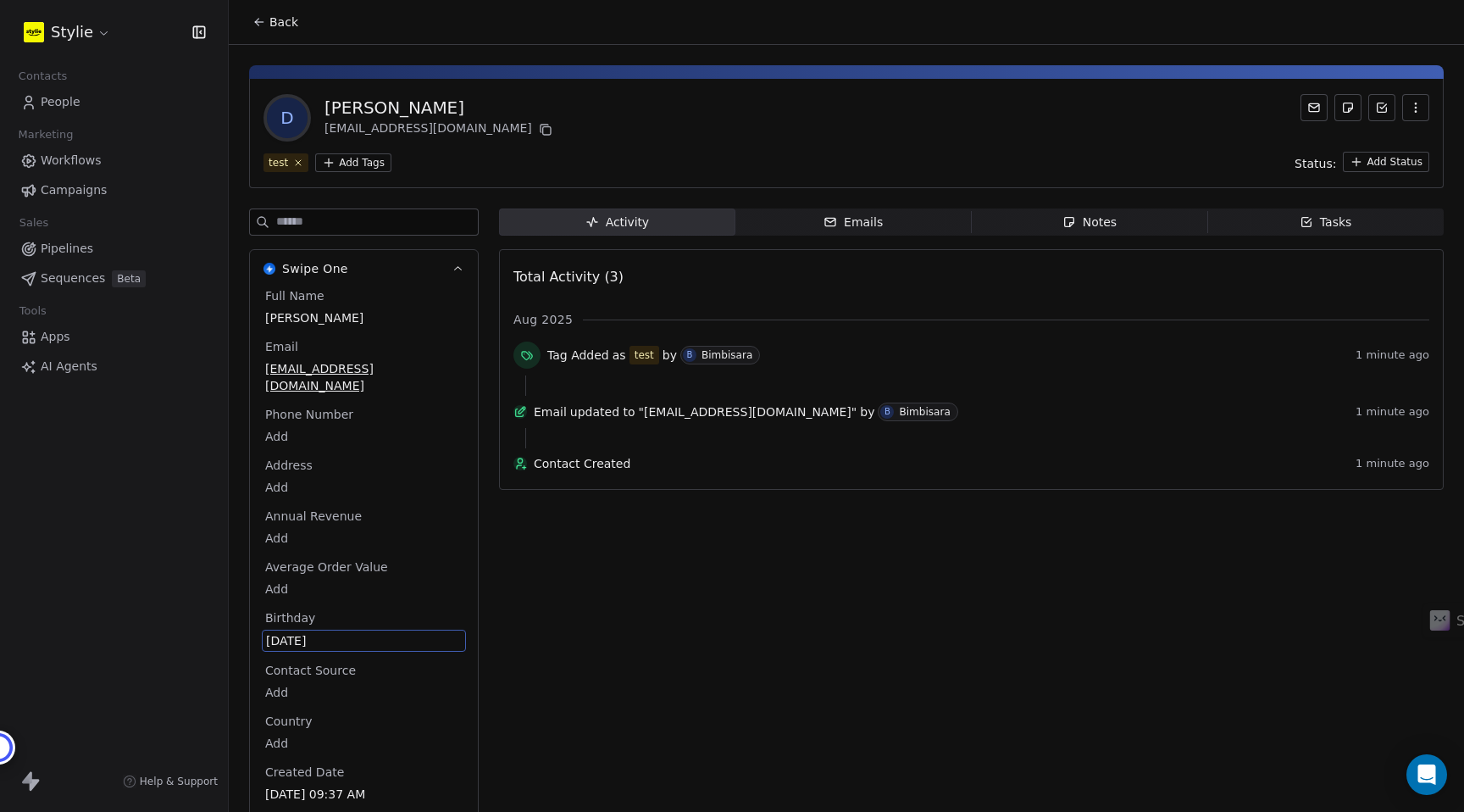
click at [292, 24] on span "Back" at bounding box center [284, 22] width 29 height 17
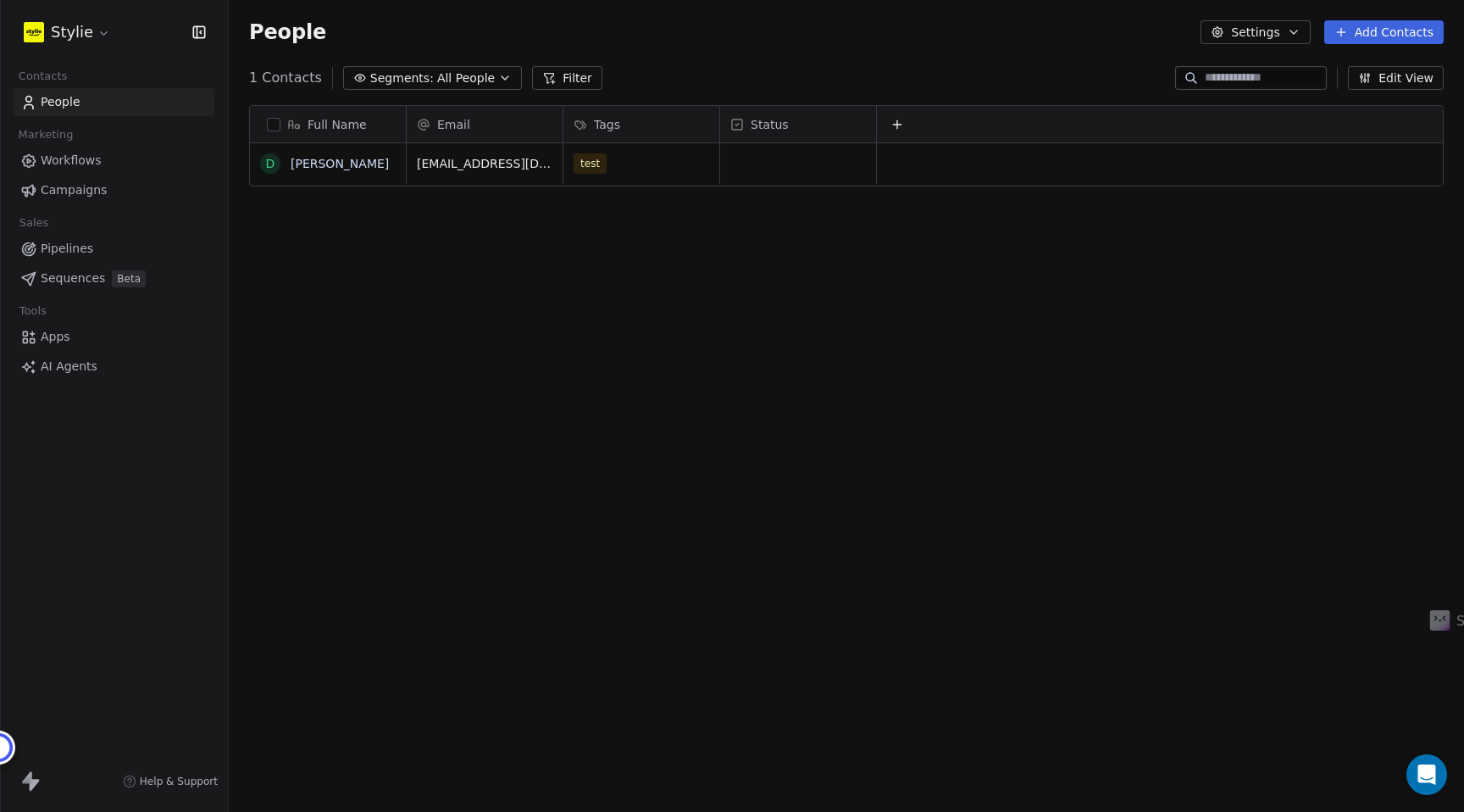
scroll to position [714, 1235]
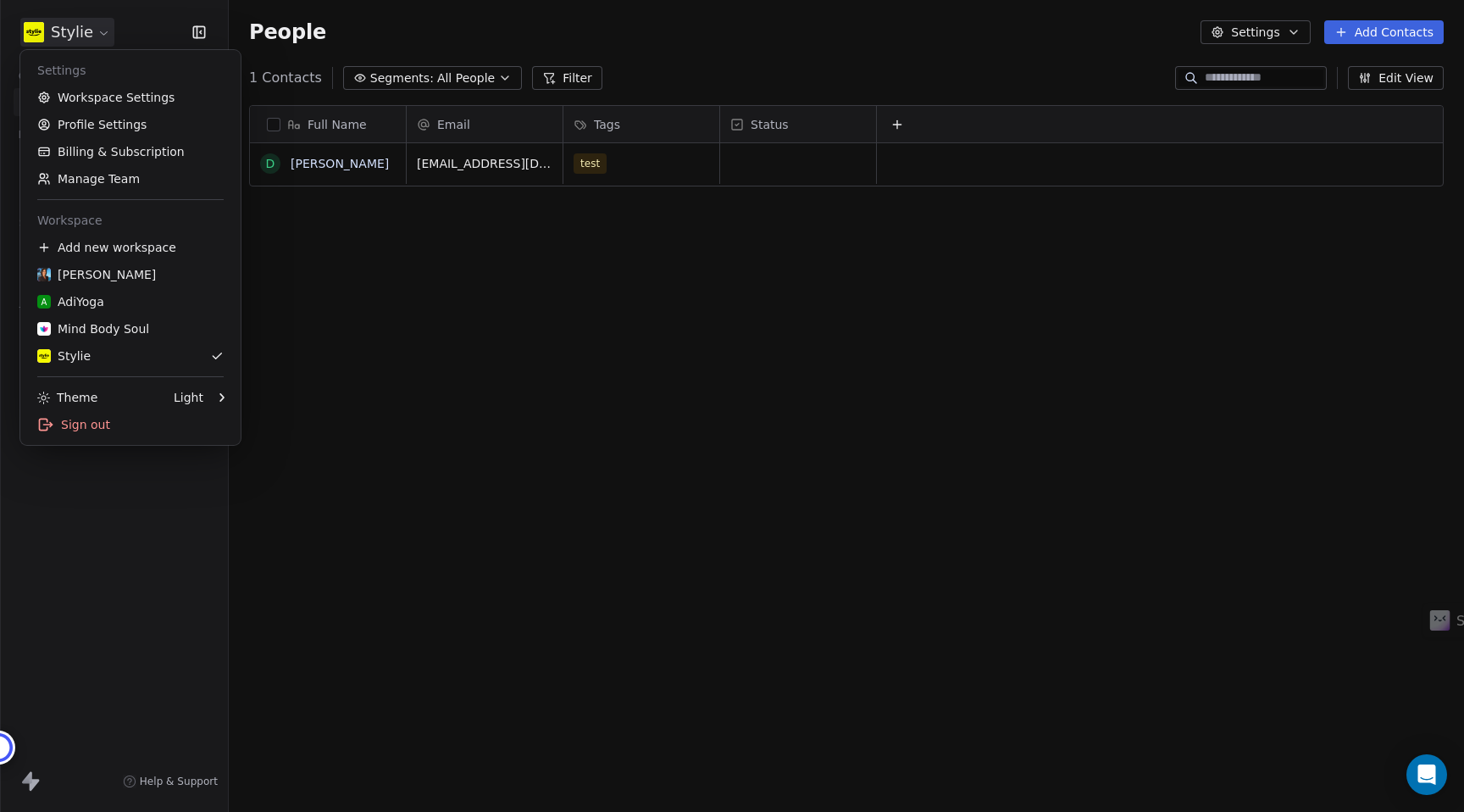
click at [72, 38] on html "Stylie Contacts People Marketing Workflows Campaigns Sales Pipelines Sequences …" at bounding box center [732, 406] width 1464 height 812
click at [100, 105] on link "Workspace Settings" at bounding box center [130, 97] width 207 height 27
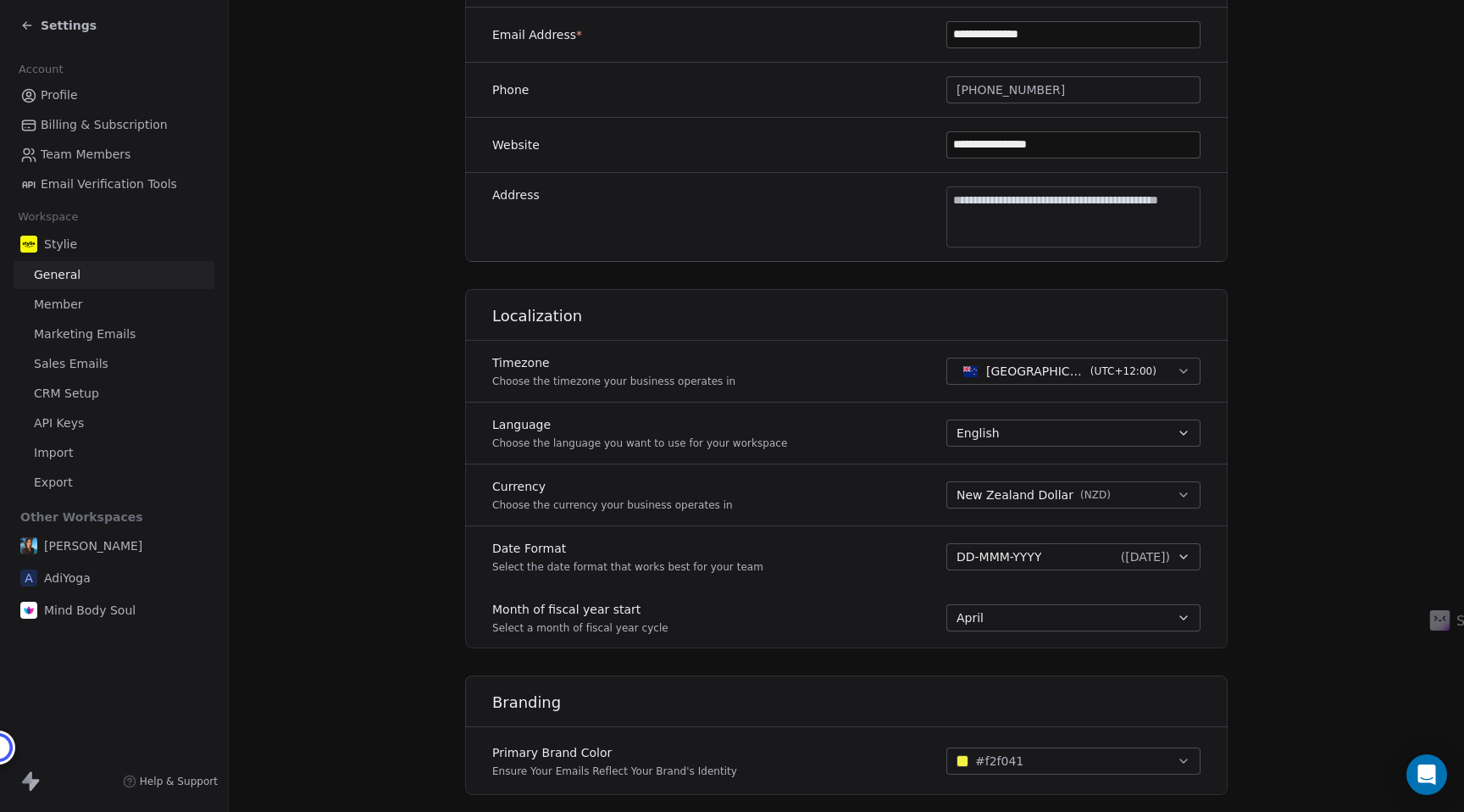
scroll to position [479, 0]
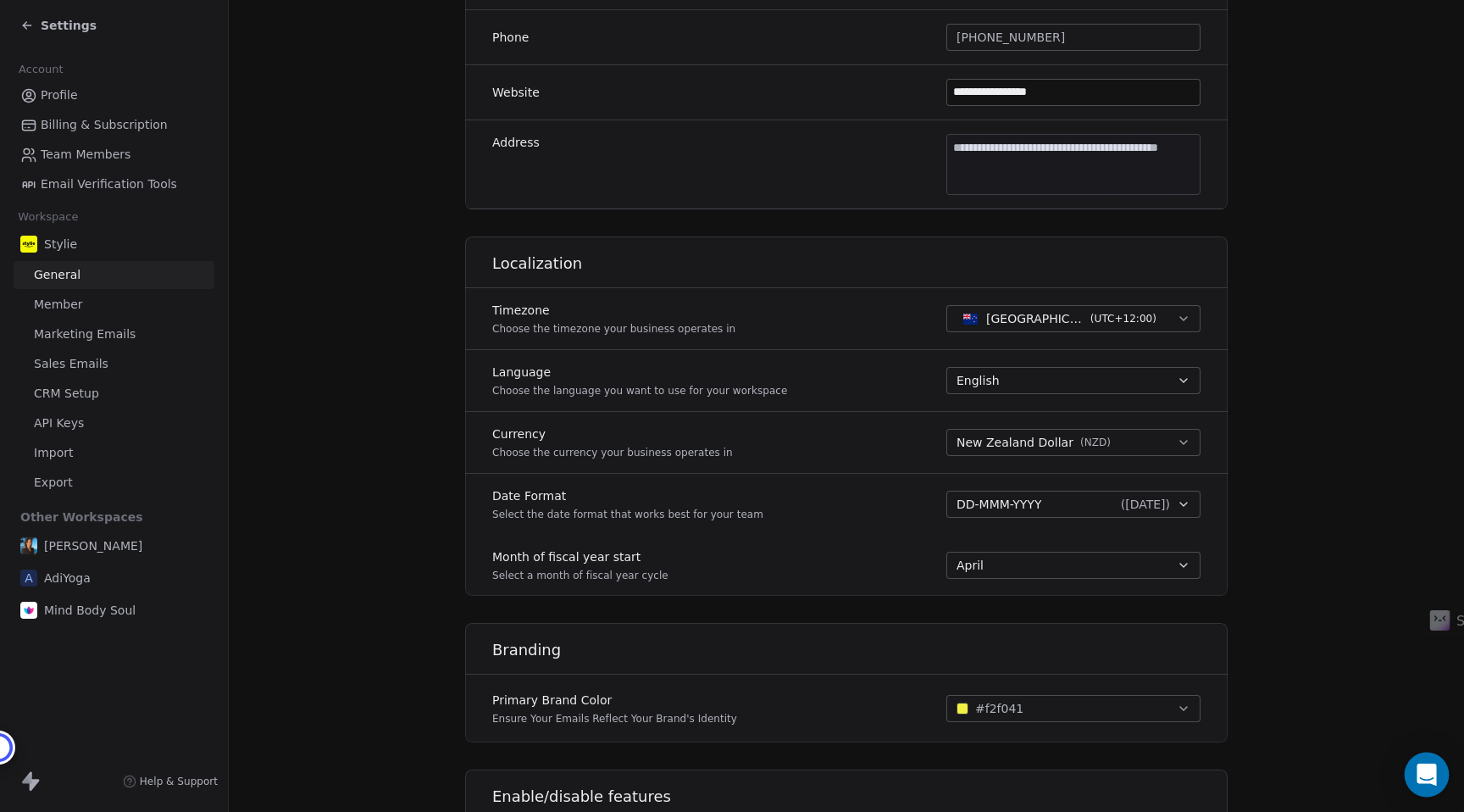
click at [1424, 773] on icon "Open Intercom Messenger" at bounding box center [1426, 774] width 19 height 22
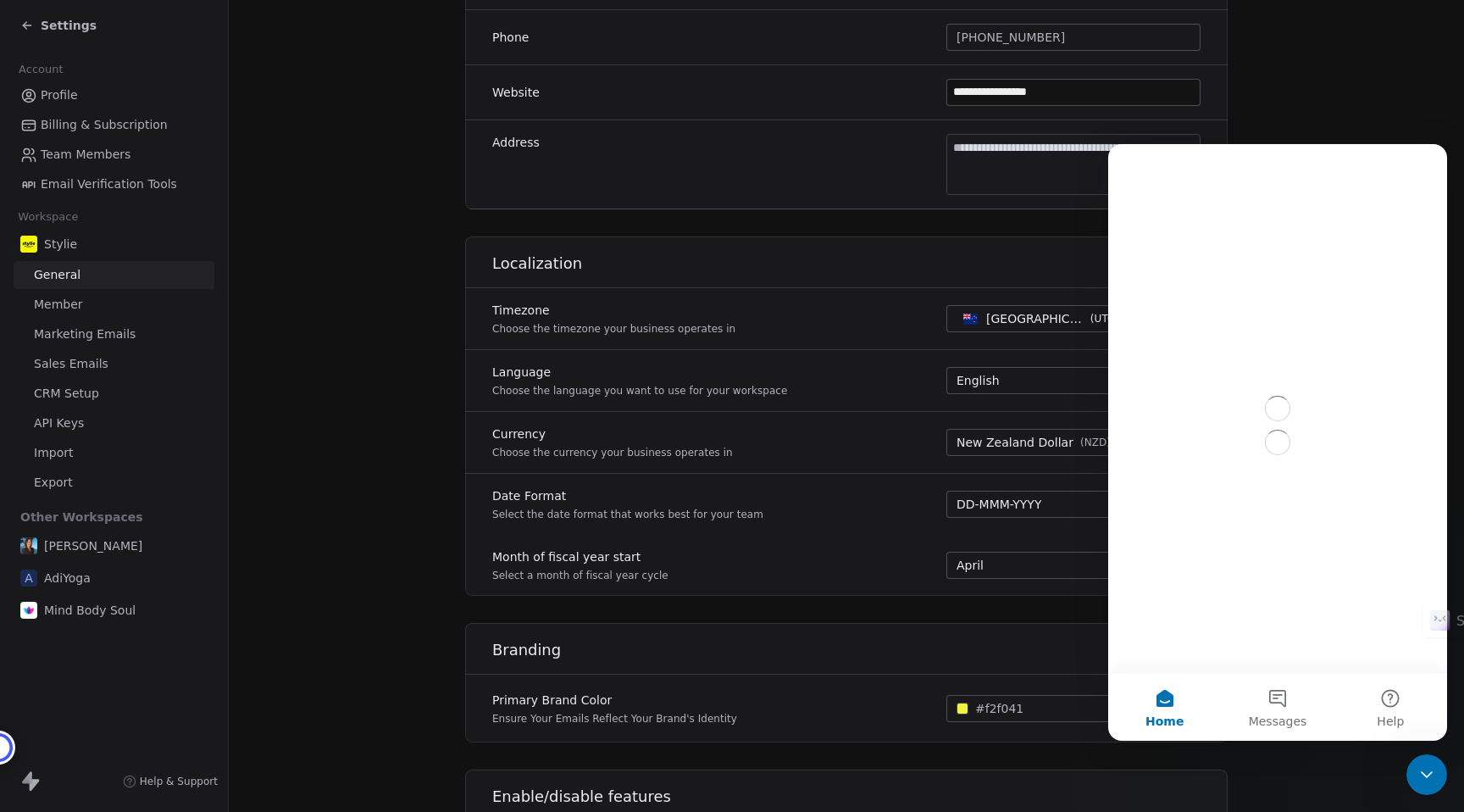
scroll to position [0, 0]
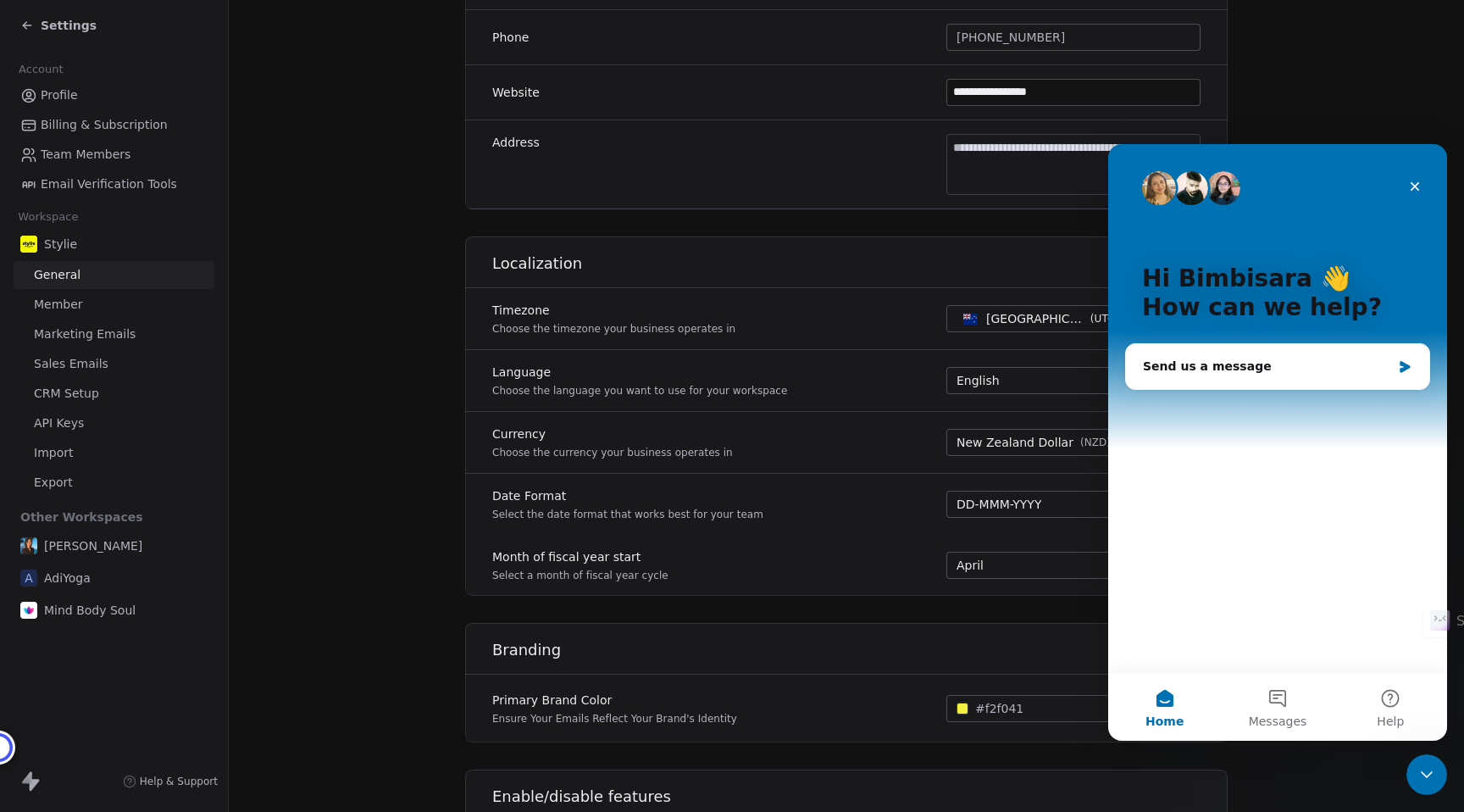
click at [916, 515] on div "Date Format Select the date format that works best for your team DD-MMM-YYYY ( …" at bounding box center [846, 504] width 762 height 61
click at [1437, 765] on div "Close Intercom Messenger" at bounding box center [1424, 772] width 40 height 40
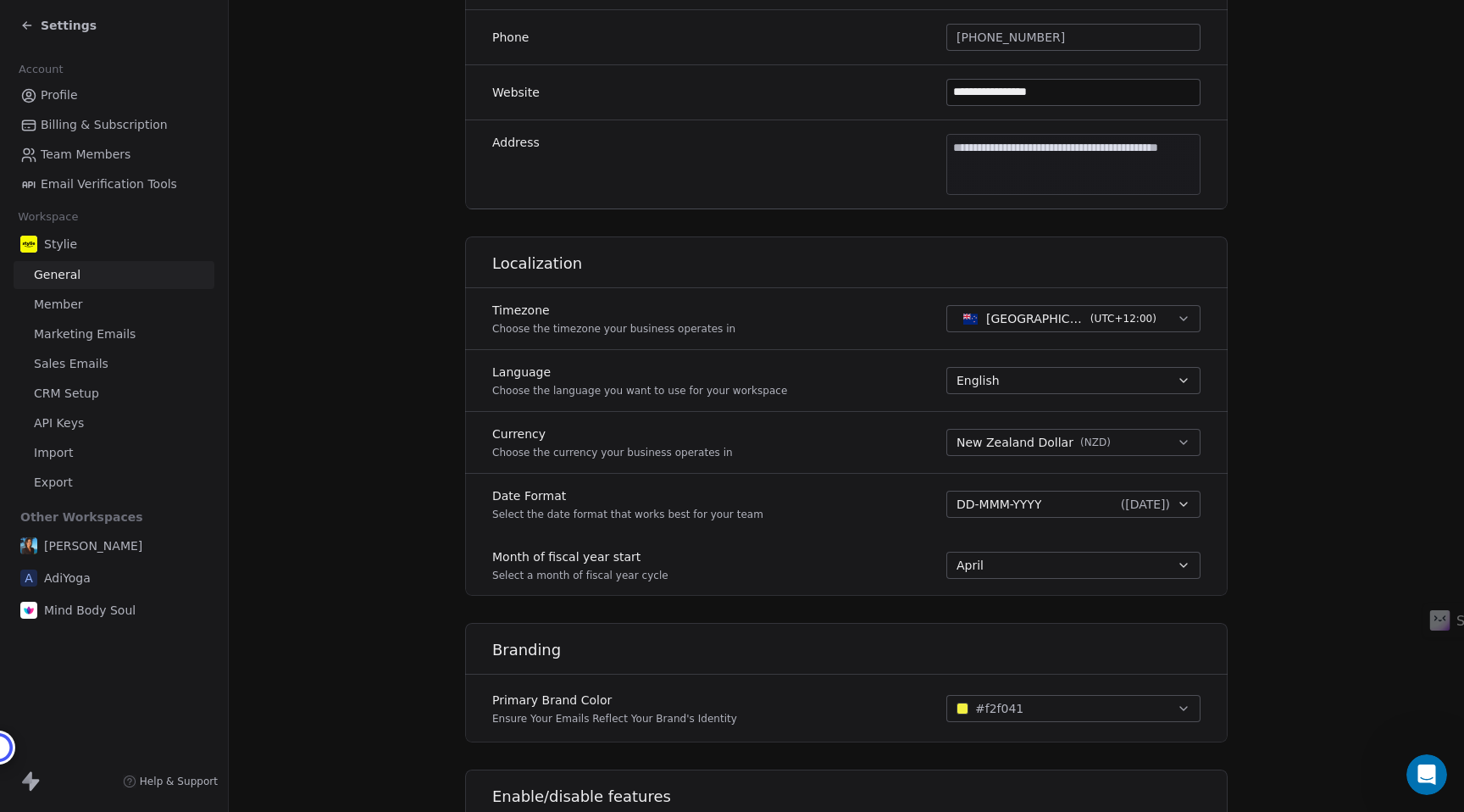
click at [40, 38] on div "Settings" at bounding box center [114, 25] width 228 height 51
click at [45, 29] on span "Settings" at bounding box center [68, 26] width 56 height 17
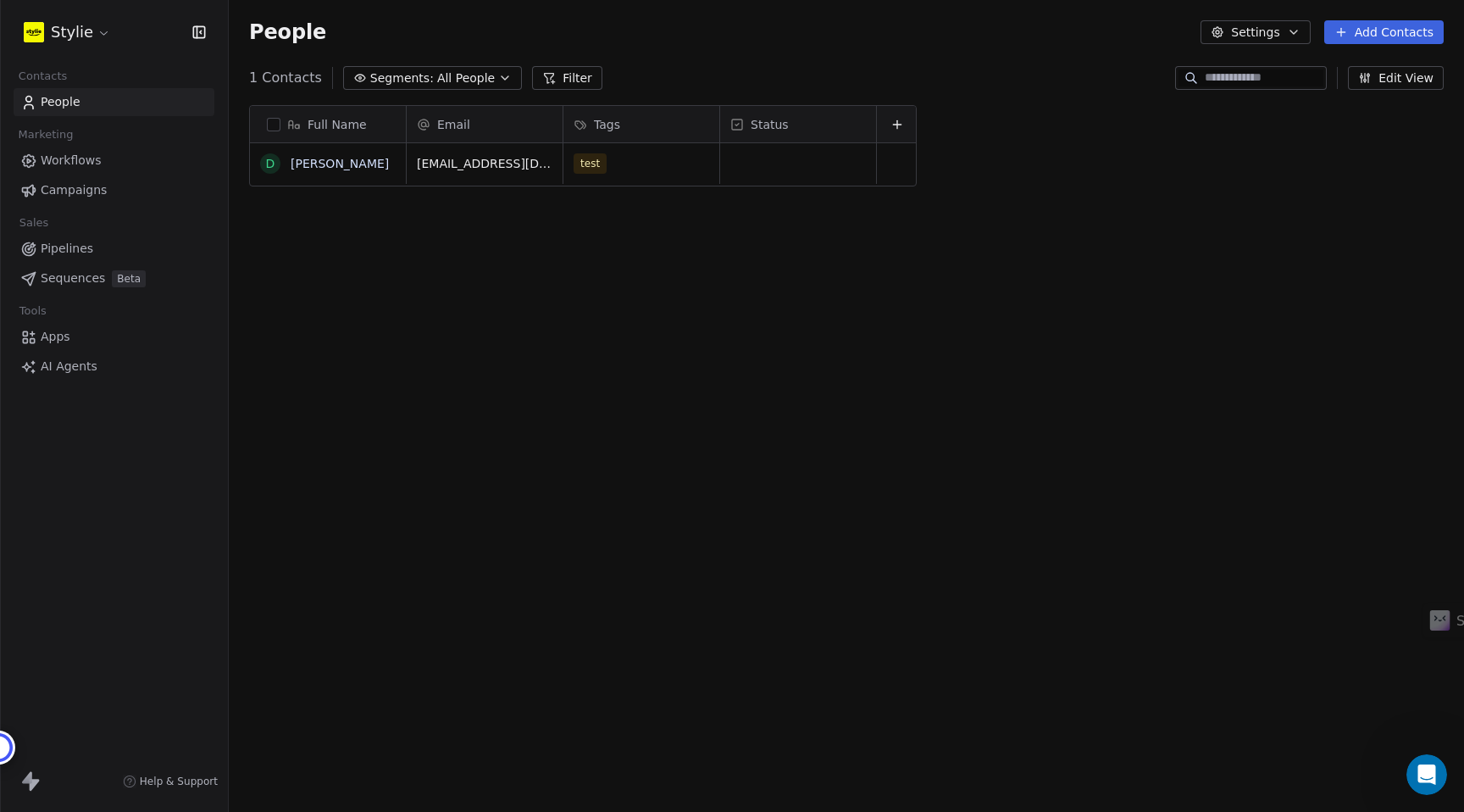
scroll to position [714, 1235]
click at [295, 168] on link "Deshan Pillay" at bounding box center [339, 163] width 99 height 13
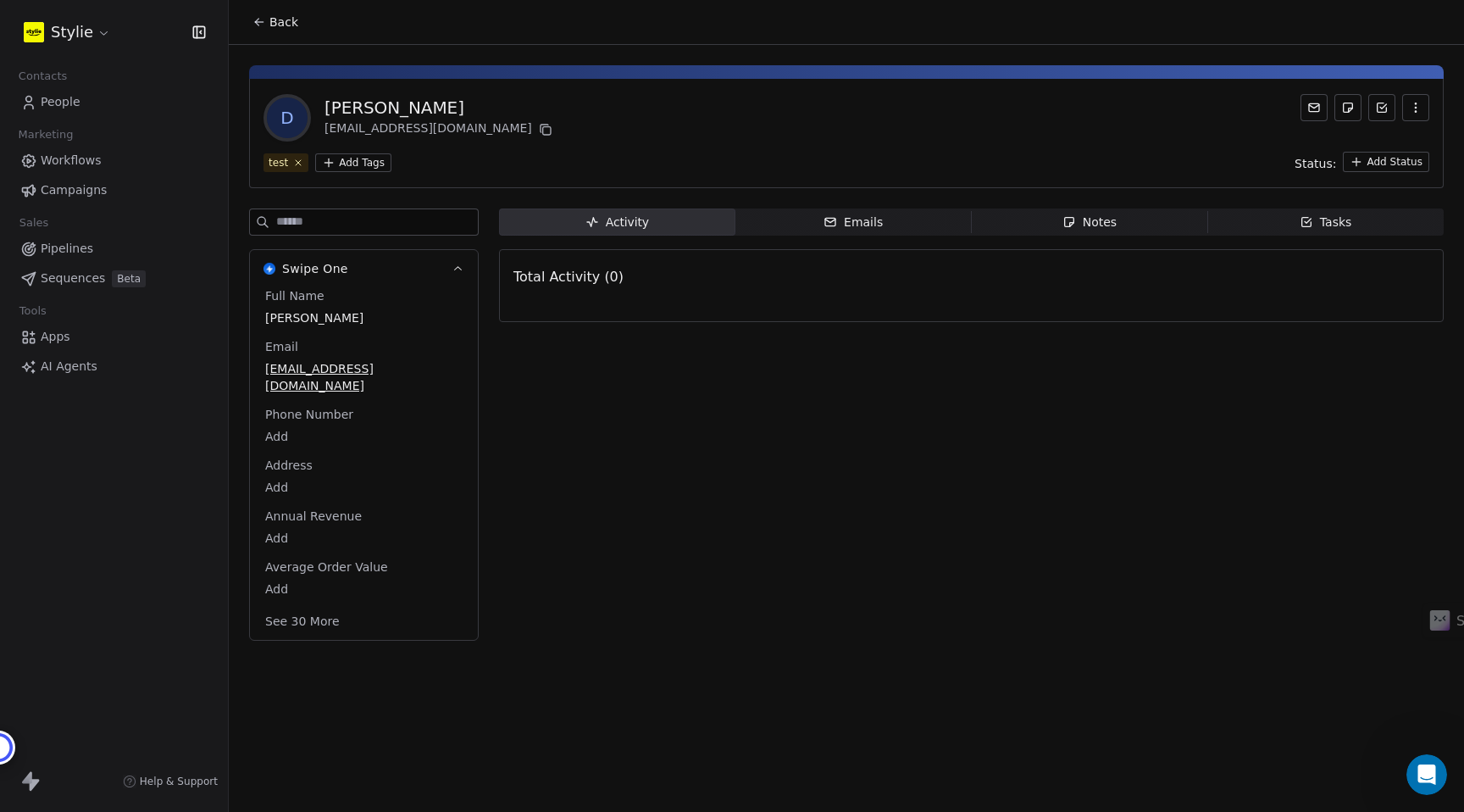
click at [292, 611] on button "See 30 More" at bounding box center [302, 621] width 95 height 31
click at [1446, 764] on div "Open Intercom Messenger" at bounding box center [1424, 772] width 56 height 56
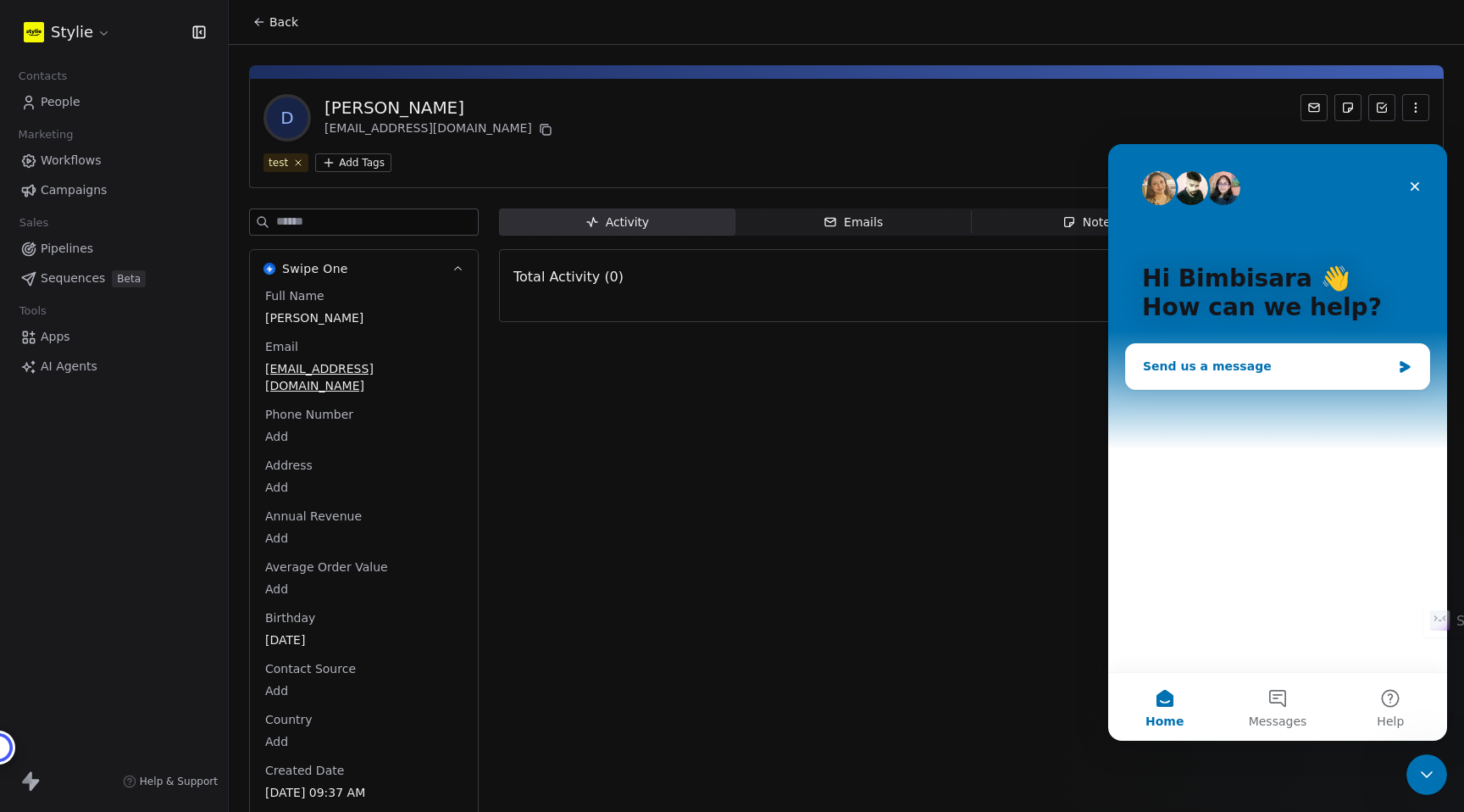
click at [1215, 367] on div "Send us a message" at bounding box center [1266, 366] width 248 height 18
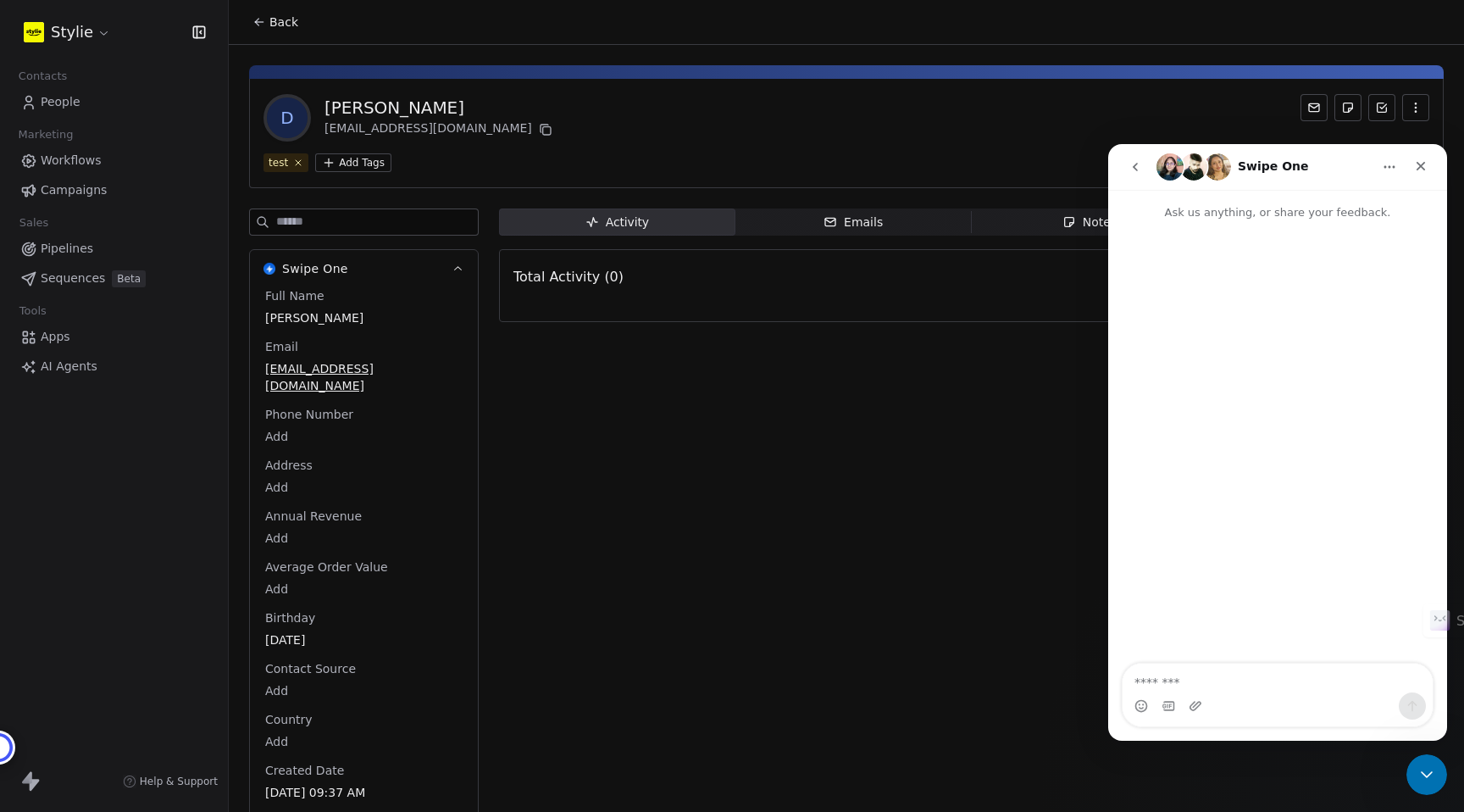
click at [1178, 688] on textarea "Message…" at bounding box center [1277, 678] width 310 height 29
click at [1239, 680] on textarea "**********" at bounding box center [1277, 669] width 310 height 46
click at [1147, 684] on textarea "**********" at bounding box center [1277, 669] width 310 height 46
type textarea "**********"
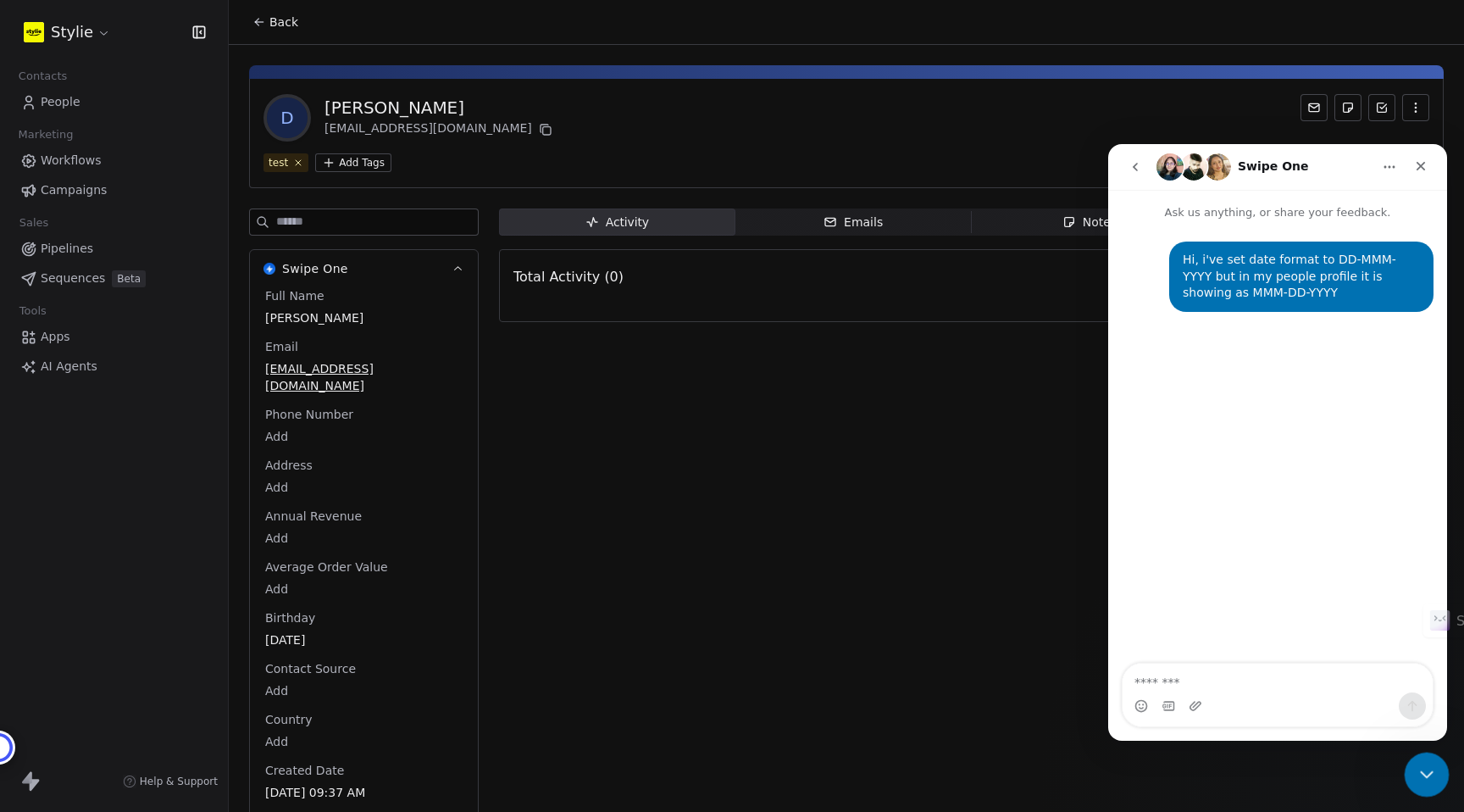
click at [1419, 768] on icon "Close Intercom Messenger" at bounding box center [1424, 771] width 20 height 20
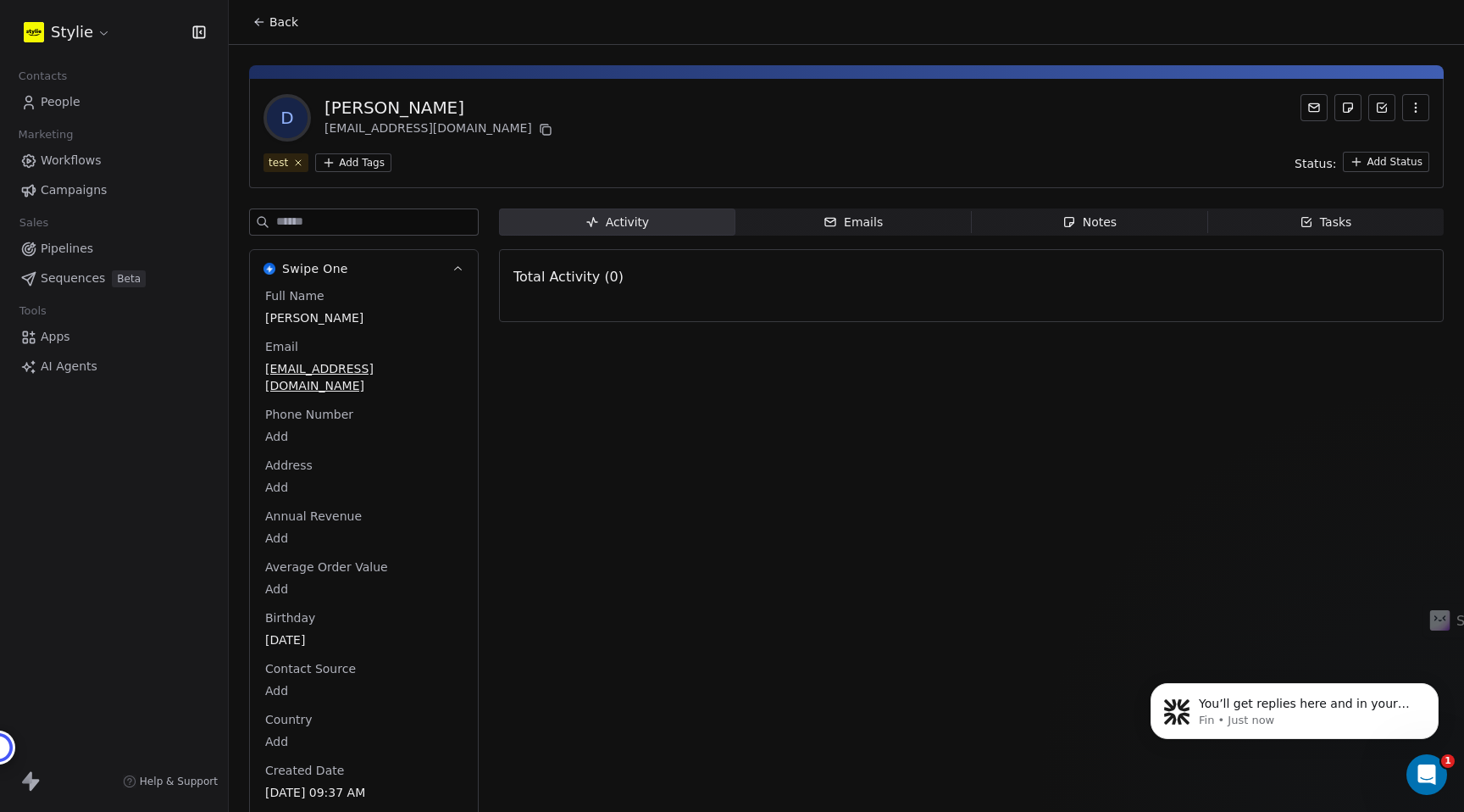
click at [886, 230] on span "Emails Emails" at bounding box center [853, 221] width 237 height 27
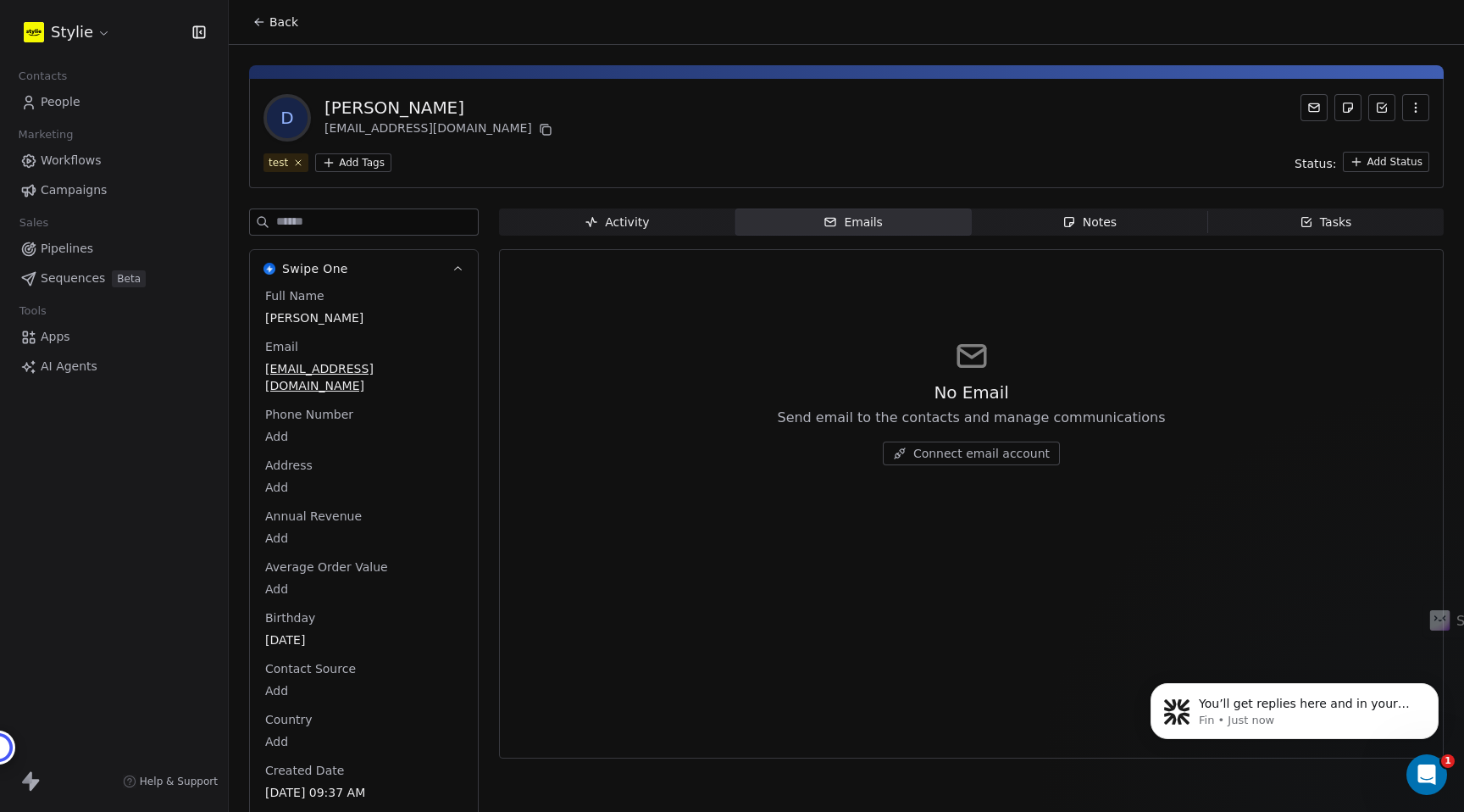
click at [634, 231] on span "Activity Activity" at bounding box center [616, 221] width 237 height 27
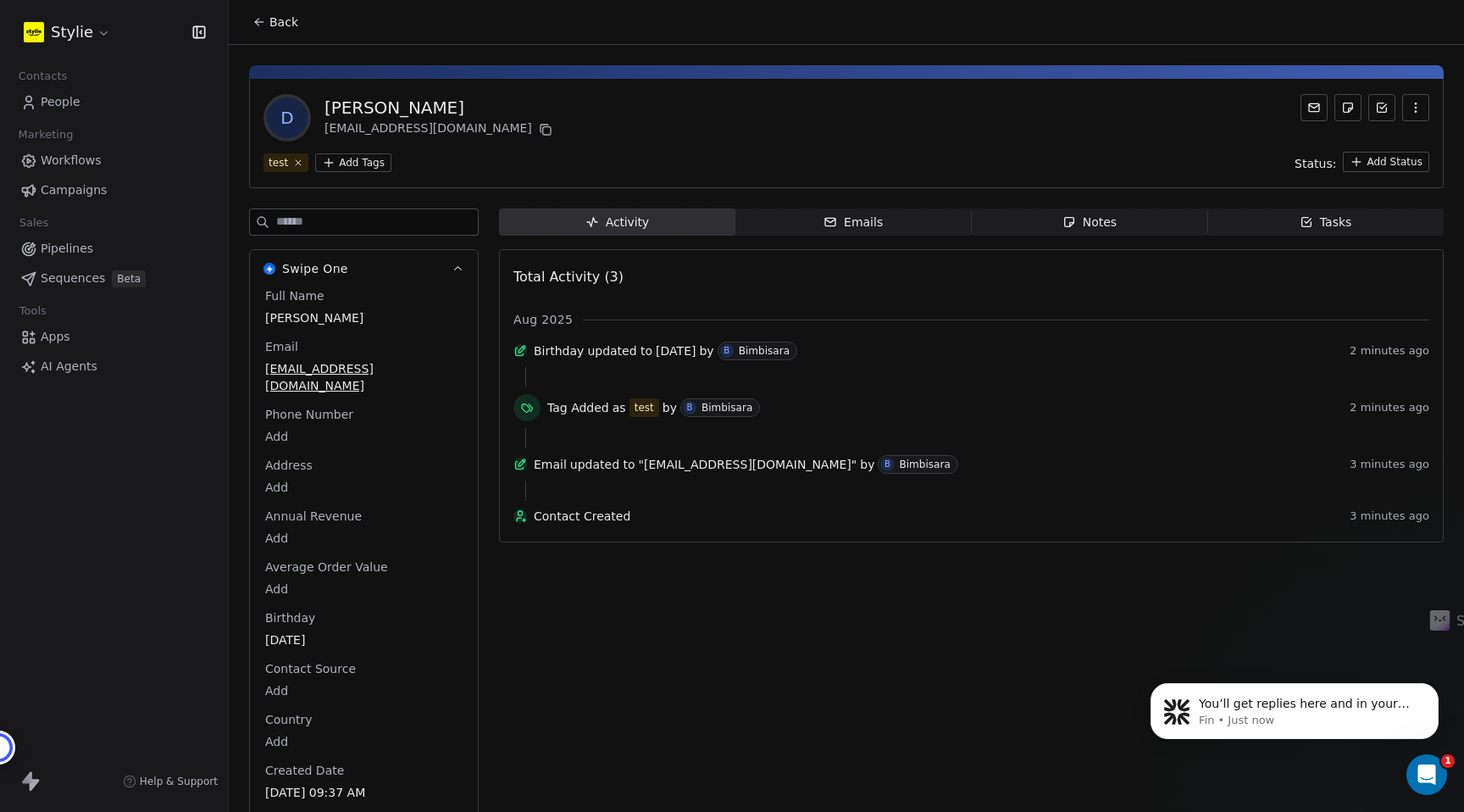
click at [865, 228] on div "Emails" at bounding box center [853, 222] width 59 height 18
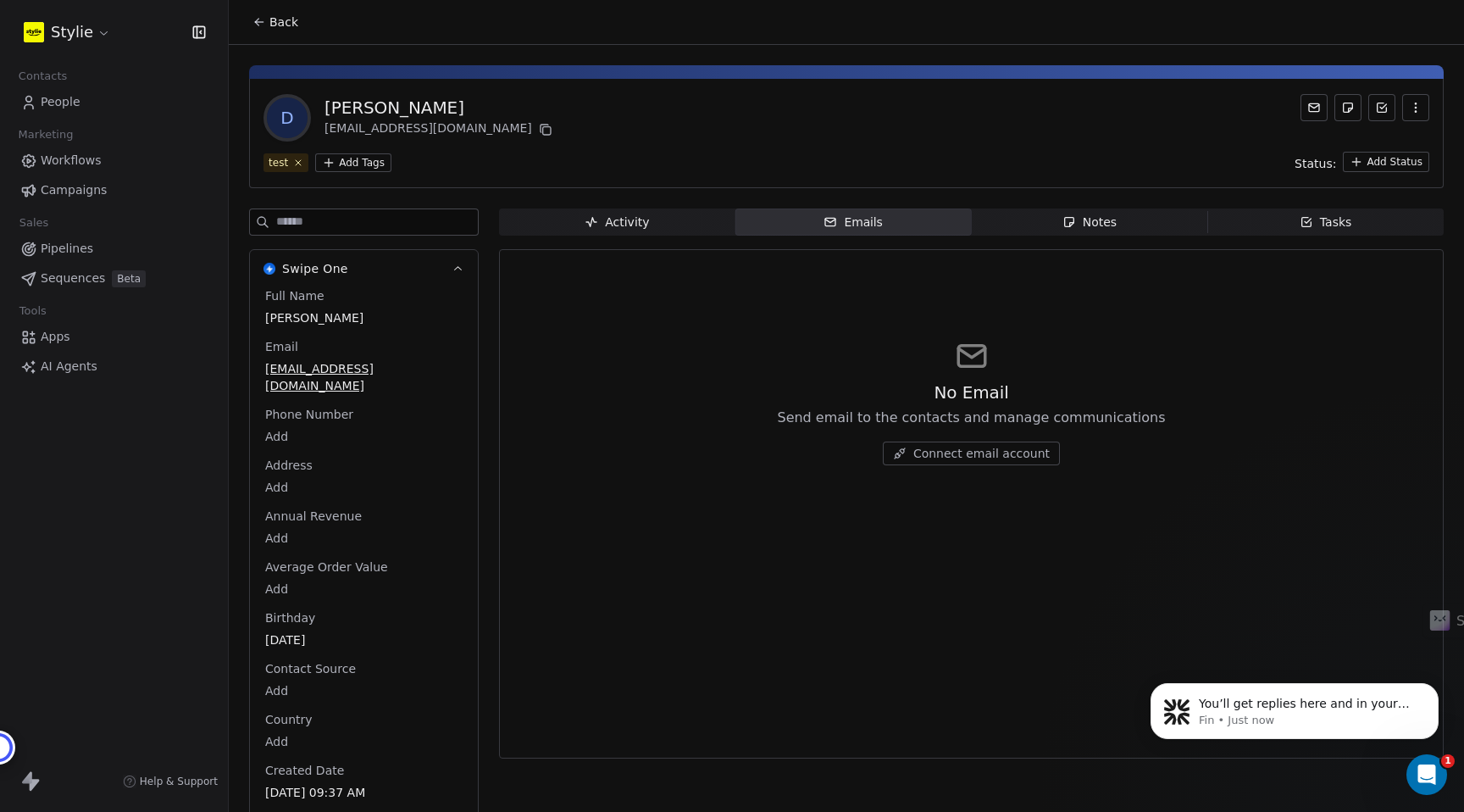
click at [47, 342] on span "Apps" at bounding box center [55, 336] width 30 height 18
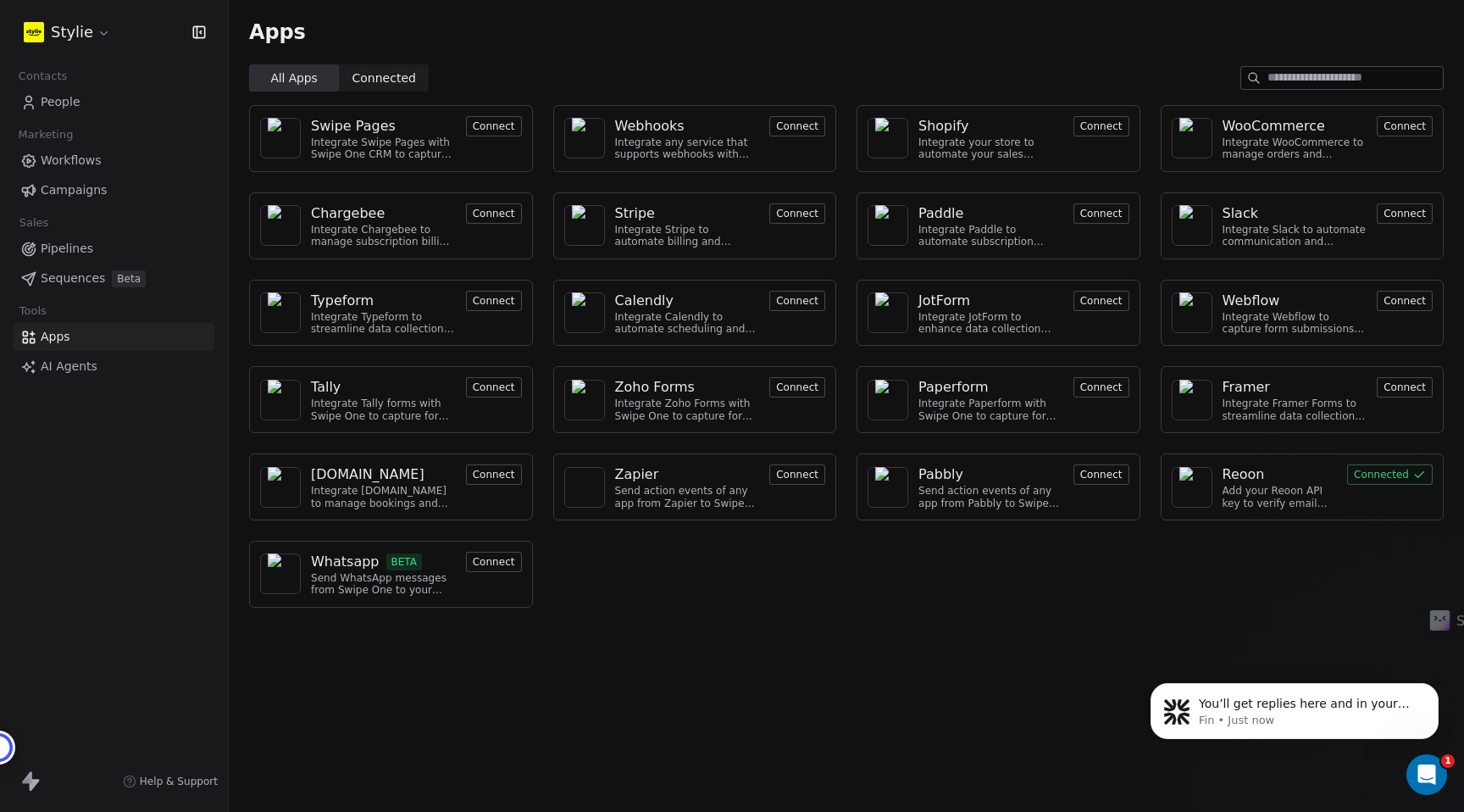
click at [65, 279] on span "Sequences" at bounding box center [72, 278] width 64 height 18
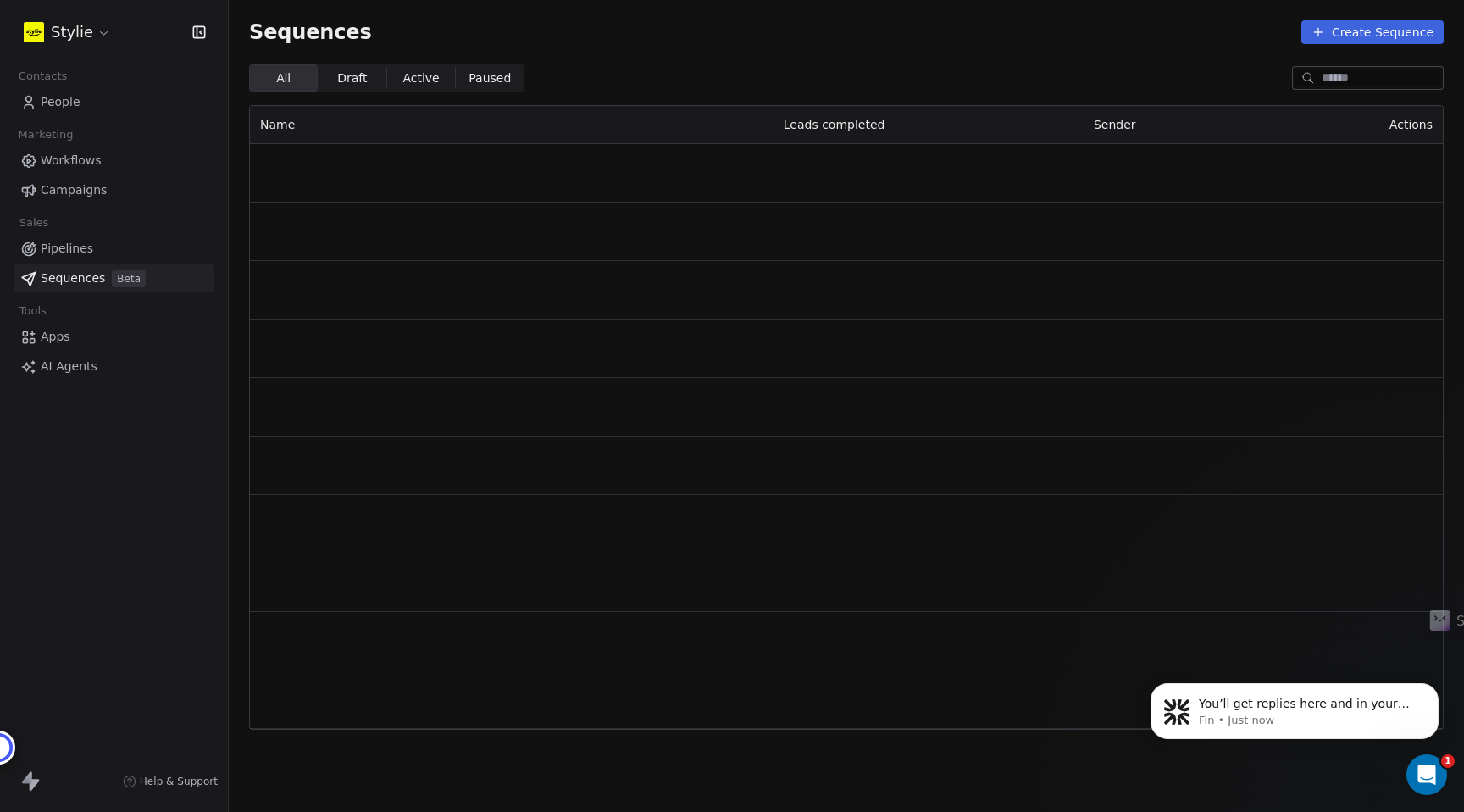
click at [77, 187] on span "Campaigns" at bounding box center [73, 190] width 66 height 18
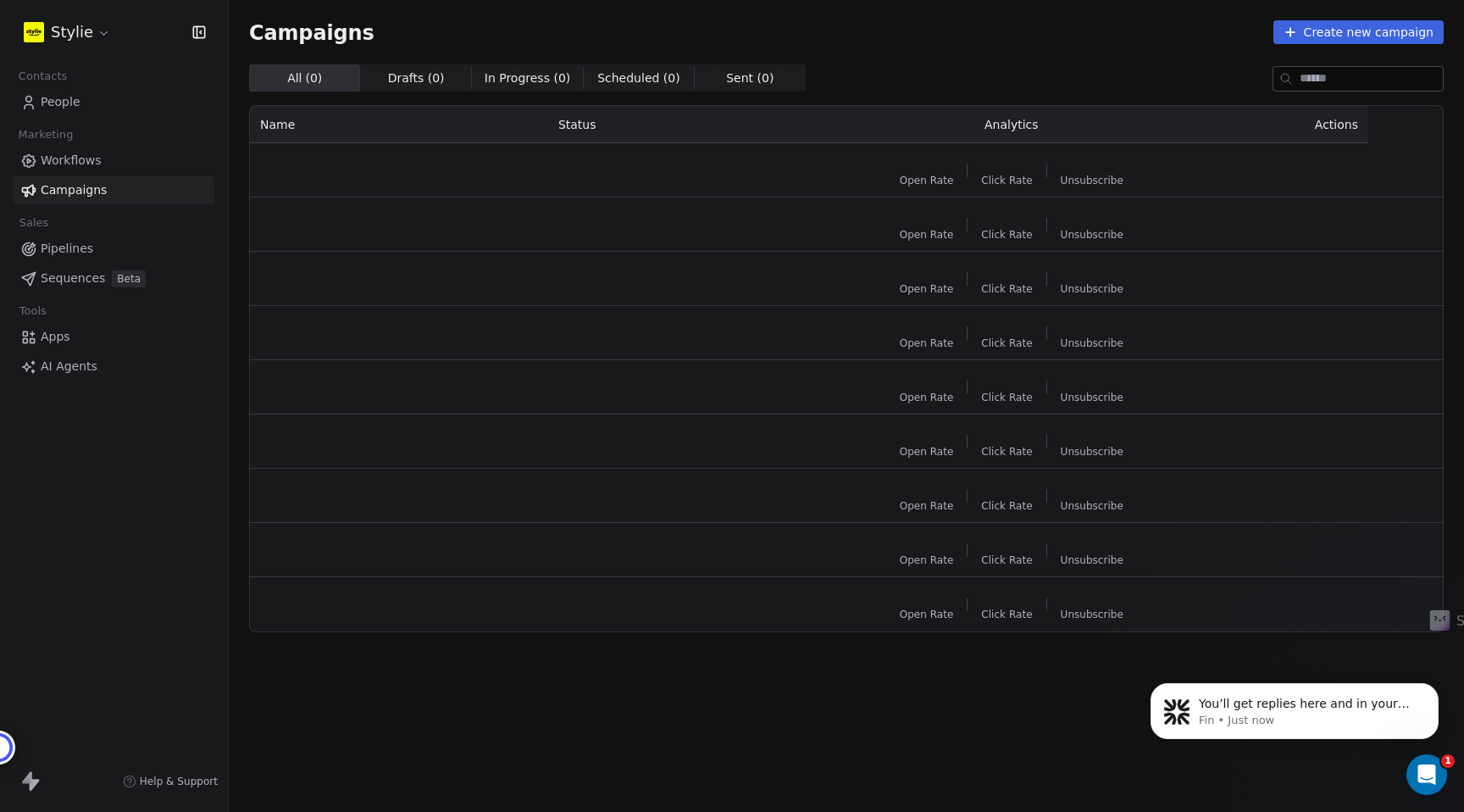
click at [64, 252] on span "Pipelines" at bounding box center [66, 248] width 53 height 18
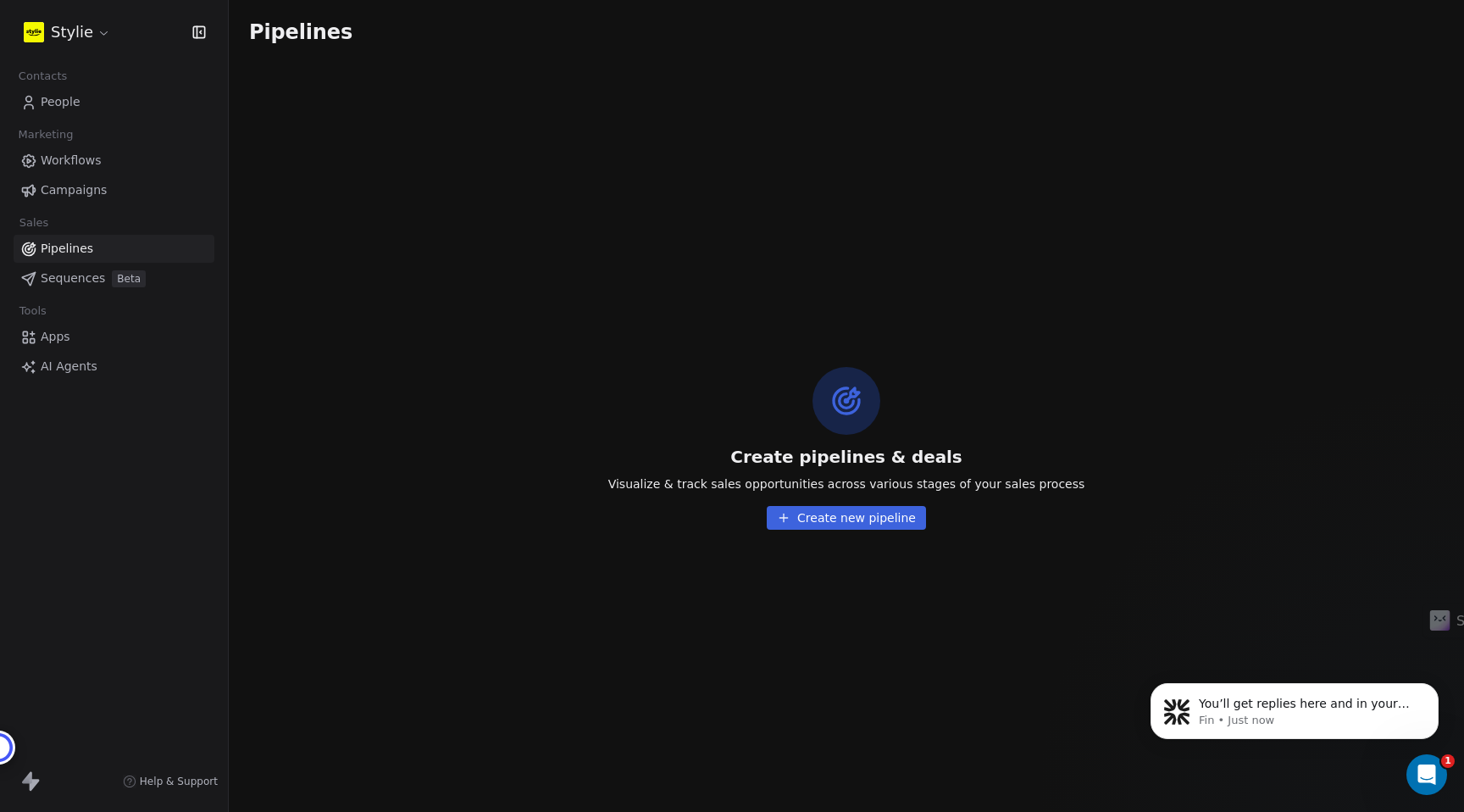
click at [63, 279] on span "Sequences" at bounding box center [72, 278] width 64 height 18
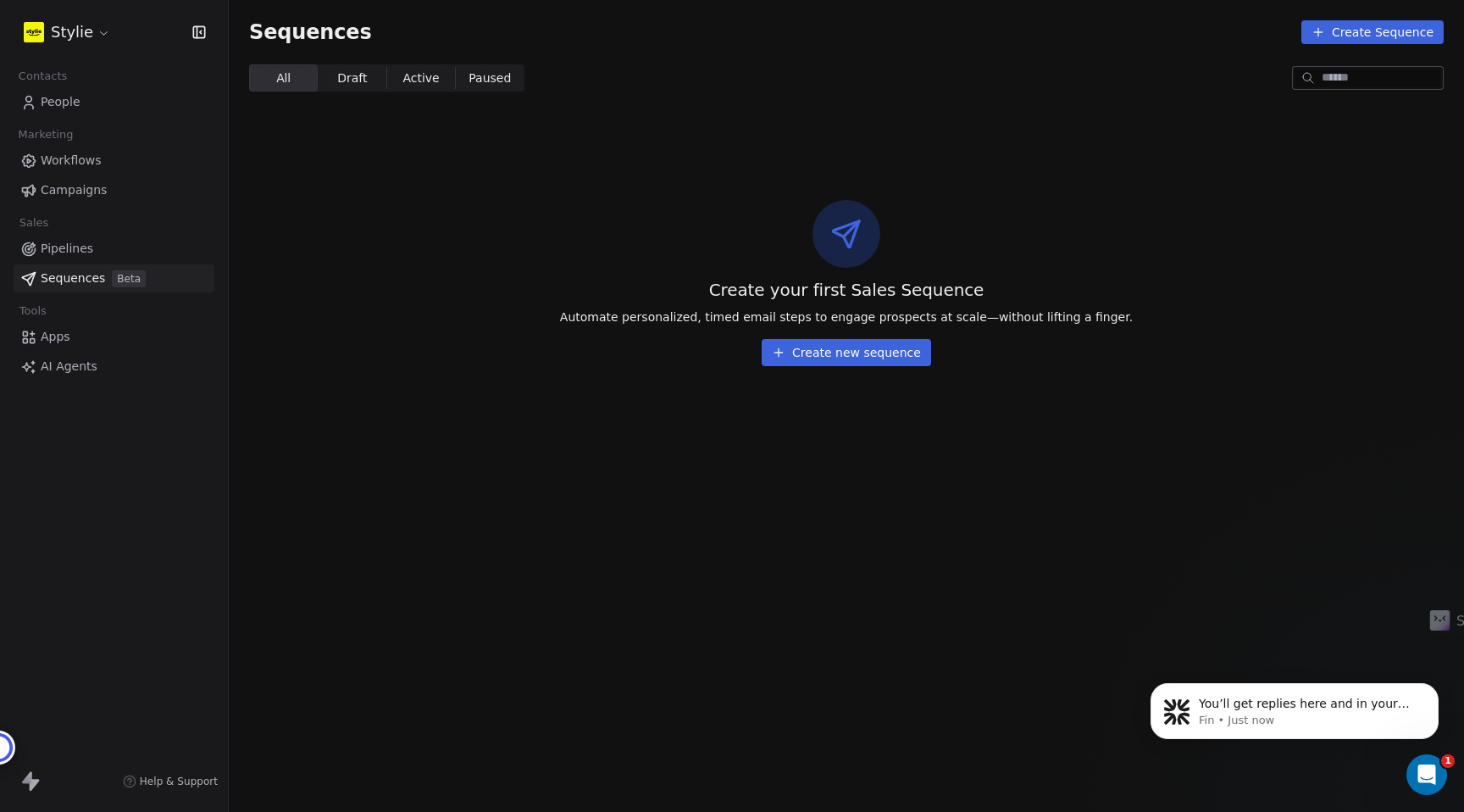
click at [891, 367] on div "Create your first Sales Sequence Automate personalized, timed email steps to en…" at bounding box center [847, 283] width 1235 height 274
click at [889, 354] on button "Create new sequence" at bounding box center [846, 352] width 170 height 27
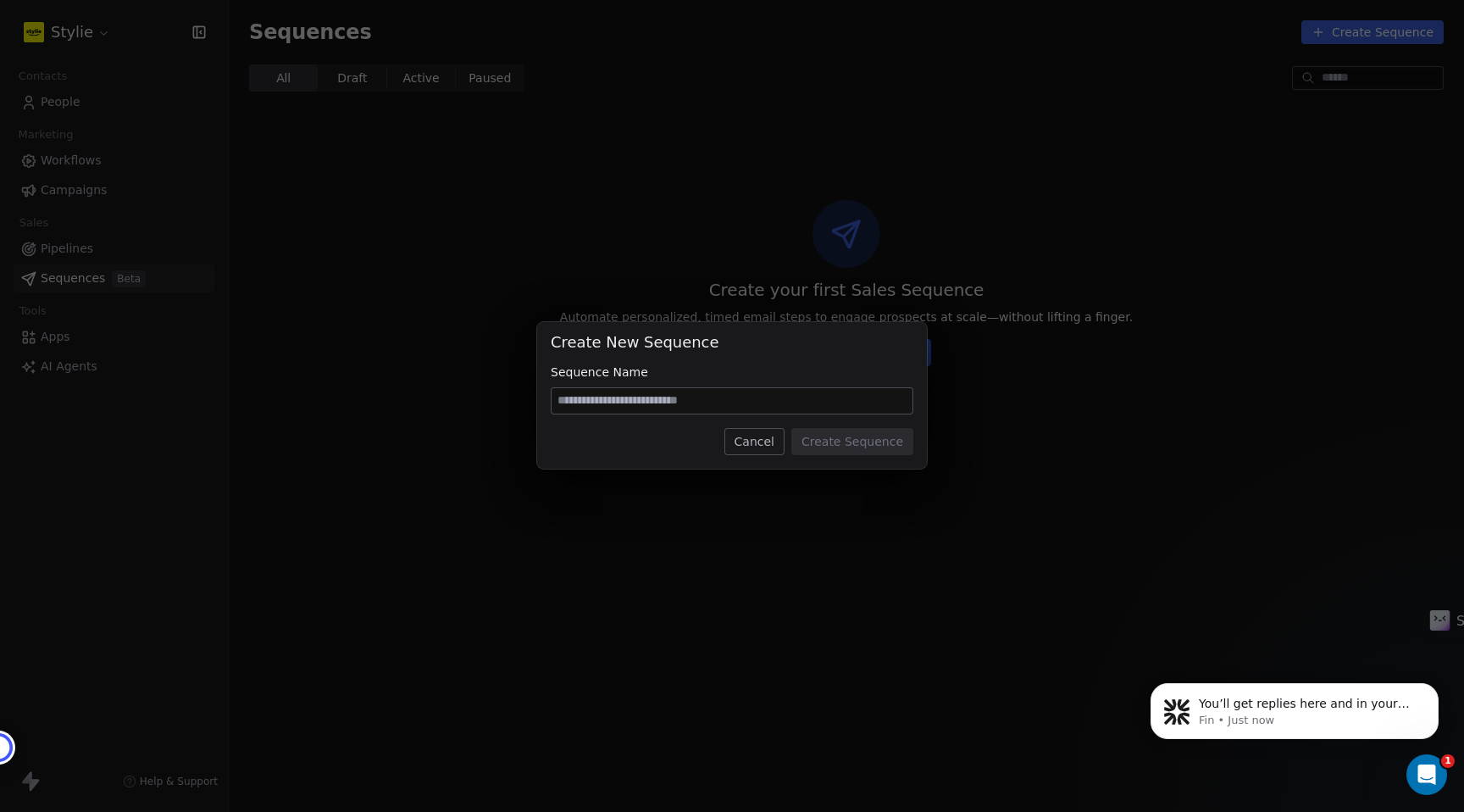
click at [726, 402] on input at bounding box center [732, 401] width 360 height 26
type input "****"
click at [843, 450] on button "Create Sequence" at bounding box center [851, 441] width 122 height 27
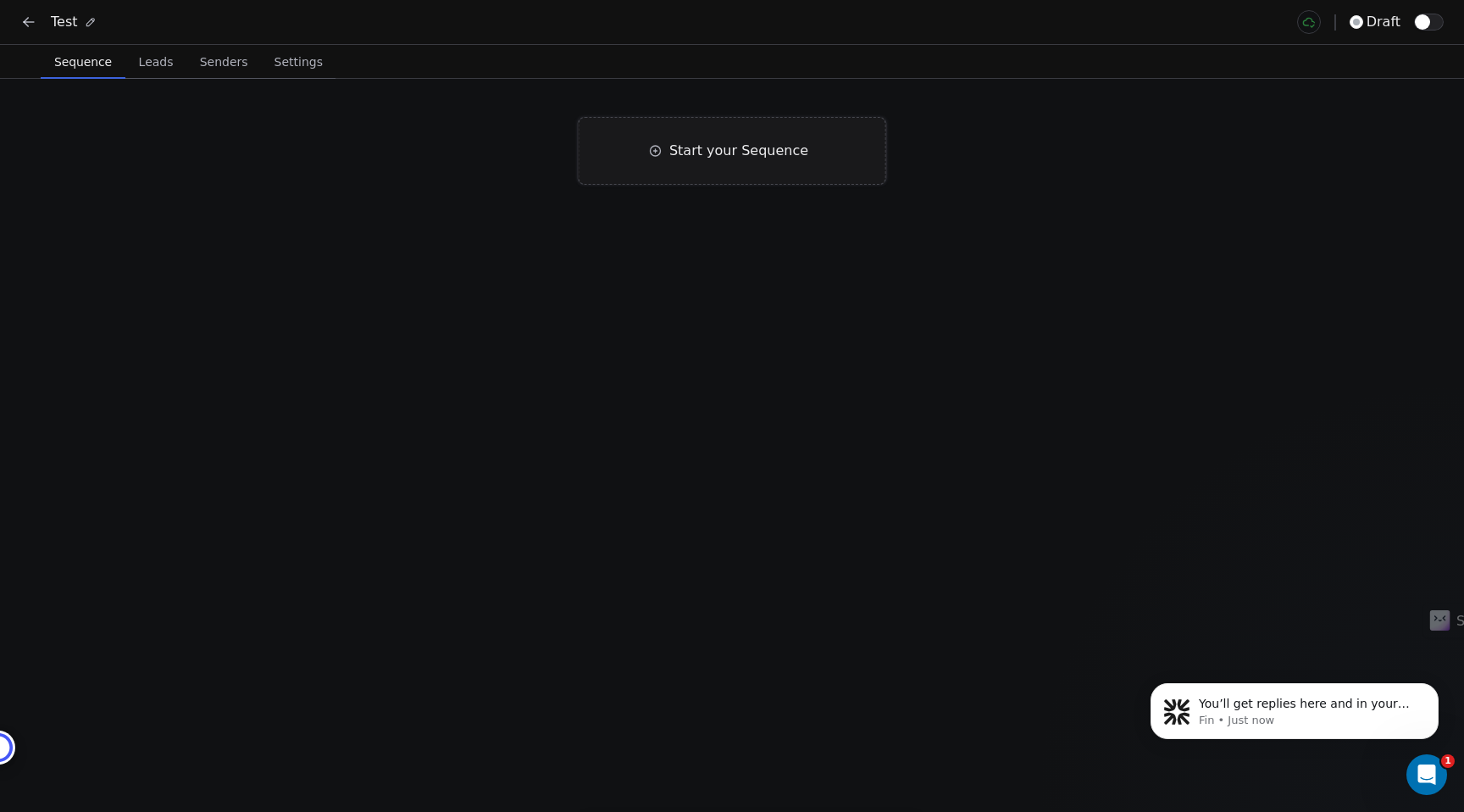
click at [717, 149] on span "Start your Sequence" at bounding box center [738, 151] width 139 height 20
click at [676, 149] on span "Start your Sequence" at bounding box center [738, 150] width 139 height 20
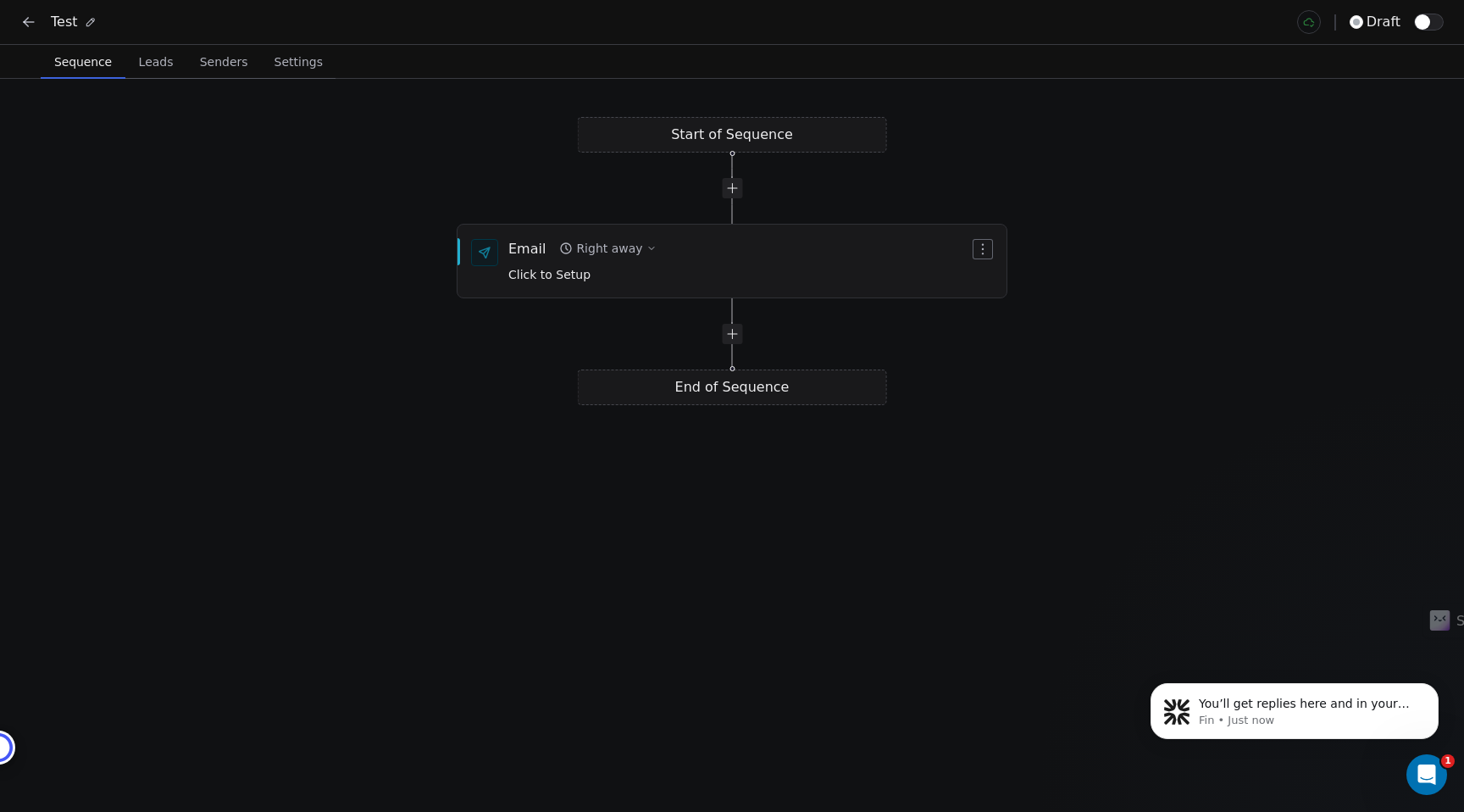
click at [729, 137] on div "Start of Sequence Email Right away Click to Setup End of Sequence" at bounding box center [732, 445] width 1464 height 732
click at [681, 150] on div "Start of Sequence Email Right away Click to Setup End of Sequence" at bounding box center [732, 445] width 1464 height 732
click at [688, 142] on div "Start of Sequence Email Right away Click to Setup End of Sequence" at bounding box center [732, 445] width 1464 height 732
click at [732, 133] on div "Start of Sequence Email Right away Click to Setup End of Sequence" at bounding box center [732, 445] width 1464 height 732
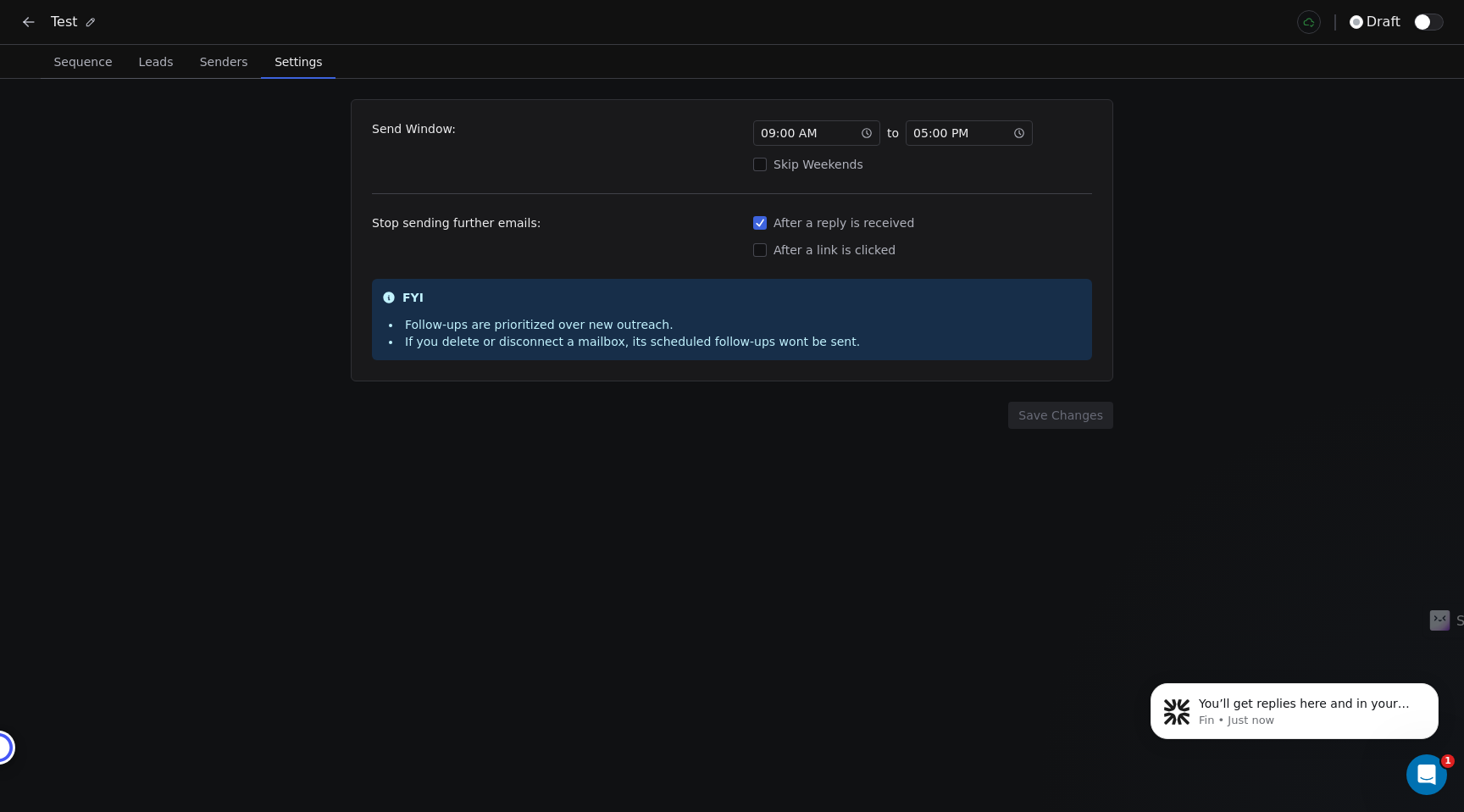
click at [280, 58] on span "Settings" at bounding box center [298, 61] width 61 height 24
click at [59, 65] on span "Sequence" at bounding box center [82, 61] width 72 height 24
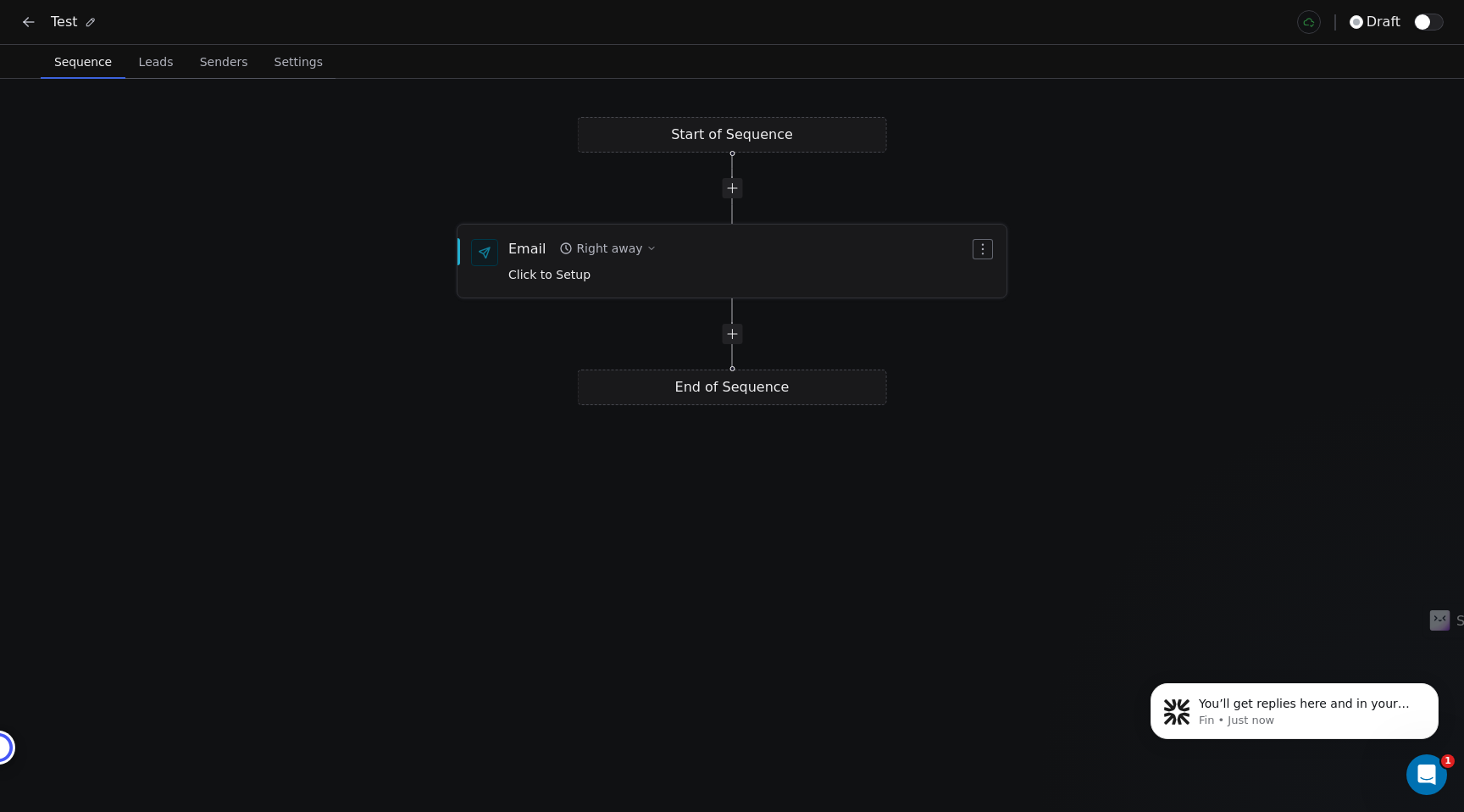
click at [645, 244] on button "Right away" at bounding box center [607, 248] width 110 height 24
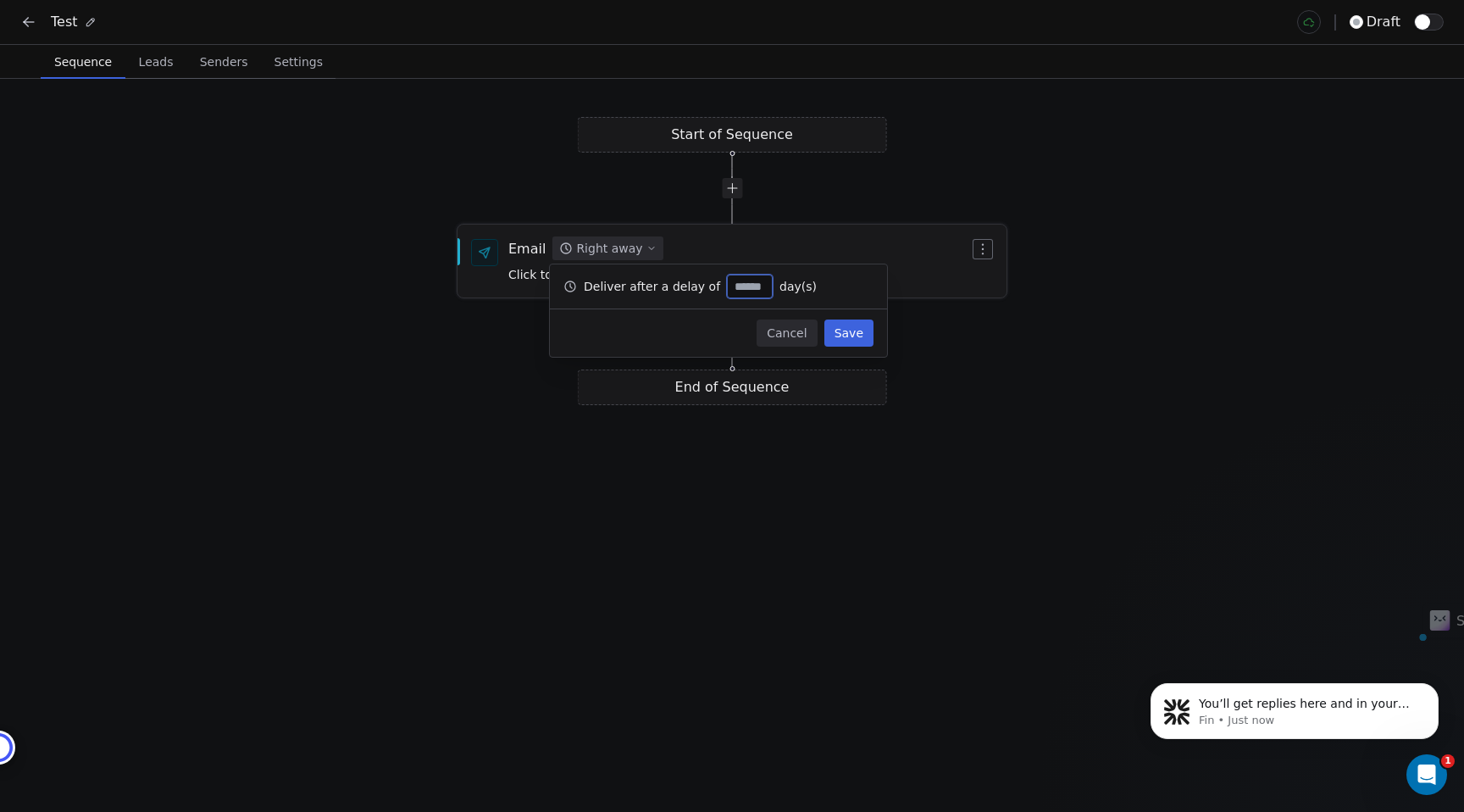
click at [513, 245] on div "Email" at bounding box center [526, 247] width 37 height 18
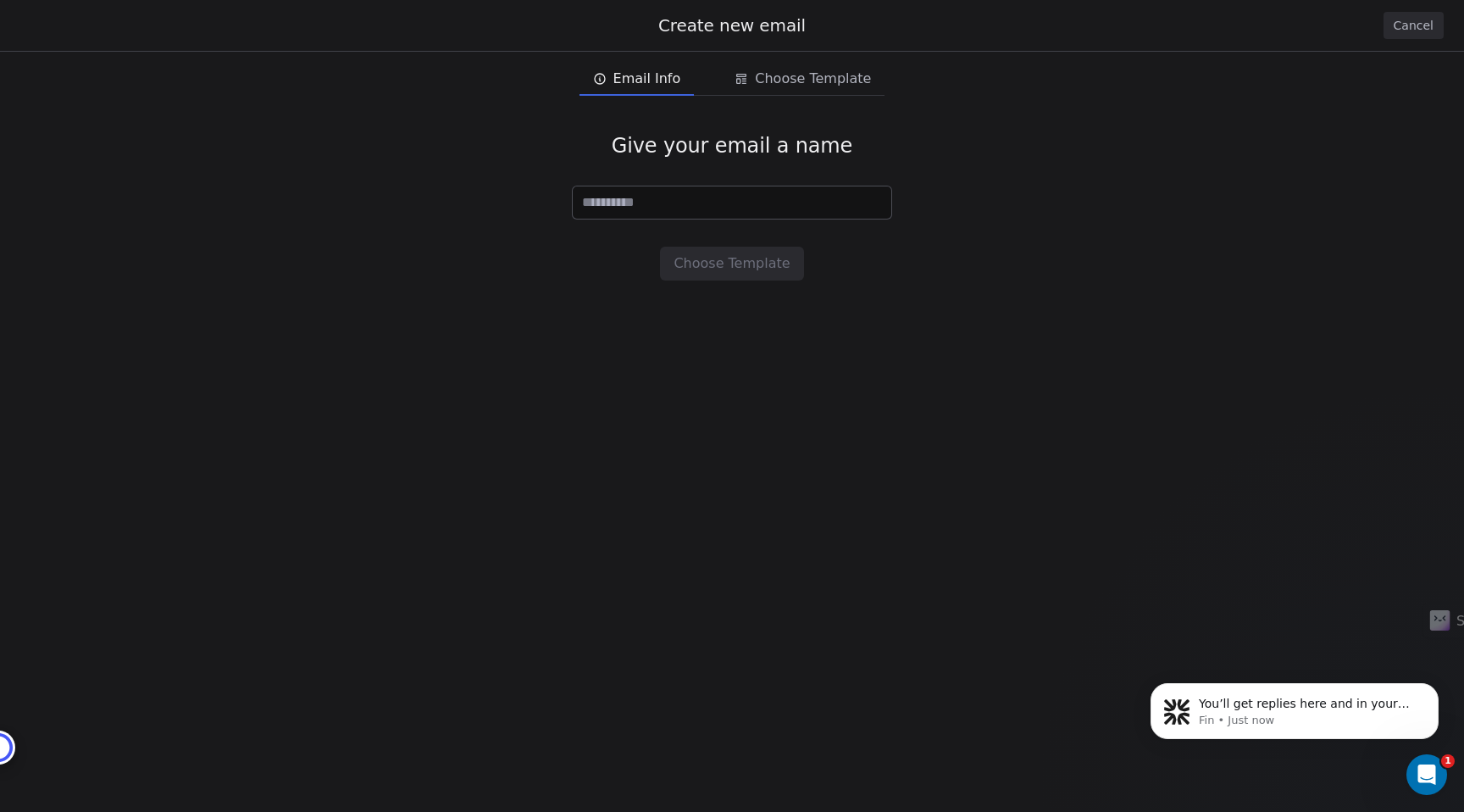
click at [673, 159] on div "Give your email a name Choose Template" at bounding box center [732, 206] width 1464 height 201
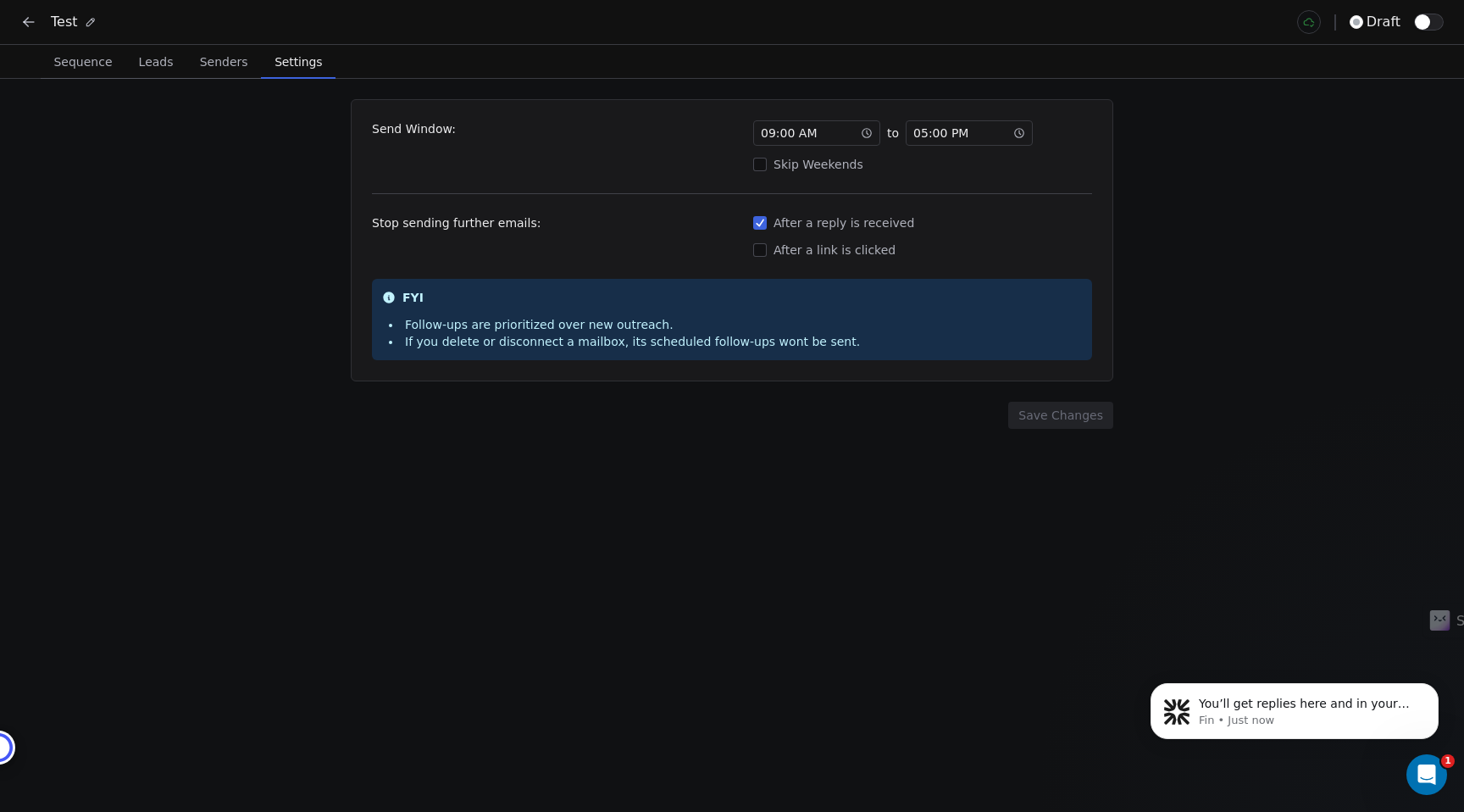
click at [23, 26] on icon at bounding box center [29, 22] width 17 height 17
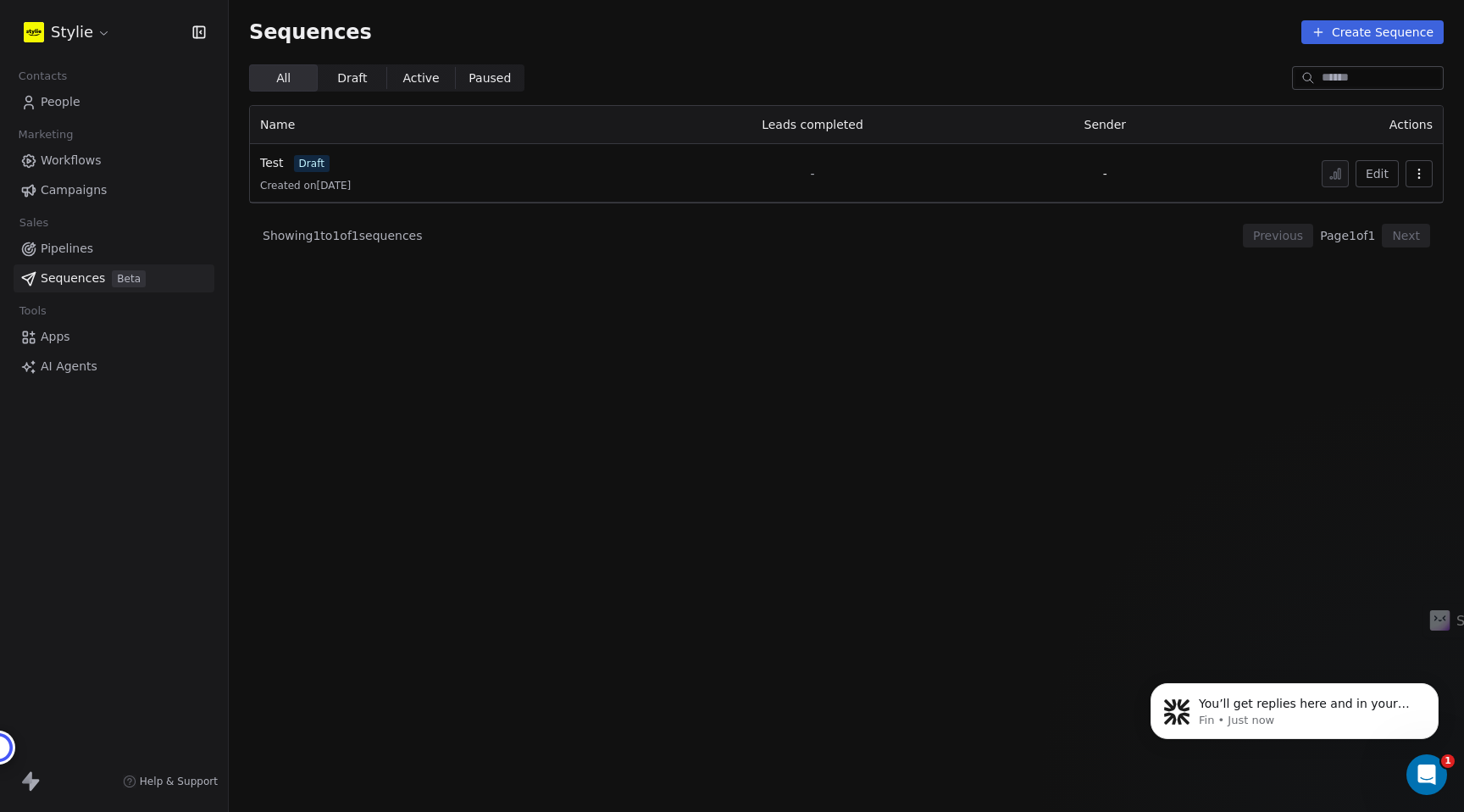
click at [63, 288] on link "Sequences Beta" at bounding box center [113, 278] width 200 height 28
click at [276, 160] on span "Test" at bounding box center [271, 163] width 24 height 13
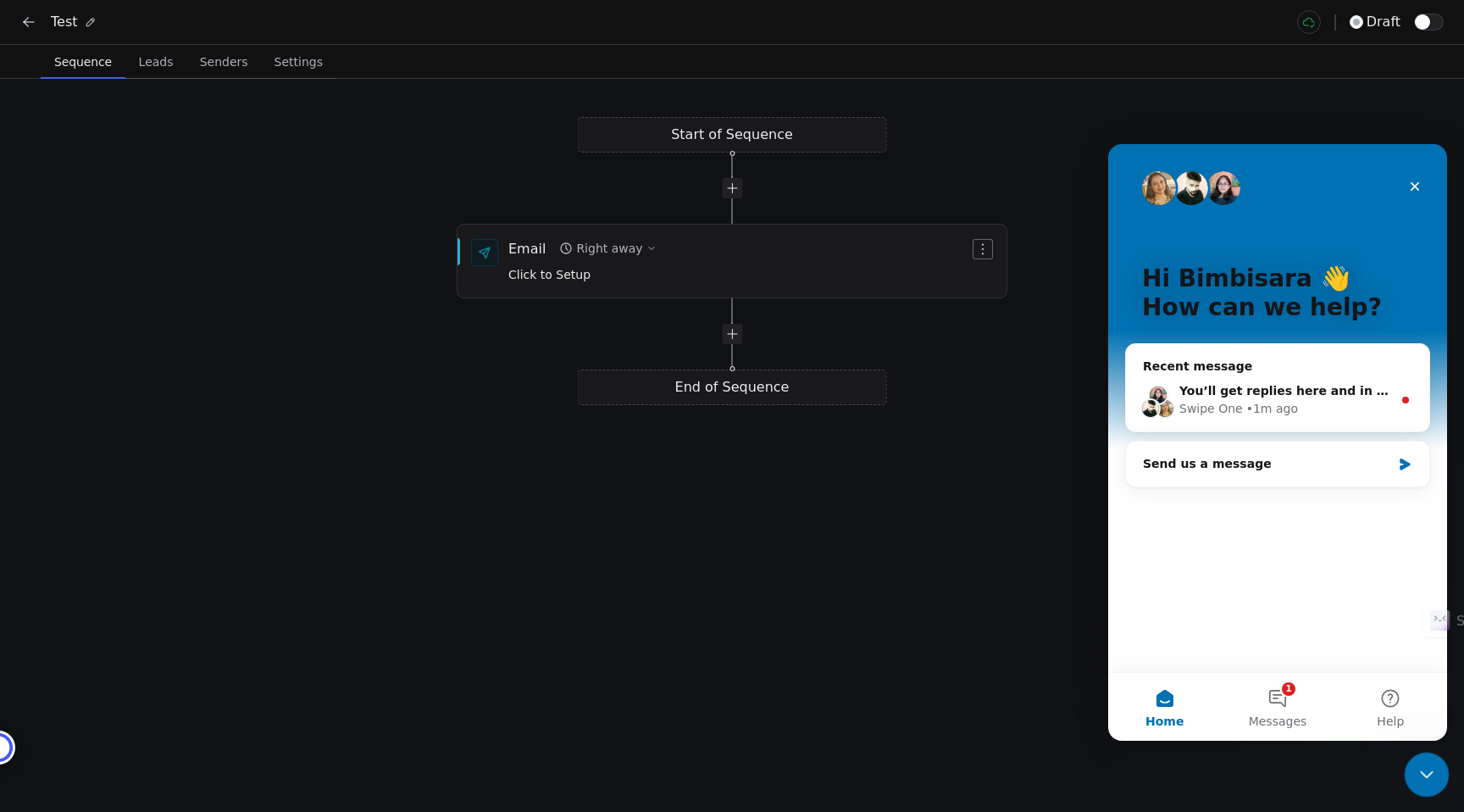
click at [1417, 766] on icon "Close Intercom Messenger" at bounding box center [1424, 771] width 20 height 20
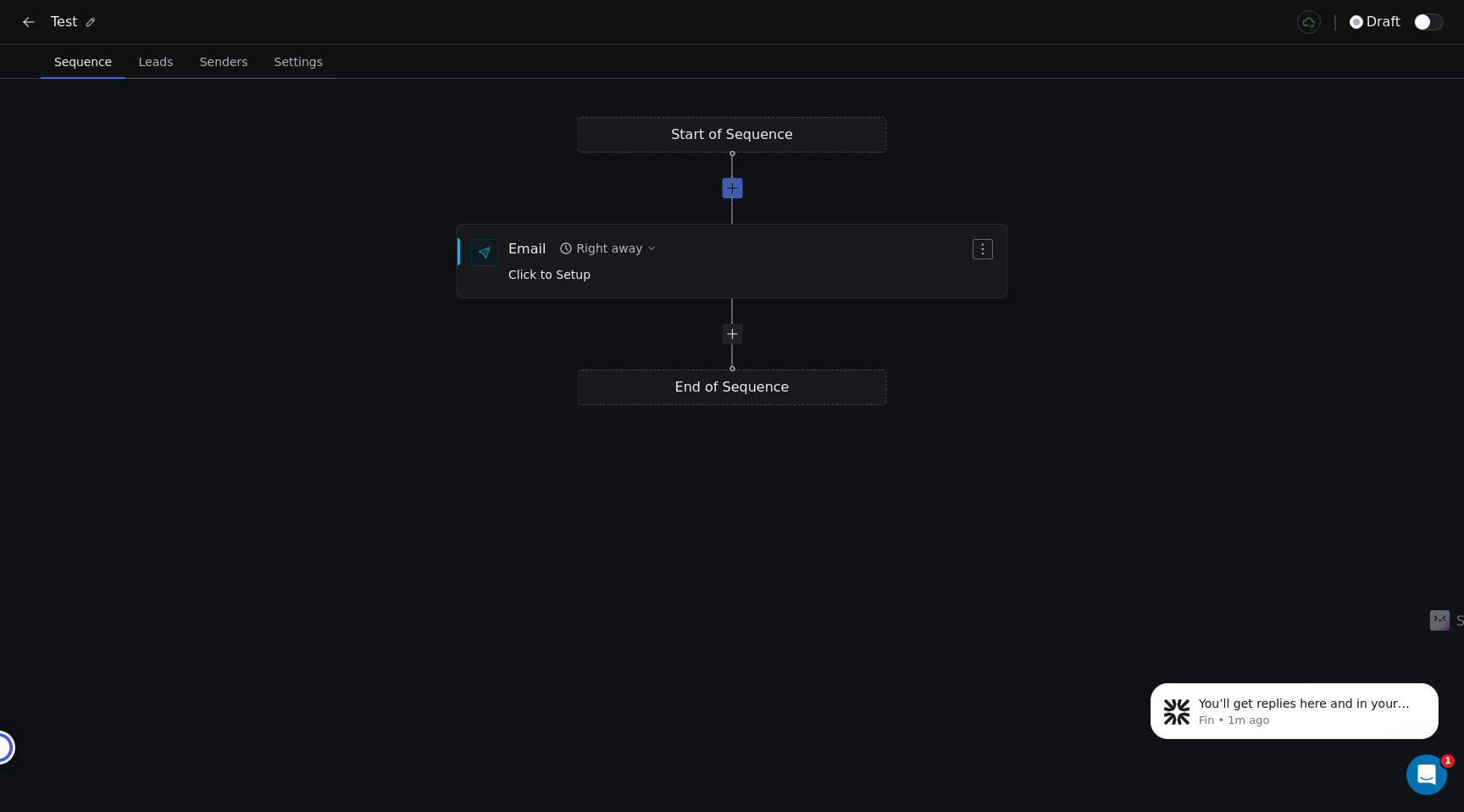
click at [732, 189] on div at bounding box center [732, 188] width 20 height 20
click at [734, 185] on div at bounding box center [732, 187] width 20 height 20
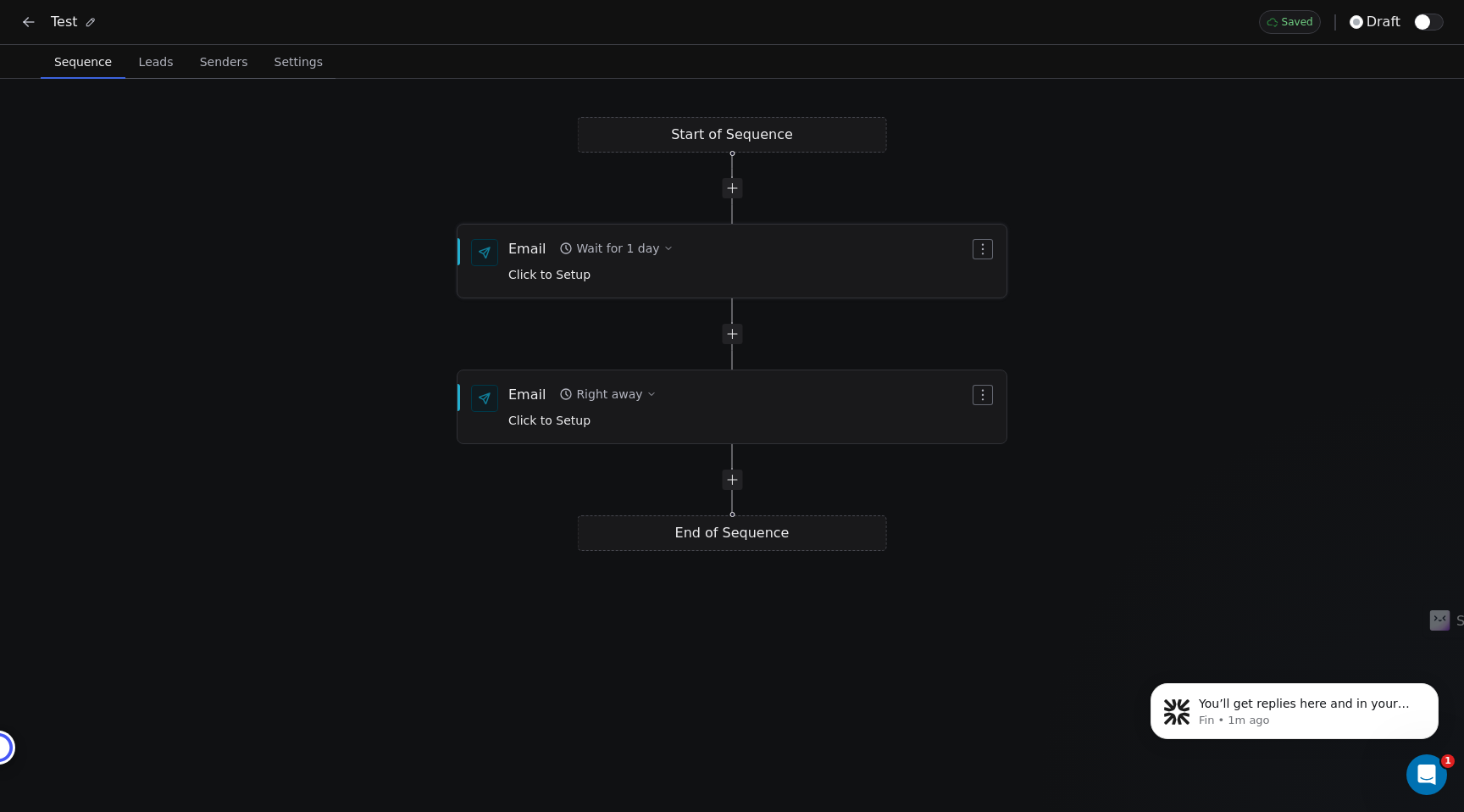
click at [527, 242] on div "Email" at bounding box center [526, 247] width 37 height 18
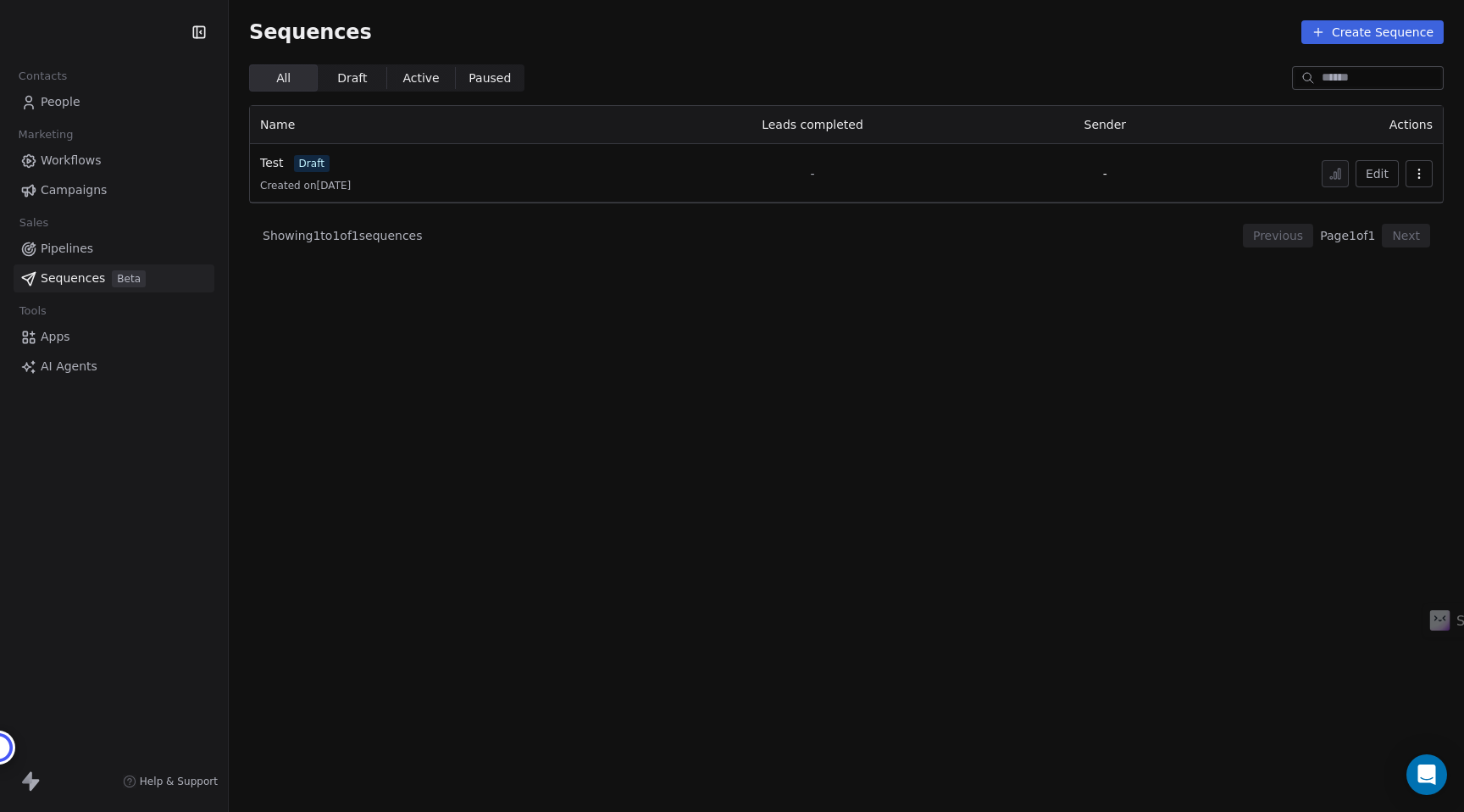
click at [277, 171] on link "Test" at bounding box center [271, 163] width 24 height 18
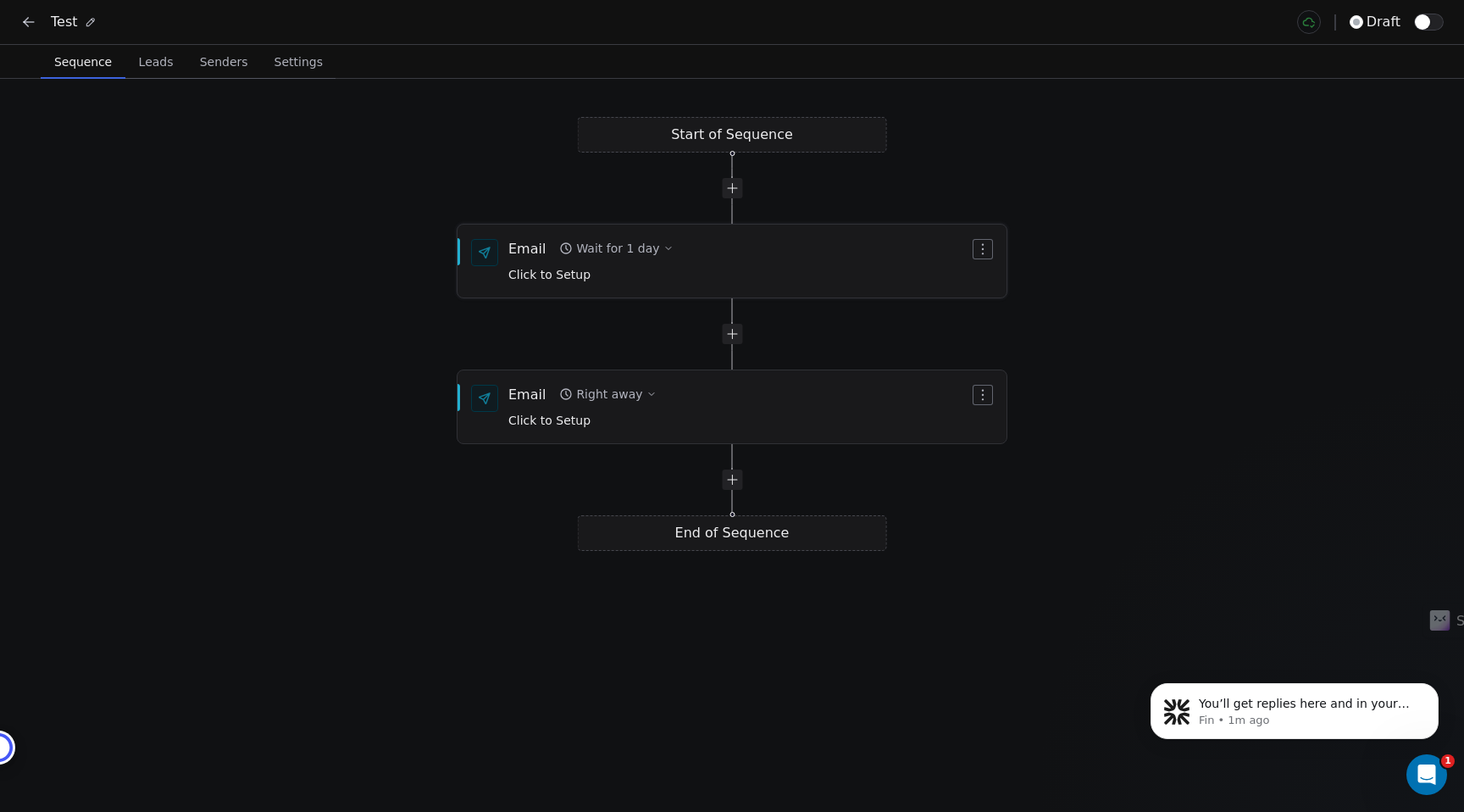
click at [972, 249] on div "Email Wait for 1 day Click to Setup" at bounding box center [732, 261] width 549 height 71
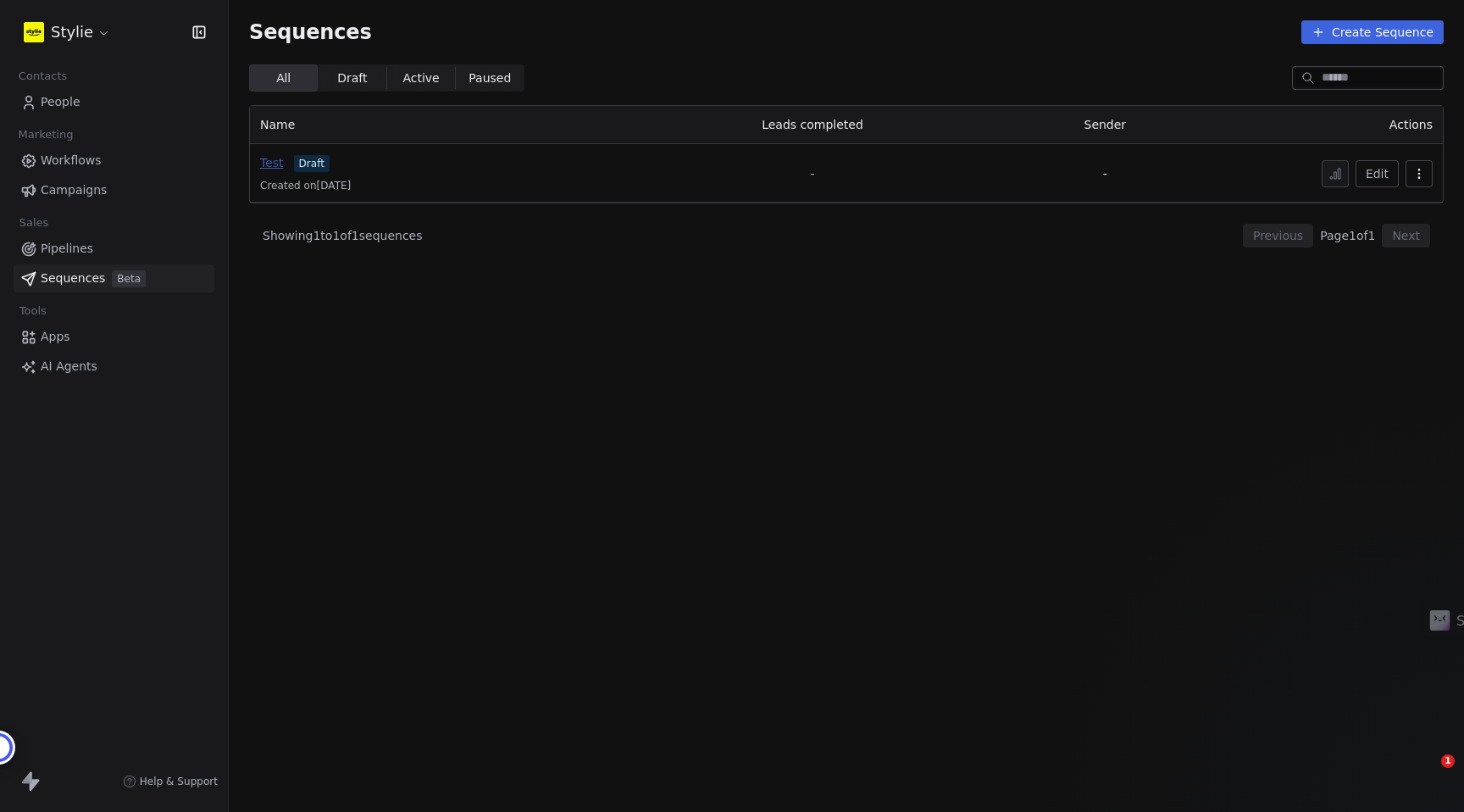
click at [266, 161] on span "Test" at bounding box center [271, 163] width 24 height 13
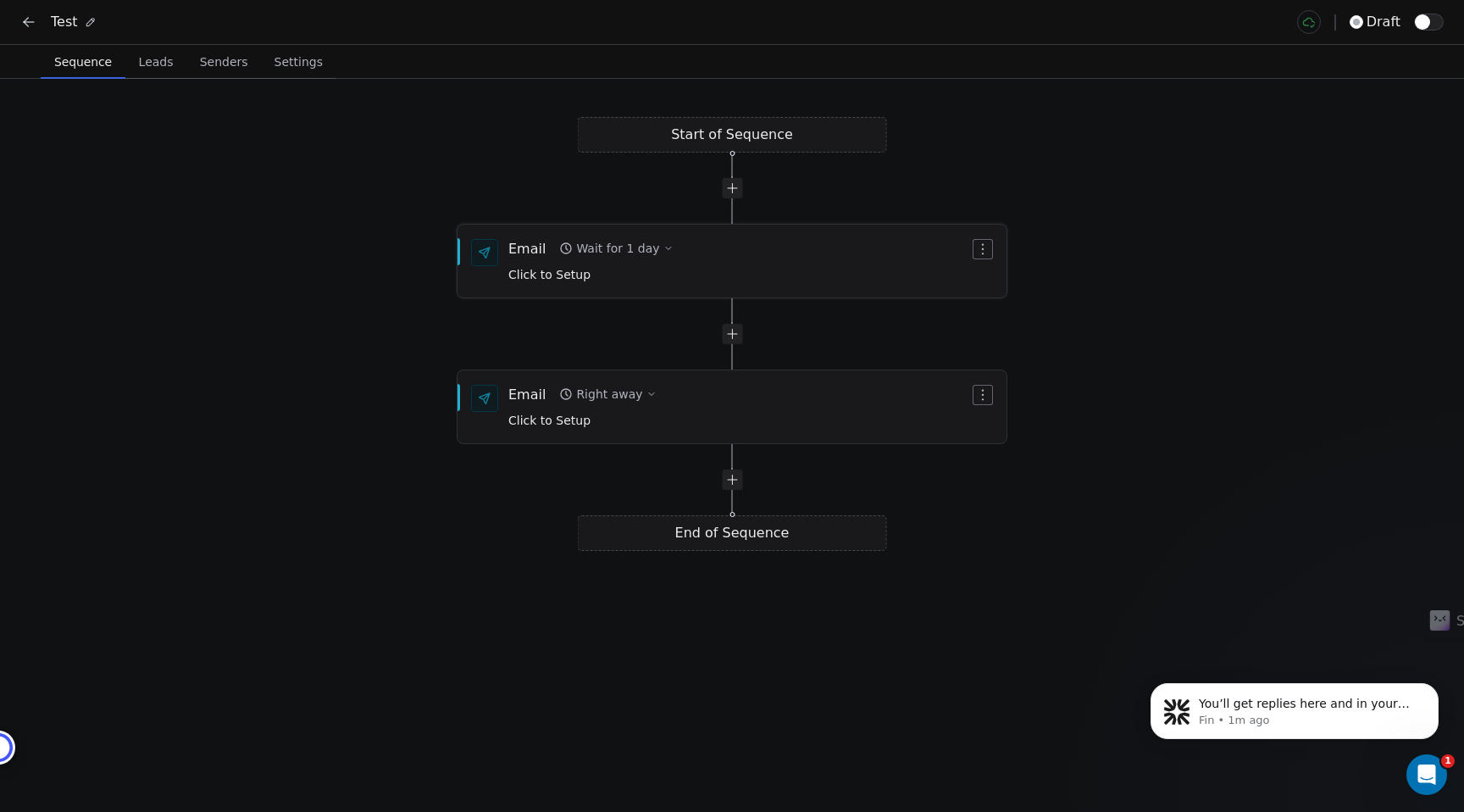
click at [984, 247] on icon "button" at bounding box center [983, 249] width 13 height 13
click at [1009, 303] on div "Delete" at bounding box center [1015, 307] width 79 height 27
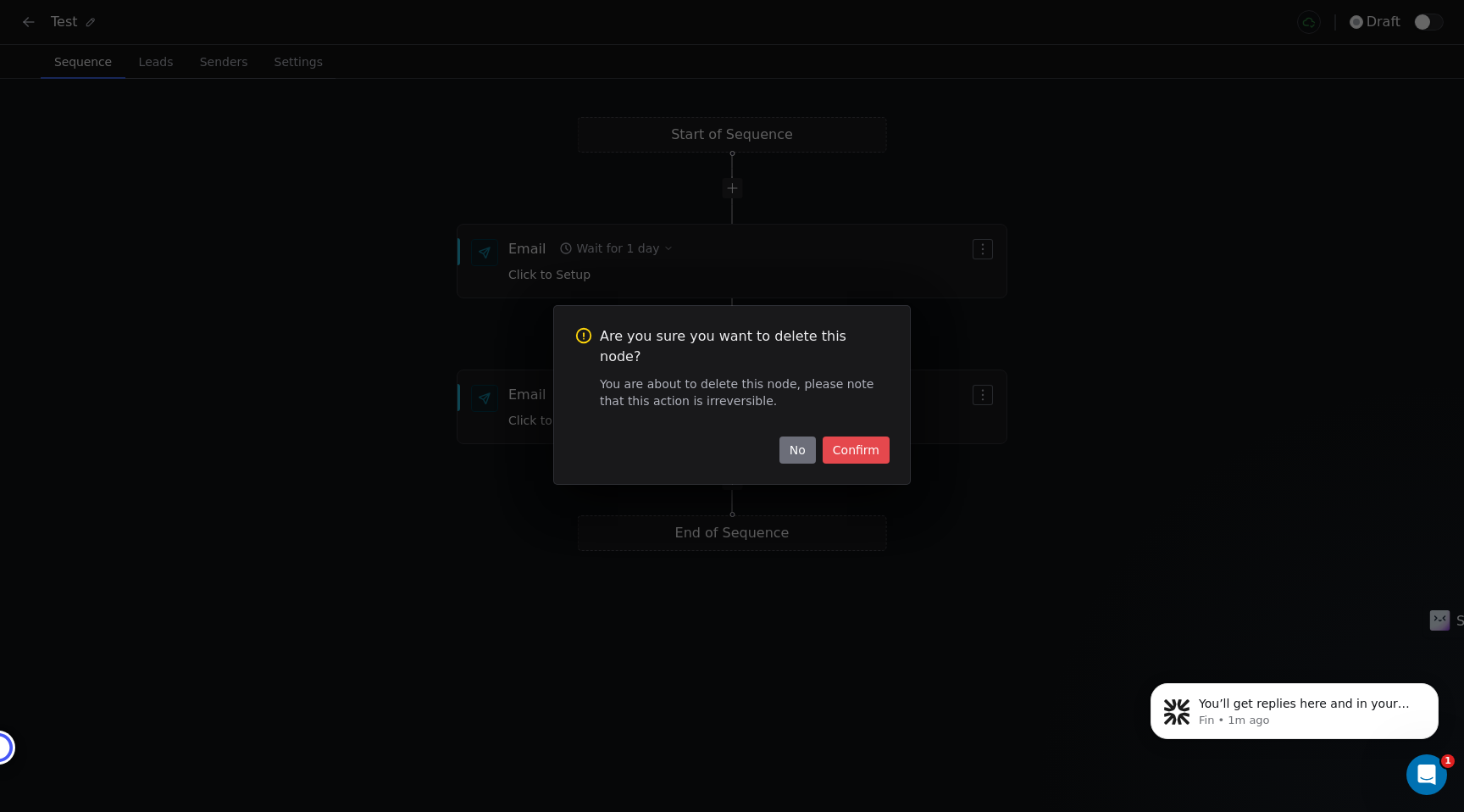
click at [852, 440] on button "Confirm" at bounding box center [856, 450] width 67 height 27
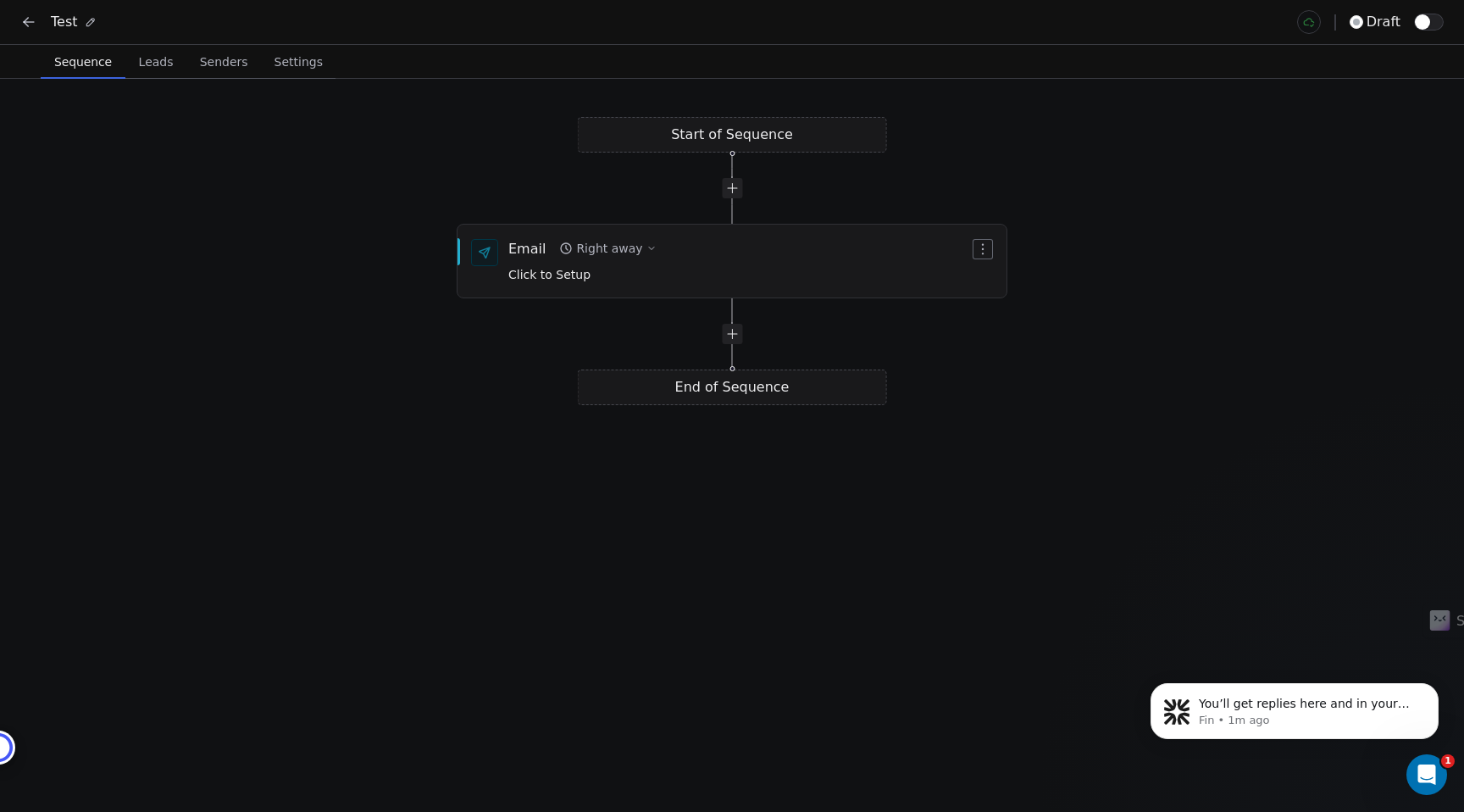
click at [281, 65] on span "Settings" at bounding box center [298, 61] width 62 height 24
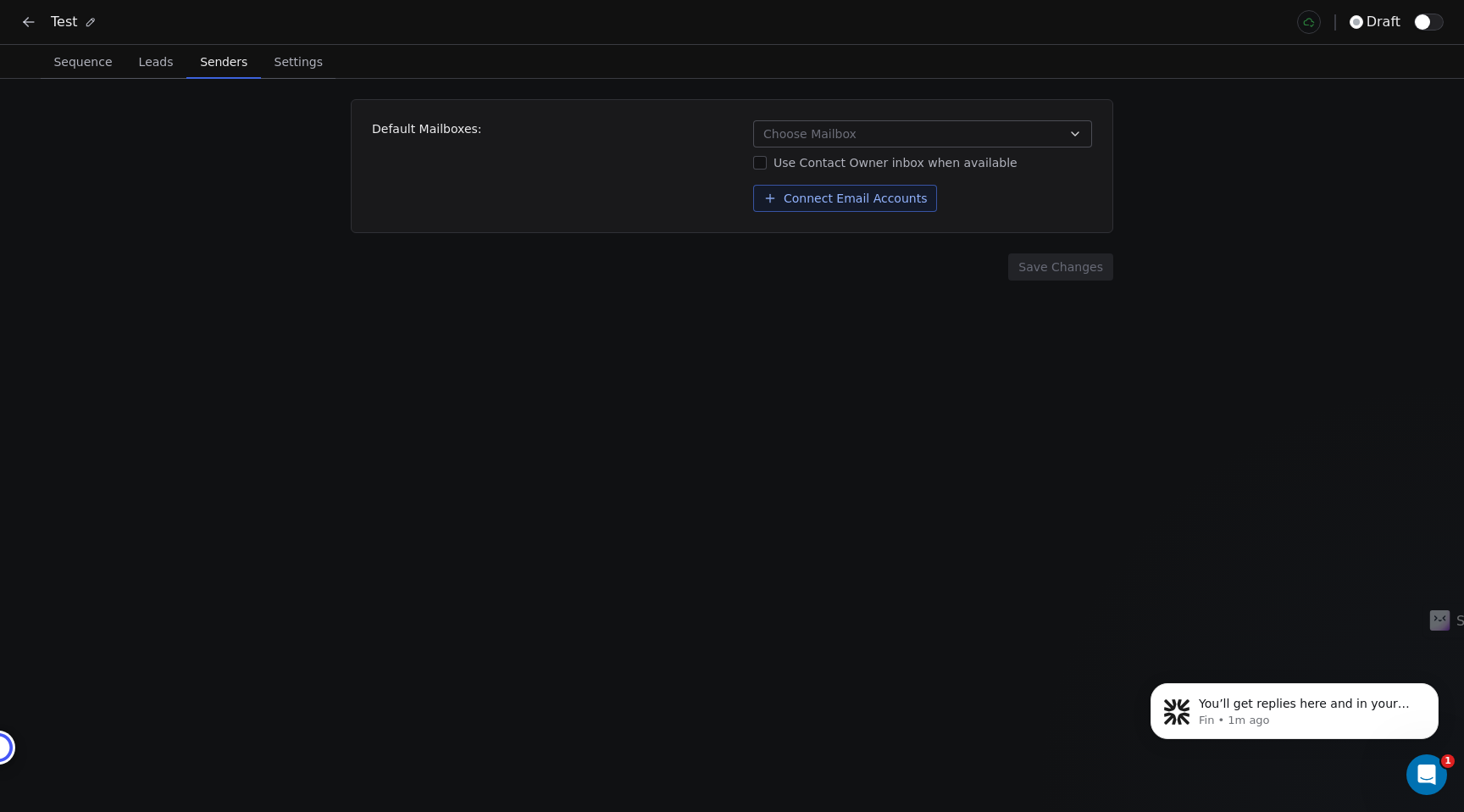
click at [196, 63] on span "Senders" at bounding box center [223, 61] width 61 height 24
click at [146, 63] on span "Leads" at bounding box center [156, 61] width 48 height 24
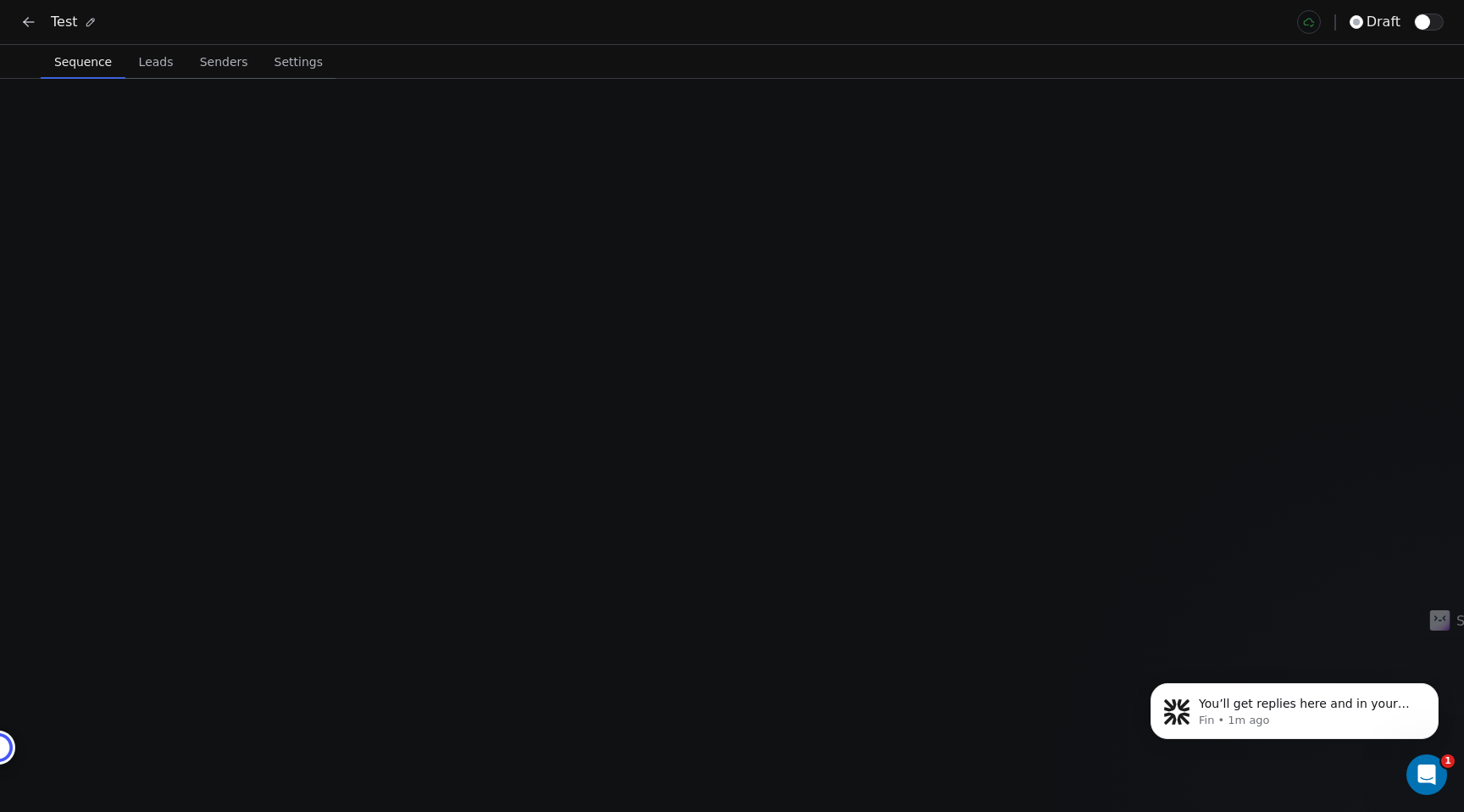
click at [116, 63] on button "Sequence Sequence" at bounding box center [82, 61] width 84 height 34
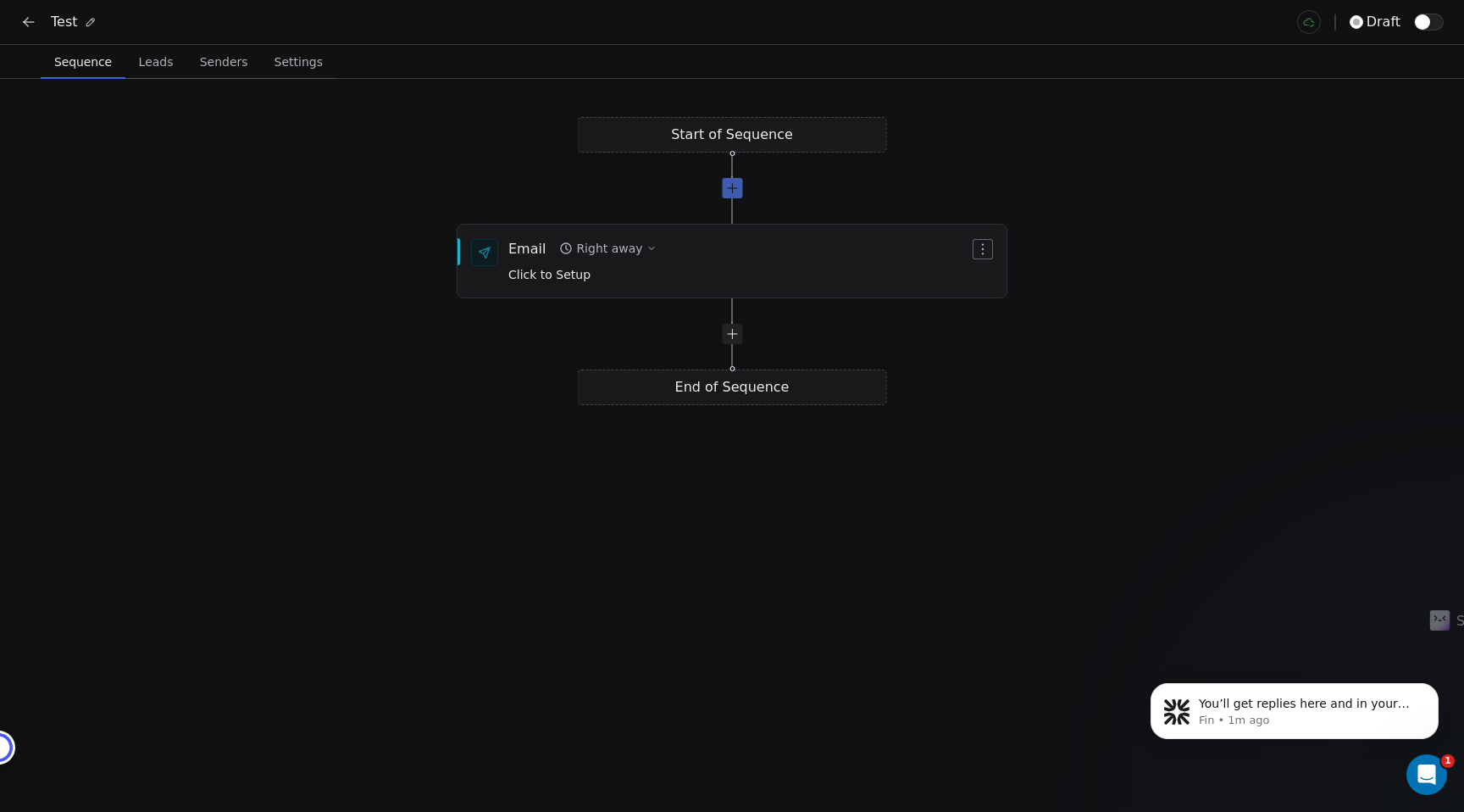
click at [734, 193] on div at bounding box center [732, 188] width 20 height 20
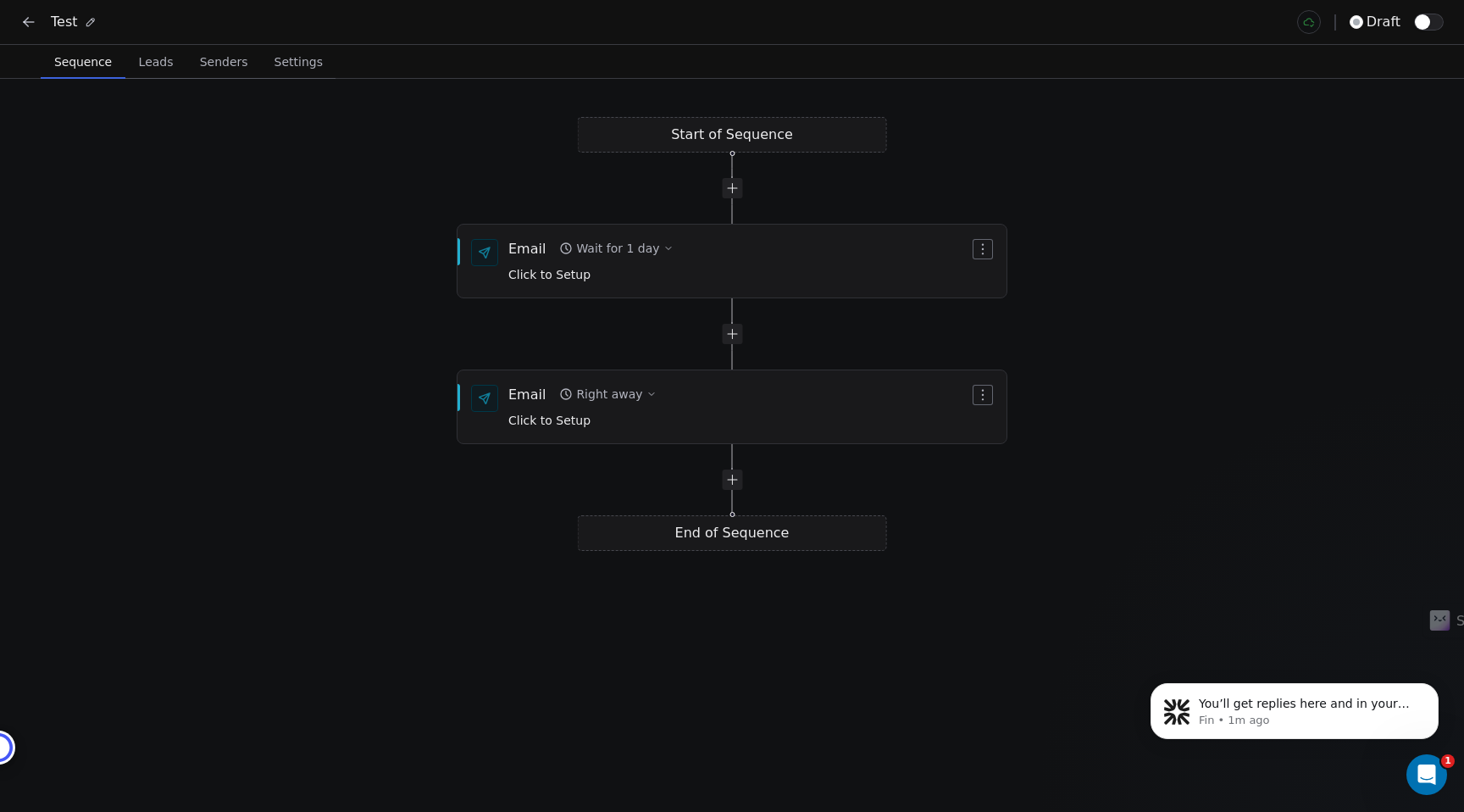
click at [32, 28] on icon at bounding box center [29, 22] width 17 height 17
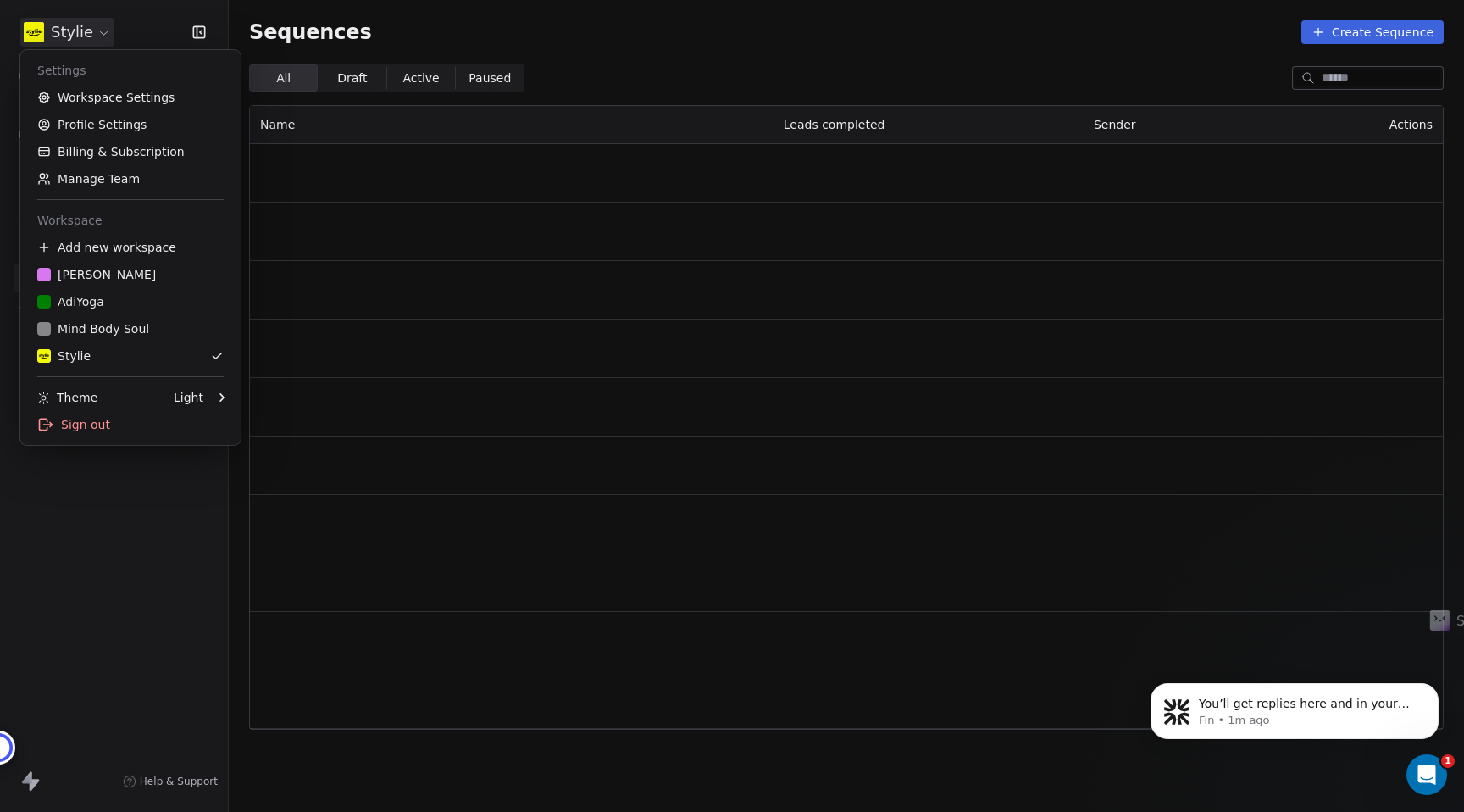
click at [47, 36] on html "Stylie Contacts People Marketing Workflows Campaigns Sales Pipelines Sequences …" at bounding box center [732, 406] width 1464 height 812
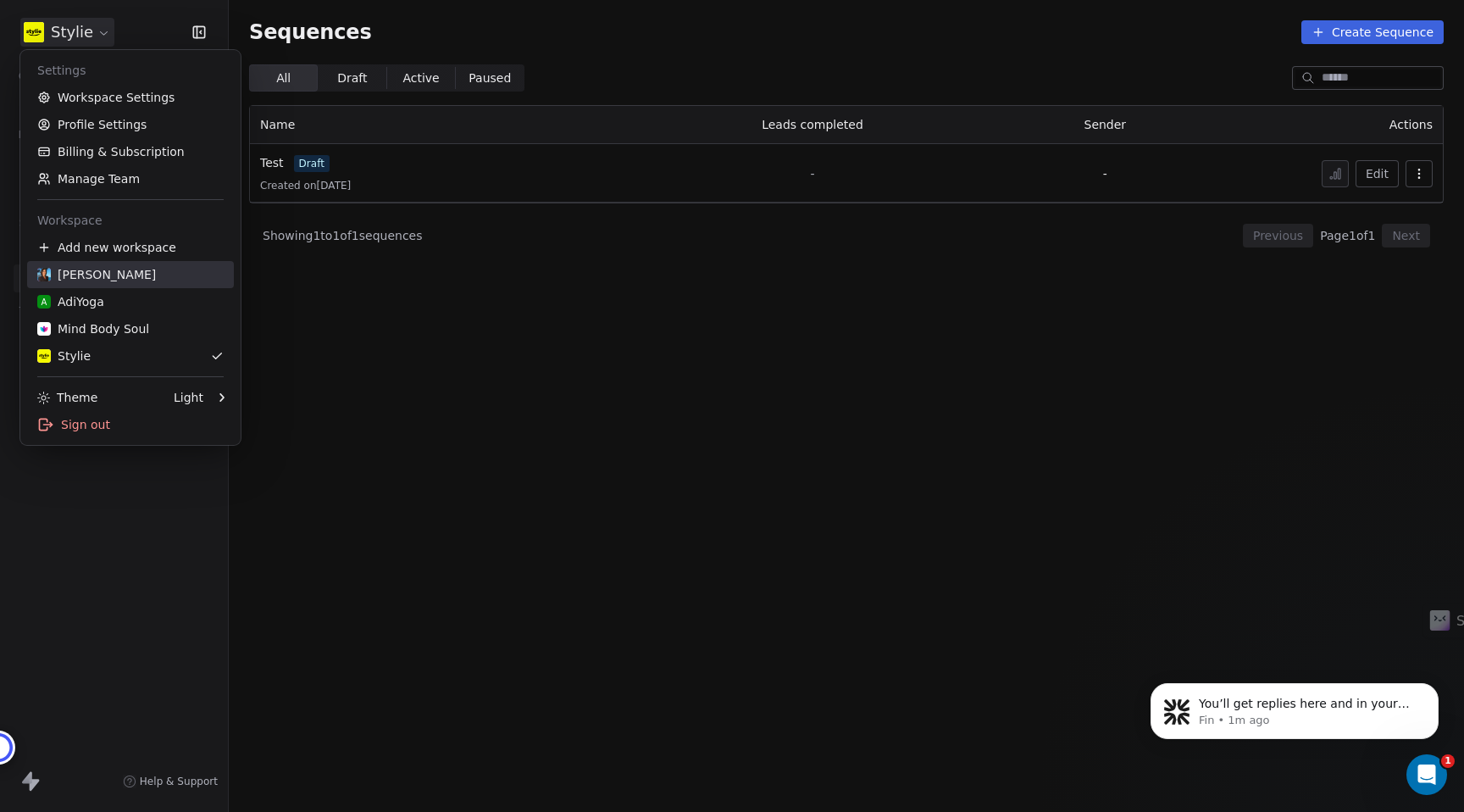
click at [89, 275] on div "[PERSON_NAME]" at bounding box center [97, 274] width 119 height 17
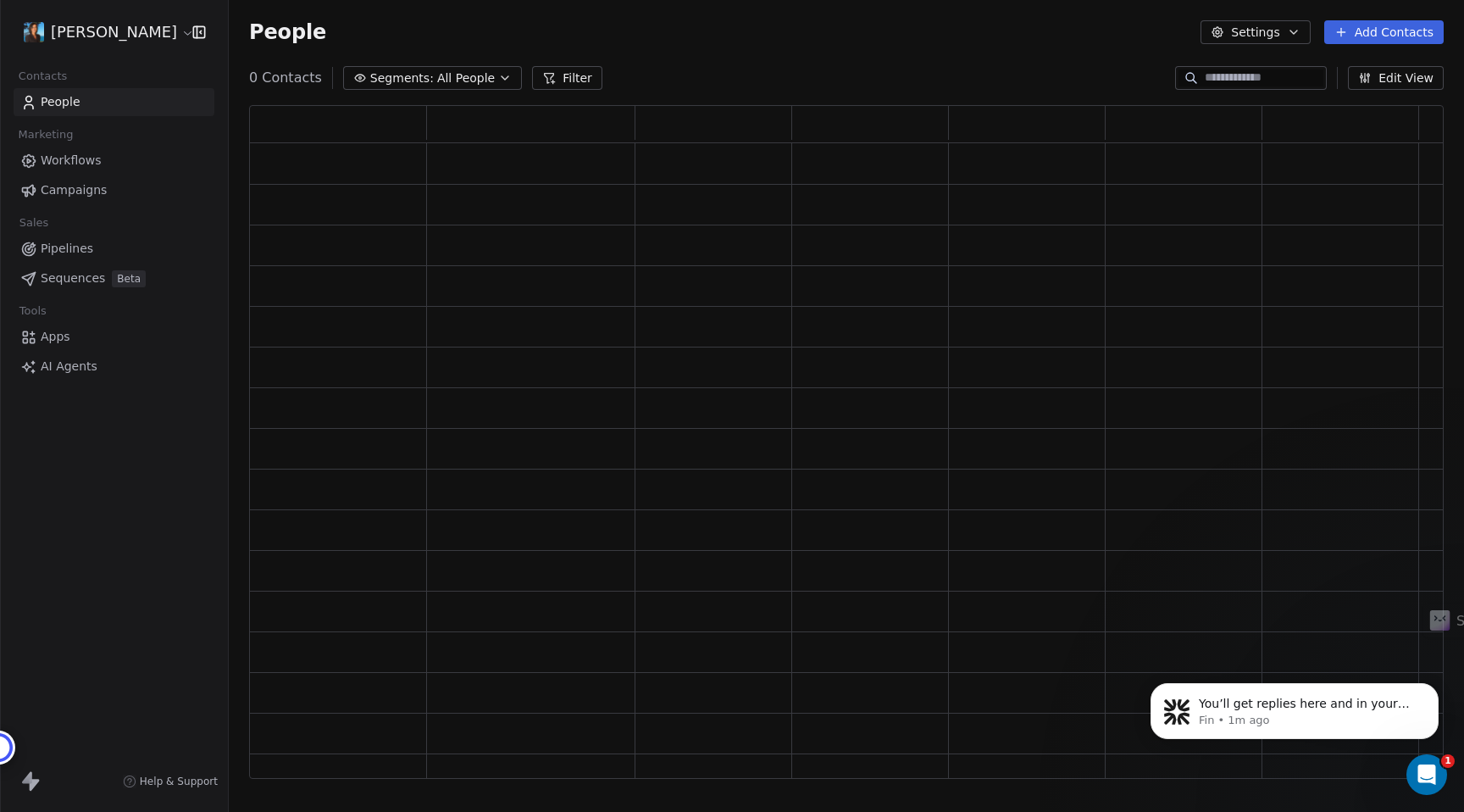
scroll to position [673, 1195]
click at [61, 269] on span "Sequences" at bounding box center [72, 278] width 64 height 18
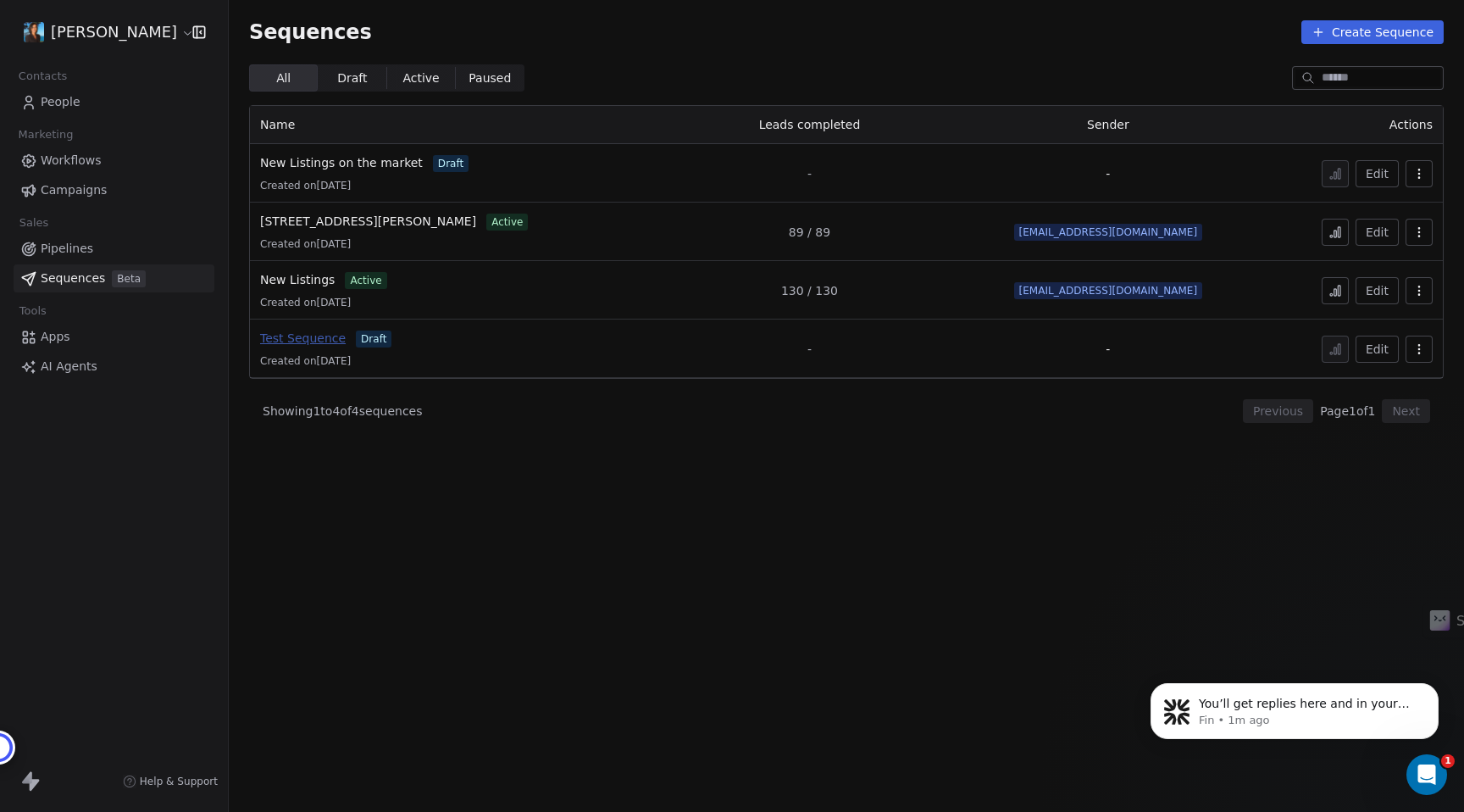
click at [299, 344] on span "Test Sequence" at bounding box center [302, 338] width 85 height 13
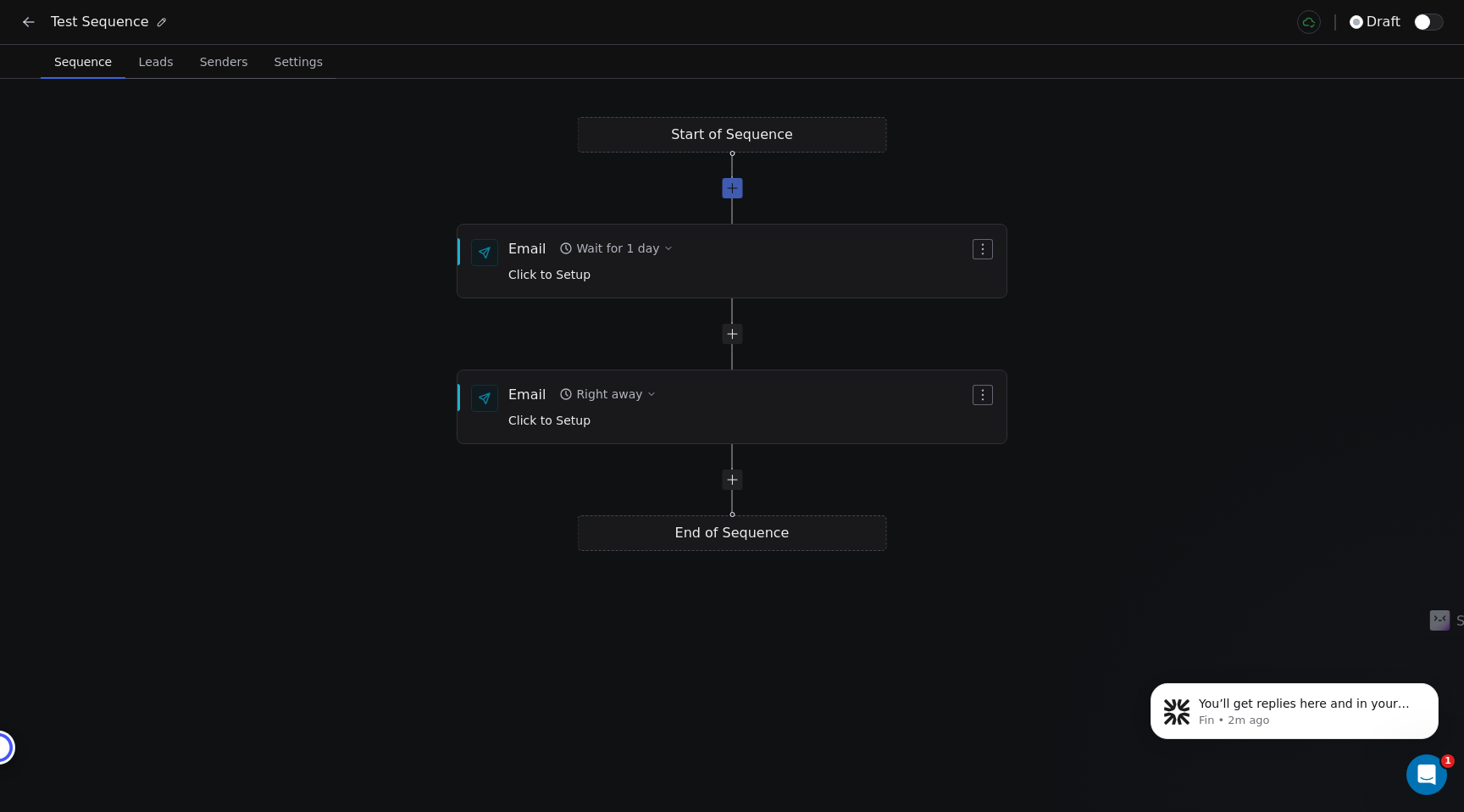
click at [730, 189] on div at bounding box center [732, 188] width 20 height 20
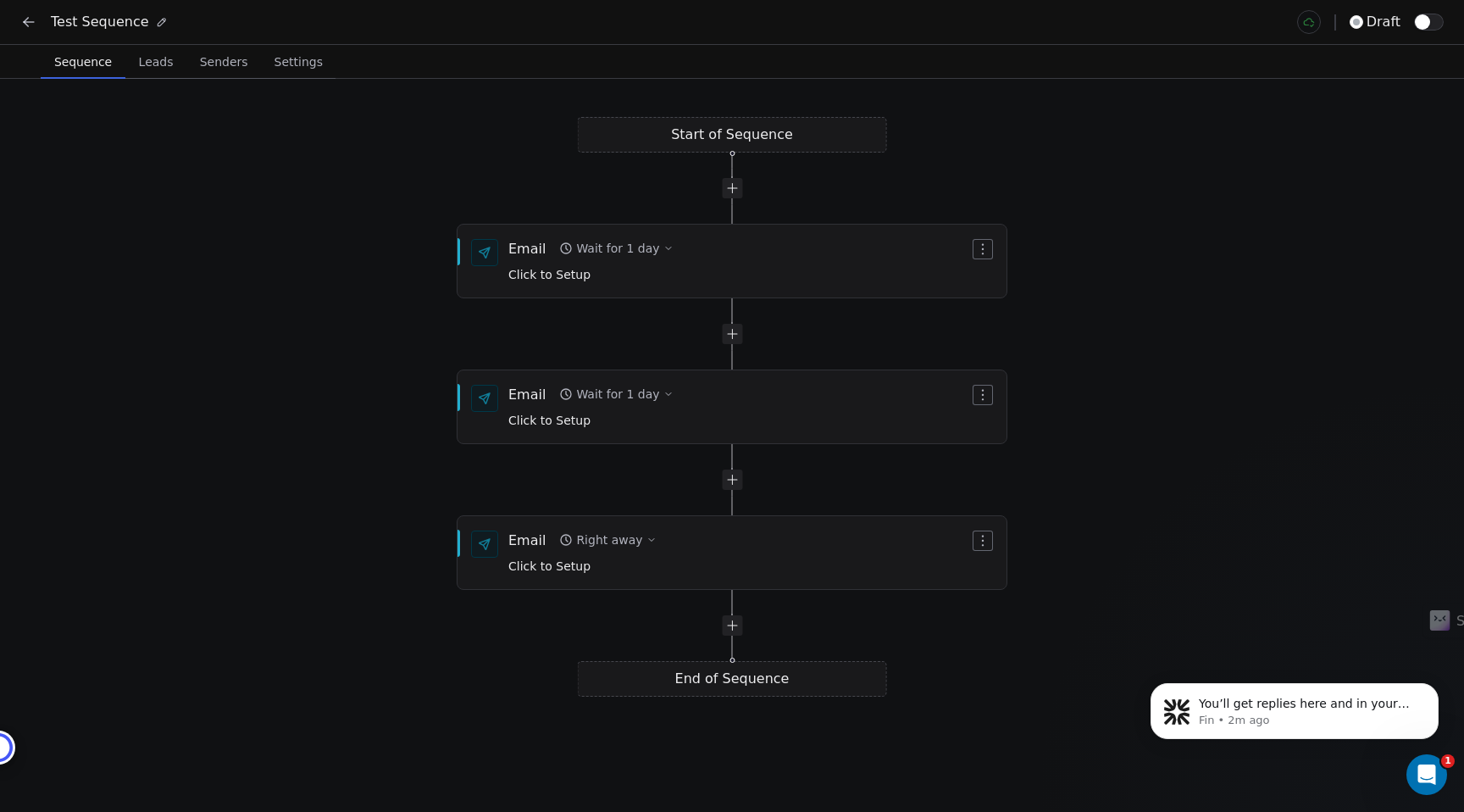
click at [29, 29] on icon at bounding box center [29, 22] width 17 height 17
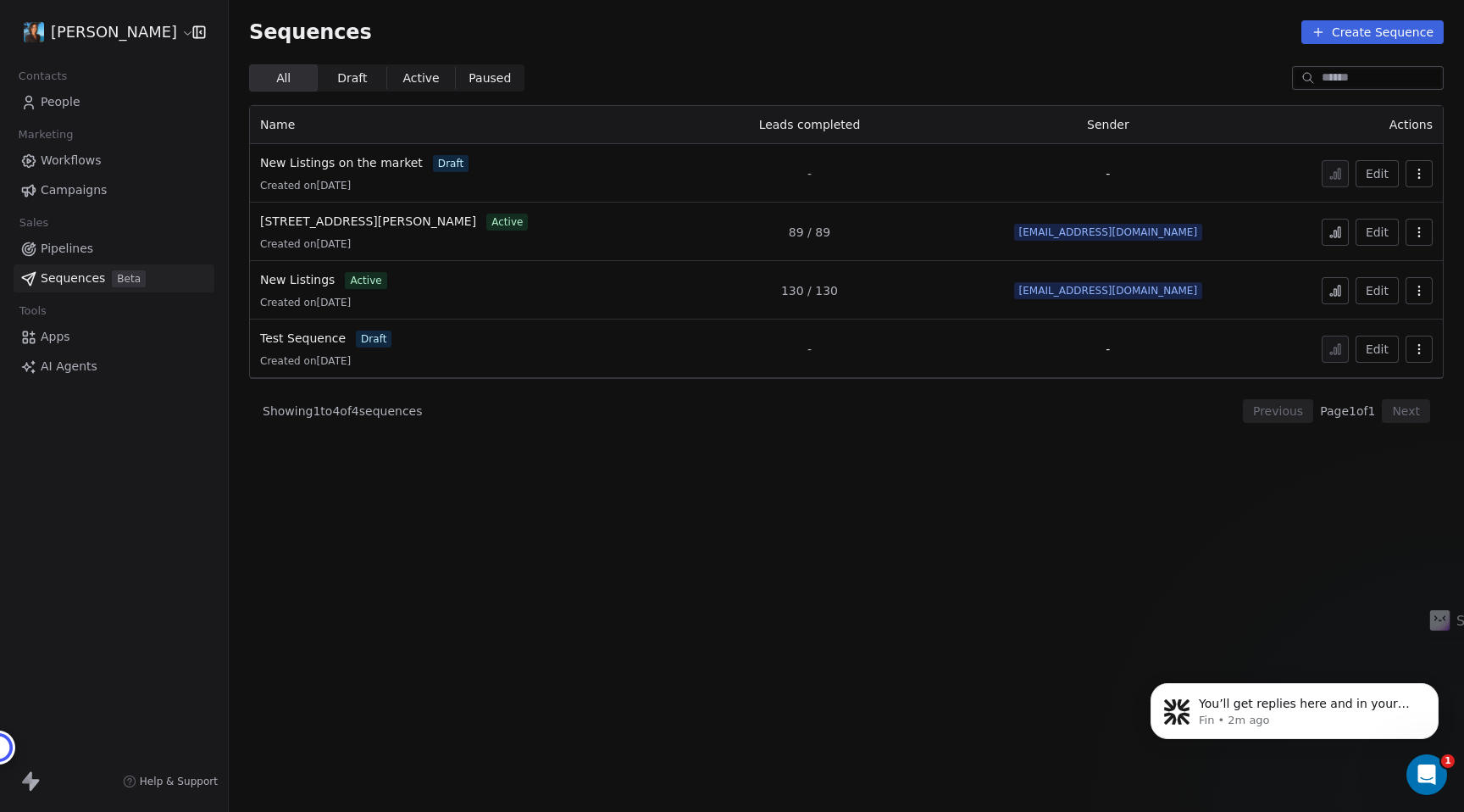
click at [64, 193] on span "Campaigns" at bounding box center [73, 190] width 66 height 18
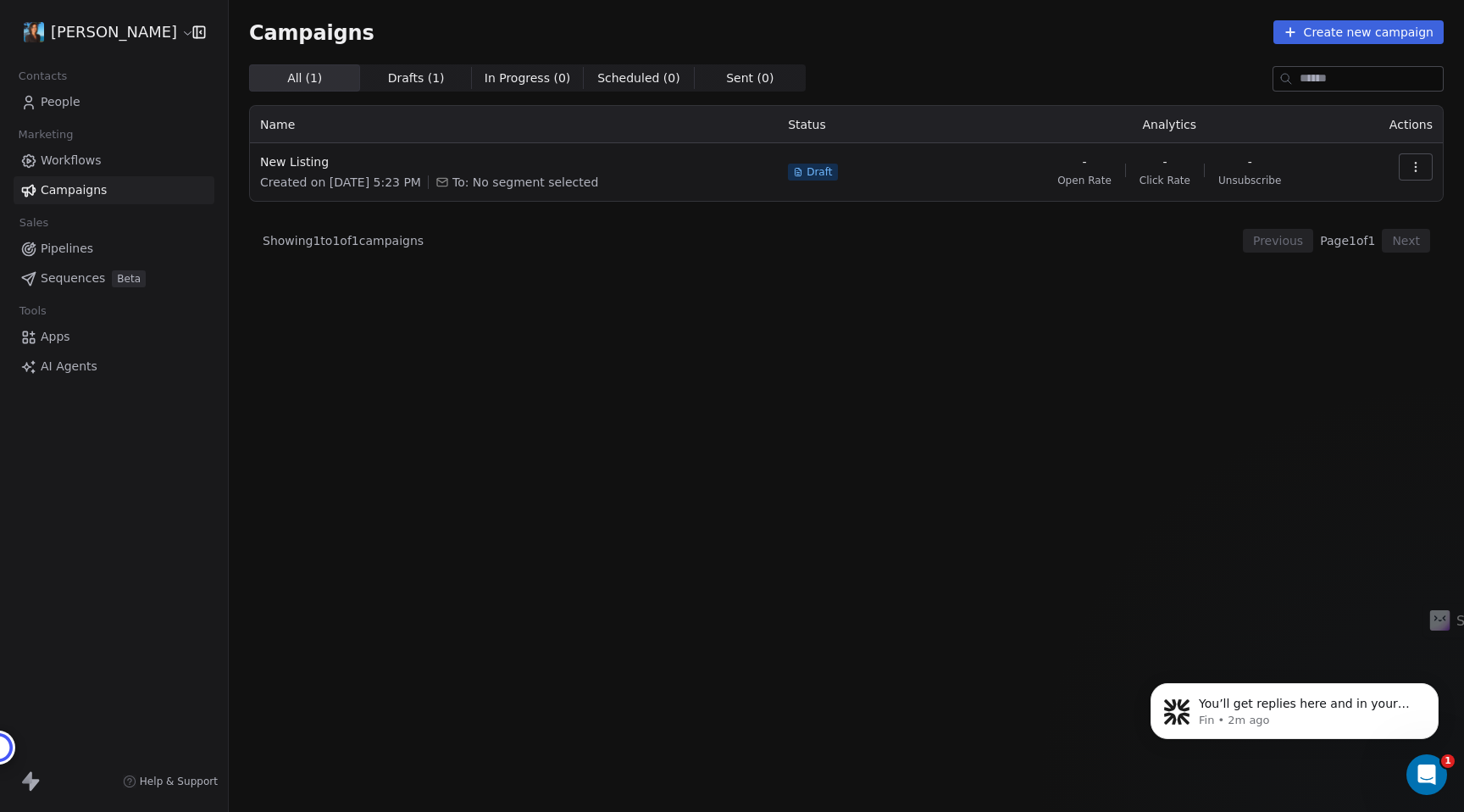
click at [54, 172] on link "Workflows" at bounding box center [113, 160] width 200 height 28
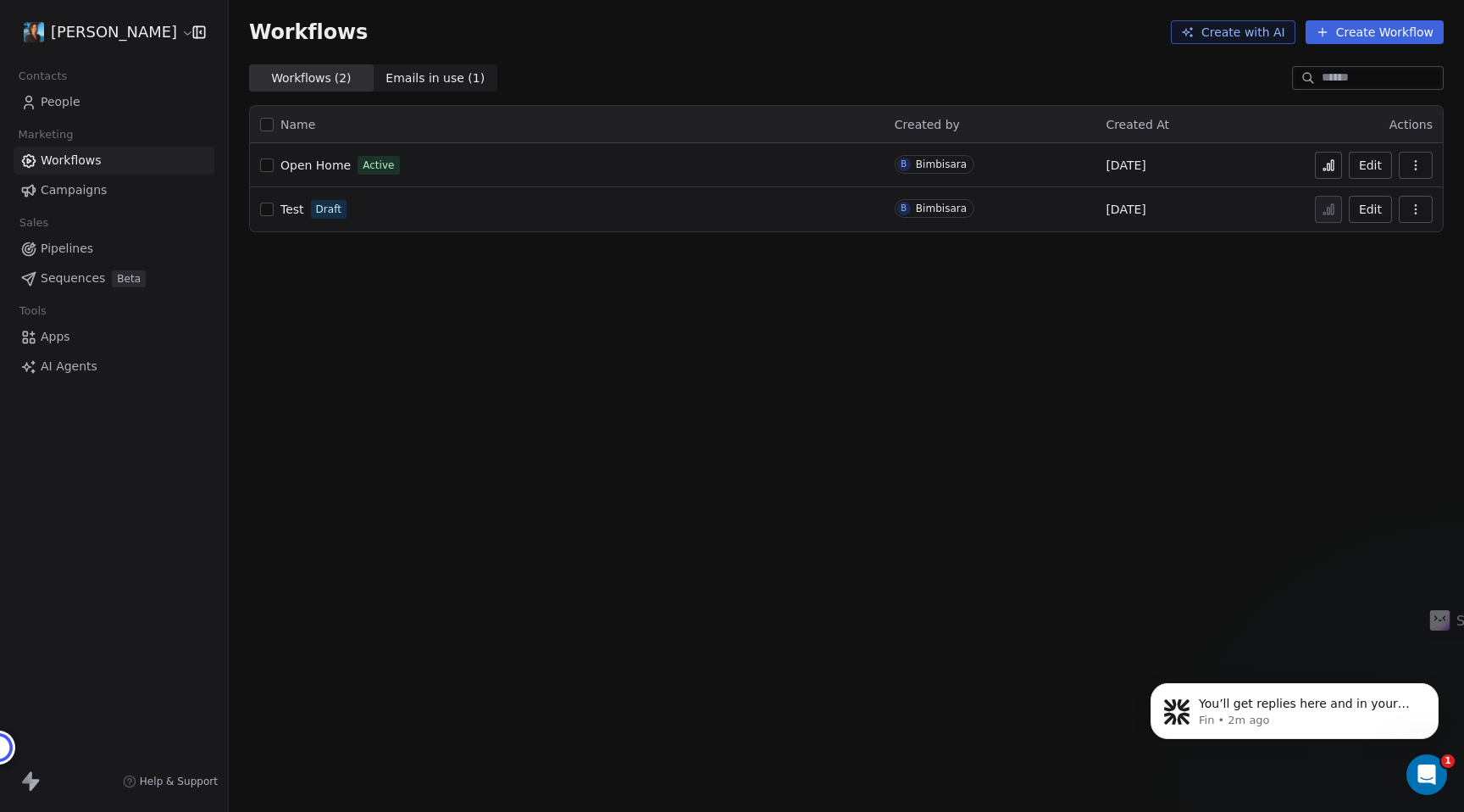
click at [75, 30] on html "Pavithra Pillay Contacts People Marketing Workflows Campaigns Sales Pipelines S…" at bounding box center [732, 406] width 1464 height 812
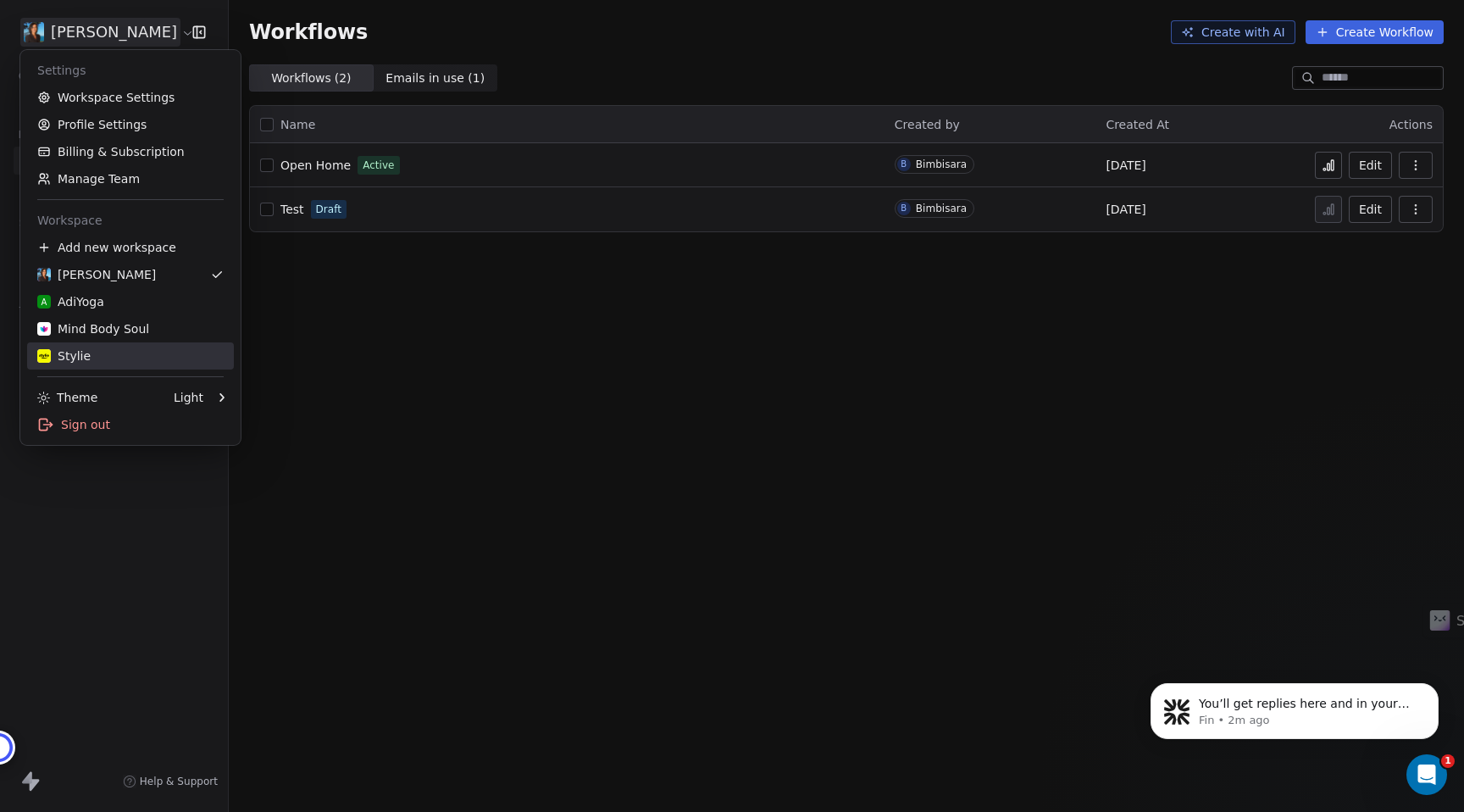
click at [55, 350] on div "Stylie" at bounding box center [64, 356] width 54 height 17
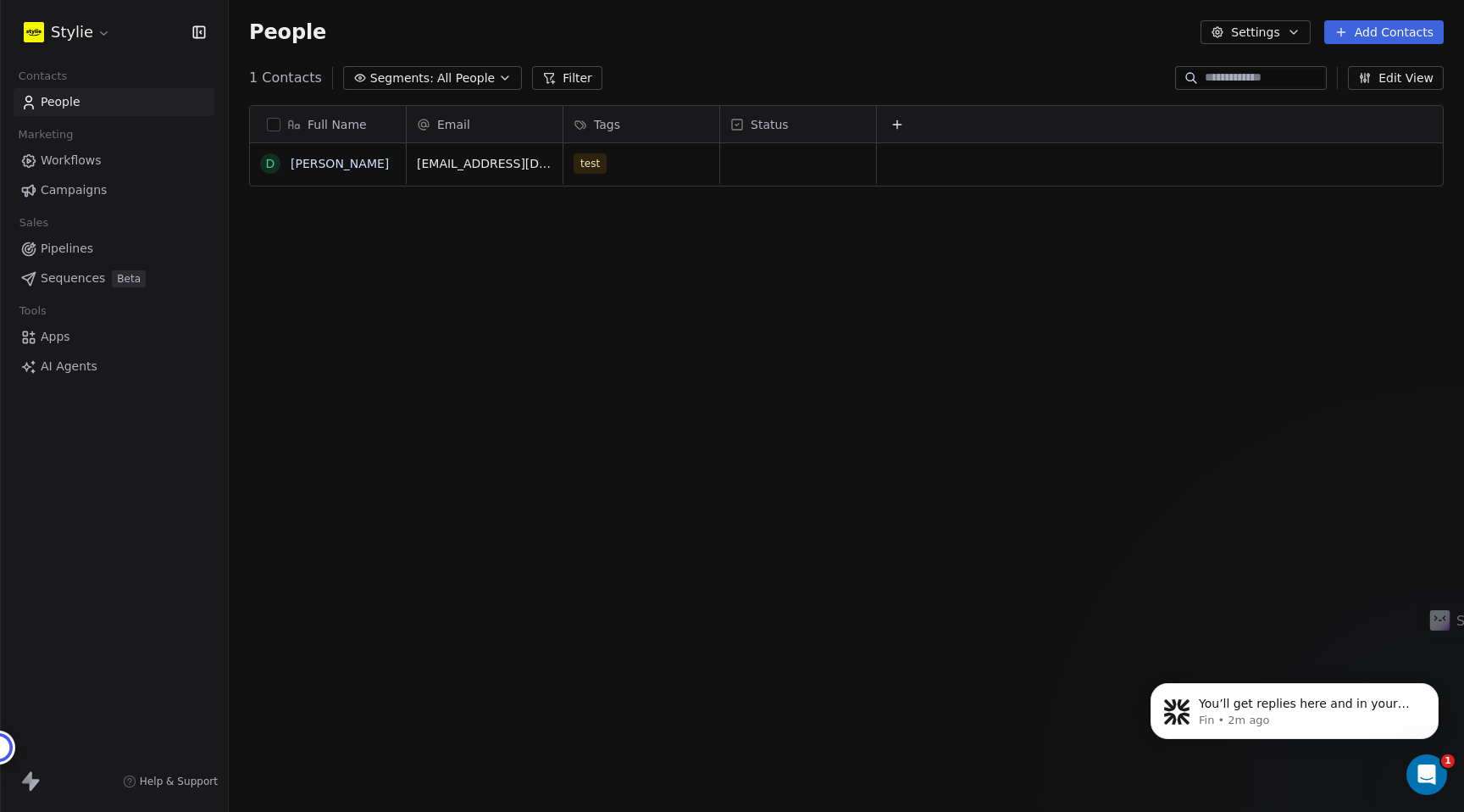
scroll to position [714, 1235]
click at [68, 166] on span "Workflows" at bounding box center [71, 160] width 61 height 18
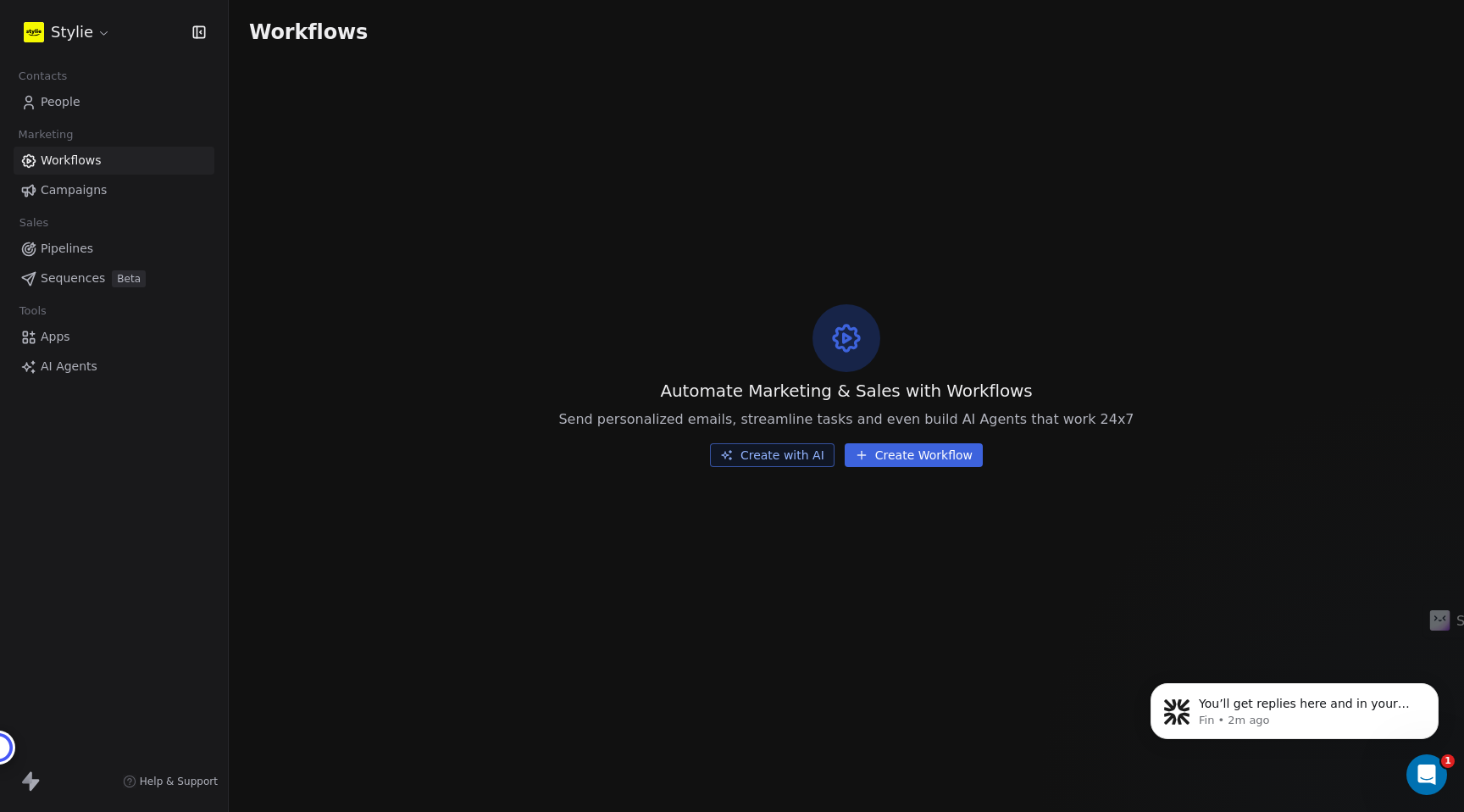
click at [877, 452] on button "Create Workflow" at bounding box center [914, 454] width 138 height 24
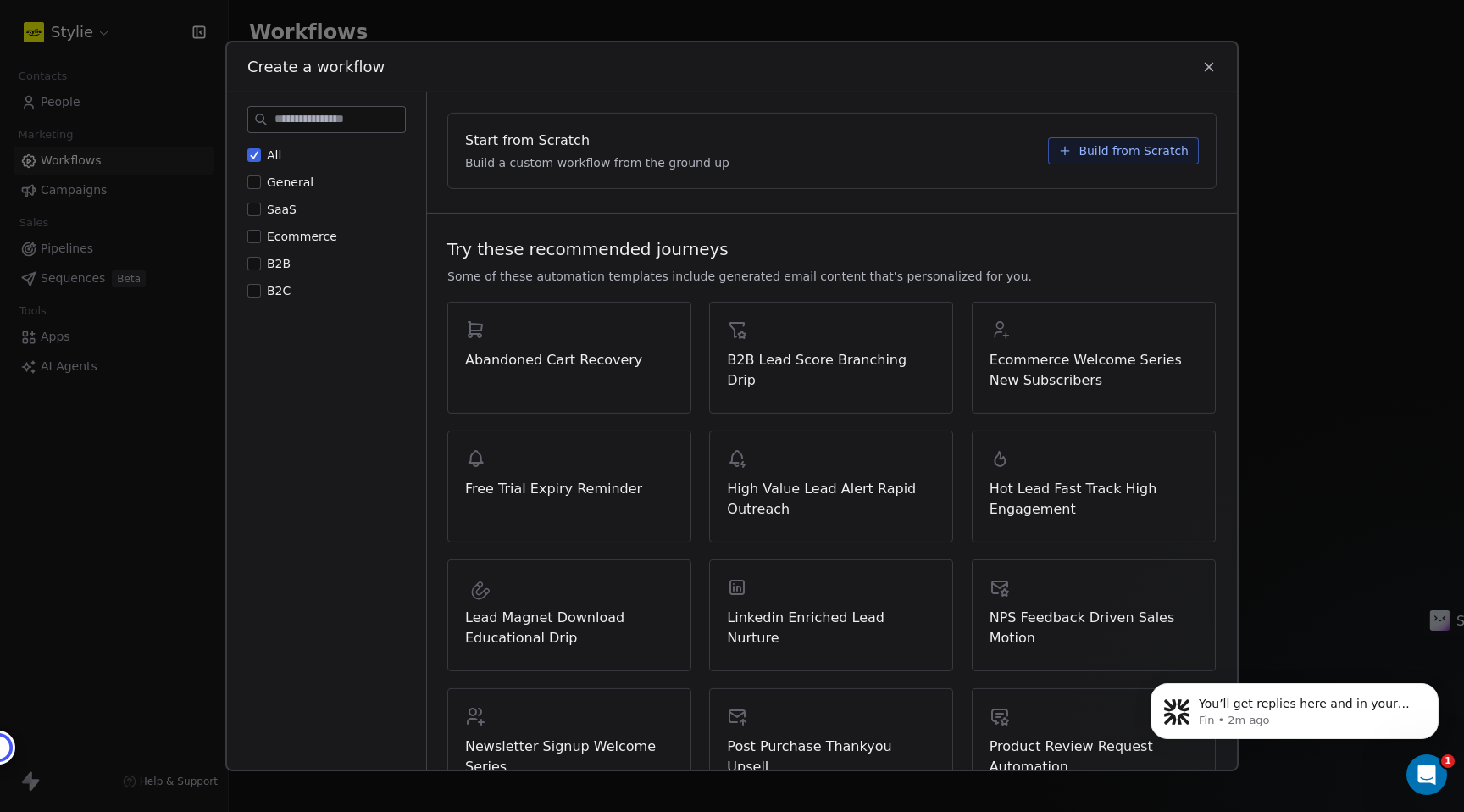
click at [1106, 154] on span "Build from Scratch" at bounding box center [1133, 151] width 110 height 17
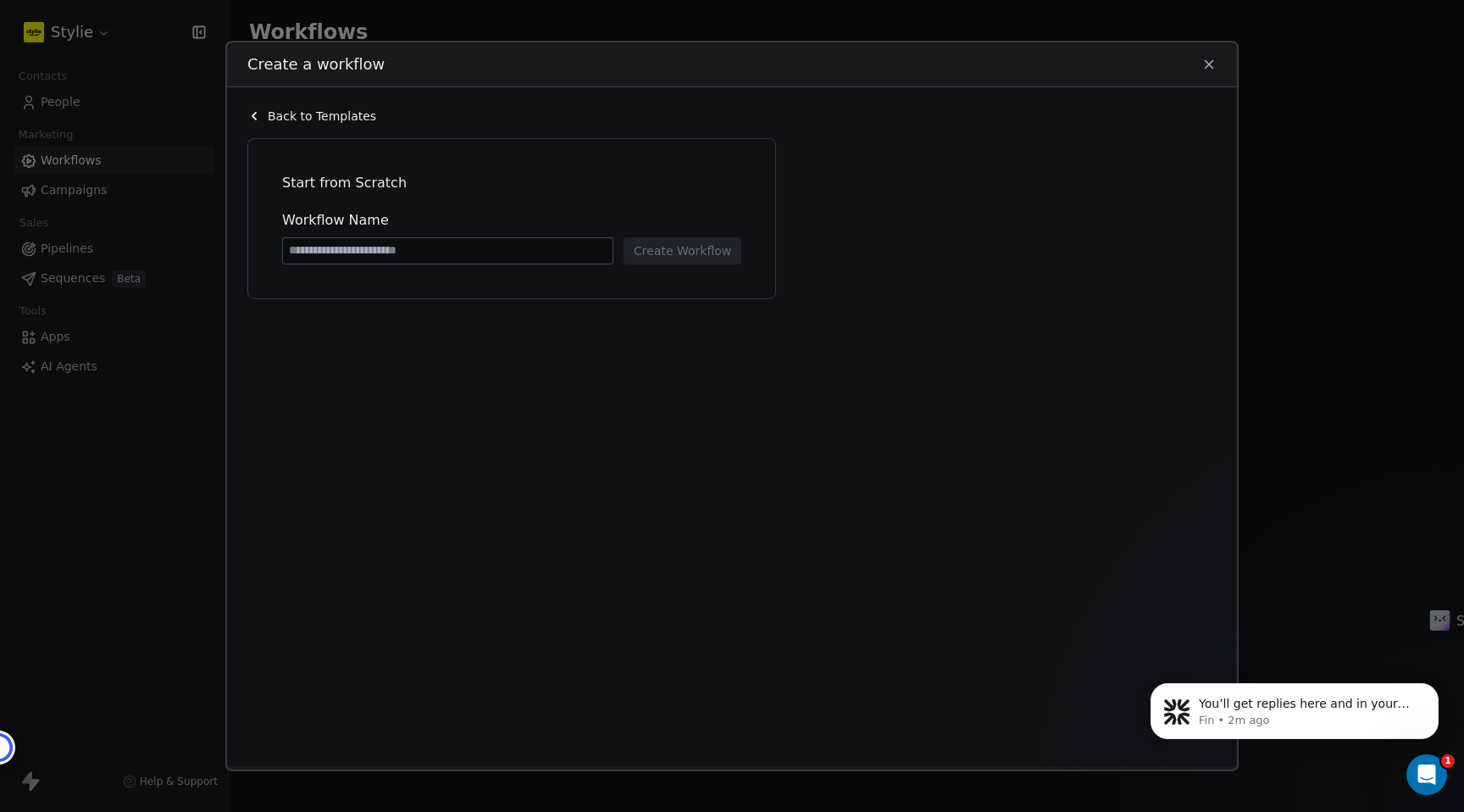
click at [235, 114] on div "Back to Templates Start from Scratch Workflow Name Create Workflow" at bounding box center [732, 427] width 1010 height 679
click at [271, 114] on span "Back to Templates" at bounding box center [321, 116] width 108 height 17
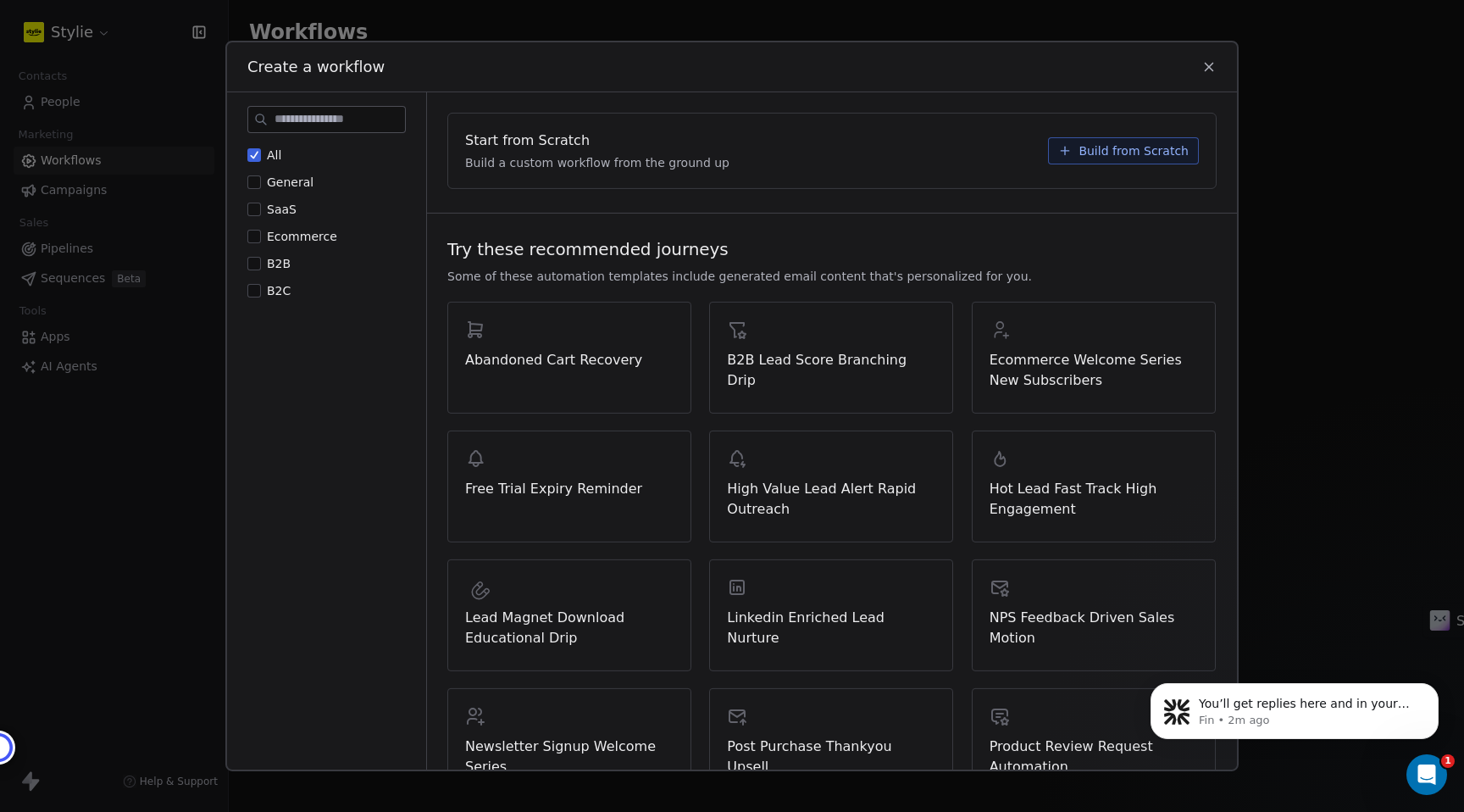
click at [1148, 149] on span "Build from Scratch" at bounding box center [1133, 151] width 110 height 17
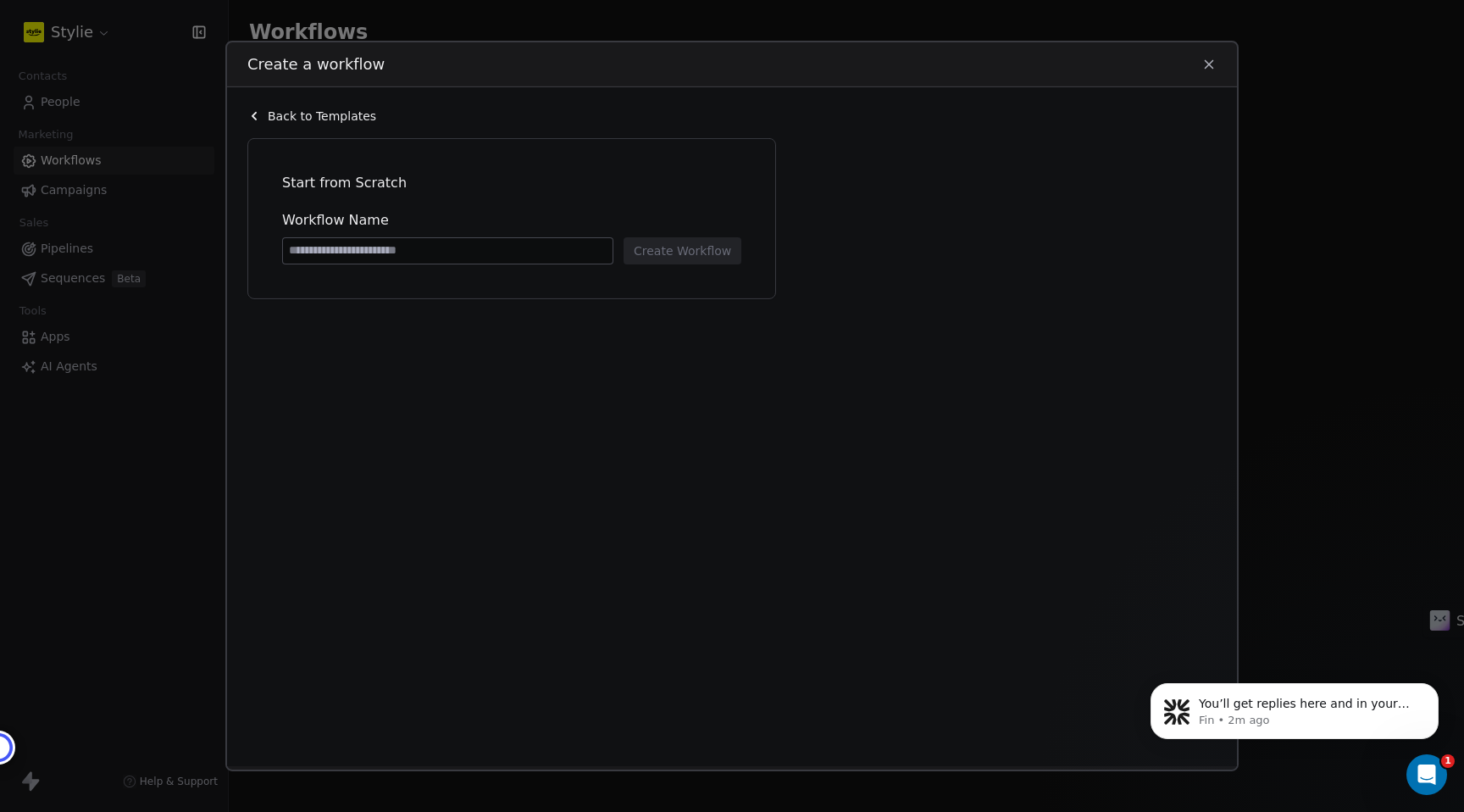
click at [404, 249] on input at bounding box center [448, 250] width 330 height 26
type input "****"
click at [651, 256] on button "Create Workflow" at bounding box center [682, 250] width 118 height 27
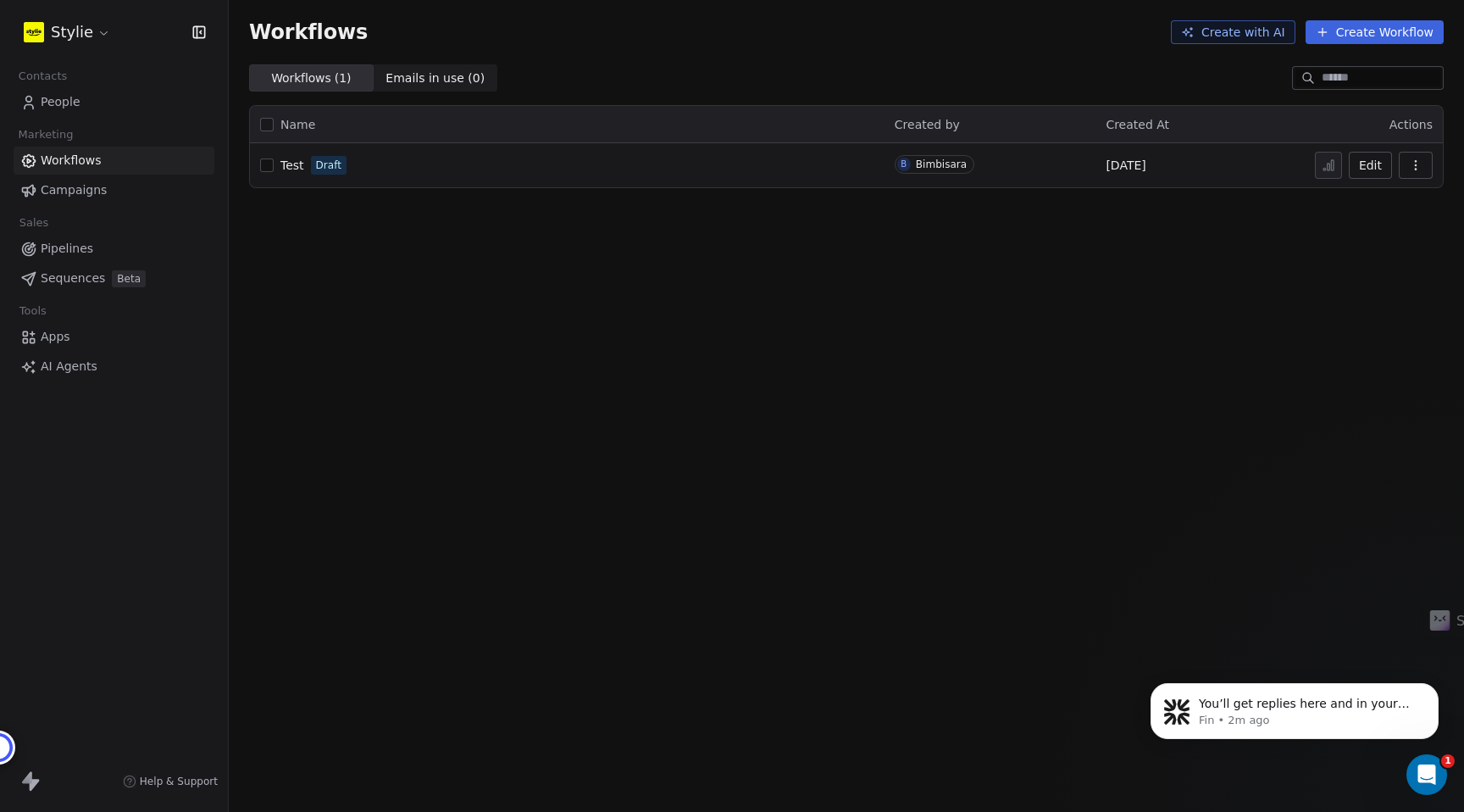
click at [302, 170] on span "Test" at bounding box center [291, 165] width 24 height 13
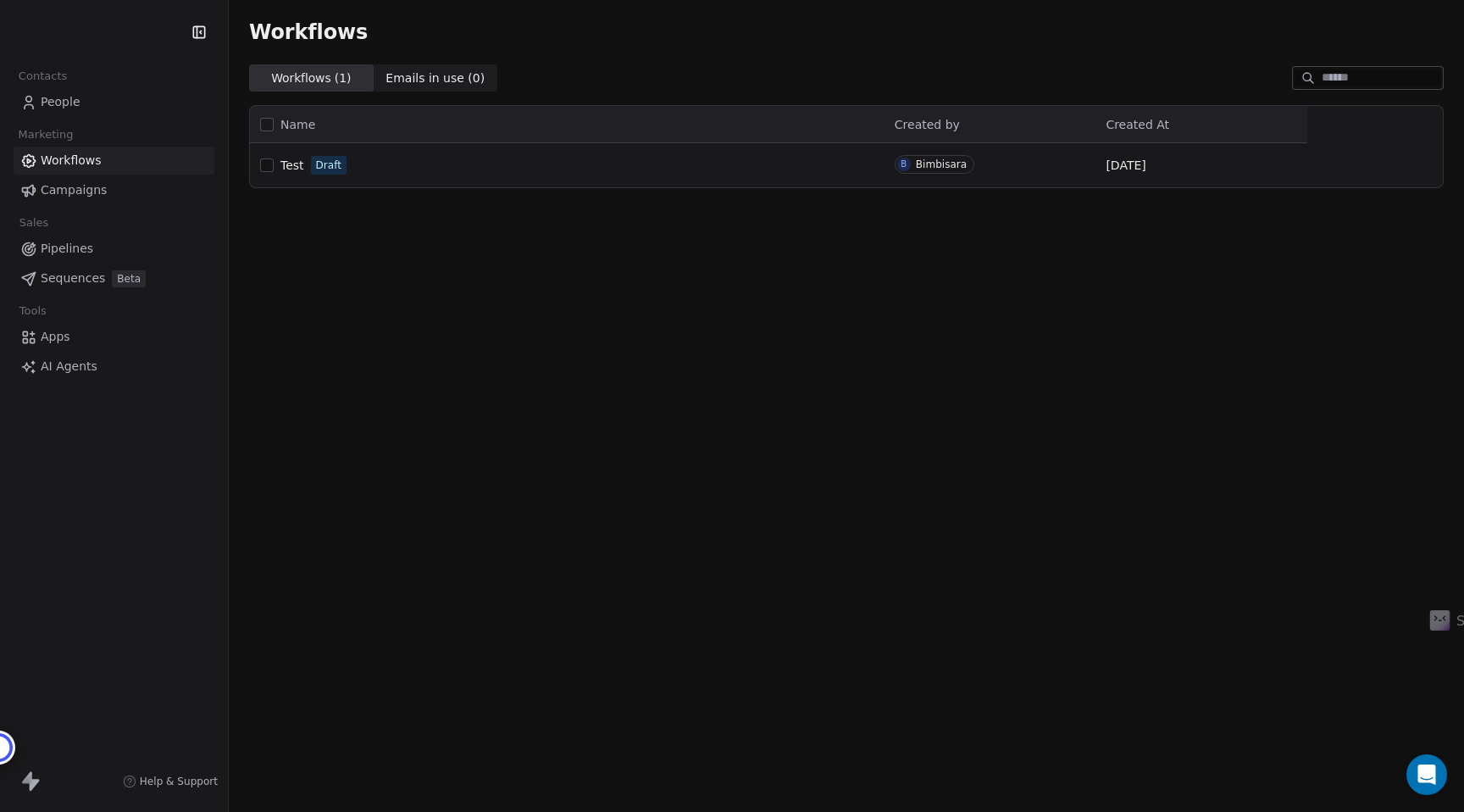
click at [59, 365] on span "AI Agents" at bounding box center [68, 366] width 57 height 18
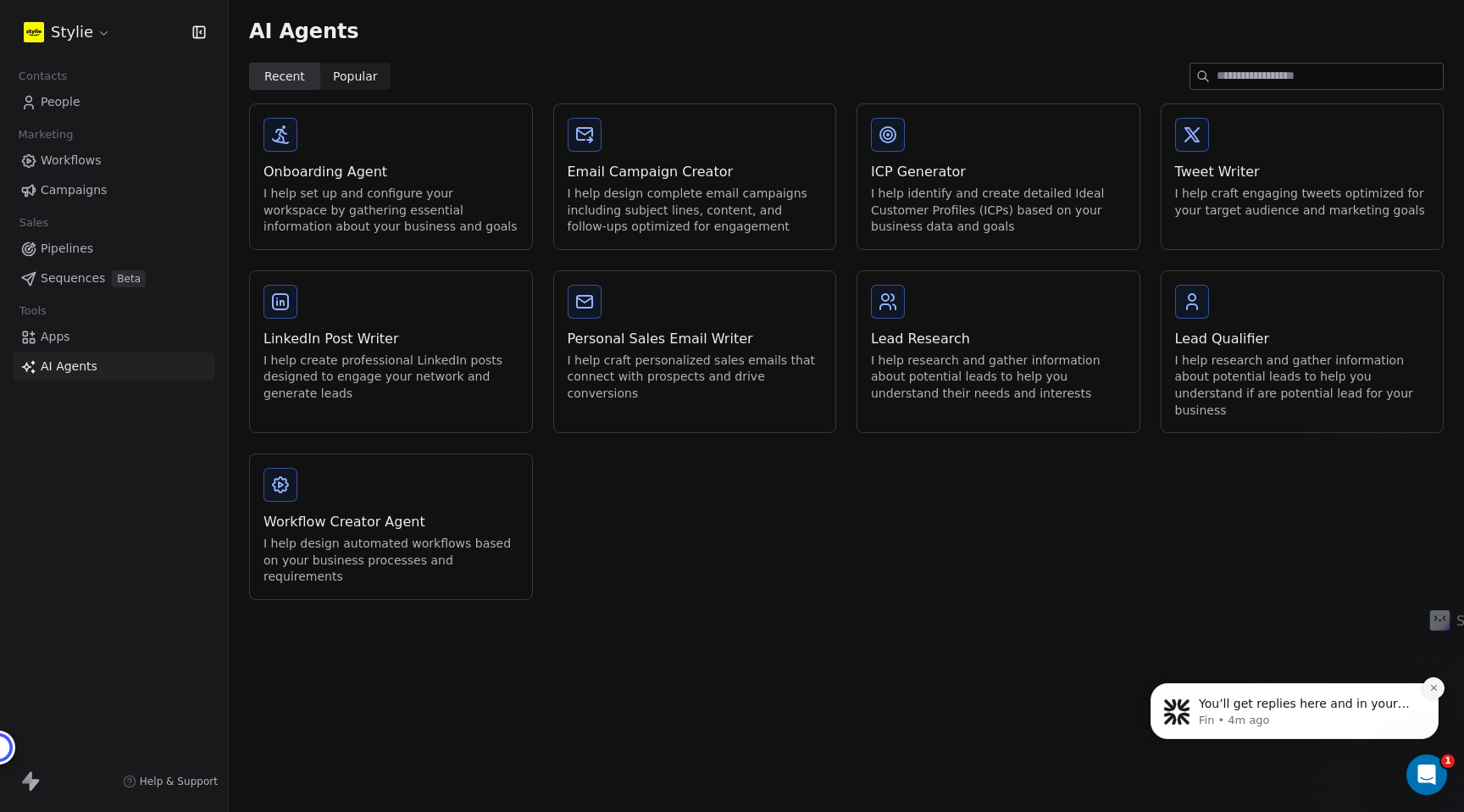
click at [1435, 684] on icon "Dismiss notification" at bounding box center [1433, 687] width 6 height 6
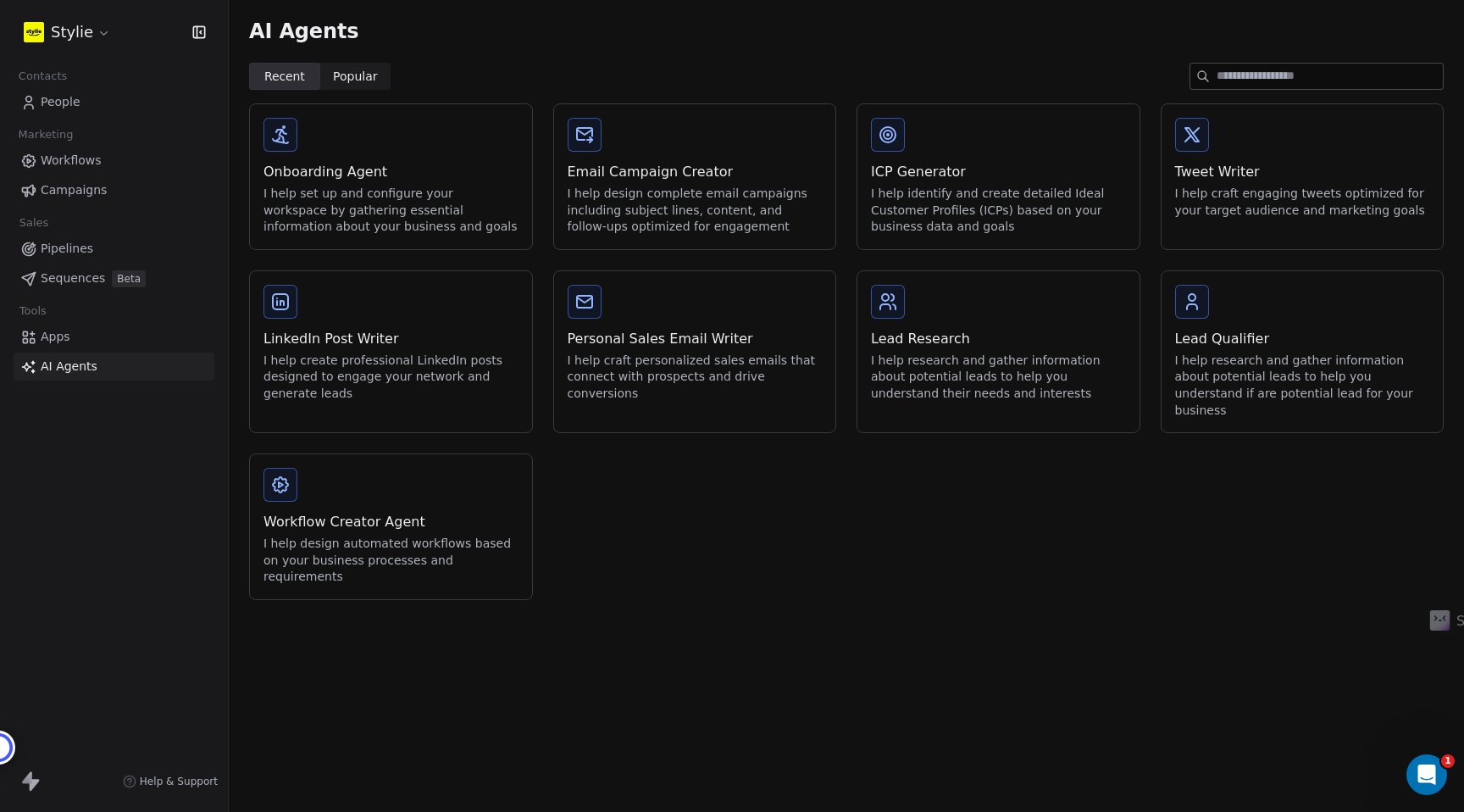
click at [703, 378] on div "I help craft personalized sales emails that connect with prospects and drive co…" at bounding box center [695, 378] width 255 height 50
click at [781, 549] on div "Ai agents Set Up AI Agents & Knowledge This will build knowledge for agents to …" at bounding box center [732, 406] width 1464 height 812
click at [63, 39] on html "Stylie Contacts People Marketing Workflows Campaigns Sales Pipelines Sequences …" at bounding box center [732, 406] width 1464 height 812
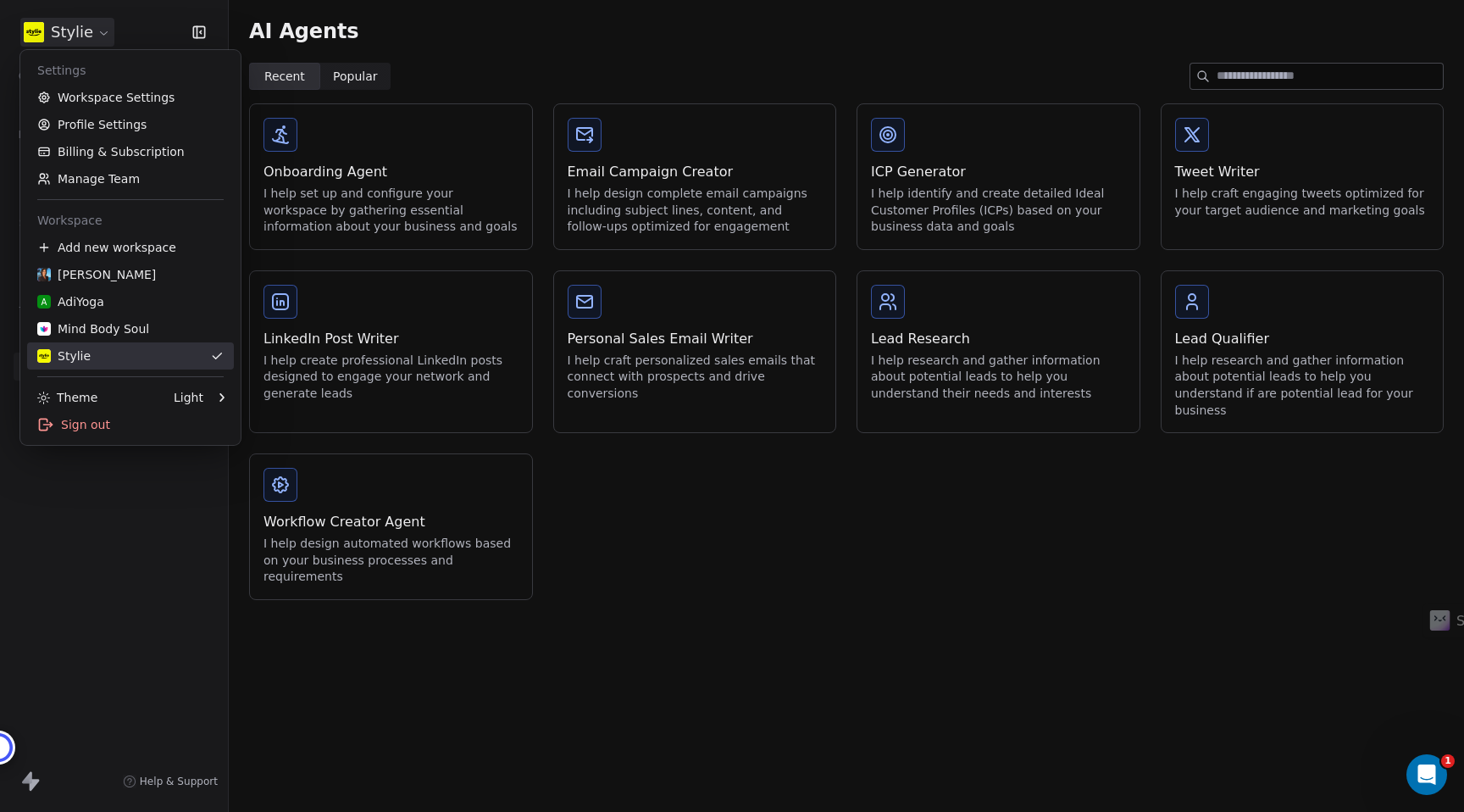
click at [107, 362] on div "Stylie" at bounding box center [130, 356] width 186 height 17
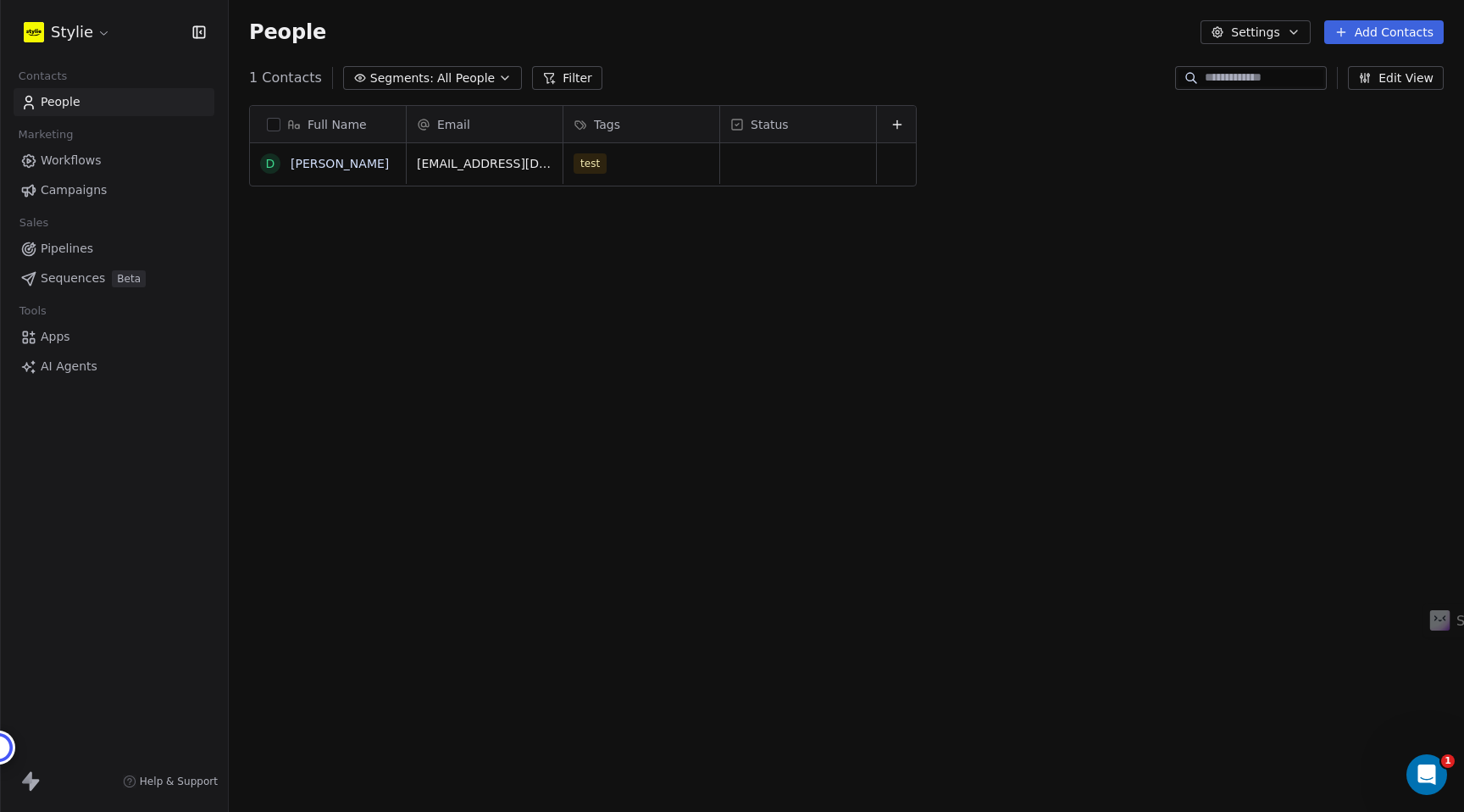
scroll to position [714, 1235]
click at [90, 43] on html "Stylie Contacts People Marketing Workflows Campaigns Sales Pipelines Sequences …" at bounding box center [732, 406] width 1464 height 812
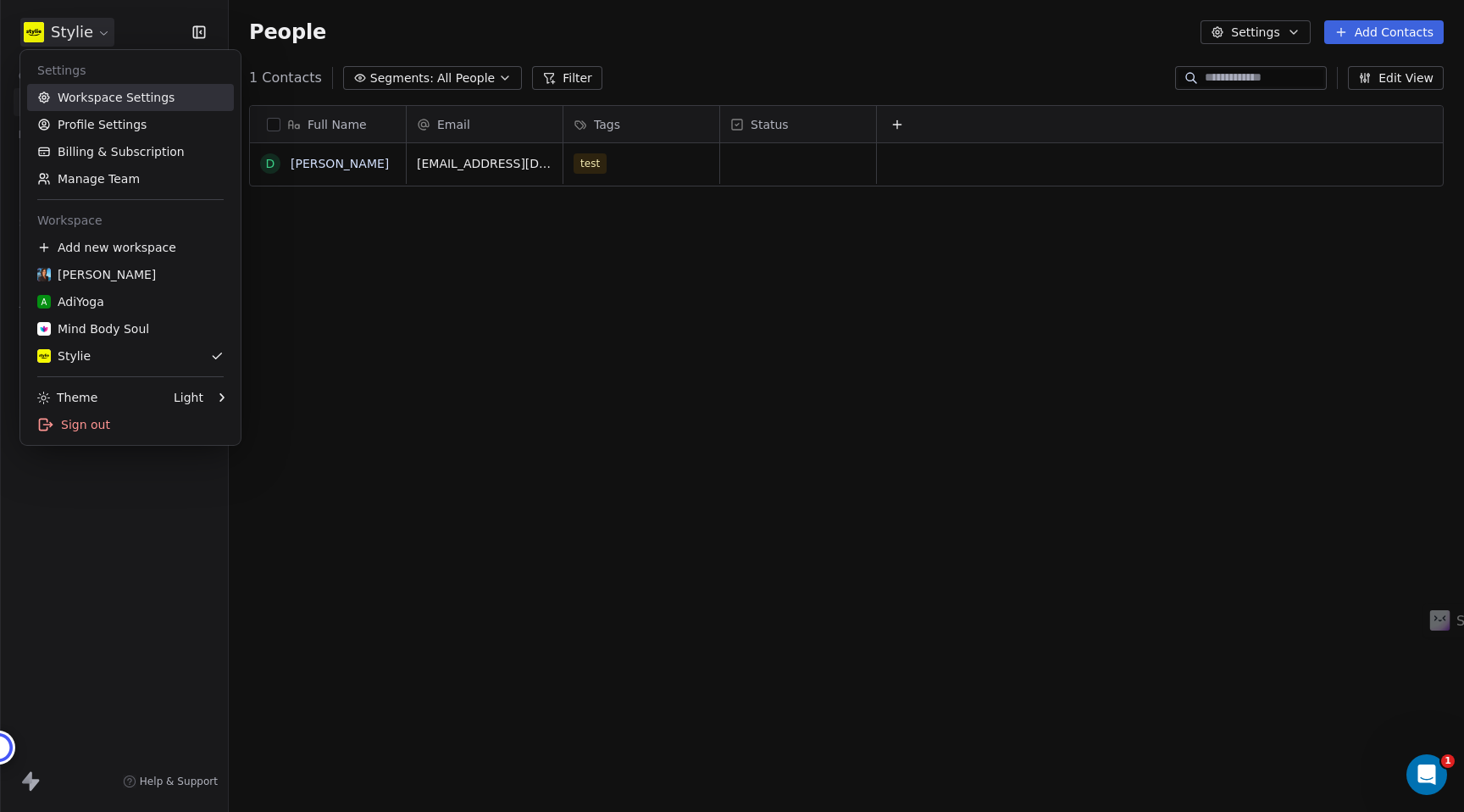
click at [82, 105] on link "Workspace Settings" at bounding box center [130, 97] width 207 height 27
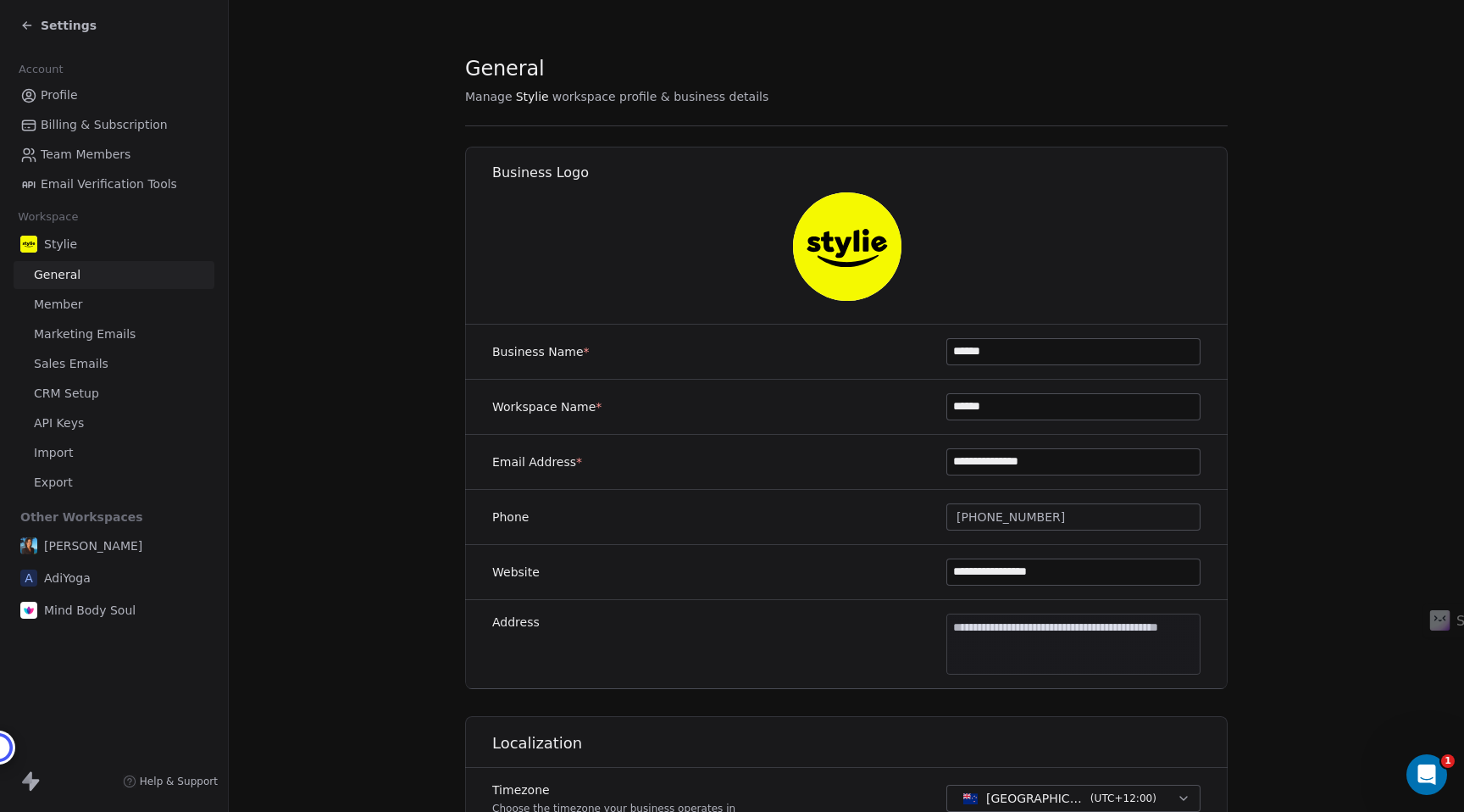
click at [78, 337] on span "Marketing Emails" at bounding box center [84, 334] width 102 height 18
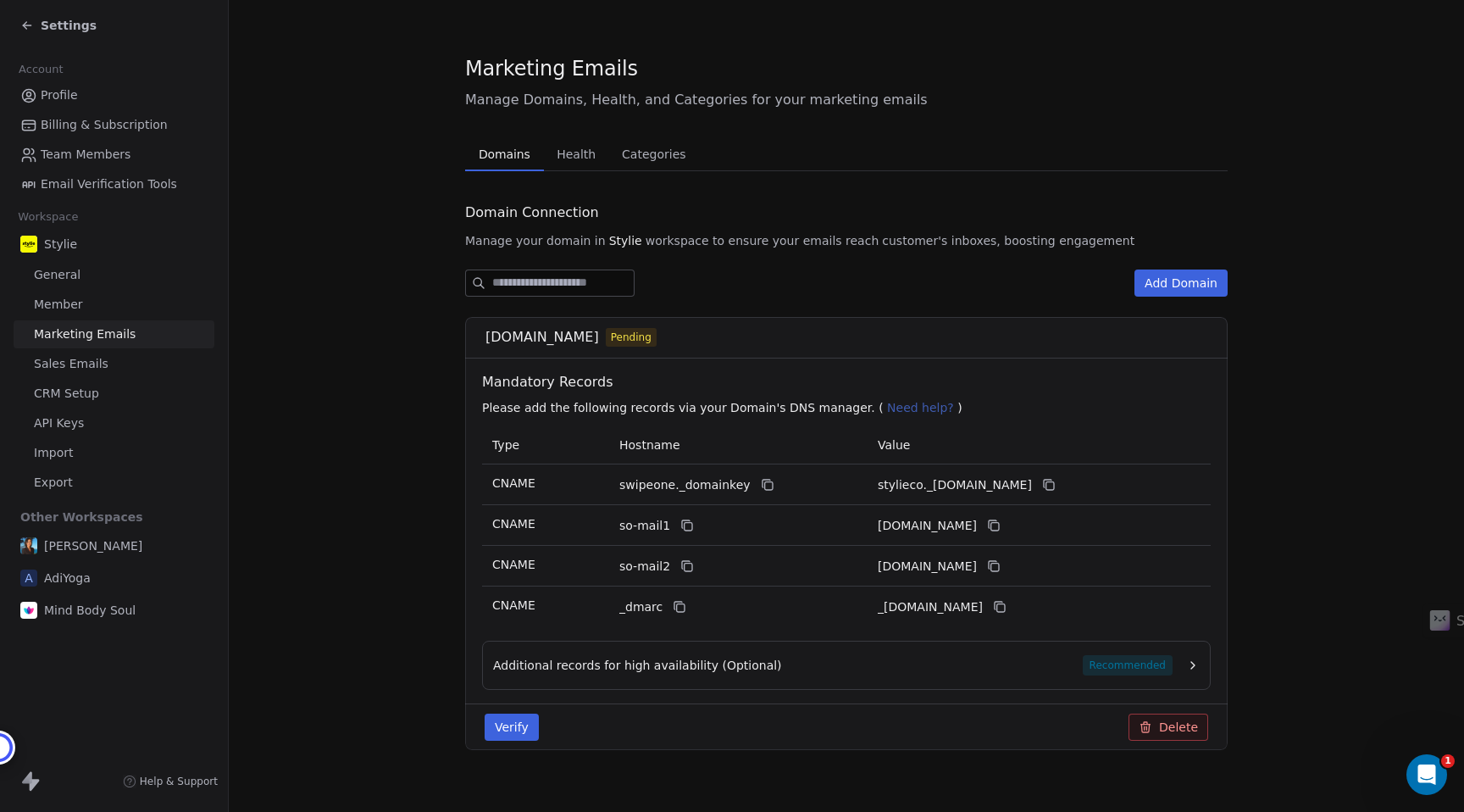
scroll to position [19, 0]
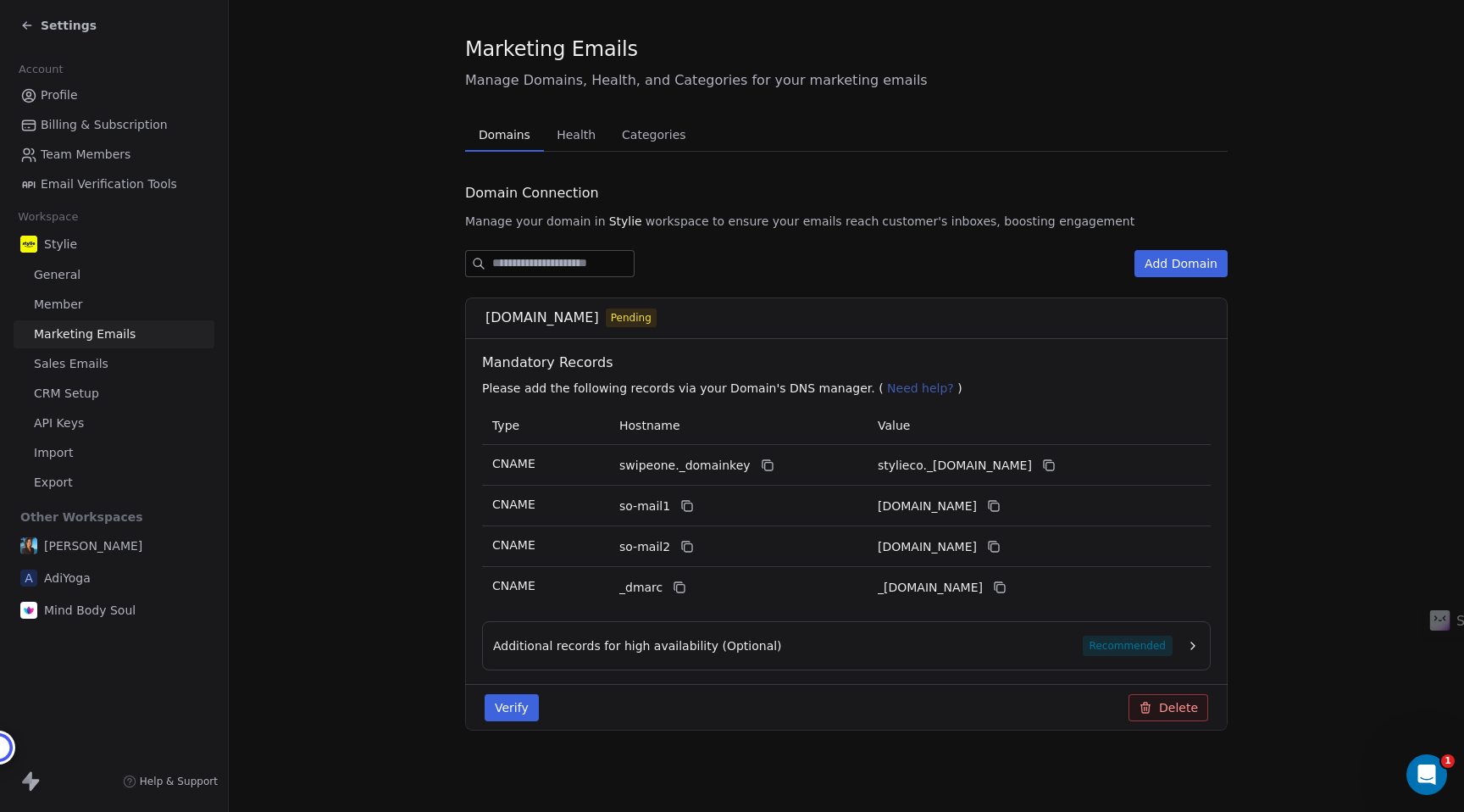
click at [518, 325] on span "[DOMAIN_NAME]" at bounding box center [542, 317] width 113 height 20
click at [1194, 268] on button "Add Domain" at bounding box center [1180, 264] width 93 height 27
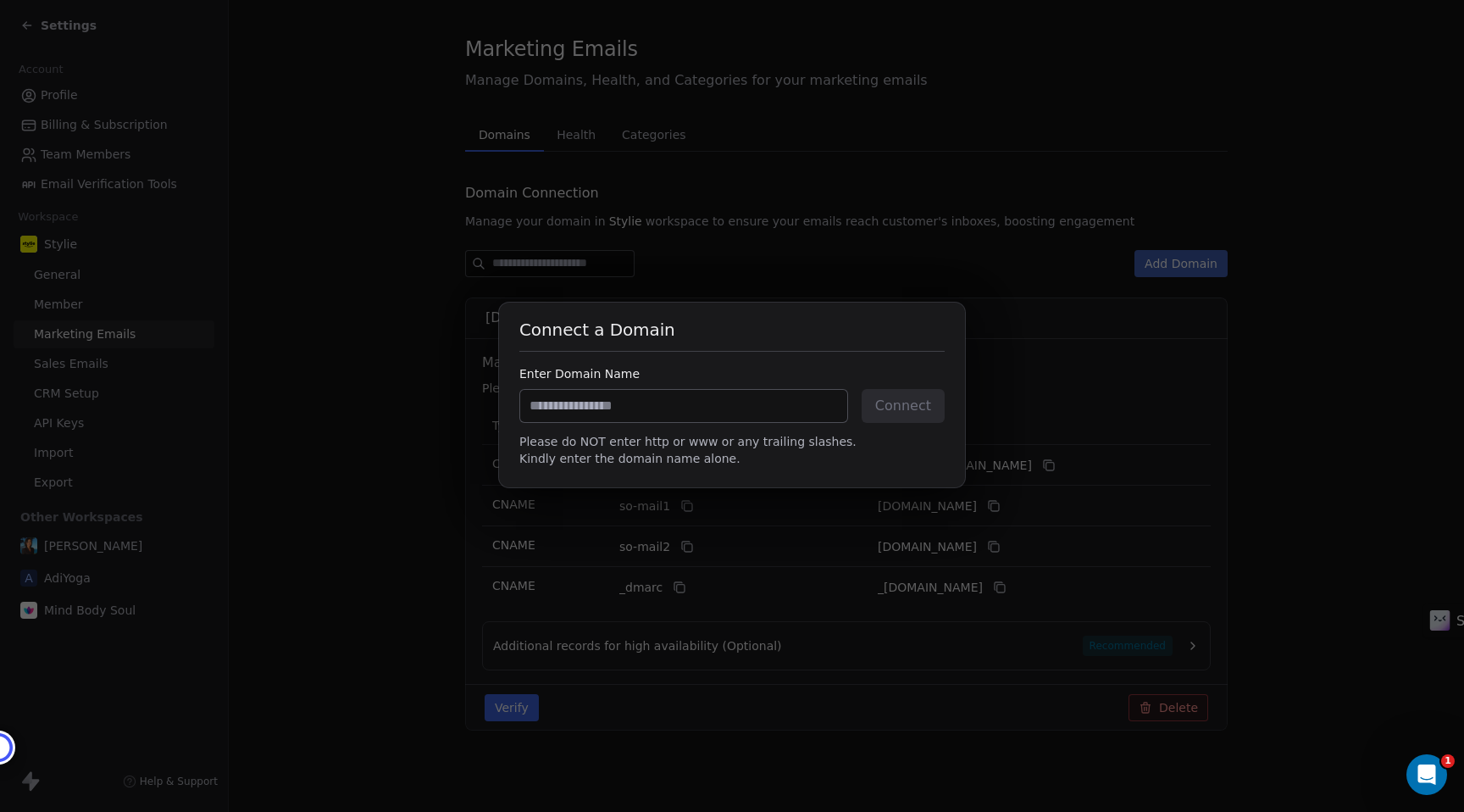
click at [713, 397] on input at bounding box center [684, 406] width 327 height 33
click at [548, 409] on input "**********" at bounding box center [684, 406] width 327 height 33
click at [566, 411] on input "**********" at bounding box center [684, 406] width 327 height 33
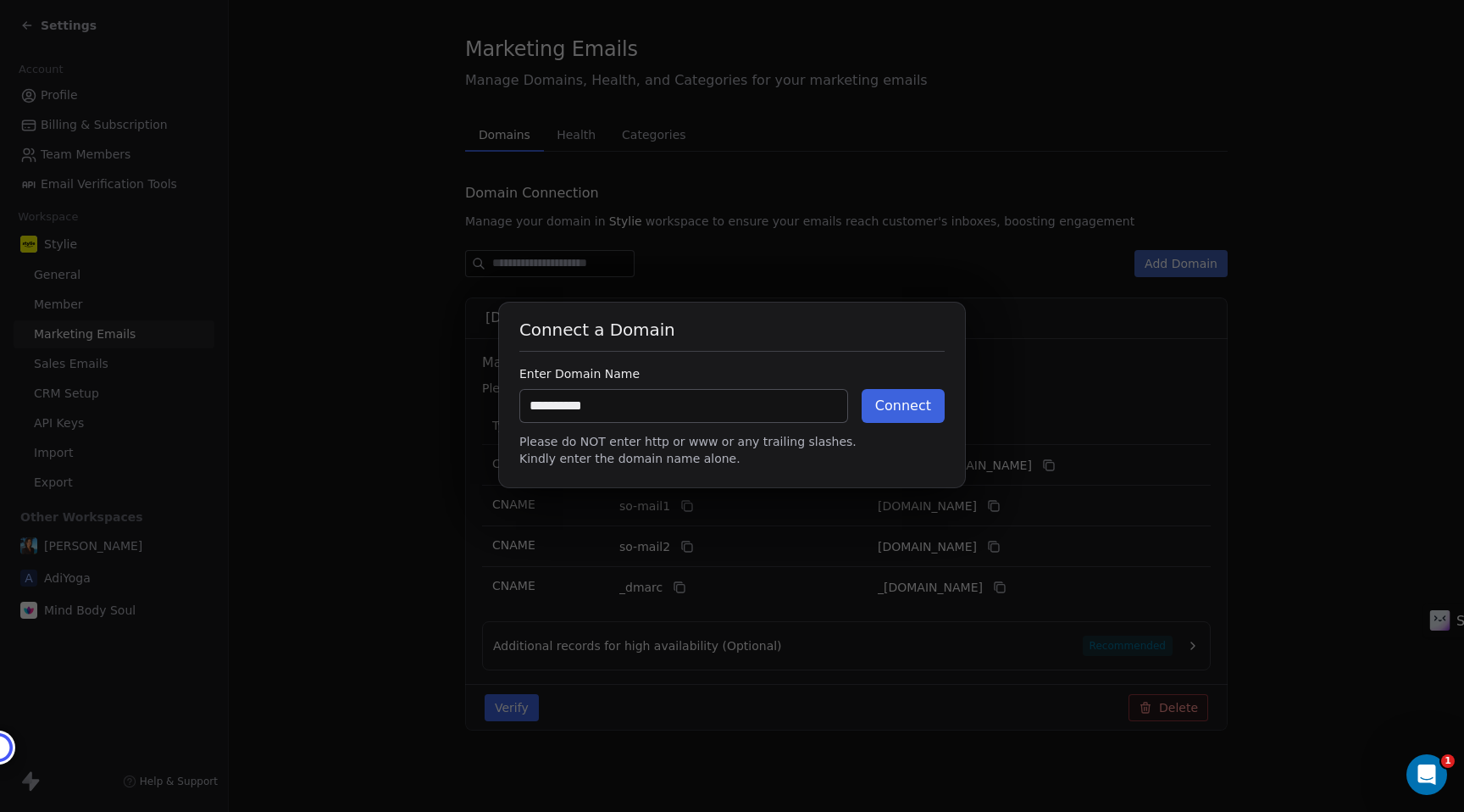
click at [566, 411] on input "**********" at bounding box center [684, 406] width 327 height 33
type input "**********"
click at [688, 373] on div "Enter Domain Name" at bounding box center [732, 374] width 426 height 17
click at [972, 283] on div "**********" at bounding box center [732, 406] width 1464 height 261
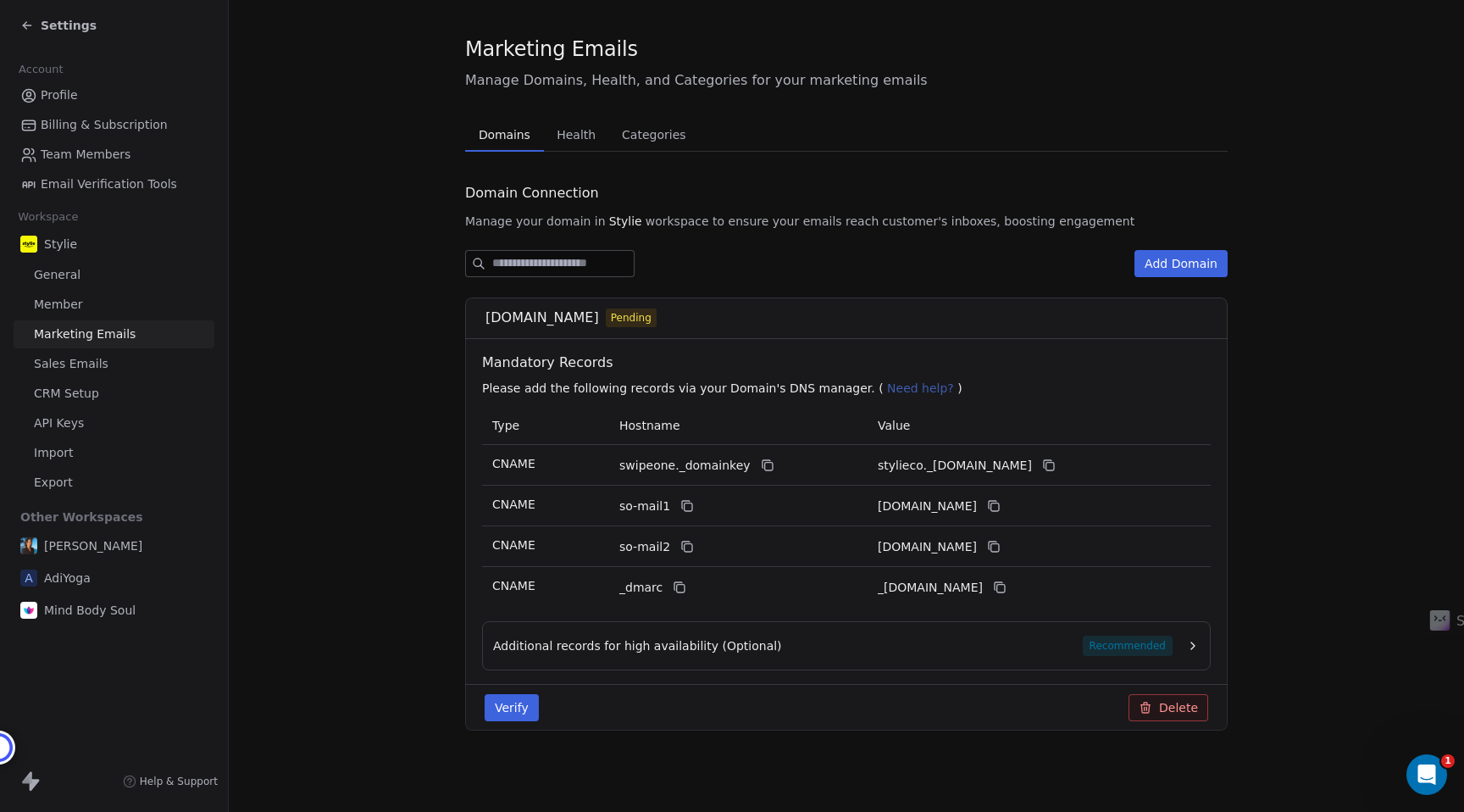
click at [690, 324] on div "stylie.co Pending" at bounding box center [851, 317] width 732 height 20
click at [512, 324] on span "[DOMAIN_NAME]" at bounding box center [542, 317] width 113 height 20
